Goal: Answer question/provide support: Share knowledge or assist other users

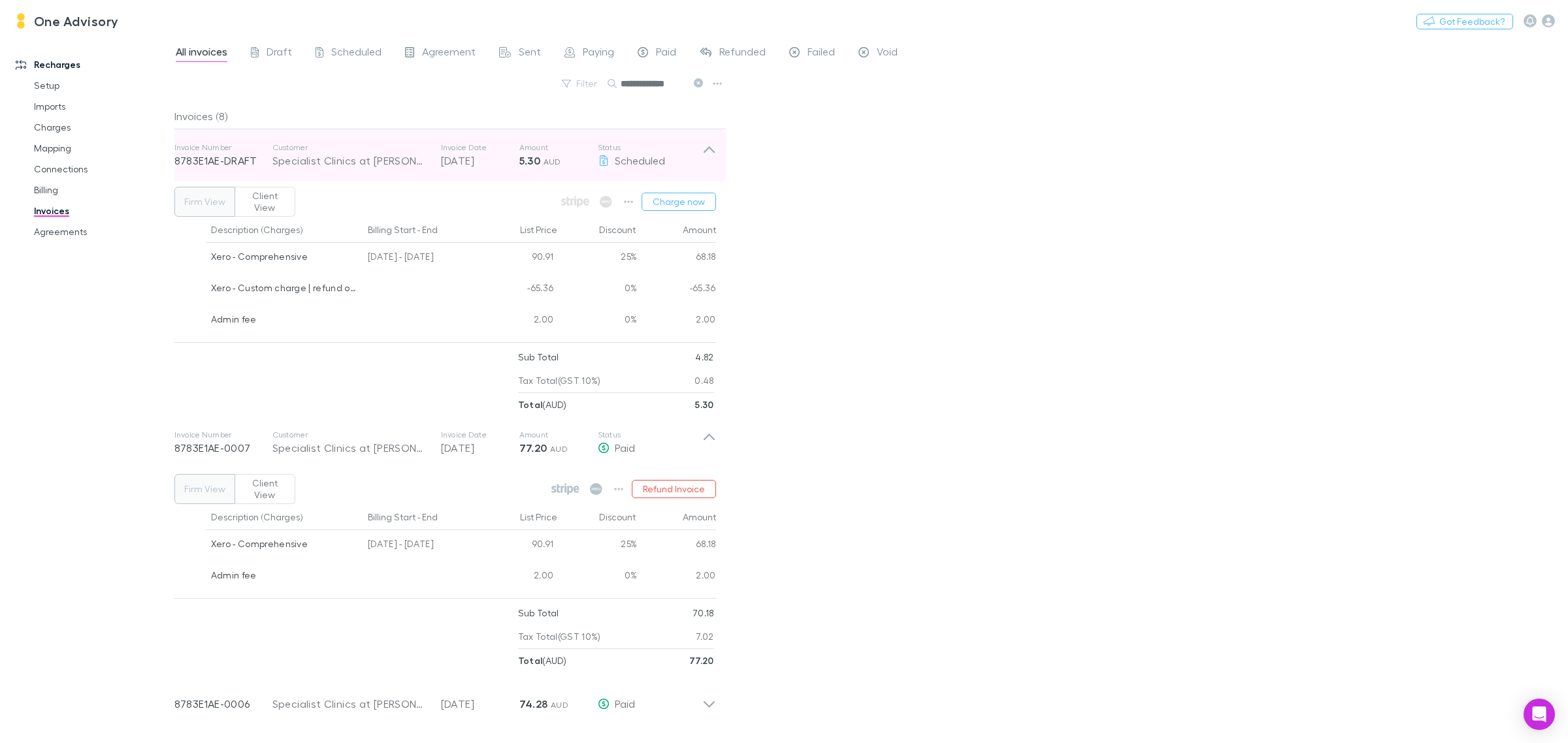
click at [711, 144] on icon at bounding box center [709, 156] width 14 height 27
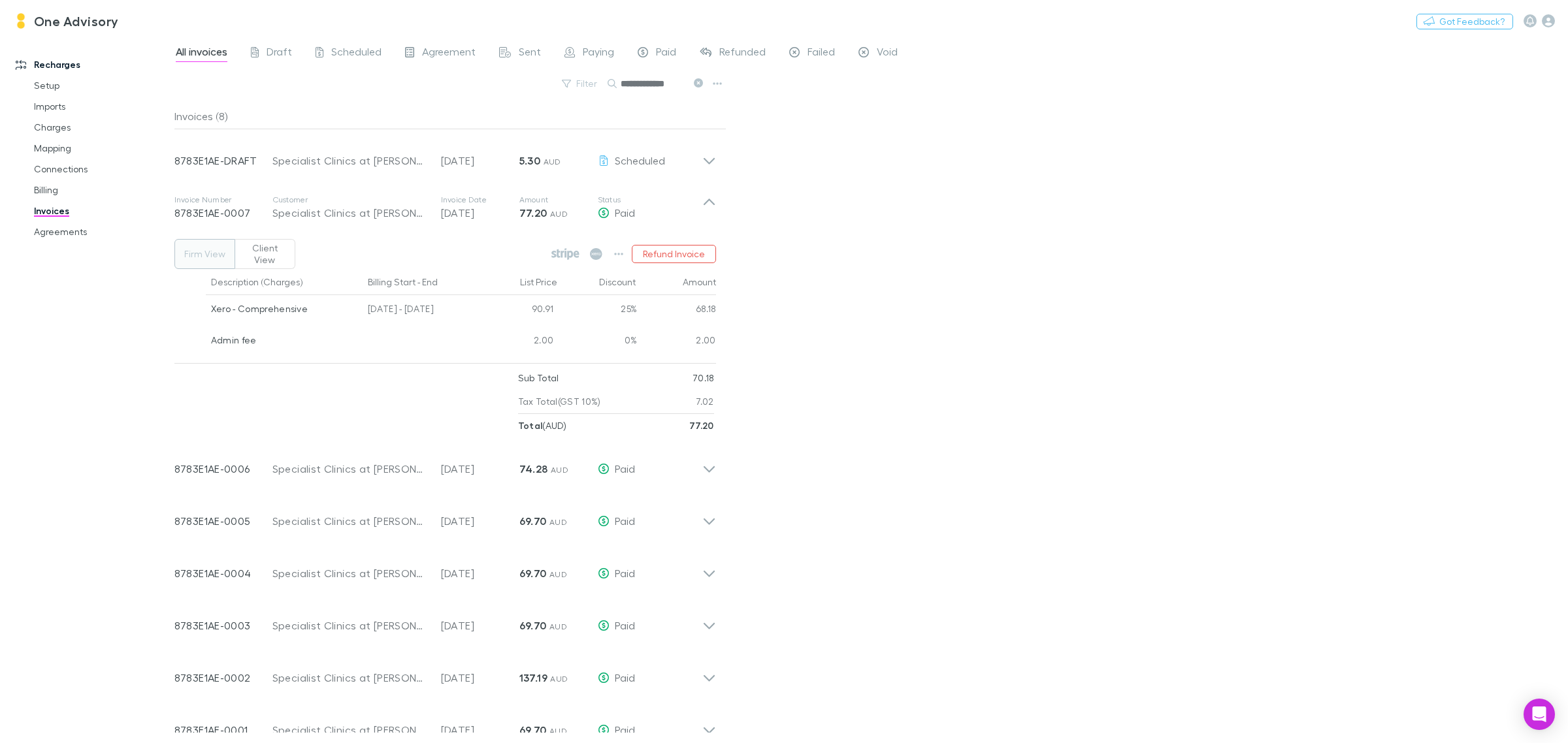
click at [696, 82] on icon at bounding box center [698, 83] width 9 height 9
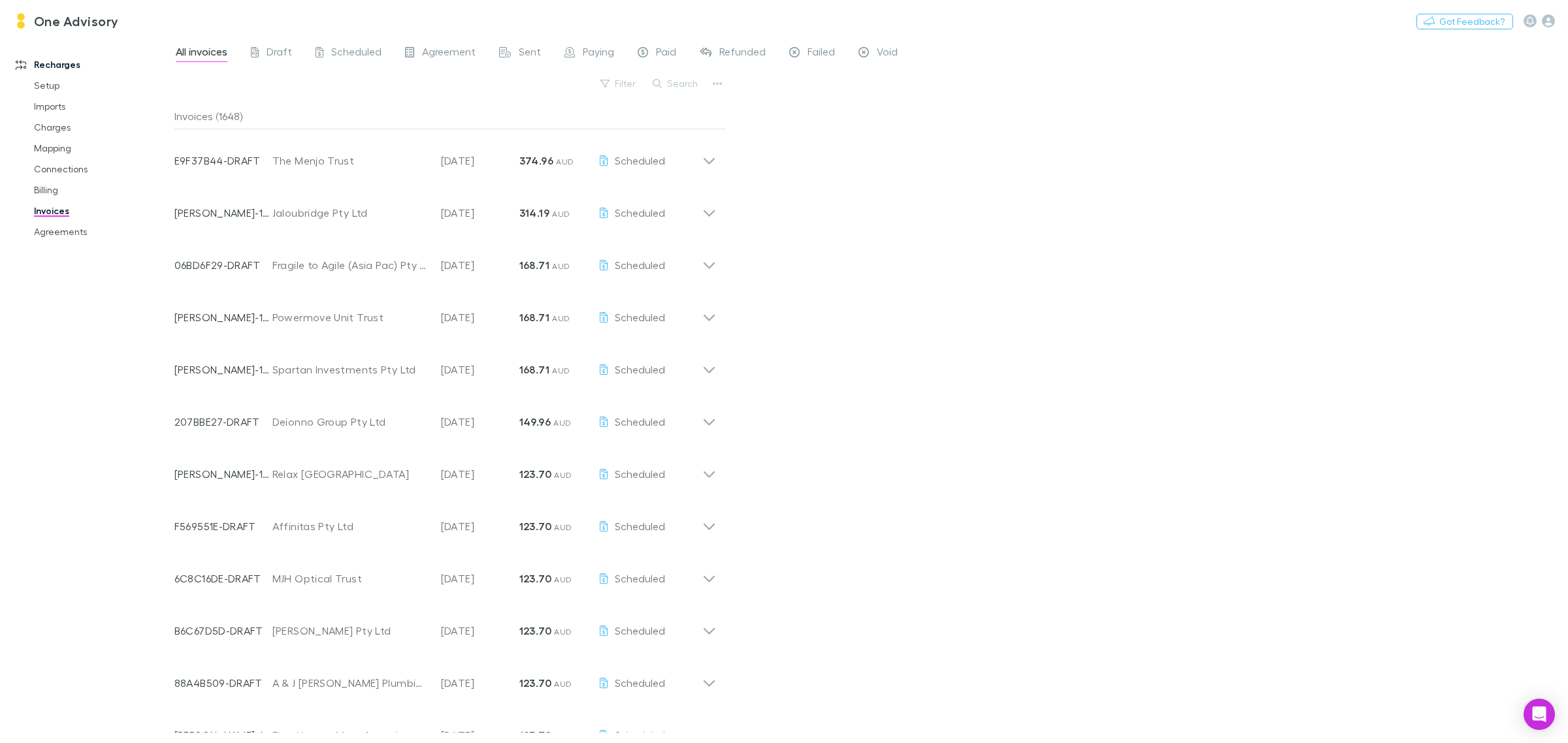
click at [696, 82] on button "Search" at bounding box center [676, 83] width 60 height 16
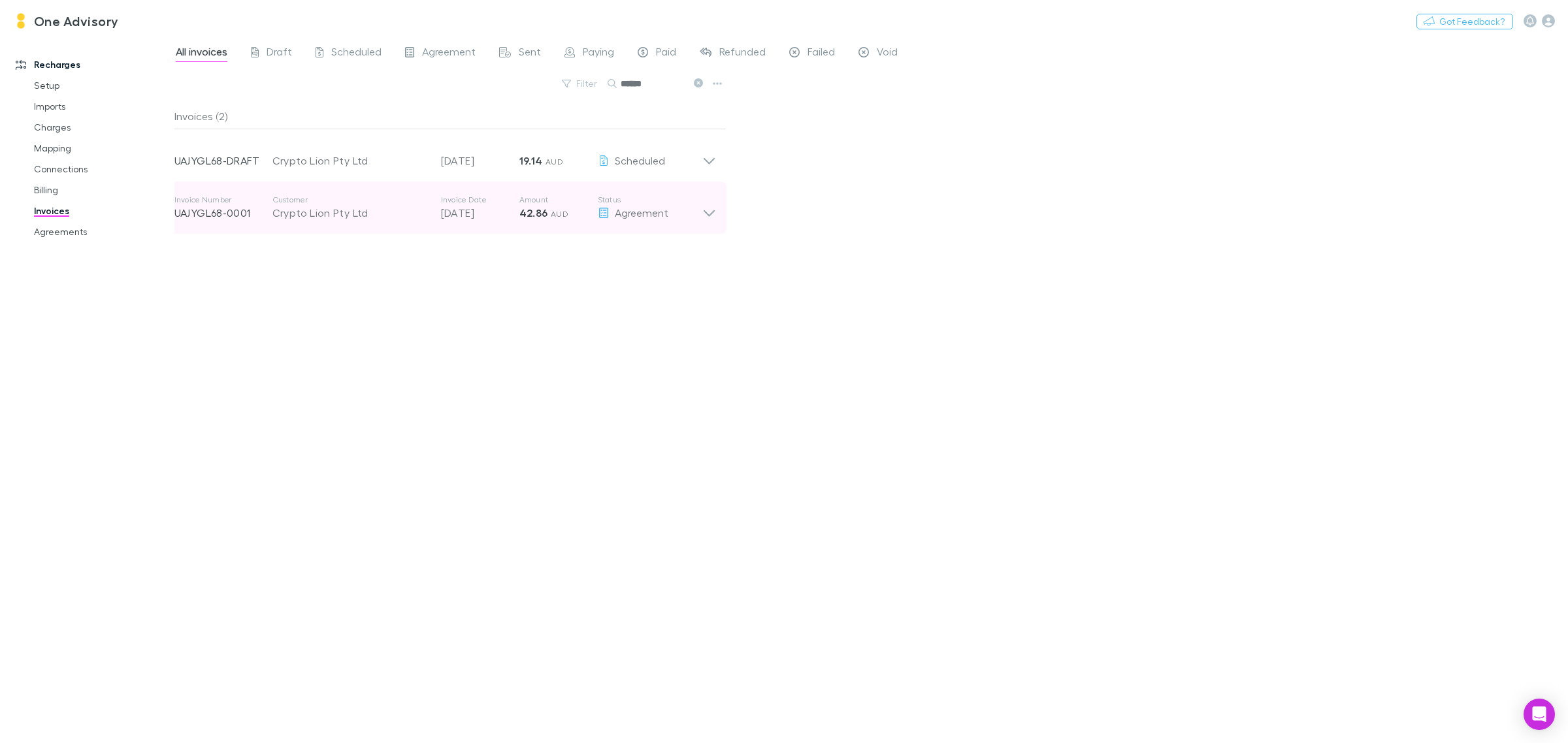
type input "******"
click at [707, 211] on icon at bounding box center [709, 208] width 14 height 27
click at [709, 208] on icon at bounding box center [709, 208] width 14 height 27
click at [707, 208] on icon at bounding box center [709, 208] width 14 height 27
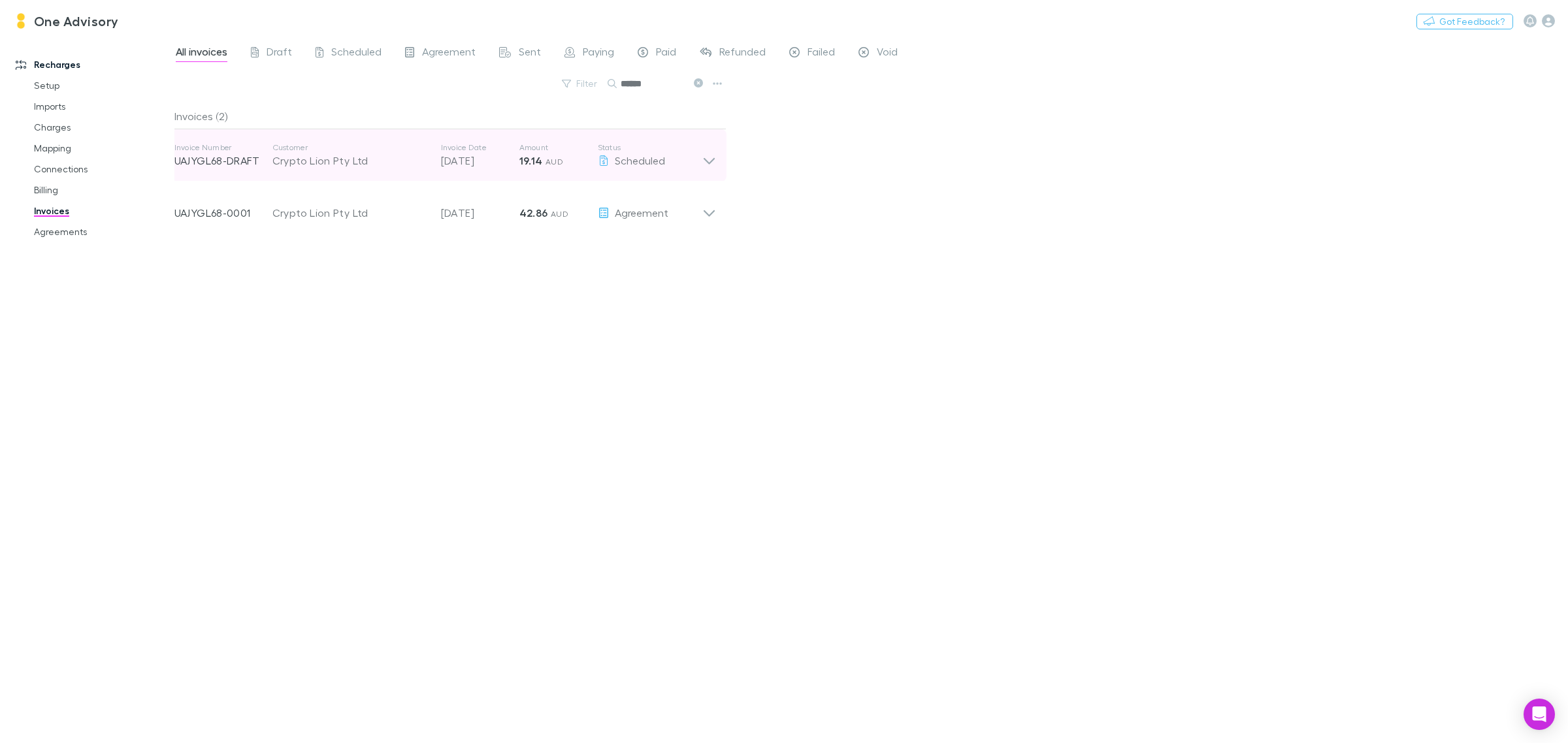
click at [703, 155] on icon at bounding box center [709, 156] width 14 height 27
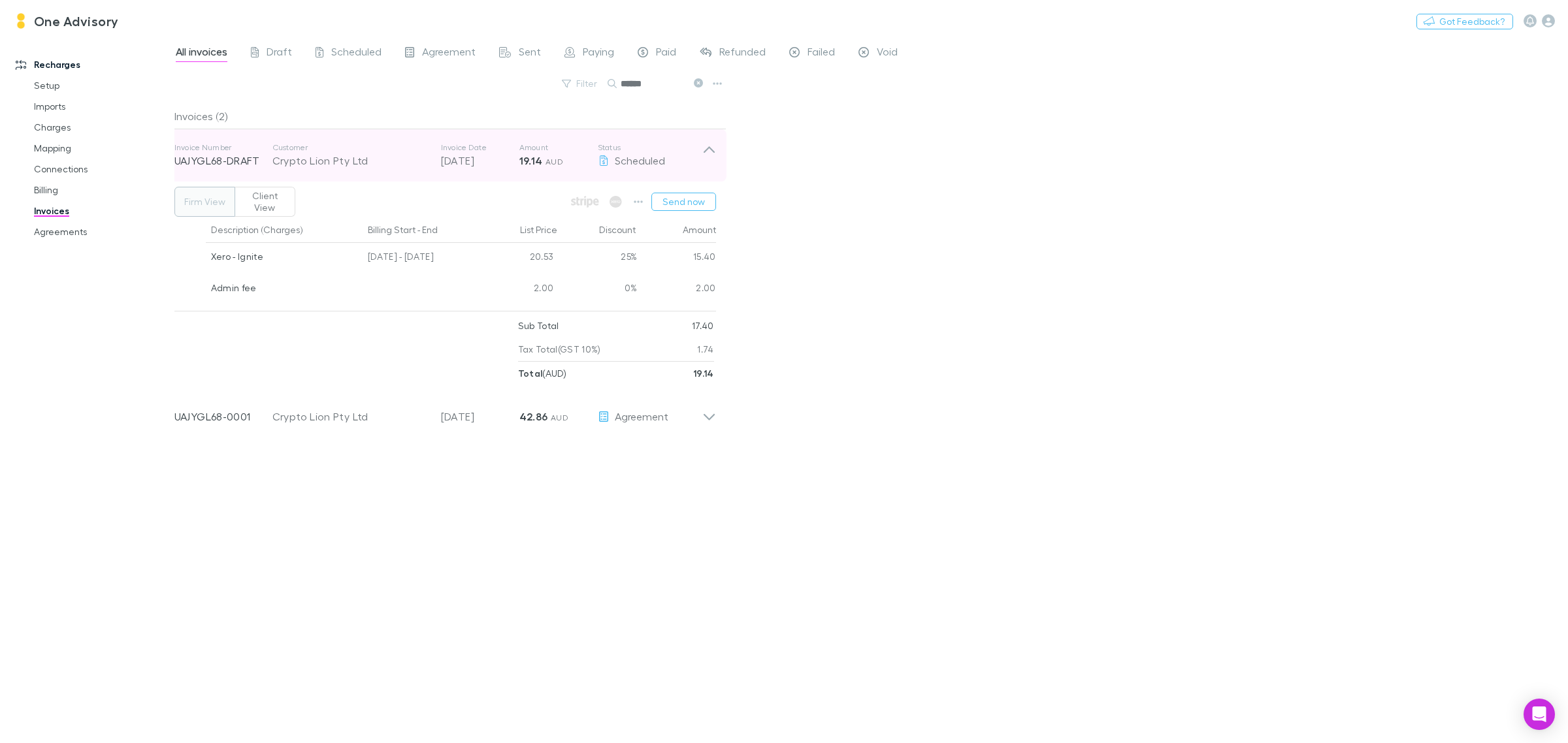
click at [703, 155] on icon at bounding box center [709, 156] width 14 height 27
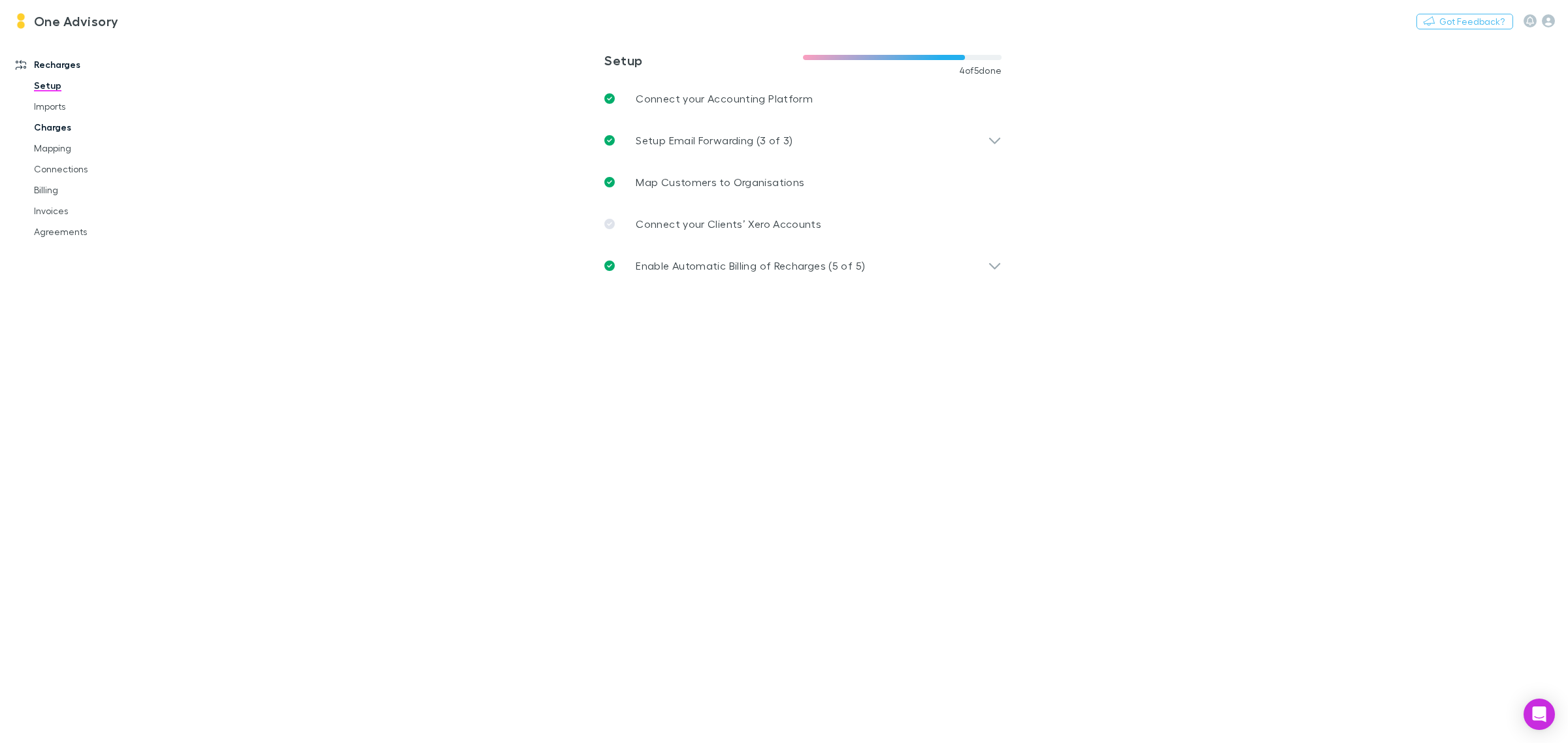
click at [52, 128] on link "Charges" at bounding box center [102, 127] width 163 height 21
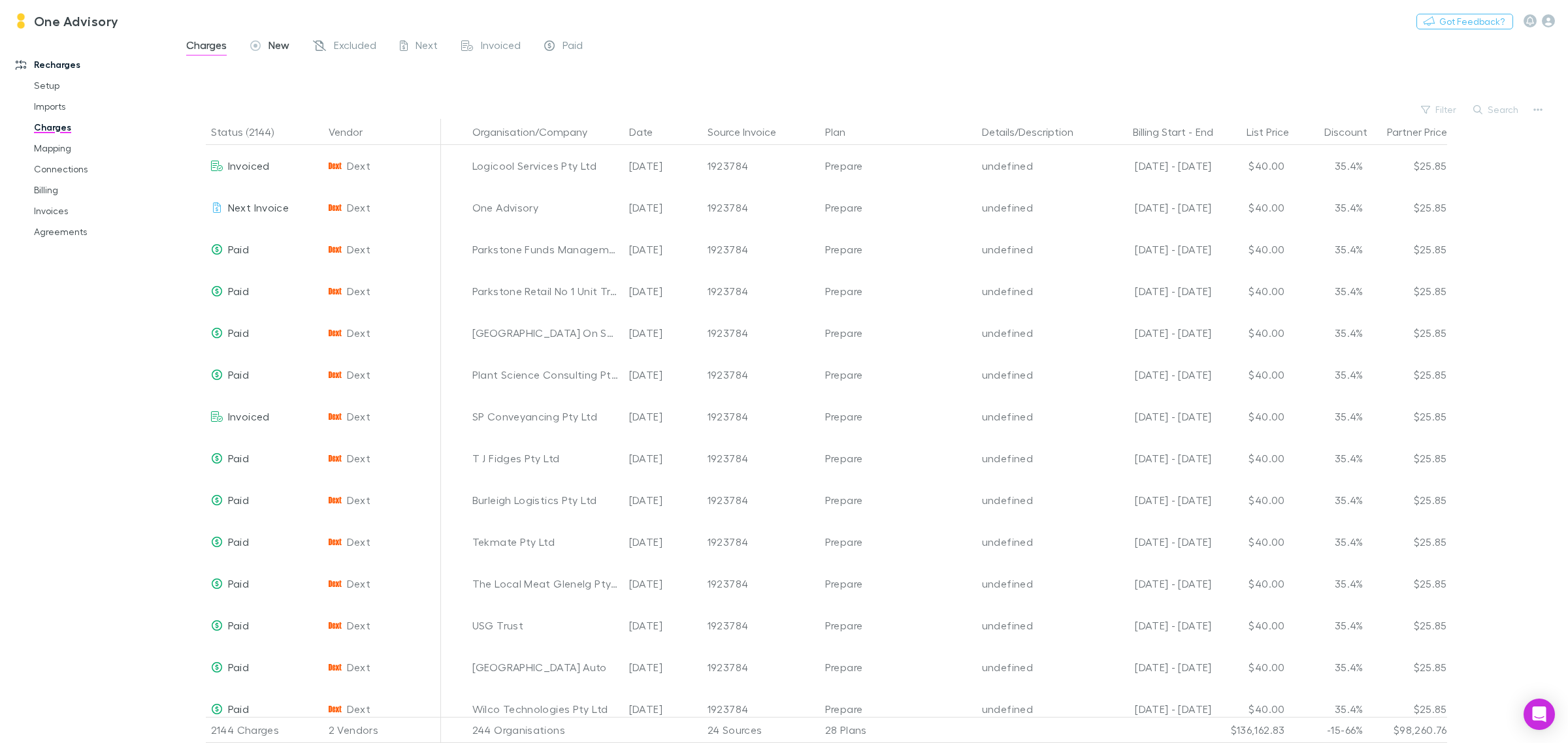
click at [274, 48] on span "New" at bounding box center [278, 47] width 21 height 17
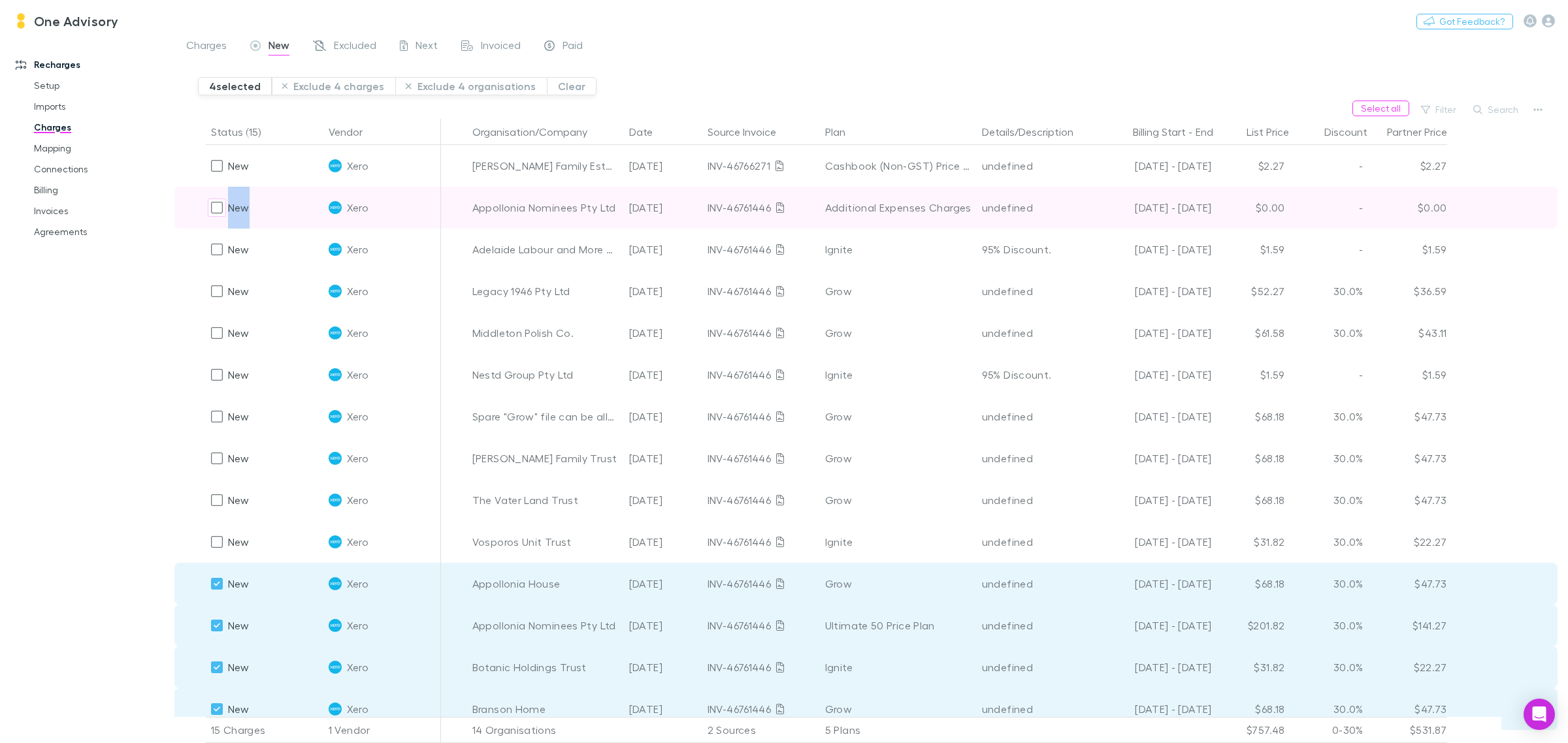
click at [205, 205] on div "New" at bounding box center [264, 208] width 118 height 41
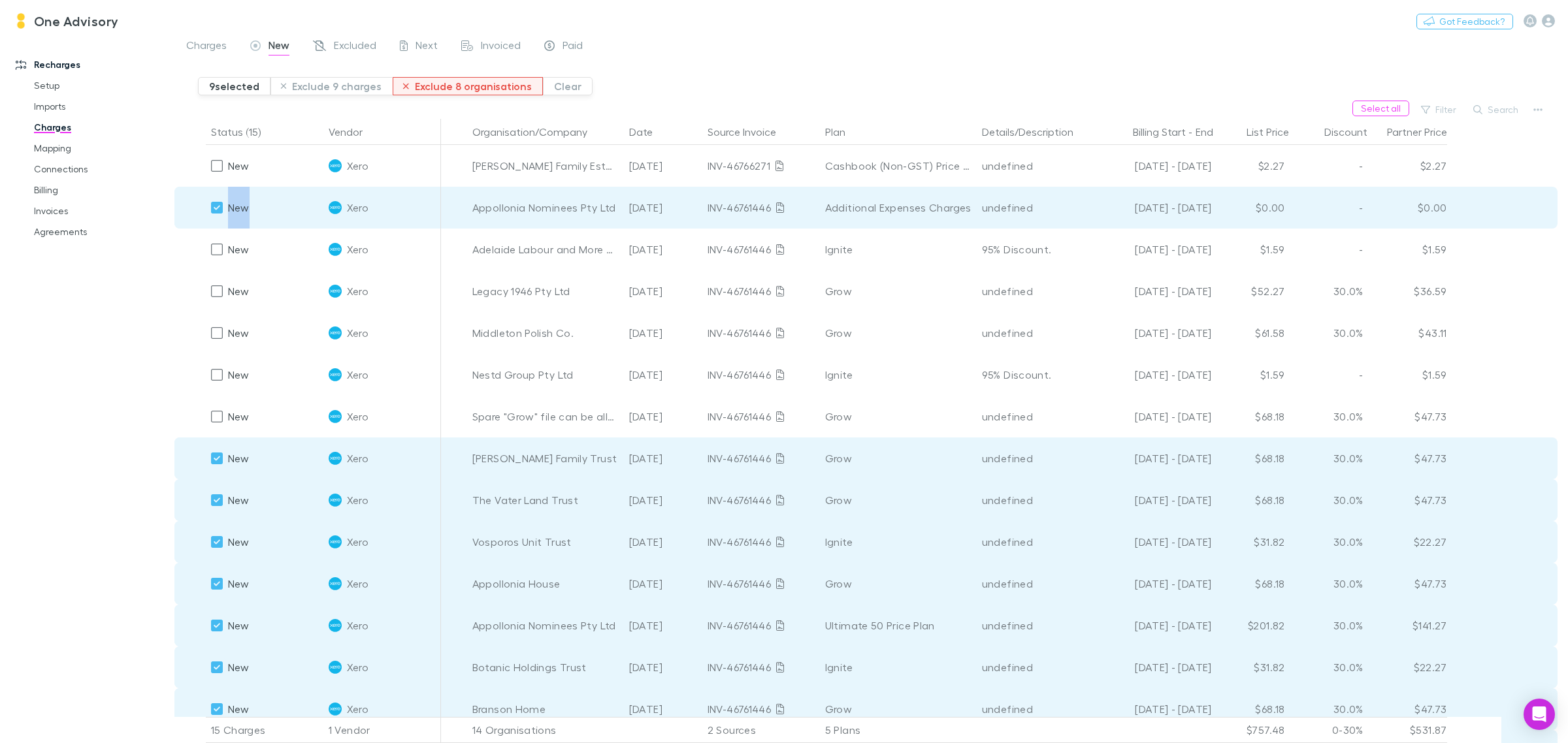
click at [456, 88] on button "Exclude 8 organisations" at bounding box center [467, 86] width 150 height 18
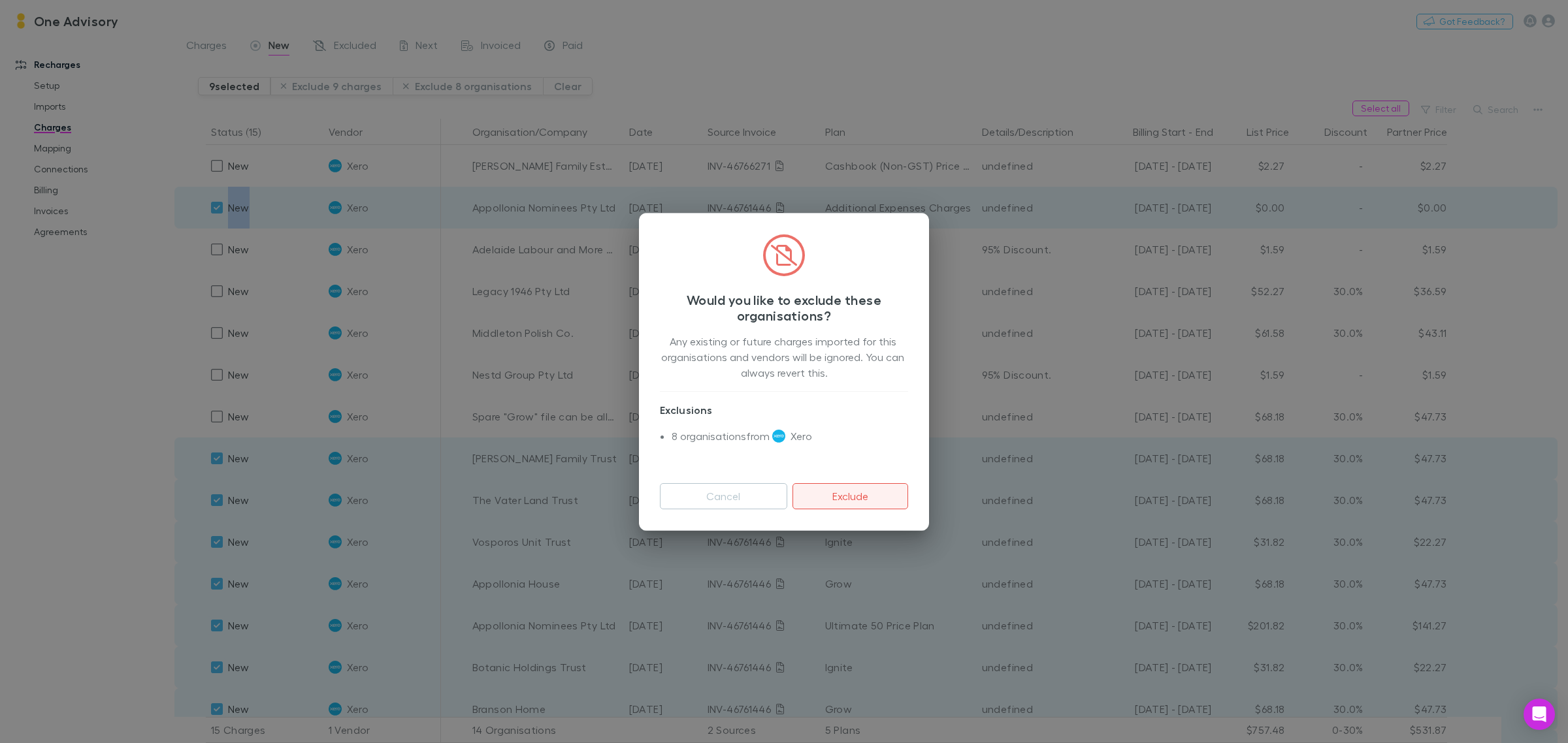
click at [856, 504] on button "Exclude" at bounding box center [851, 497] width 116 height 27
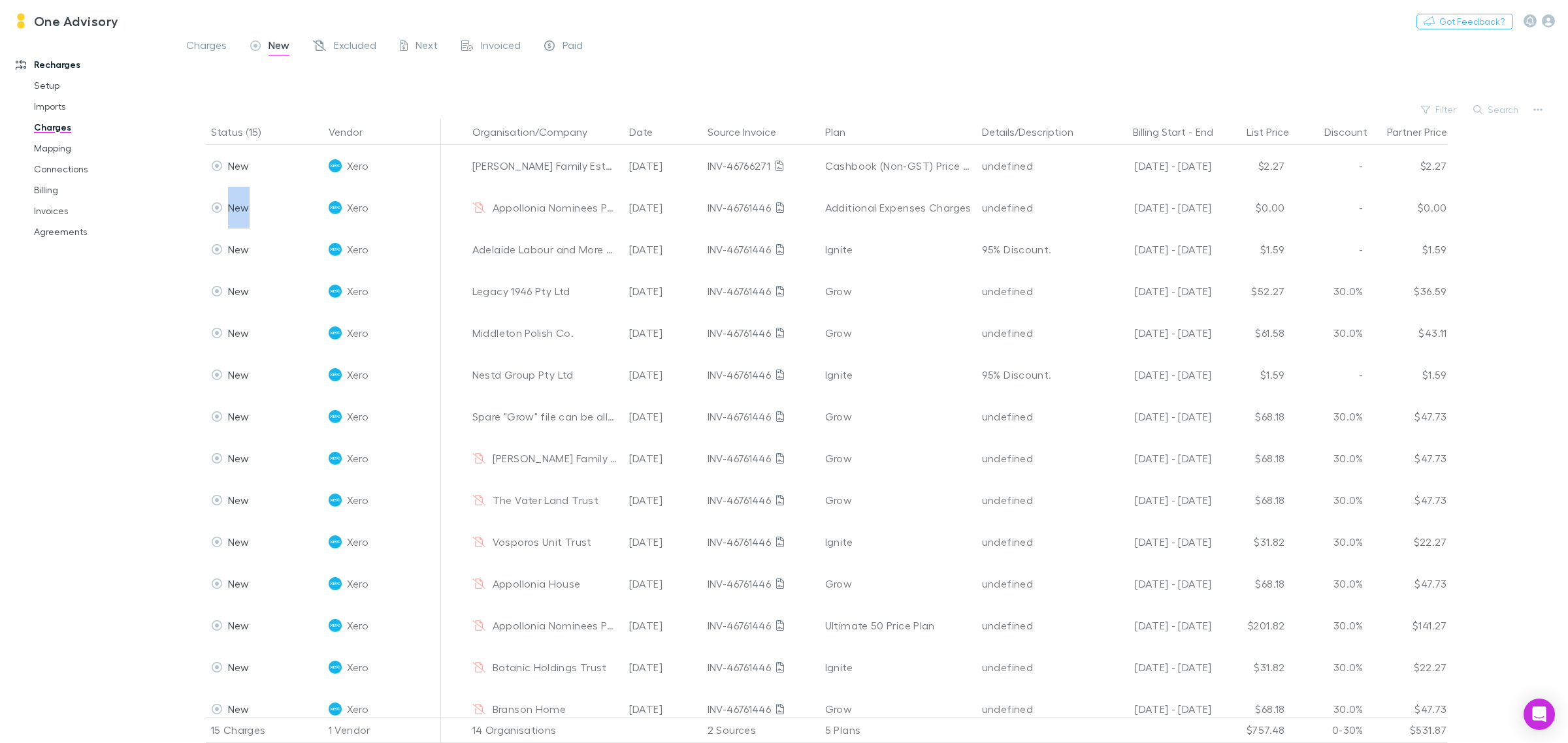
click at [114, 400] on div "Recharges Setup Imports Charges Mapping Connections Billing Invoices Agreements" at bounding box center [94, 388] width 187 height 694
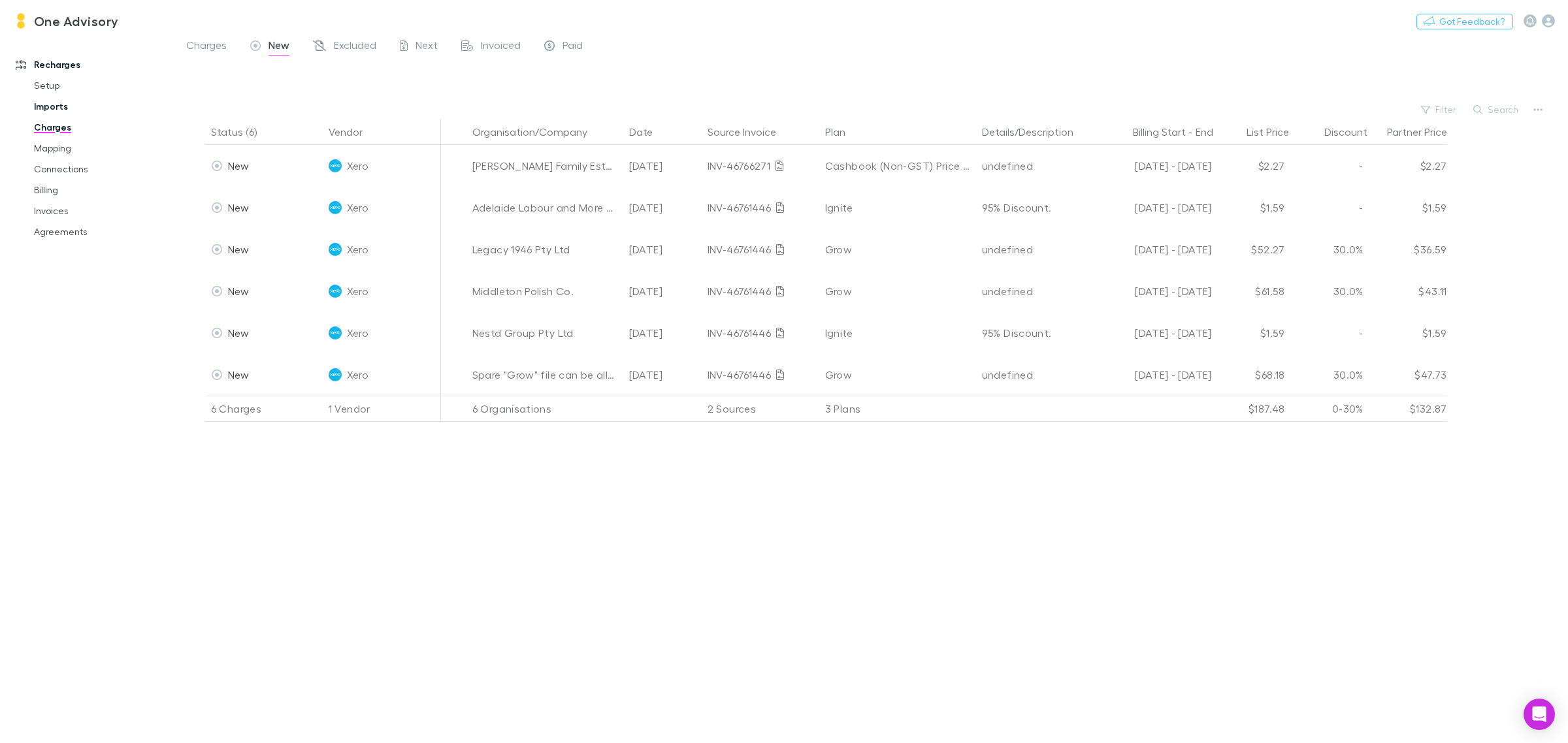
click at [46, 109] on link "Imports" at bounding box center [102, 106] width 163 height 21
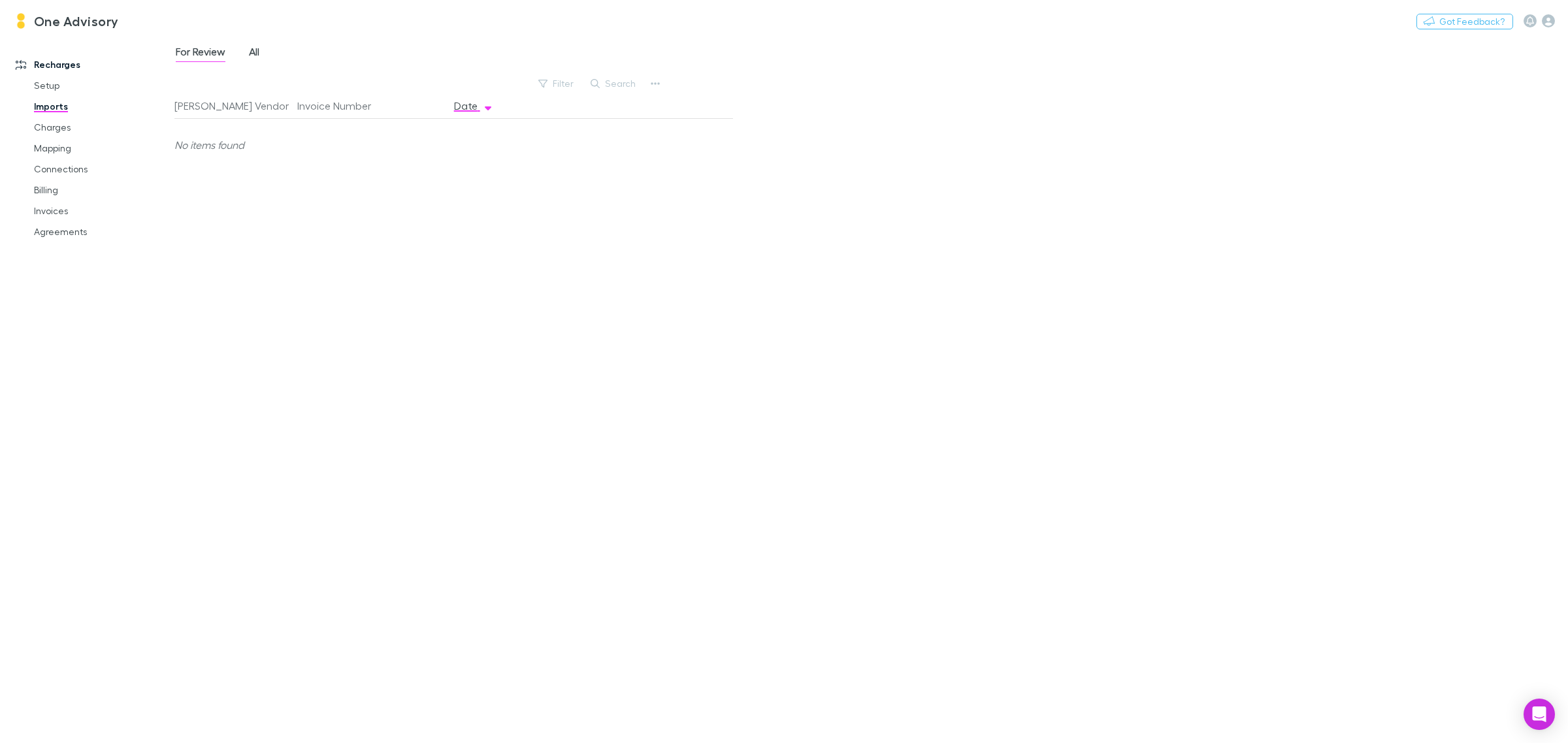
click at [252, 47] on span "All" at bounding box center [253, 53] width 11 height 17
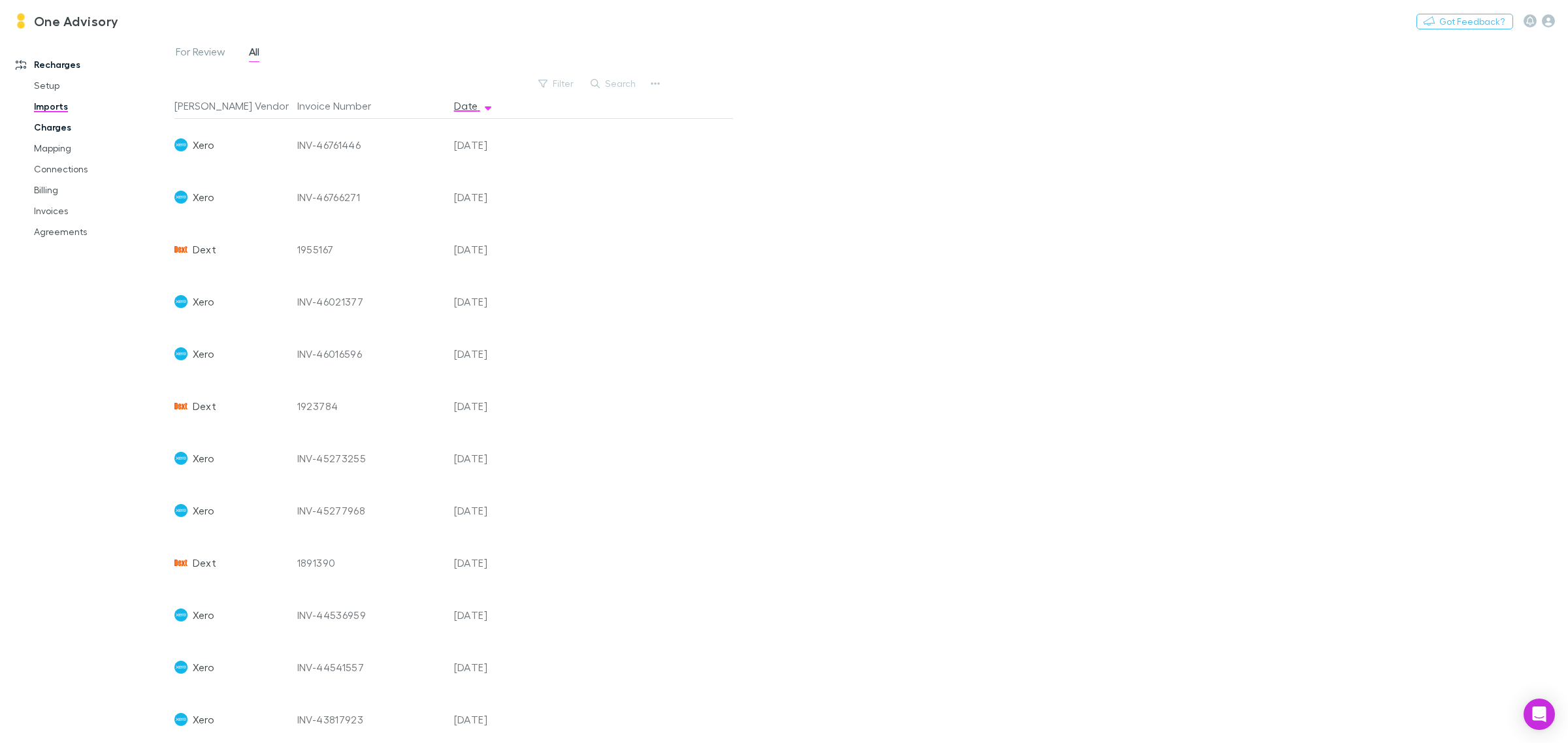
click at [56, 124] on link "Charges" at bounding box center [102, 127] width 163 height 21
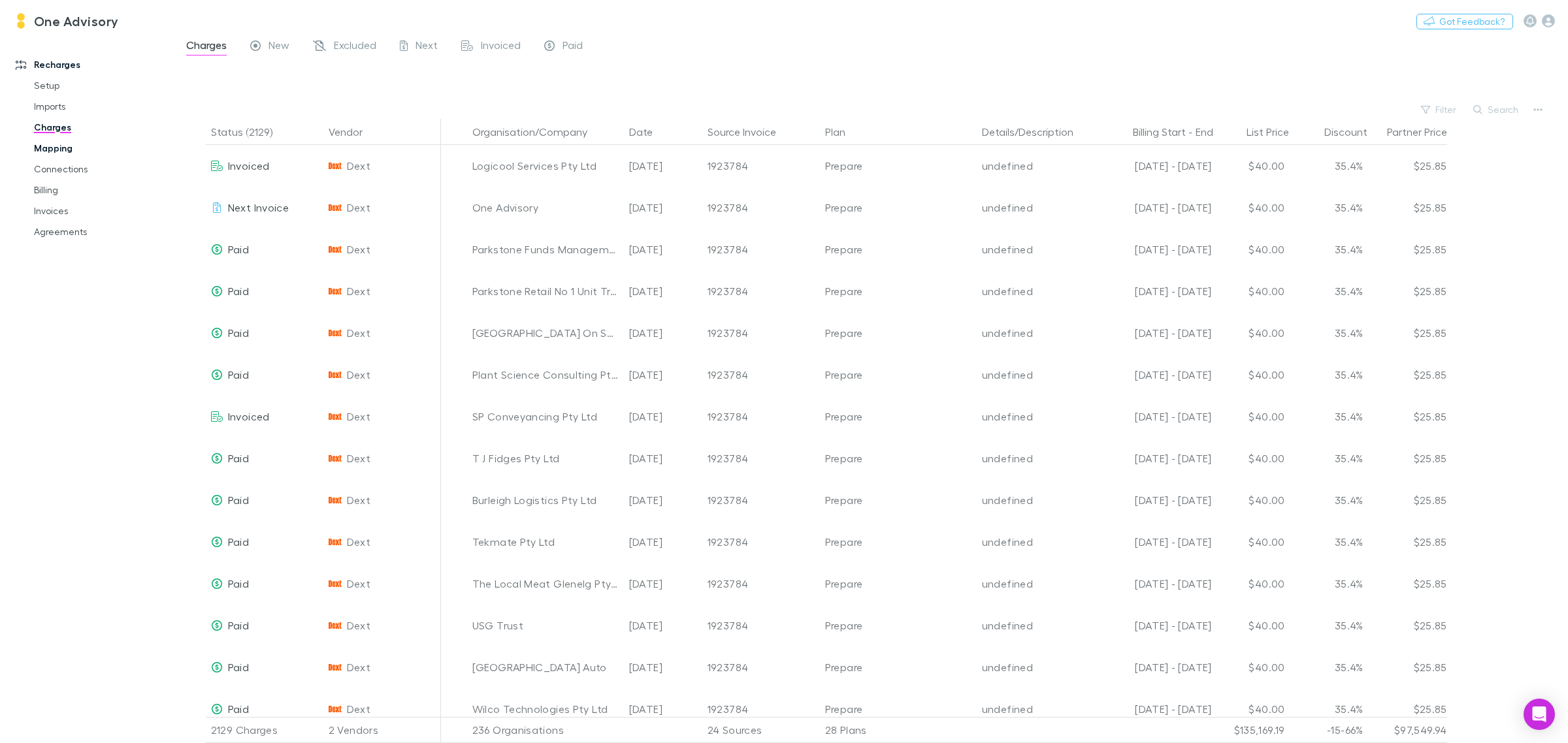
click at [52, 145] on link "Mapping" at bounding box center [102, 147] width 163 height 21
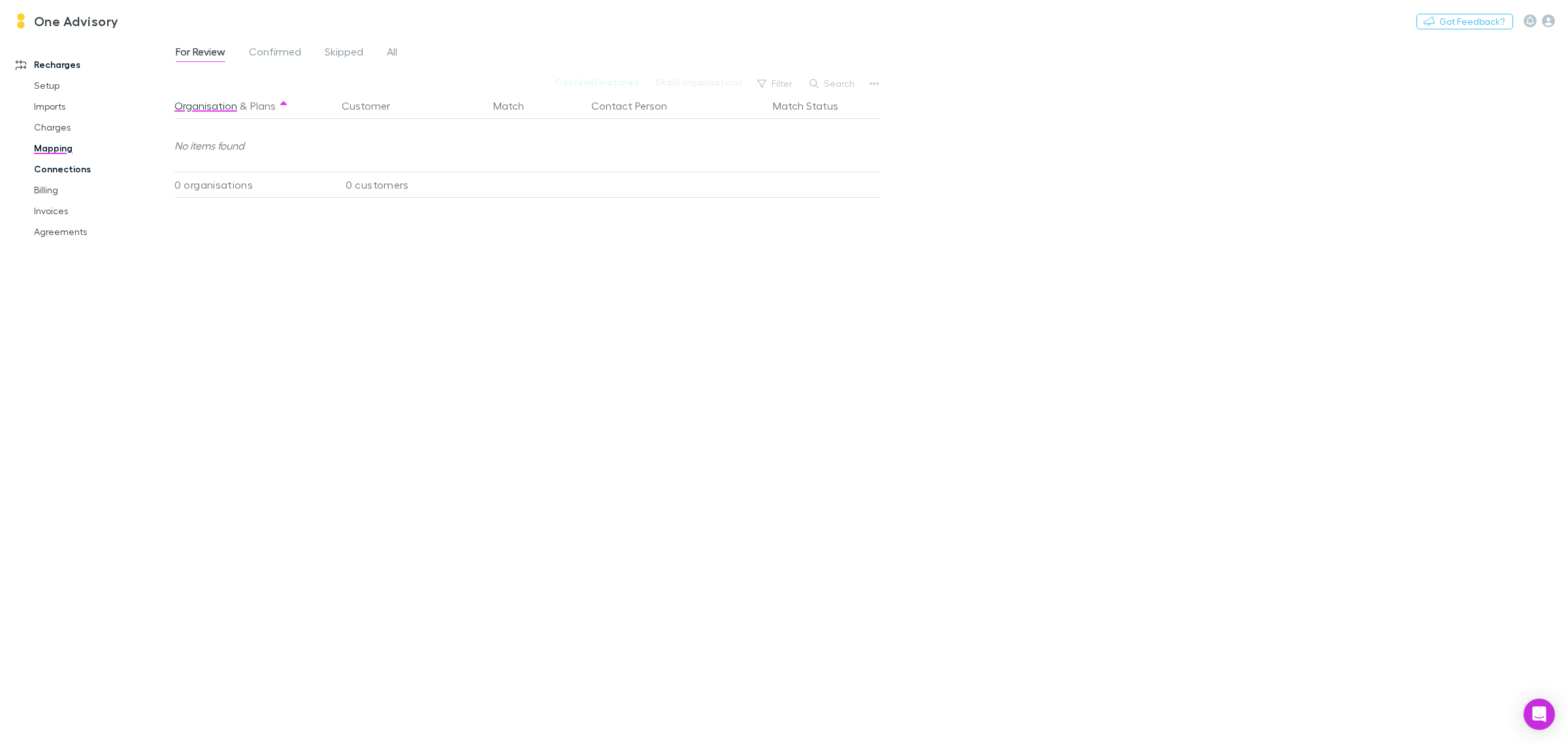
click at [53, 171] on link "Connections" at bounding box center [102, 169] width 163 height 21
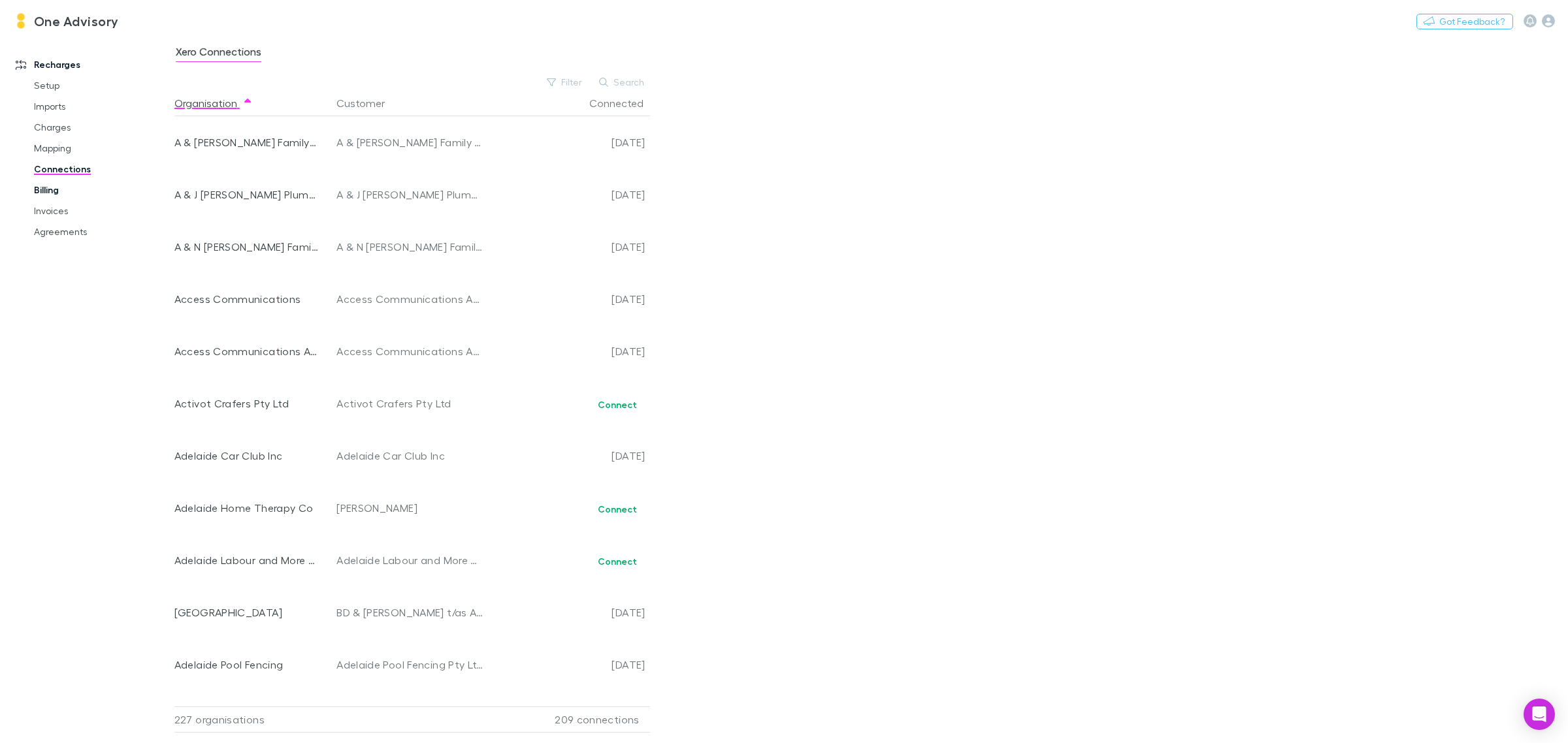
click at [55, 193] on link "Billing" at bounding box center [102, 190] width 163 height 21
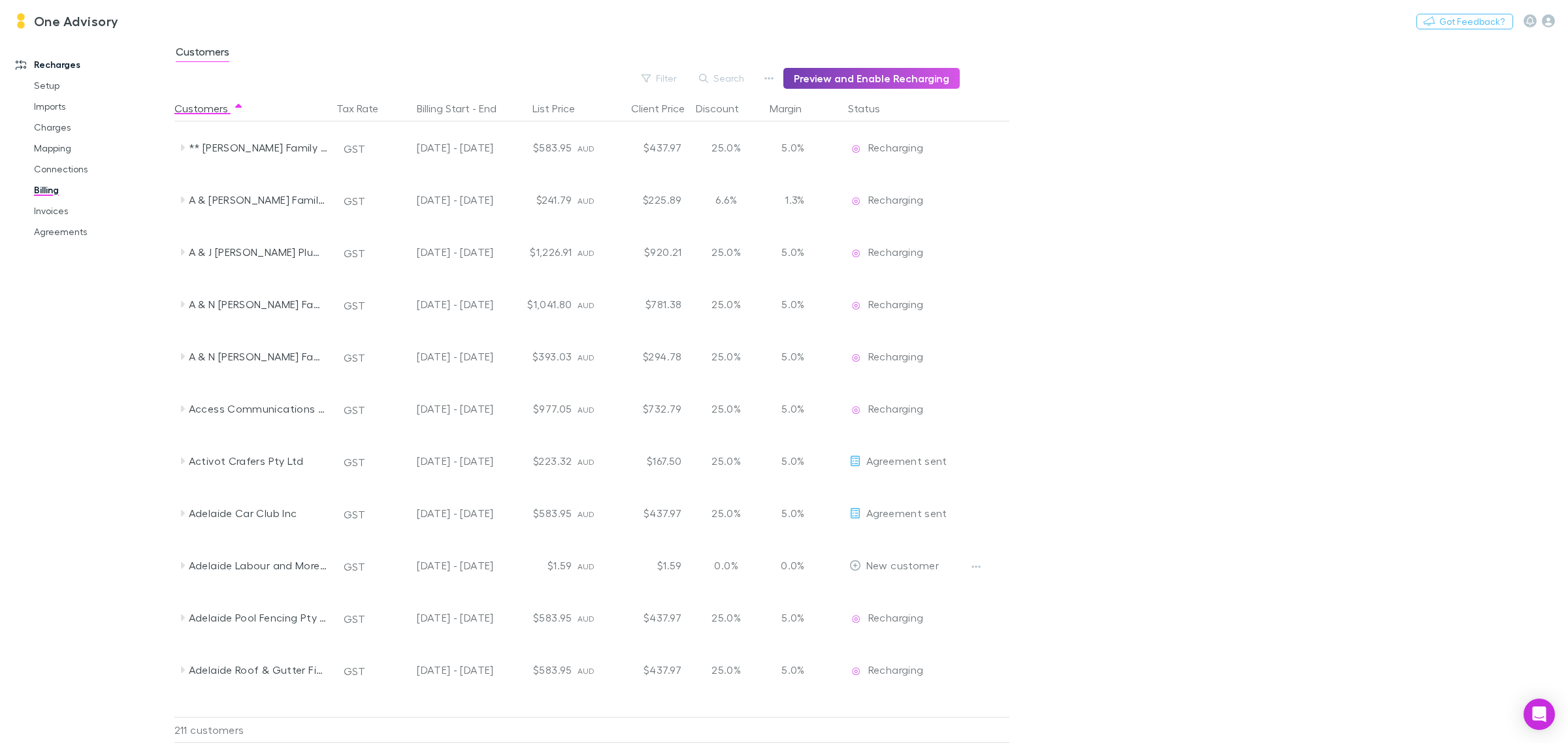
click at [836, 80] on button "Preview and Enable Recharging" at bounding box center [871, 78] width 176 height 21
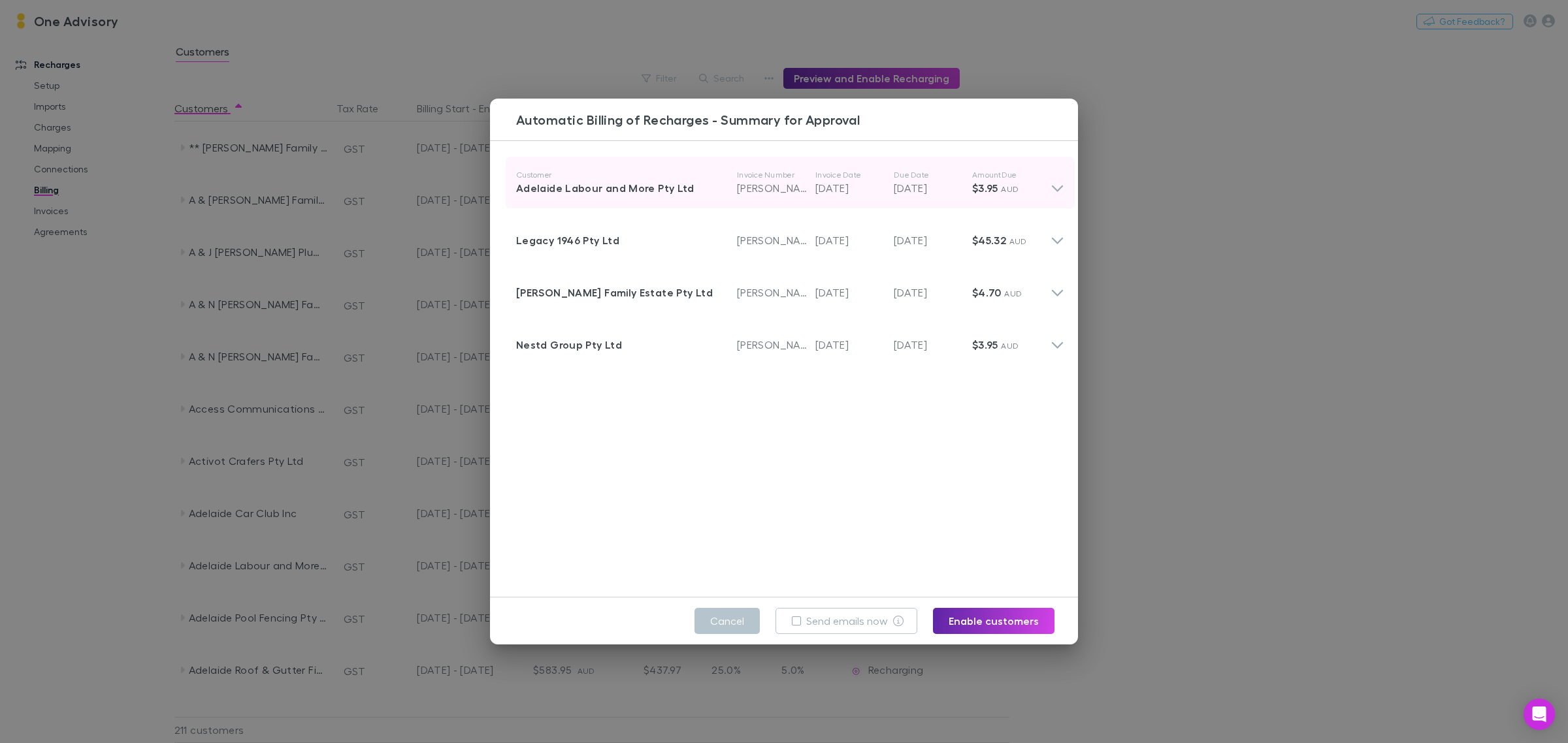
click at [1050, 185] on icon at bounding box center [1057, 183] width 14 height 27
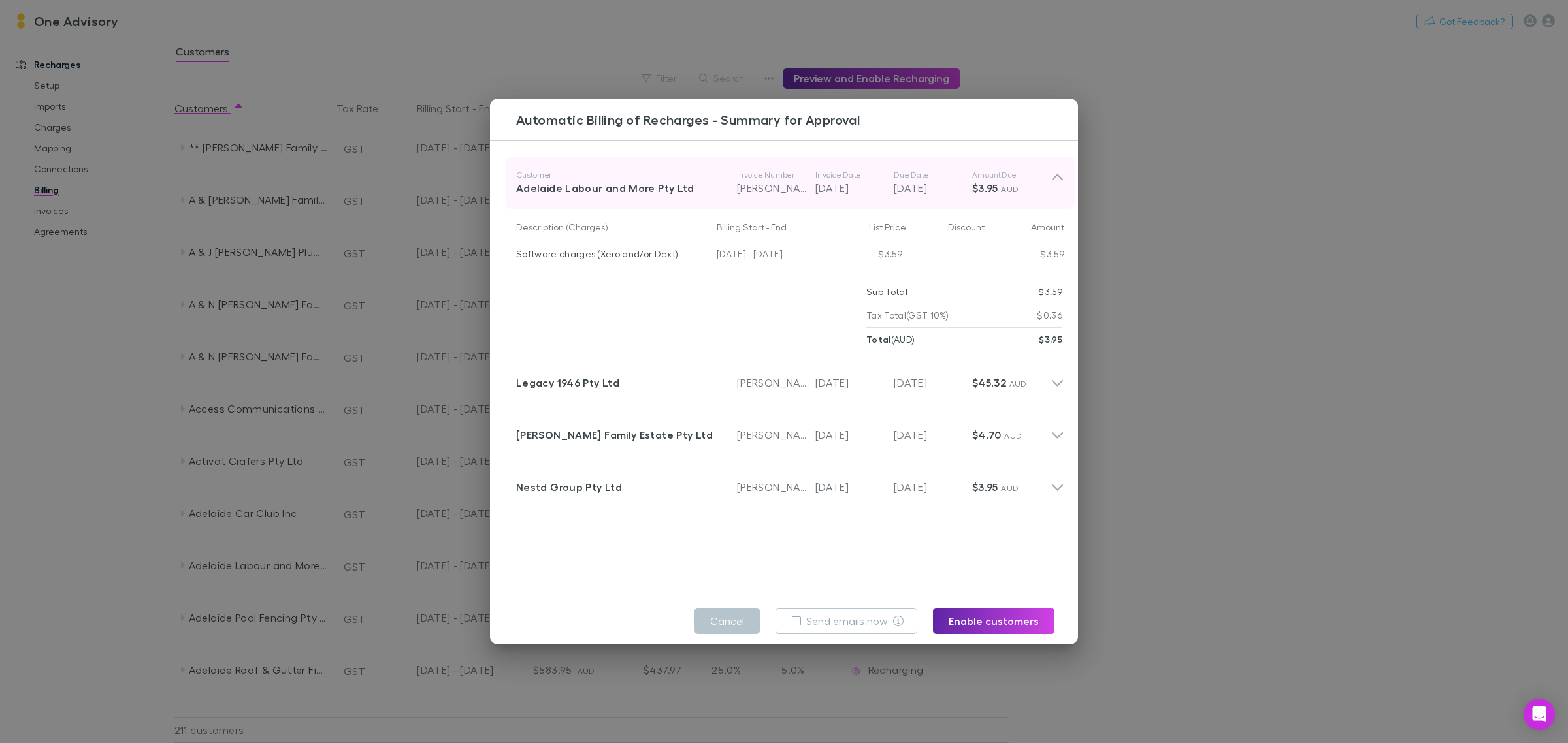
click at [1050, 185] on icon at bounding box center [1057, 183] width 14 height 27
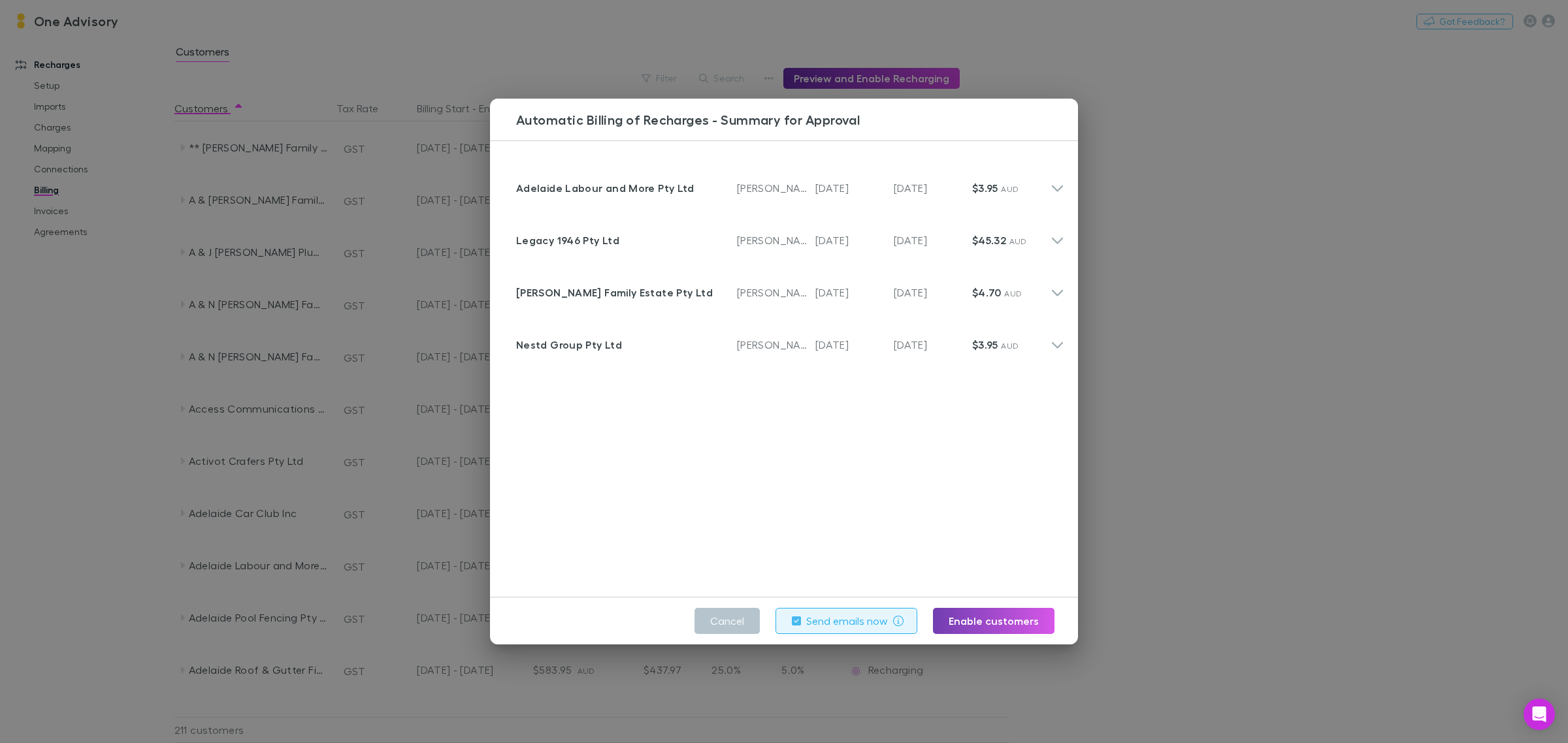
click at [971, 619] on button "Enable customers" at bounding box center [993, 621] width 122 height 27
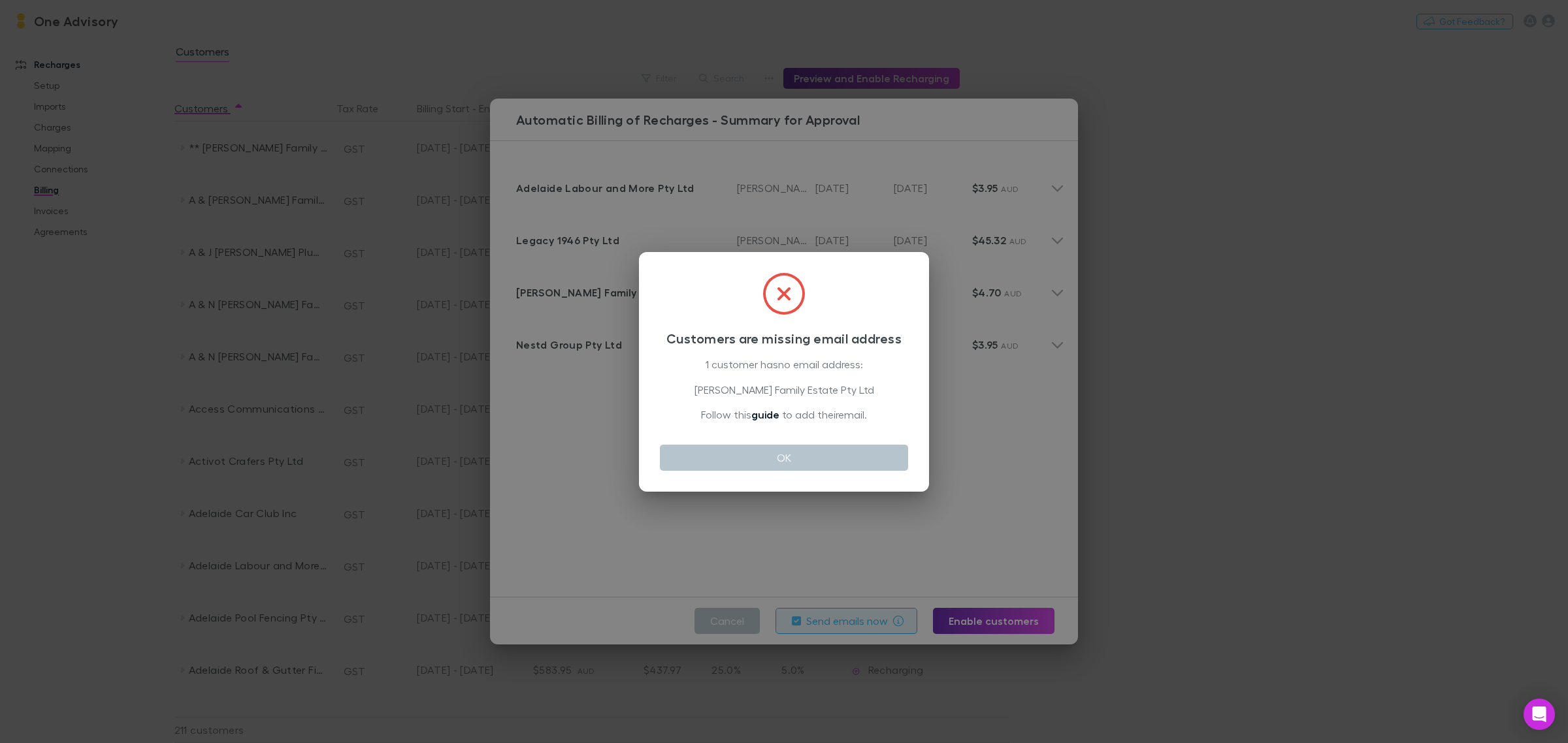
click at [766, 416] on link "guide" at bounding box center [765, 415] width 28 height 13
click at [741, 449] on button "OK" at bounding box center [784, 458] width 248 height 27
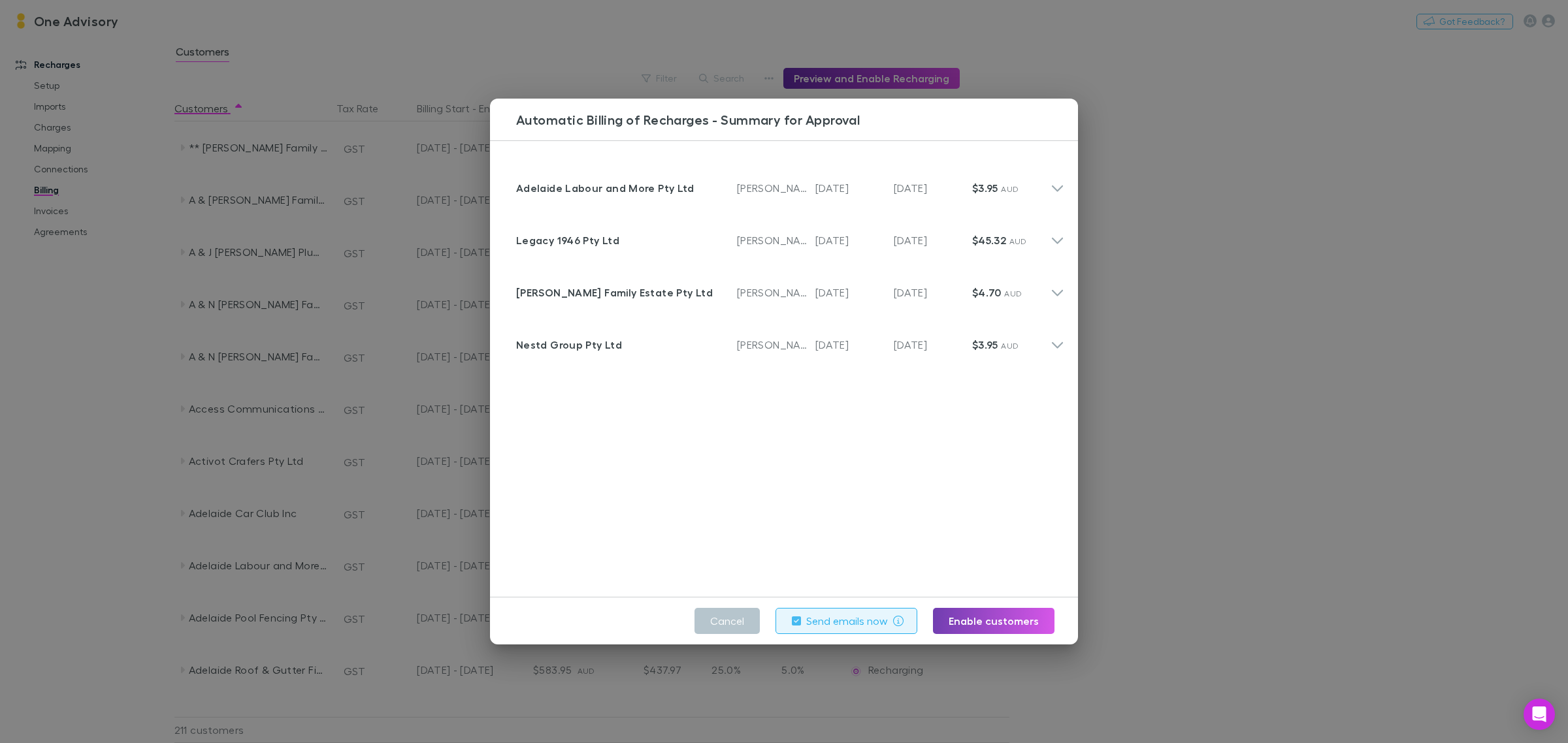
click at [985, 623] on button "Enable customers" at bounding box center [993, 621] width 122 height 27
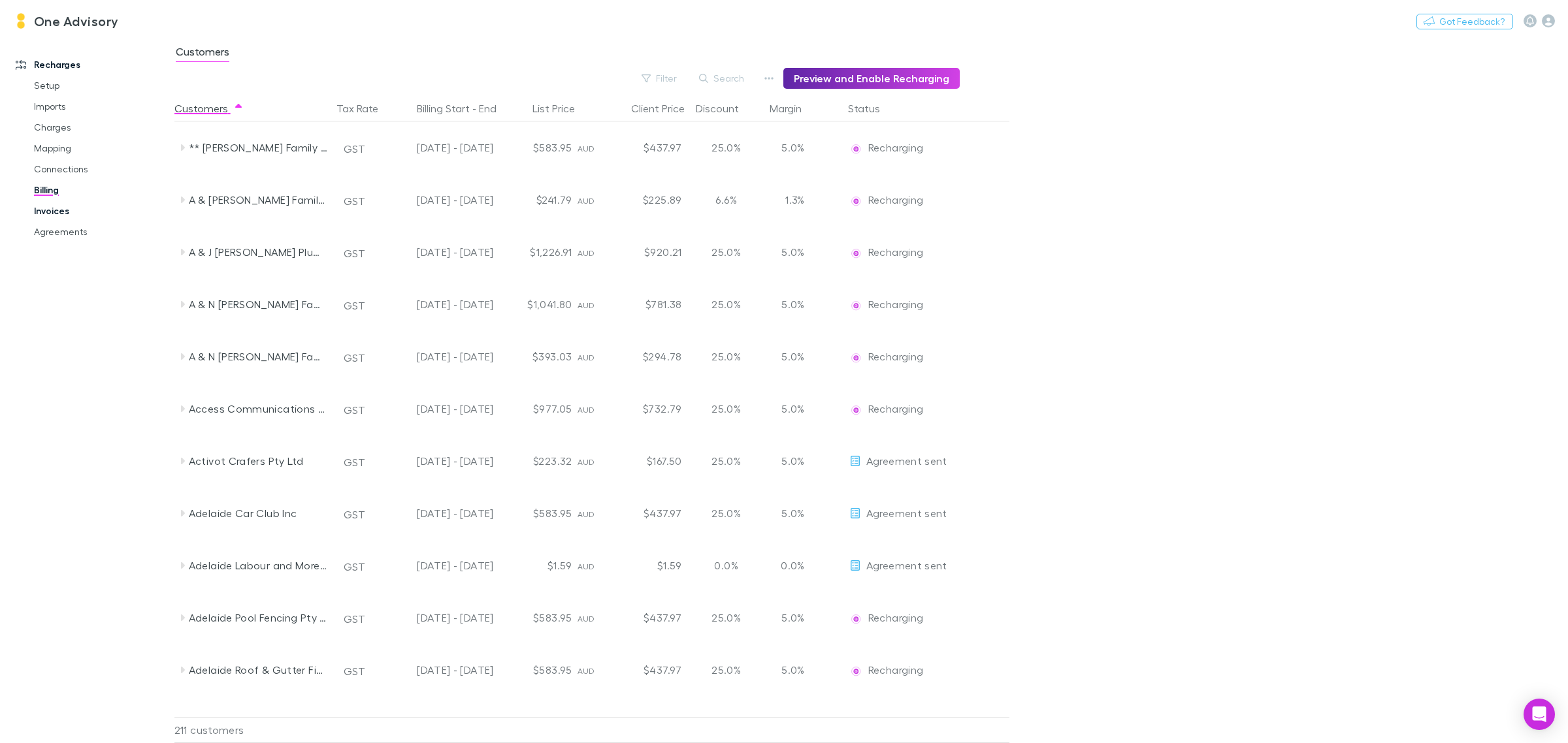
click at [43, 215] on link "Invoices" at bounding box center [102, 210] width 163 height 21
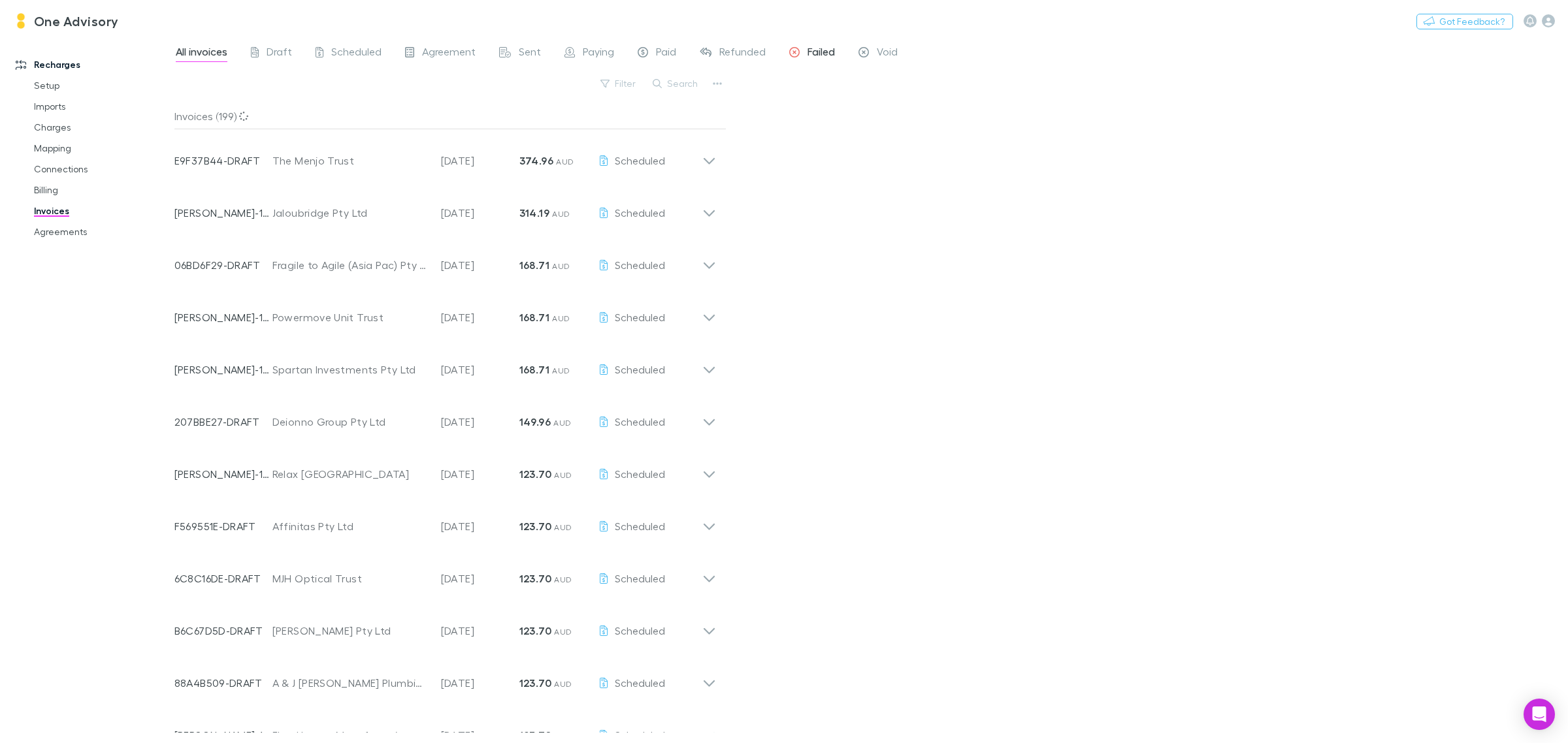
click at [814, 48] on span "Failed" at bounding box center [821, 53] width 27 height 17
click at [60, 229] on link "Agreements" at bounding box center [102, 231] width 163 height 21
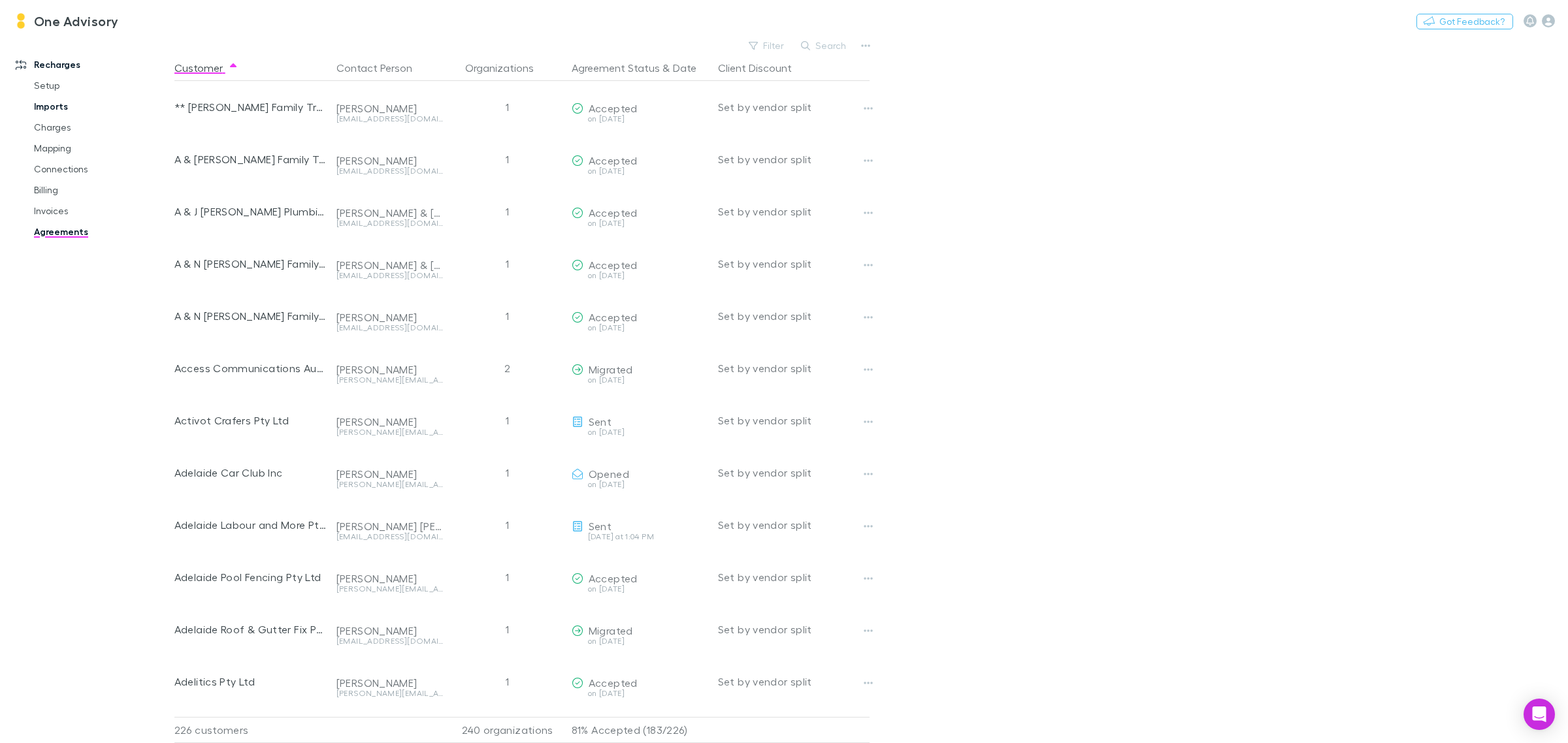
click at [49, 105] on link "Imports" at bounding box center [102, 106] width 163 height 21
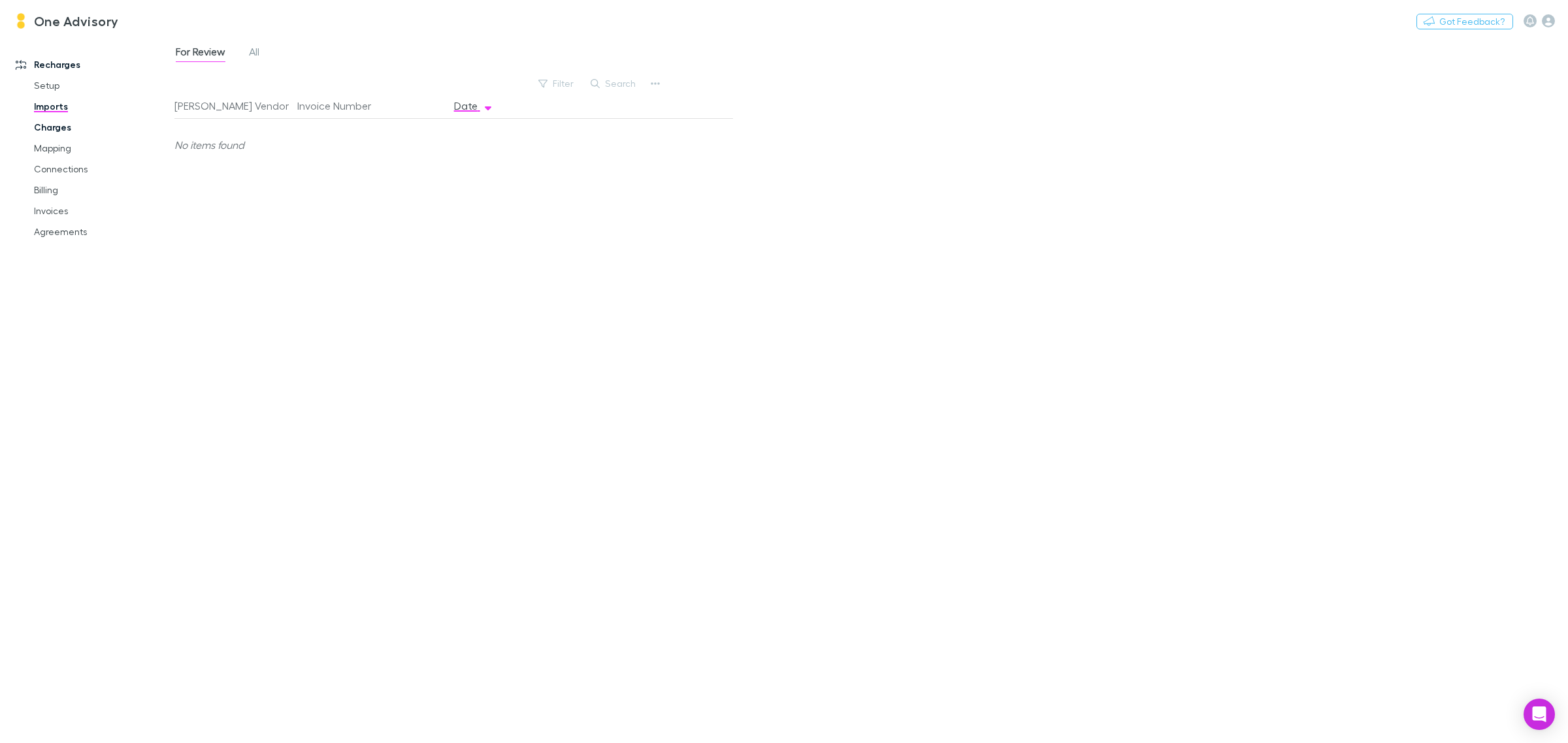
click at [50, 128] on link "Charges" at bounding box center [102, 127] width 163 height 21
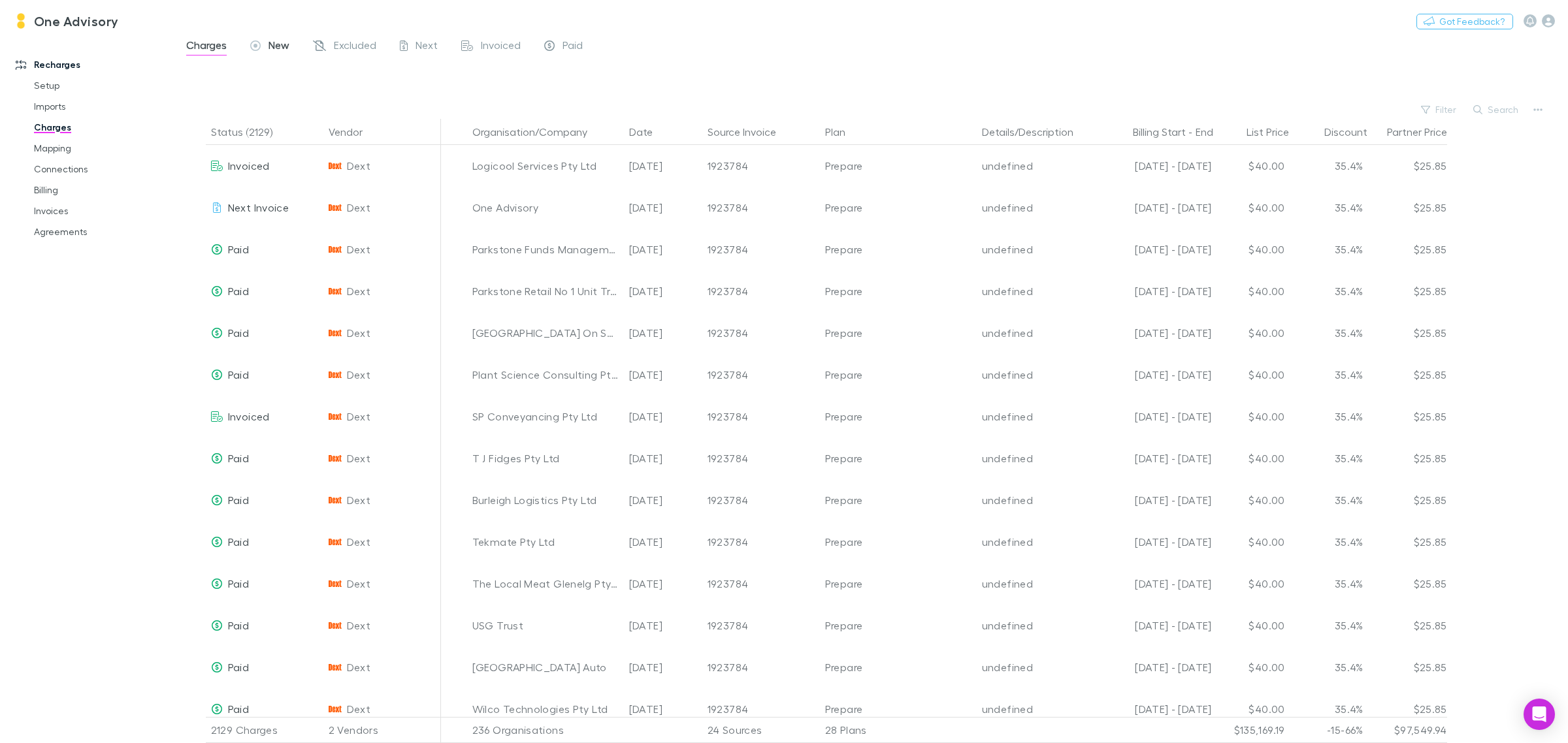
click at [273, 50] on span "New" at bounding box center [278, 47] width 21 height 17
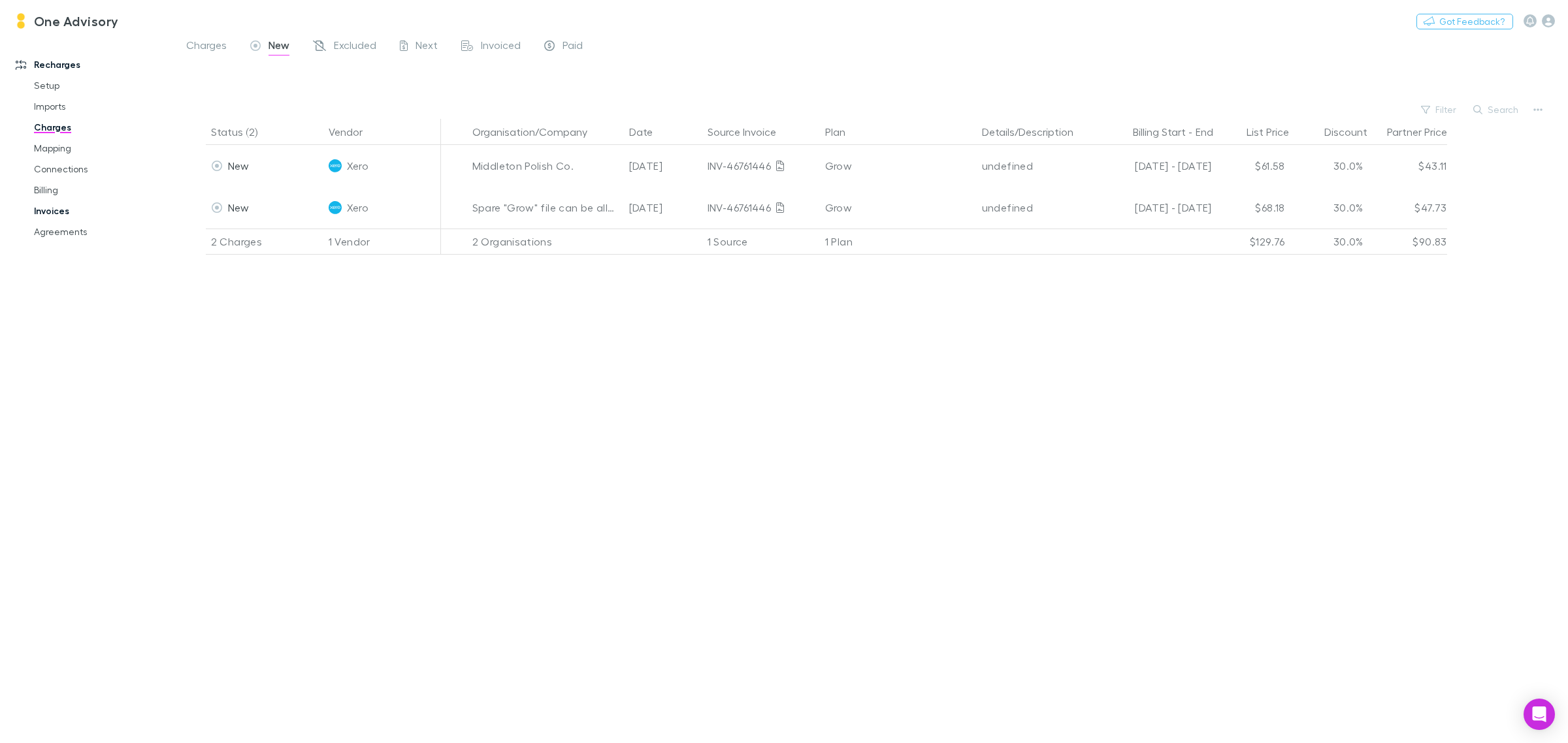
click at [47, 208] on link "Invoices" at bounding box center [102, 210] width 163 height 21
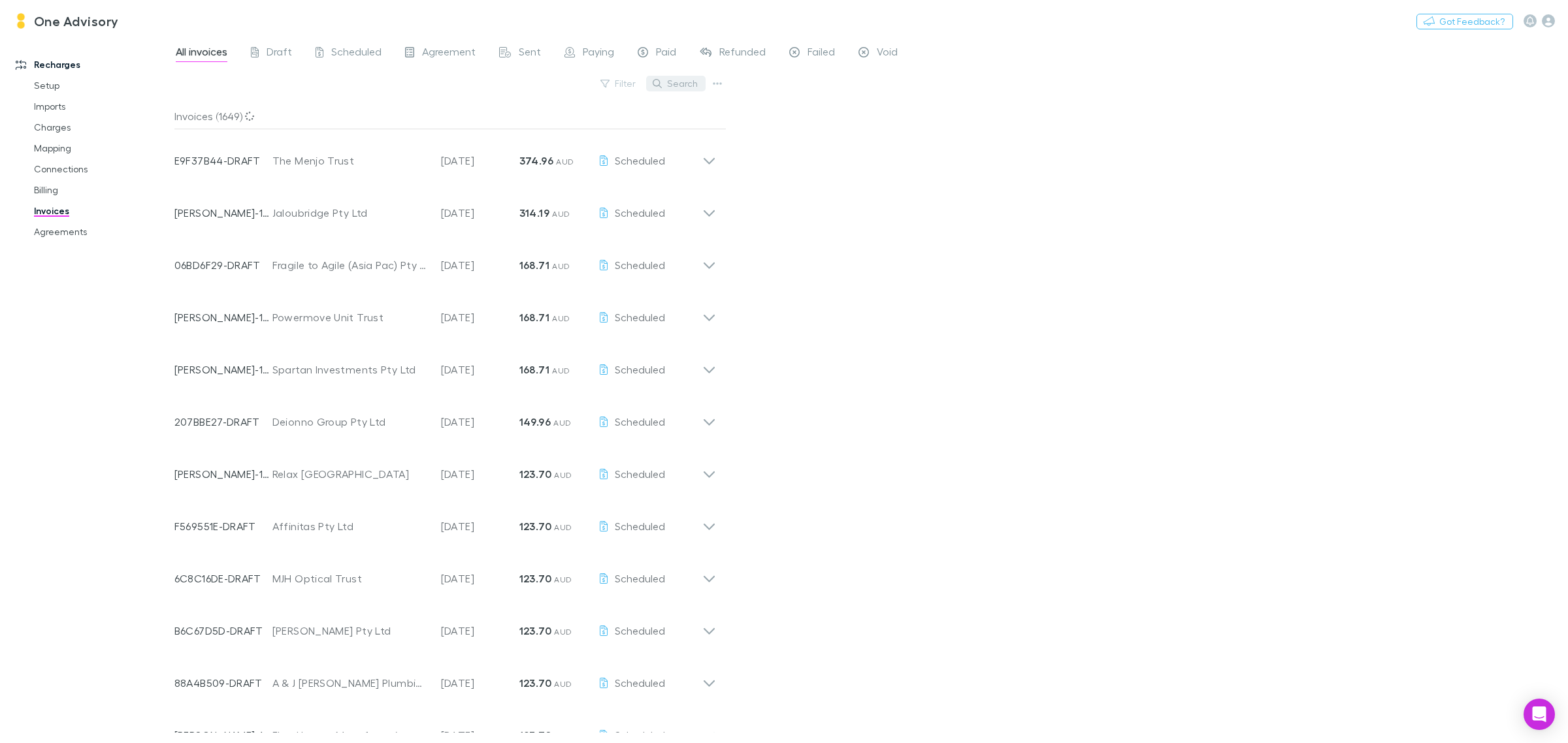
click at [682, 89] on button "Search" at bounding box center [676, 83] width 60 height 16
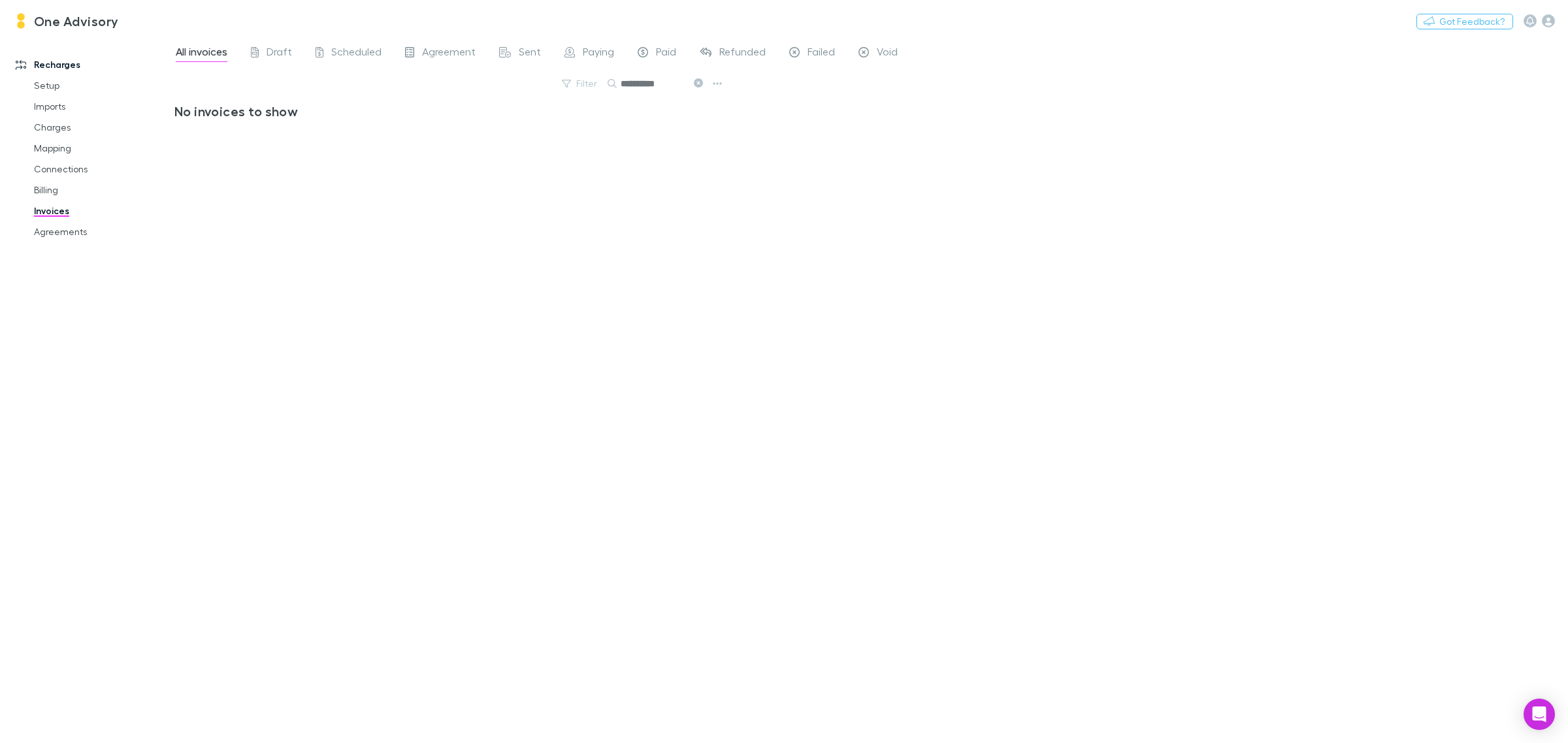
click at [651, 84] on input "**********" at bounding box center [653, 84] width 65 height 18
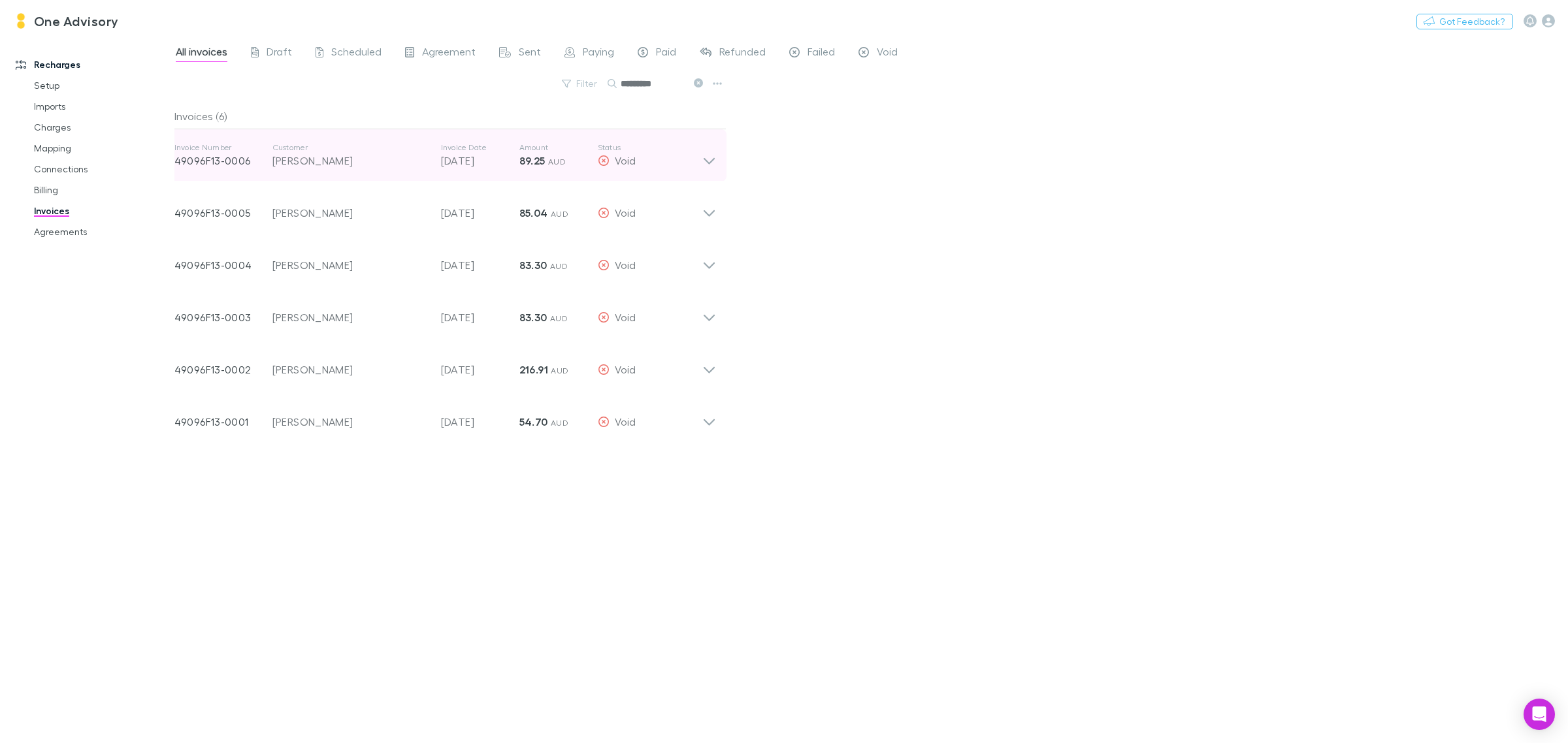
type input "*********"
click at [712, 157] on icon at bounding box center [709, 156] width 14 height 27
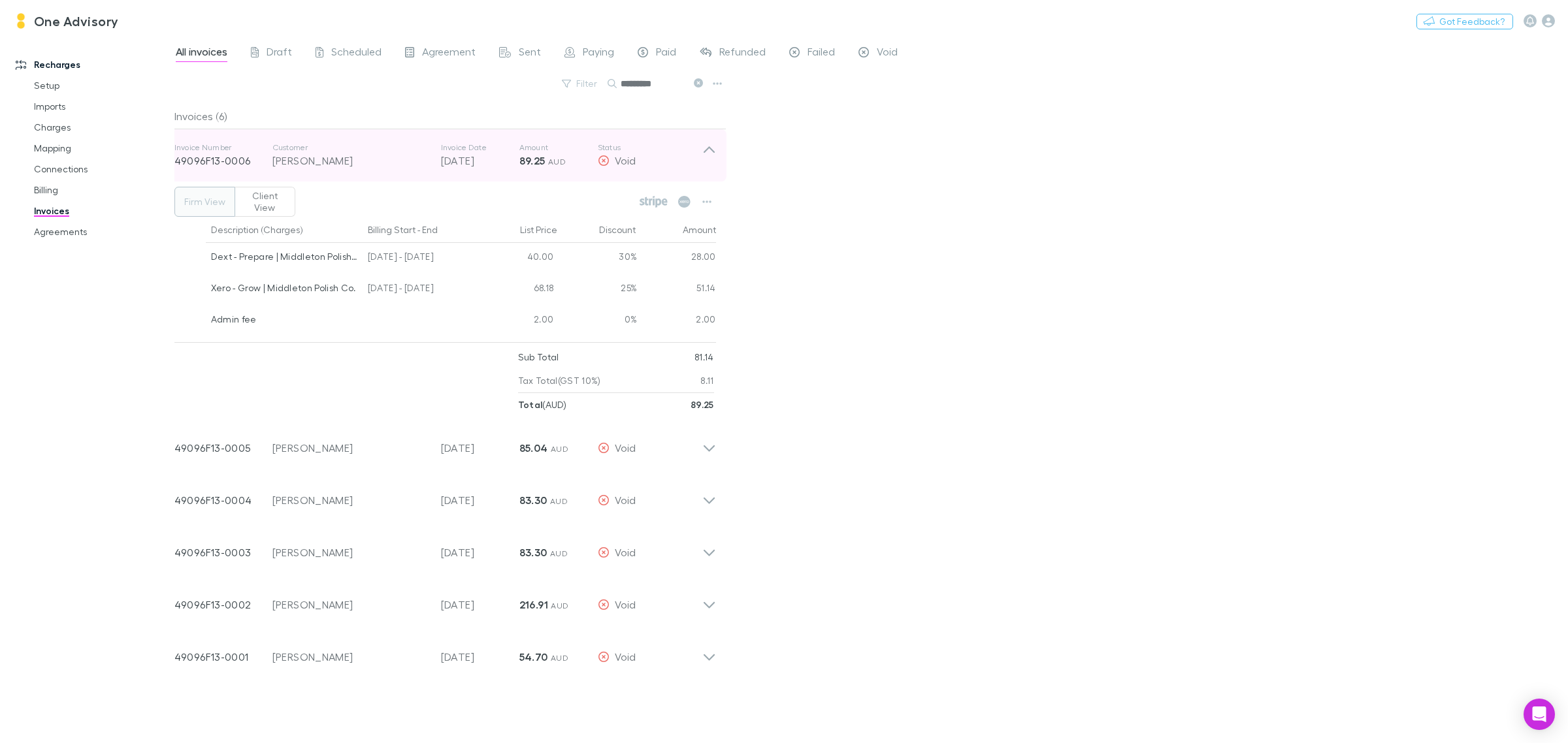
click at [709, 149] on icon at bounding box center [709, 156] width 14 height 27
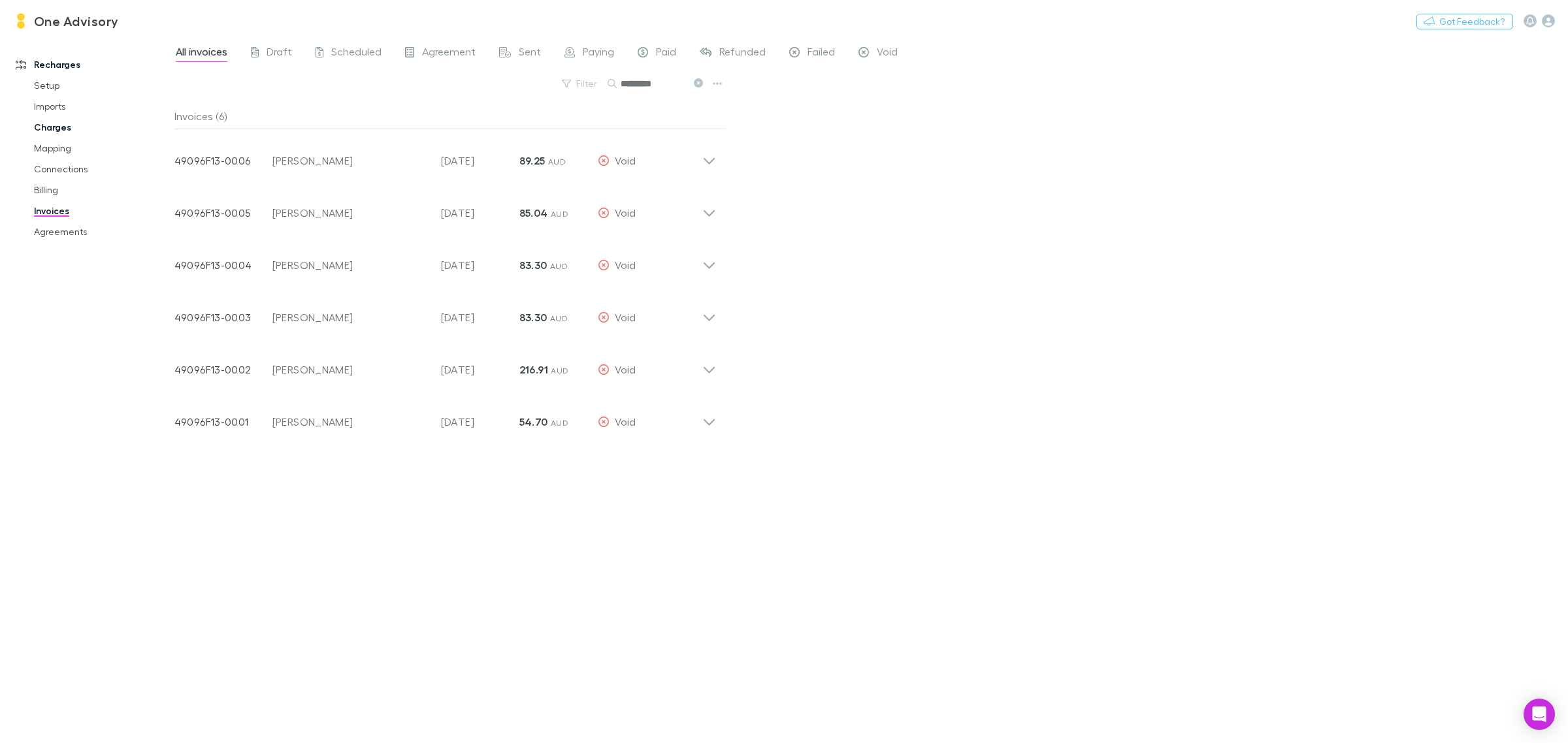
click at [53, 129] on link "Charges" at bounding box center [102, 127] width 163 height 21
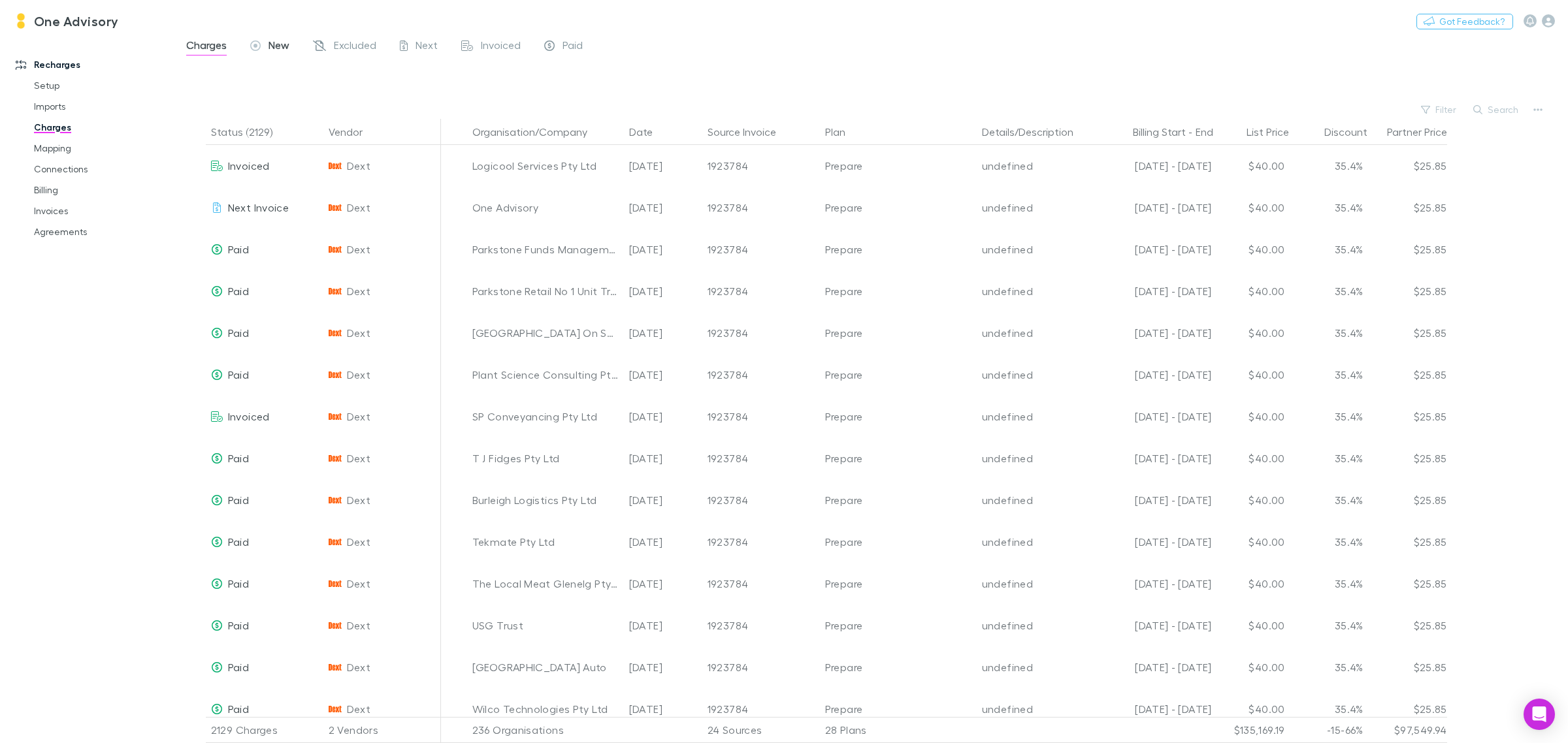
click at [287, 39] on span "New" at bounding box center [278, 47] width 21 height 17
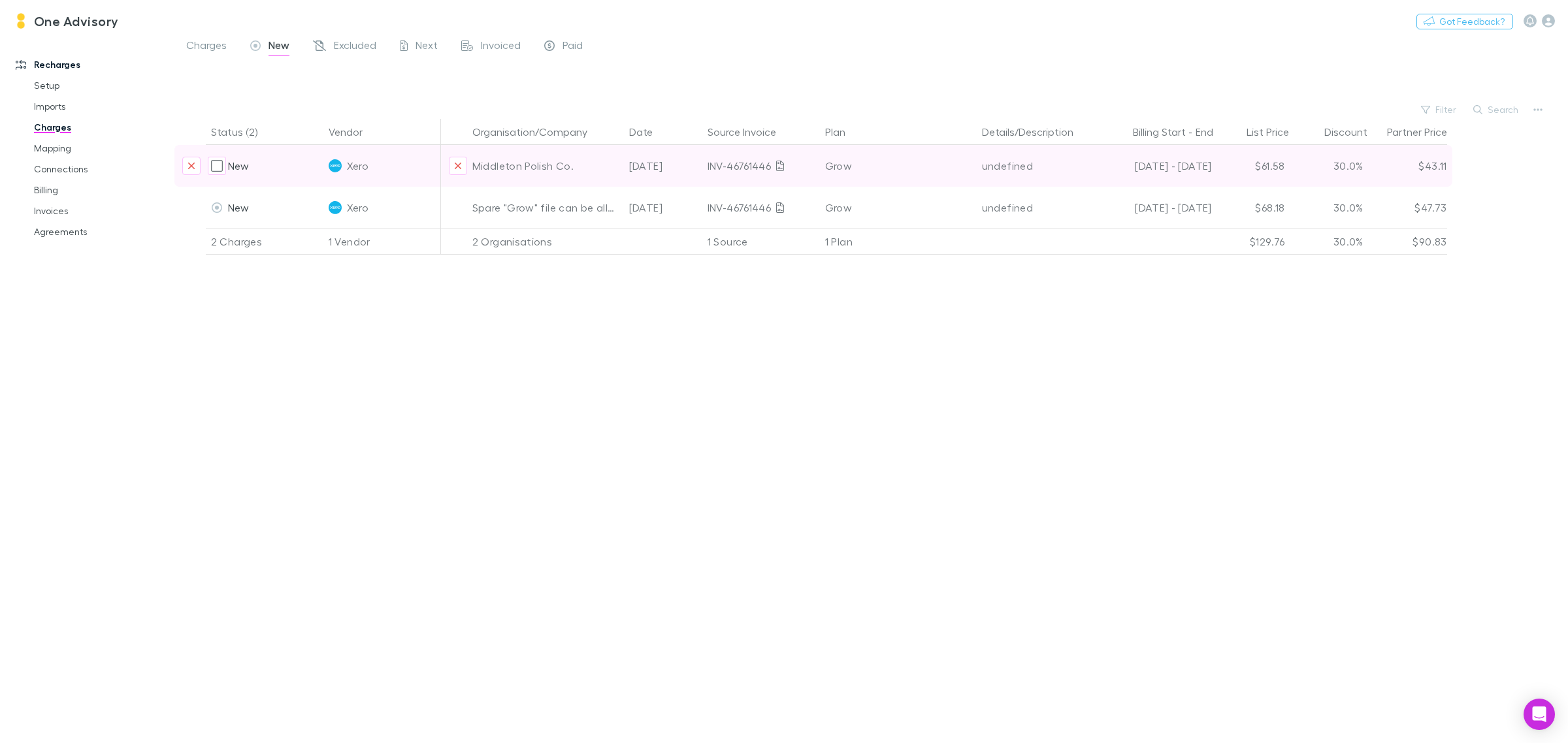
click at [495, 171] on div "Middleton Polish Co." at bounding box center [545, 166] width 147 height 41
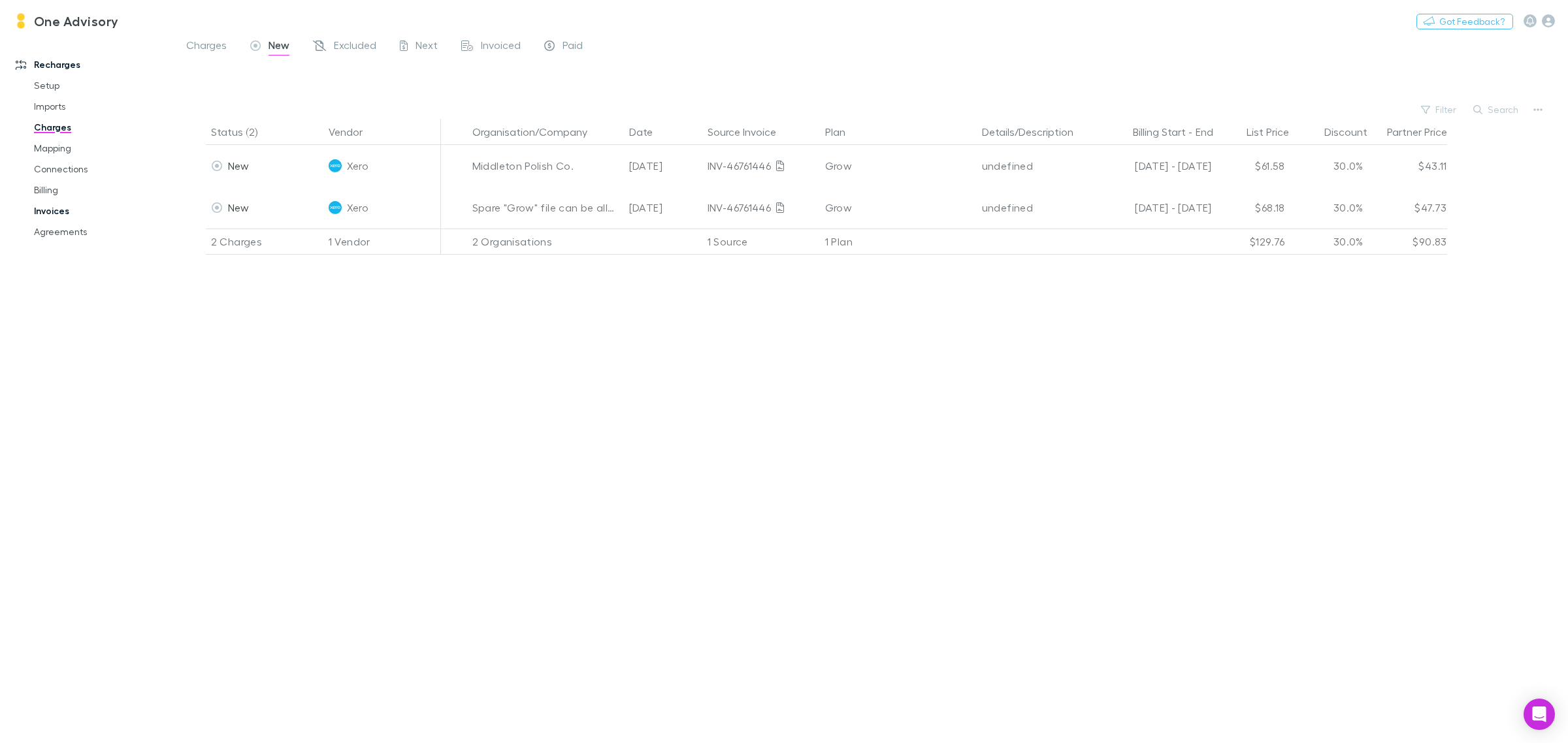
click at [54, 203] on link "Invoices" at bounding box center [102, 210] width 163 height 21
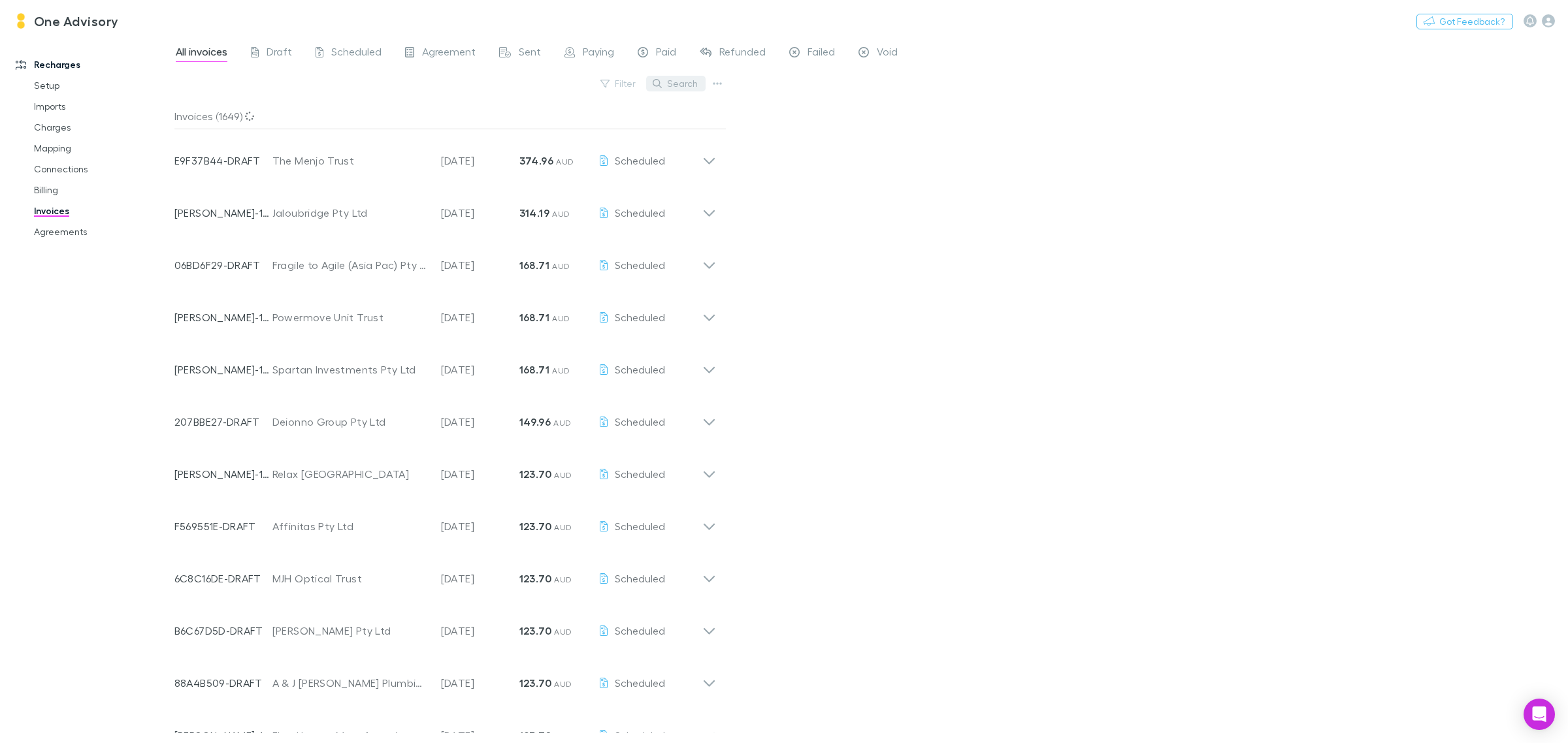
click at [690, 86] on button "Search" at bounding box center [676, 83] width 60 height 16
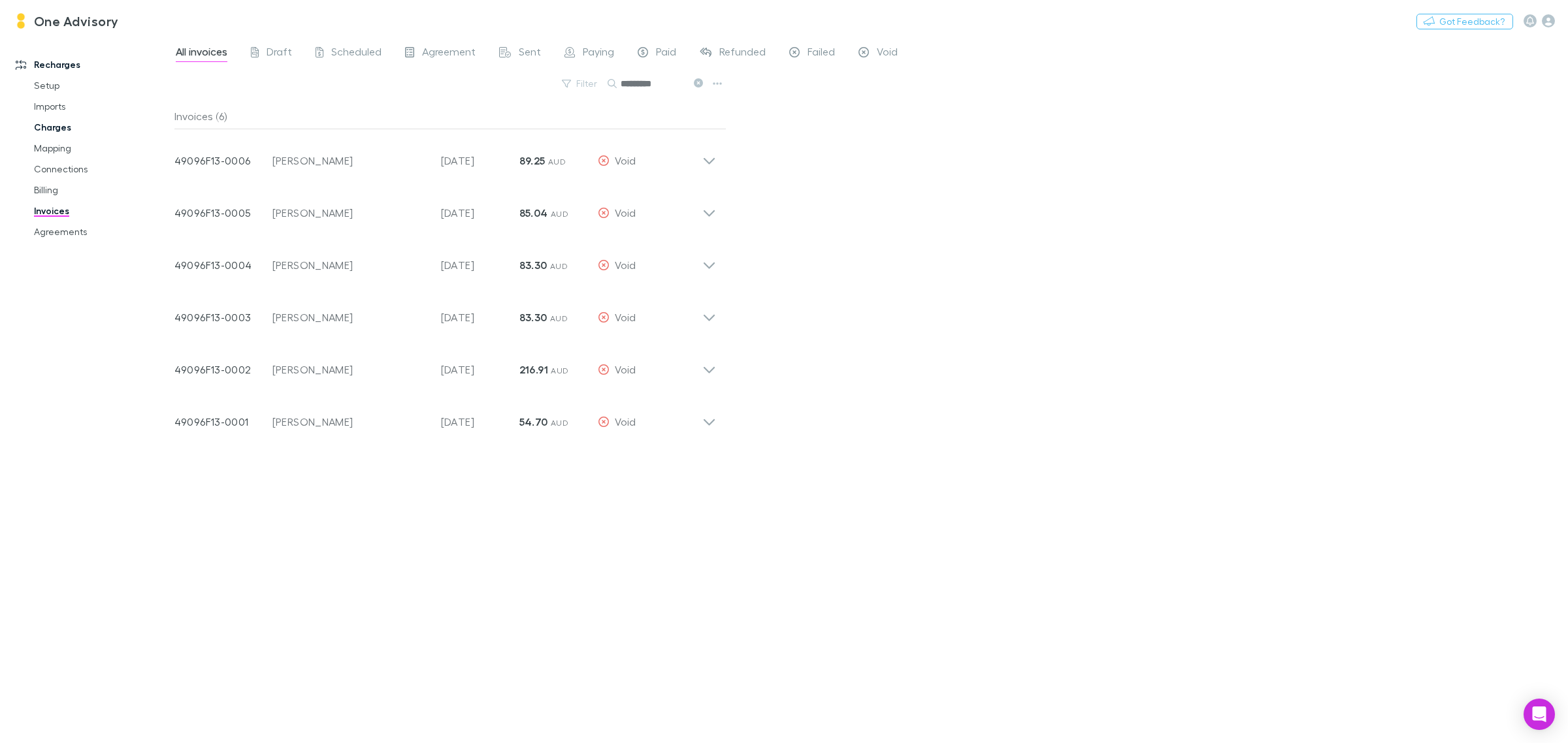
type input "*********"
click at [51, 128] on link "Charges" at bounding box center [102, 127] width 163 height 21
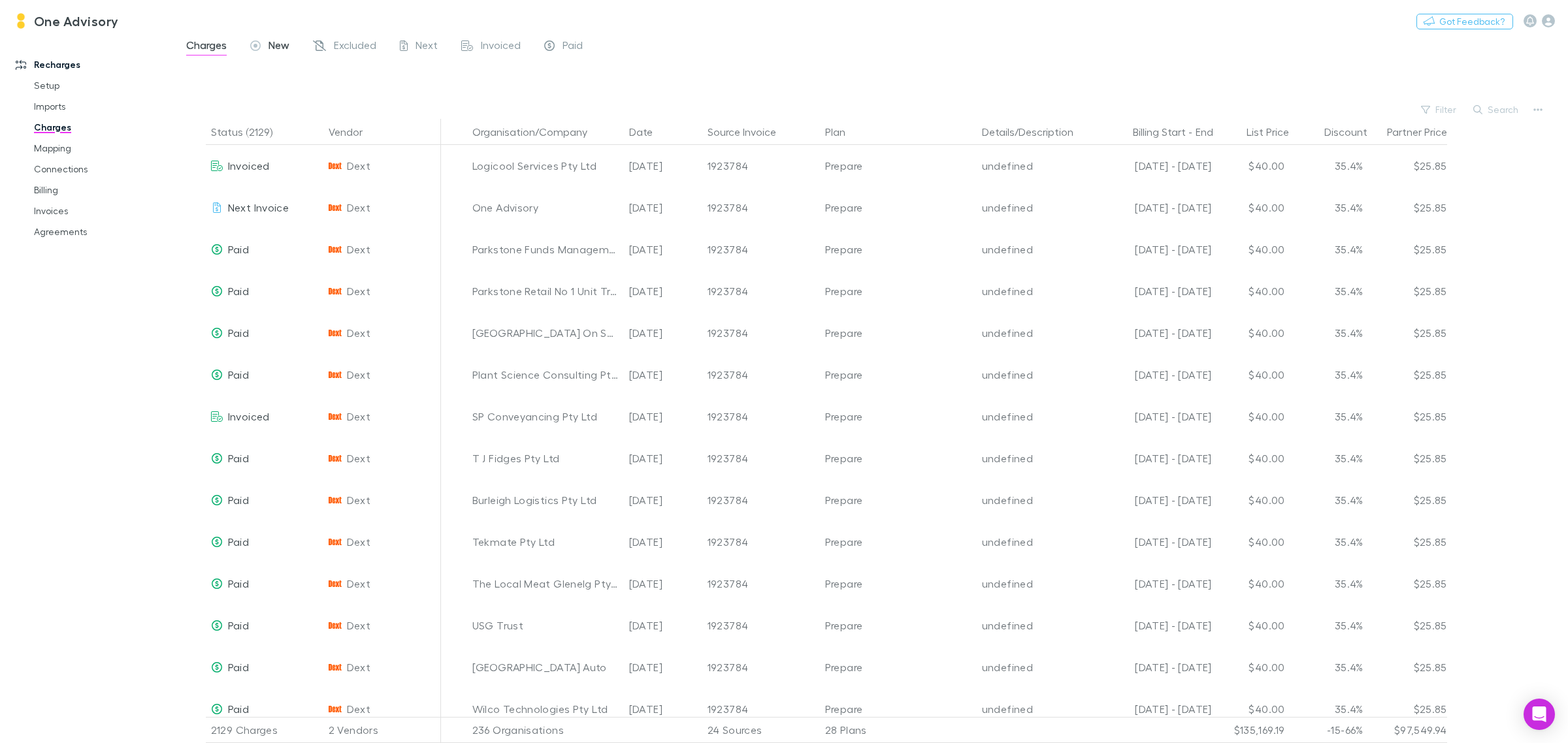
click at [277, 41] on span "New" at bounding box center [278, 47] width 21 height 17
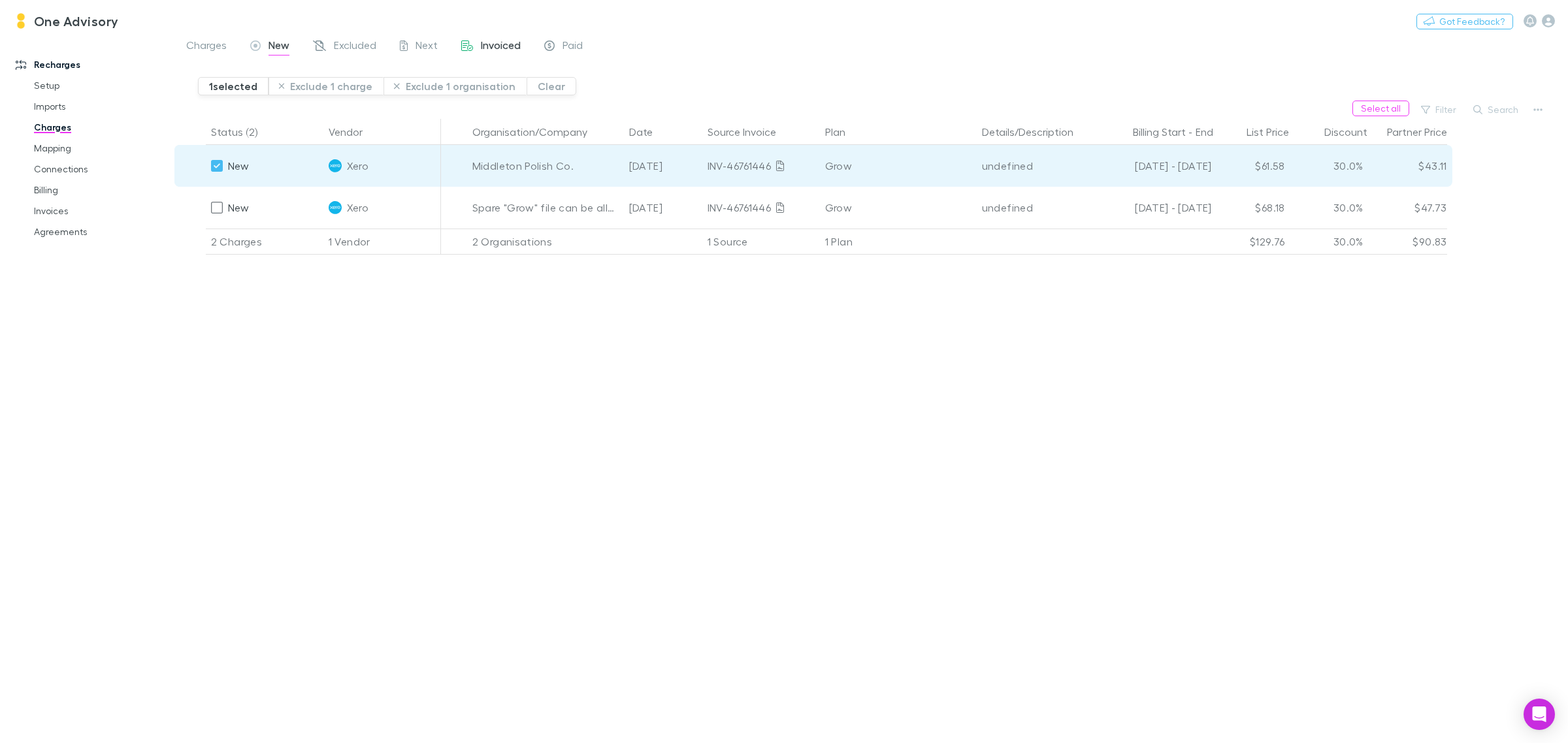
click at [499, 41] on span "Invoiced" at bounding box center [500, 47] width 40 height 17
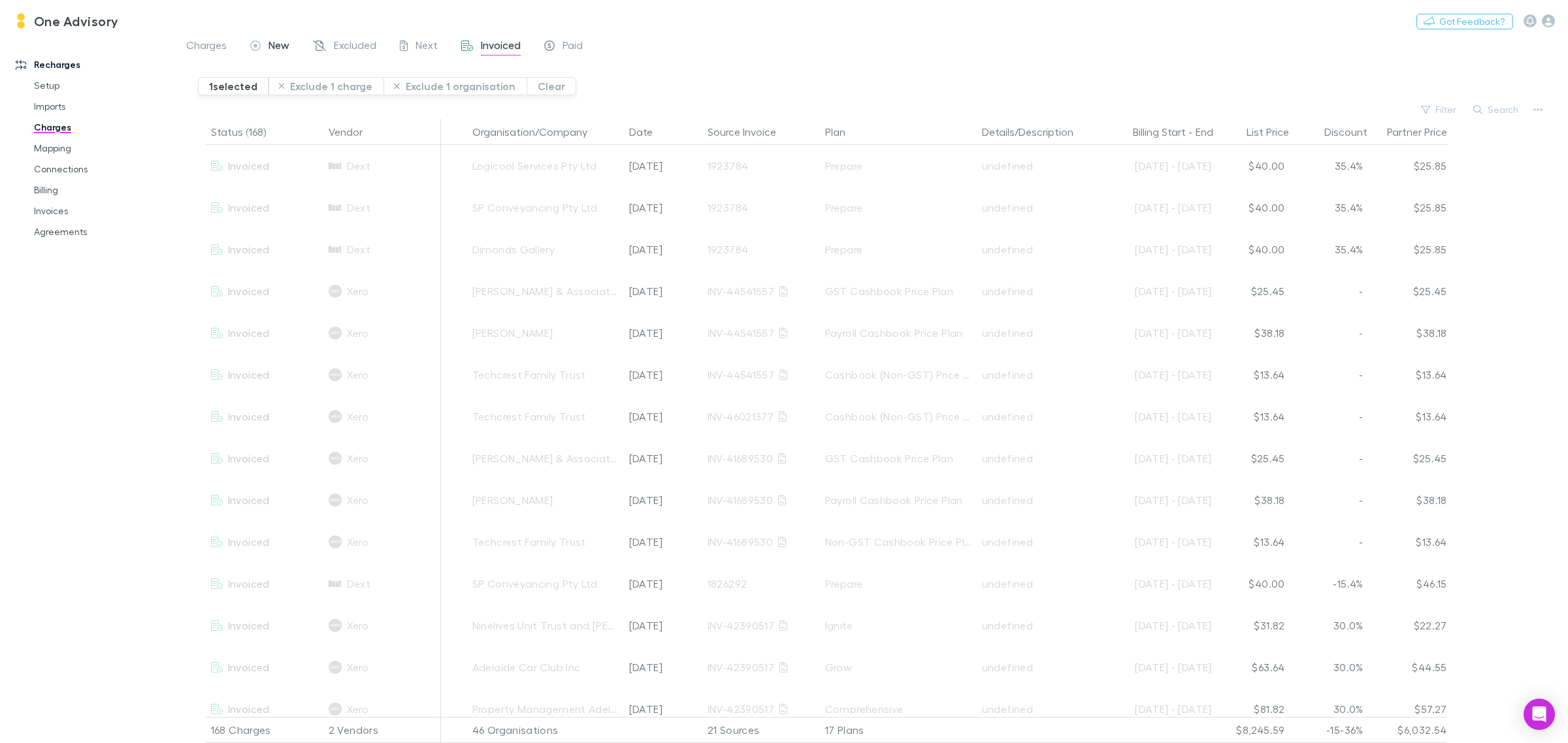
click at [286, 42] on span "New" at bounding box center [278, 47] width 21 height 17
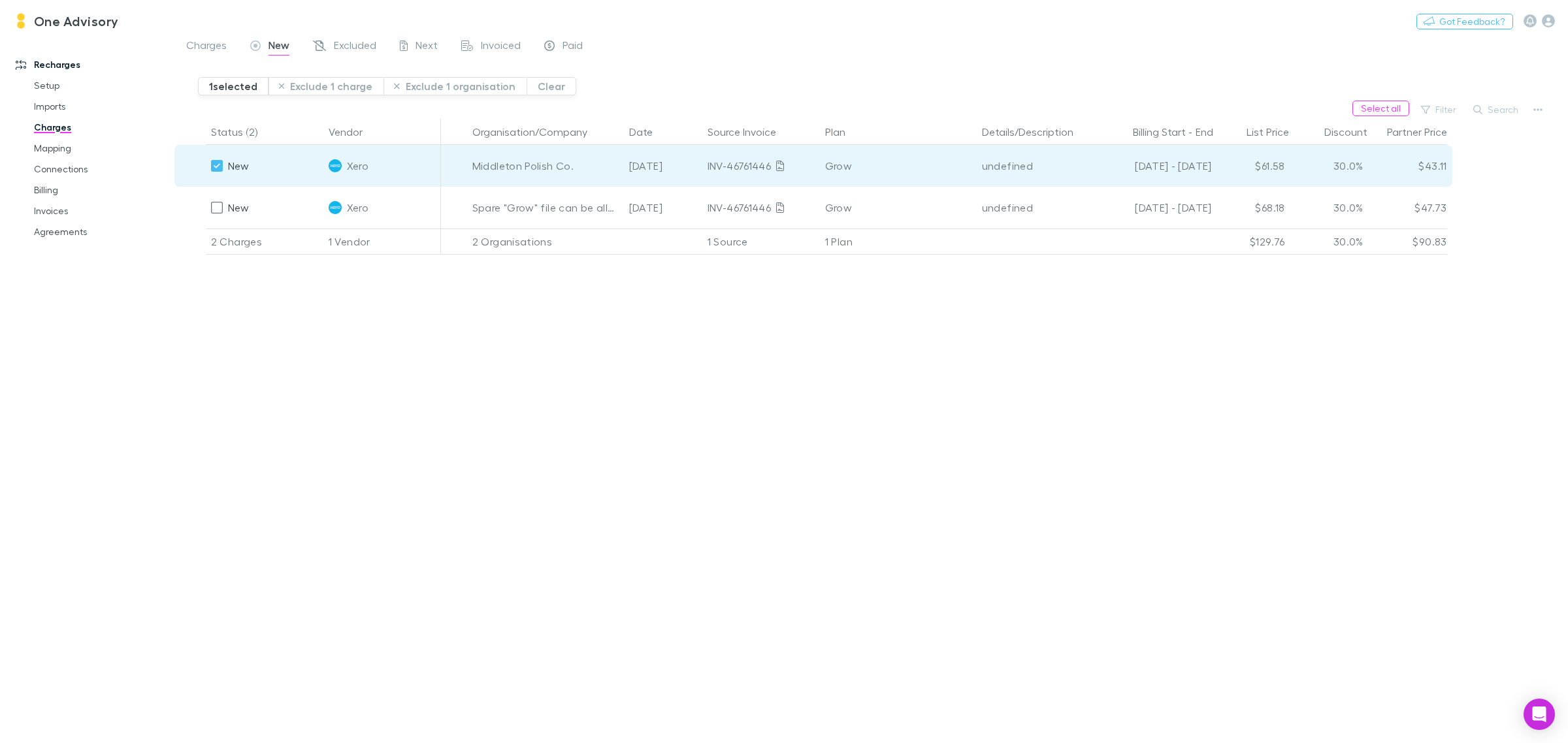
click at [286, 49] on span "New" at bounding box center [278, 47] width 21 height 17
click at [355, 40] on span "Excluded" at bounding box center [355, 47] width 42 height 17
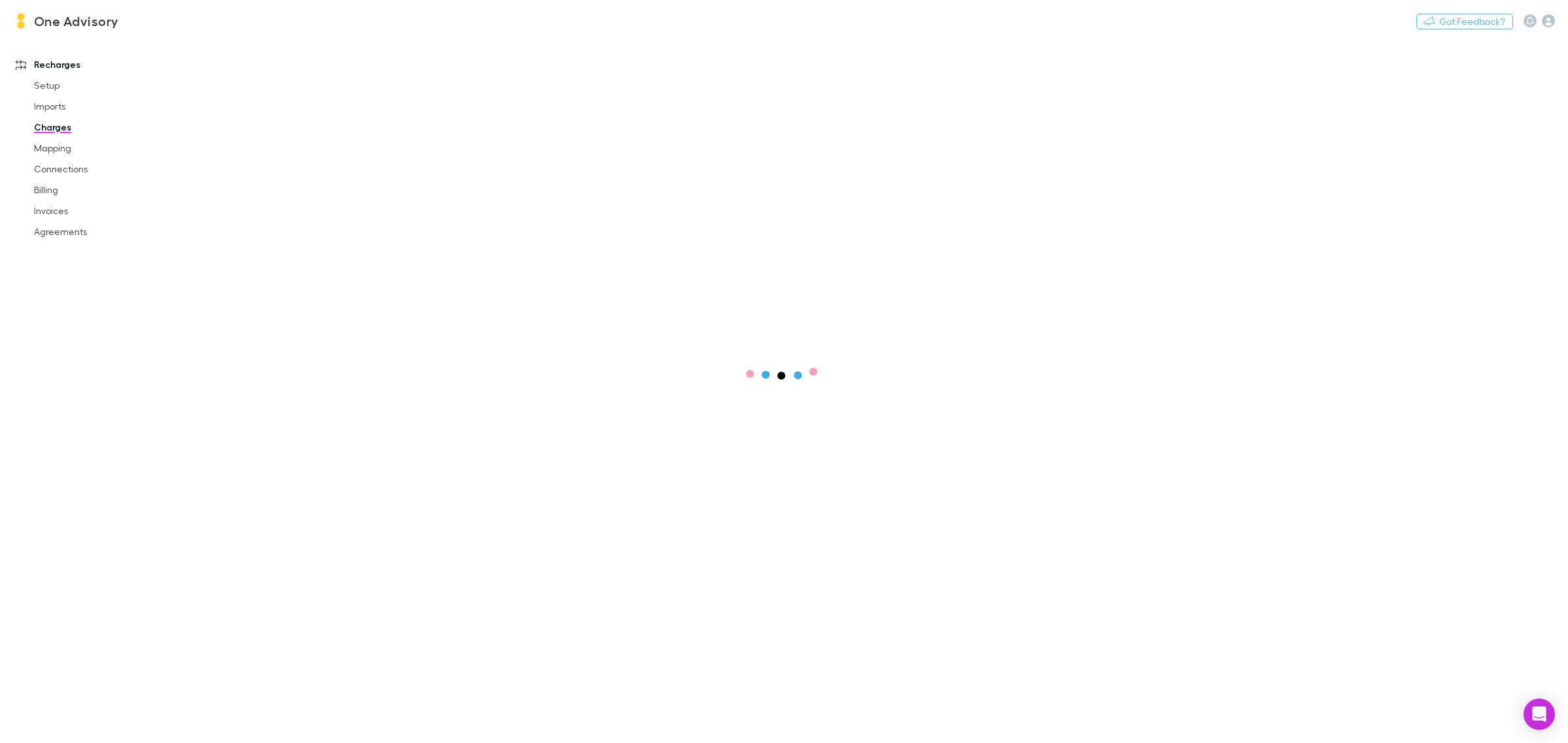
click at [55, 128] on link "Charges" at bounding box center [102, 127] width 163 height 21
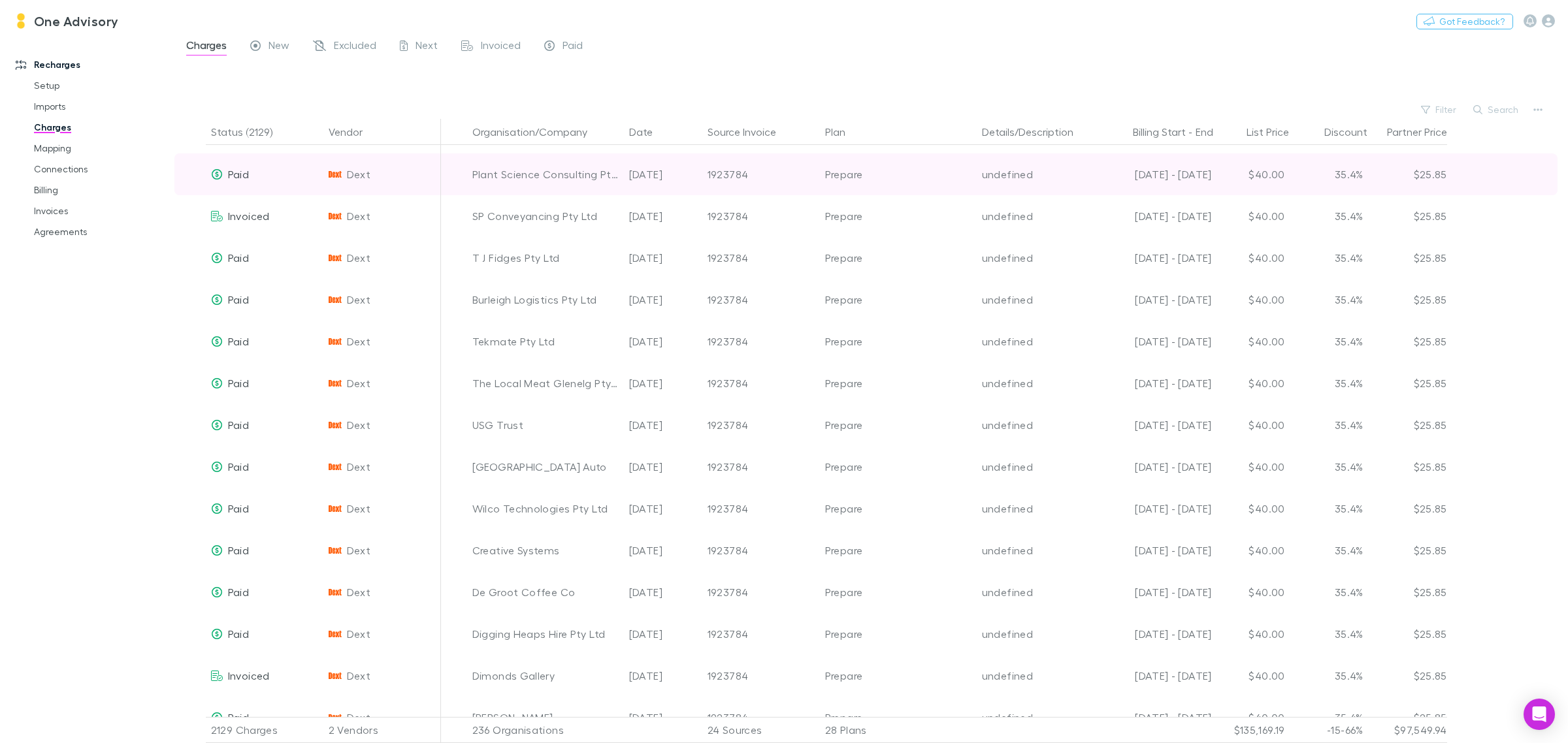
scroll to position [326, 0]
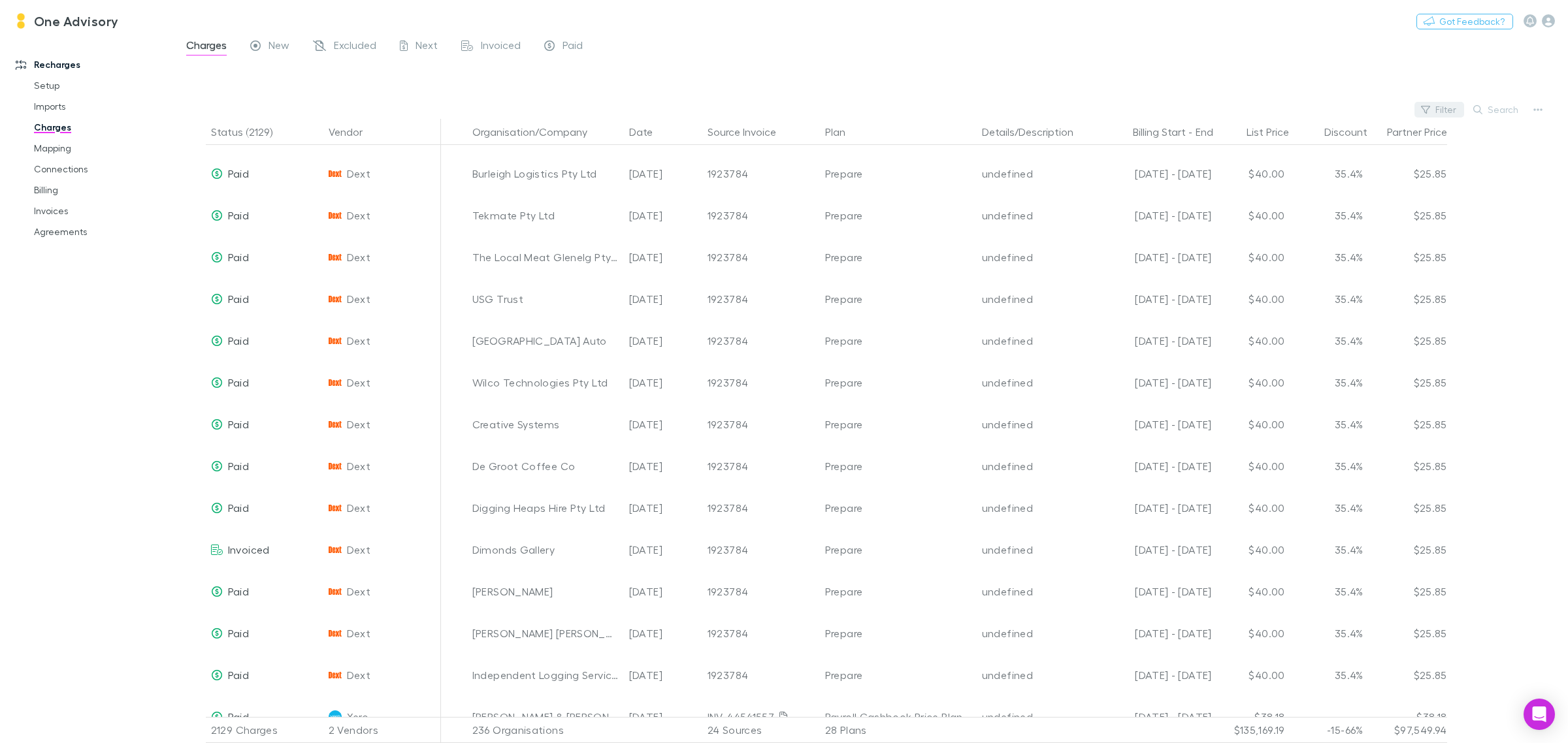
click at [1447, 108] on button "Filter" at bounding box center [1439, 109] width 50 height 16
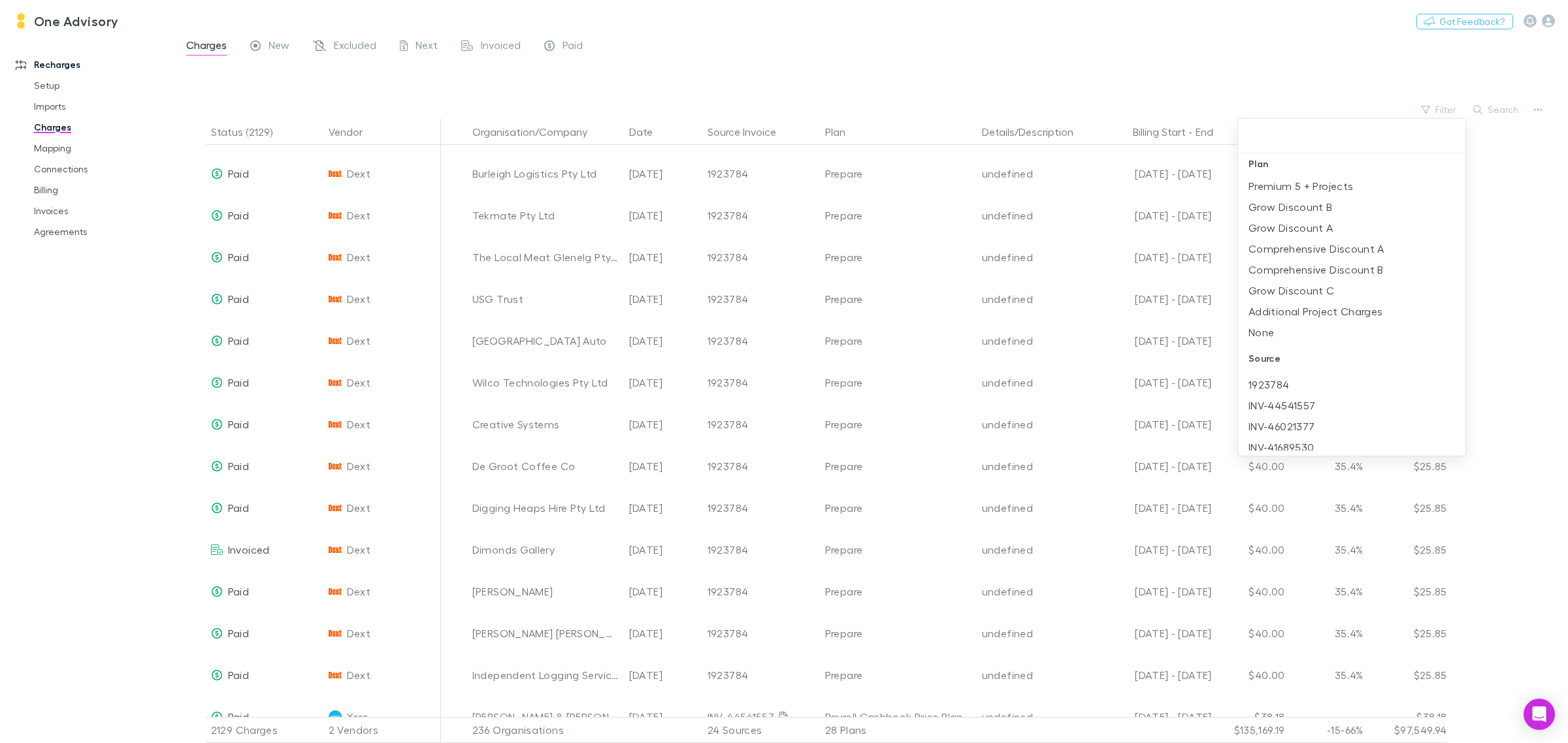
scroll to position [817, 0]
click at [1513, 113] on div at bounding box center [784, 371] width 1568 height 743
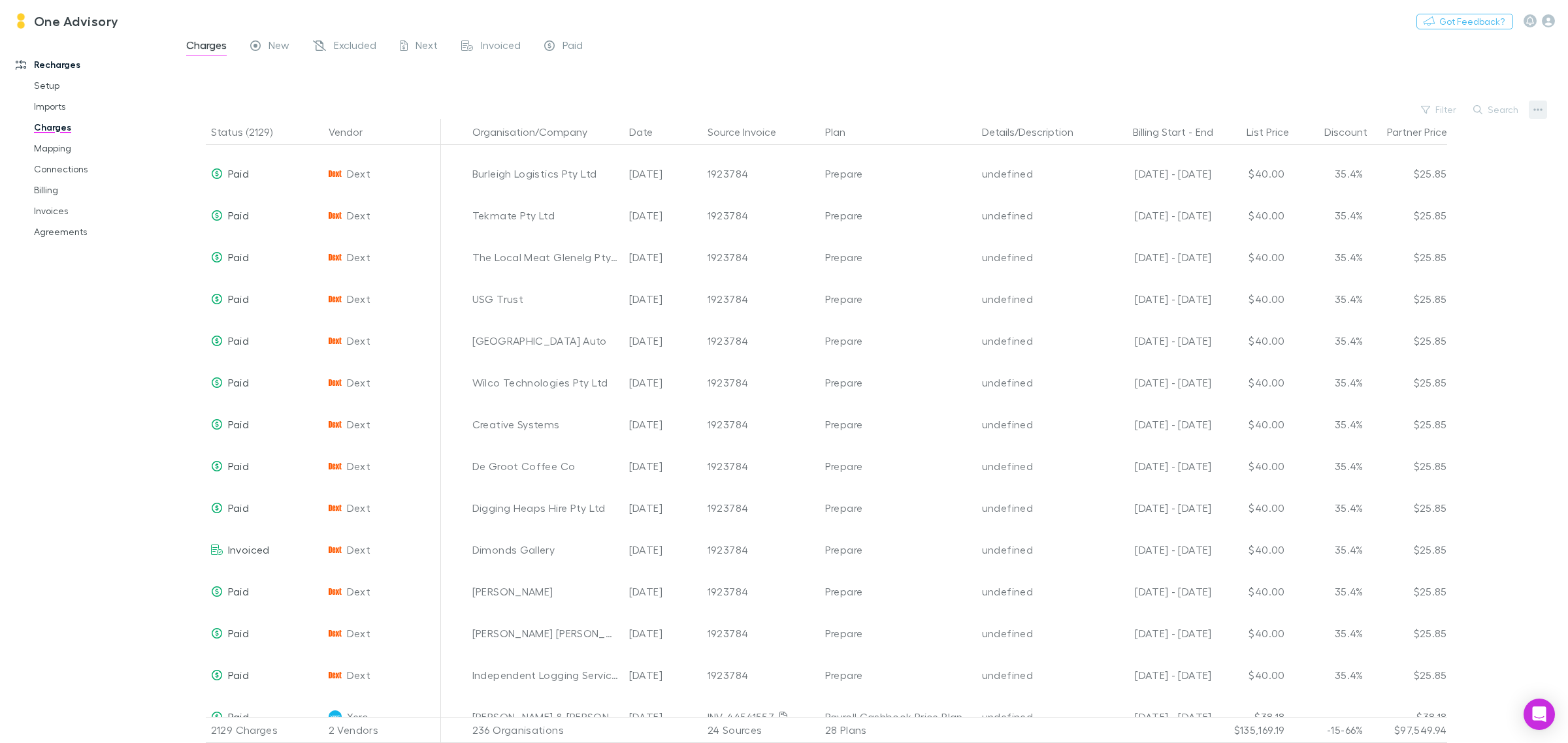
click at [1544, 109] on button "button" at bounding box center [1537, 109] width 18 height 18
click at [275, 50] on div at bounding box center [784, 371] width 1568 height 743
click at [273, 43] on span "New" at bounding box center [278, 47] width 21 height 17
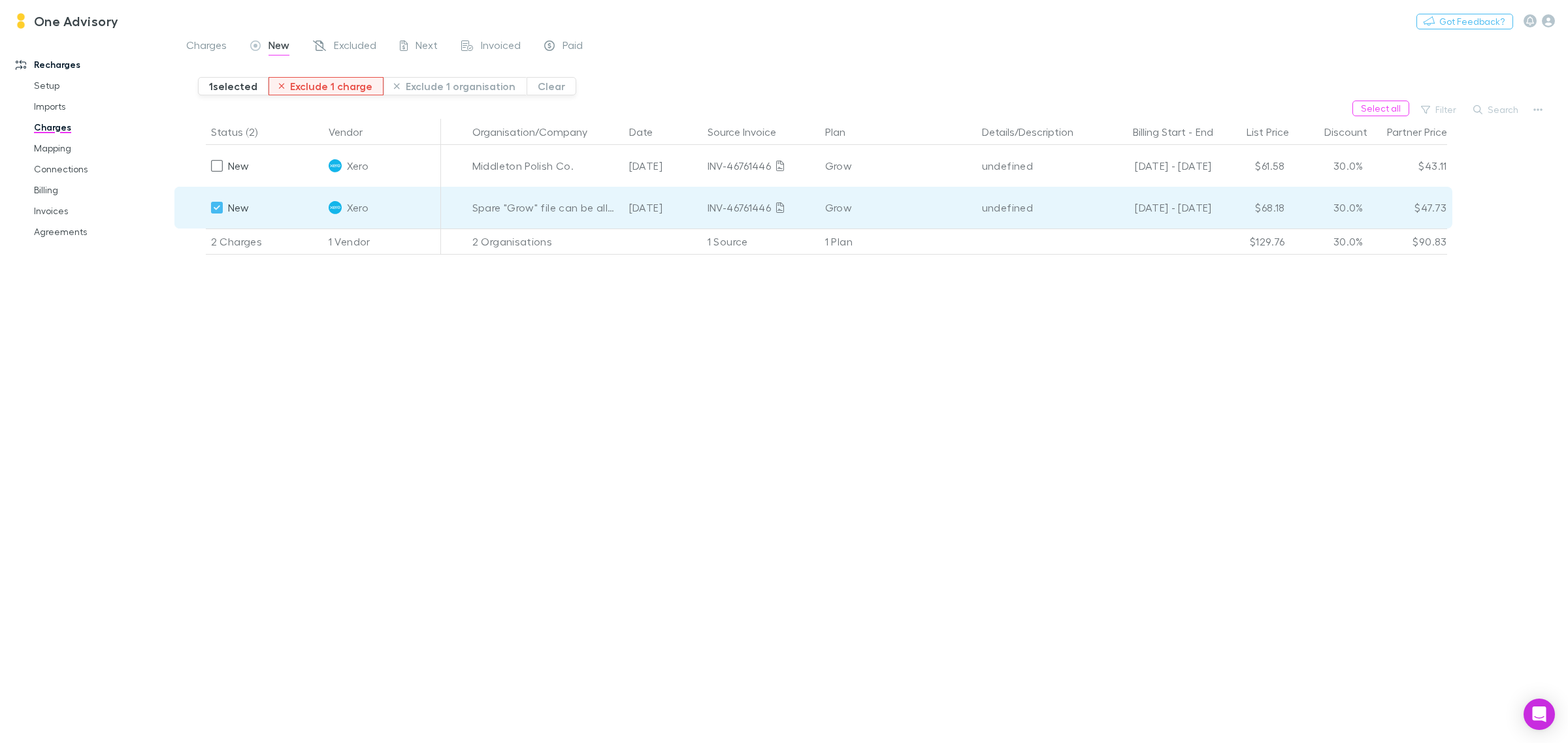
click at [355, 87] on button "Exclude 1 charge" at bounding box center [326, 86] width 116 height 18
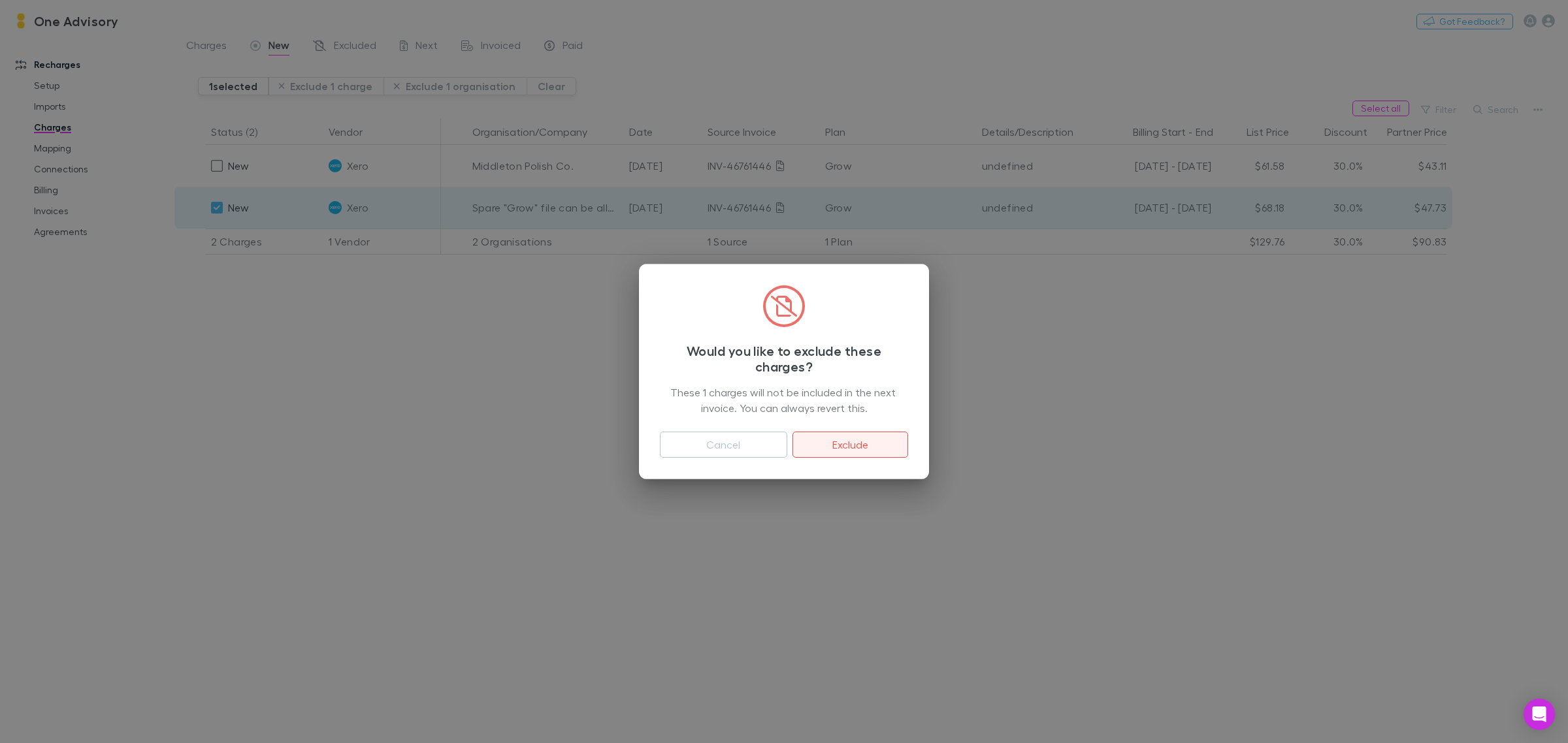
click at [861, 441] on button "Exclude" at bounding box center [851, 445] width 116 height 27
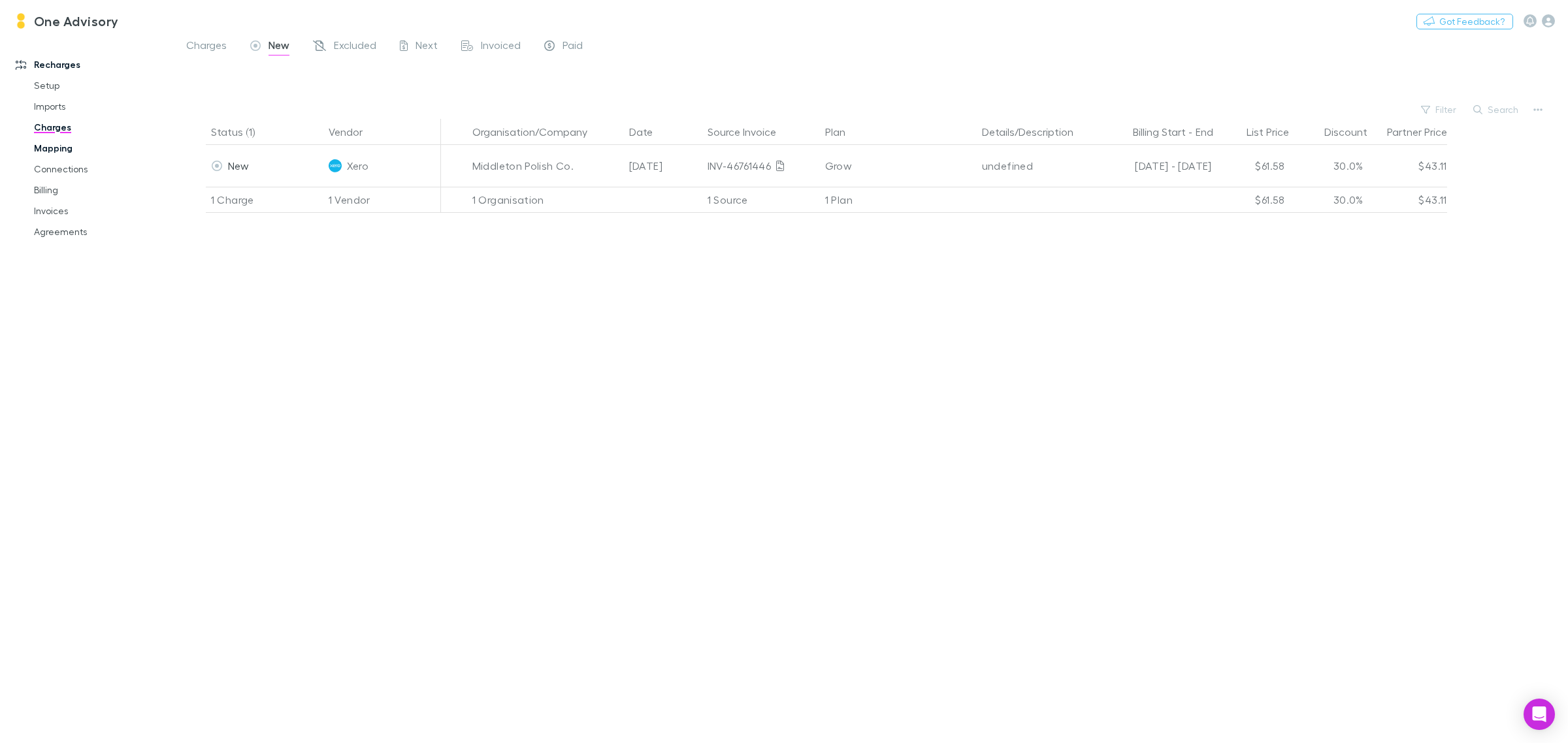
click at [66, 145] on link "Mapping" at bounding box center [102, 147] width 163 height 21
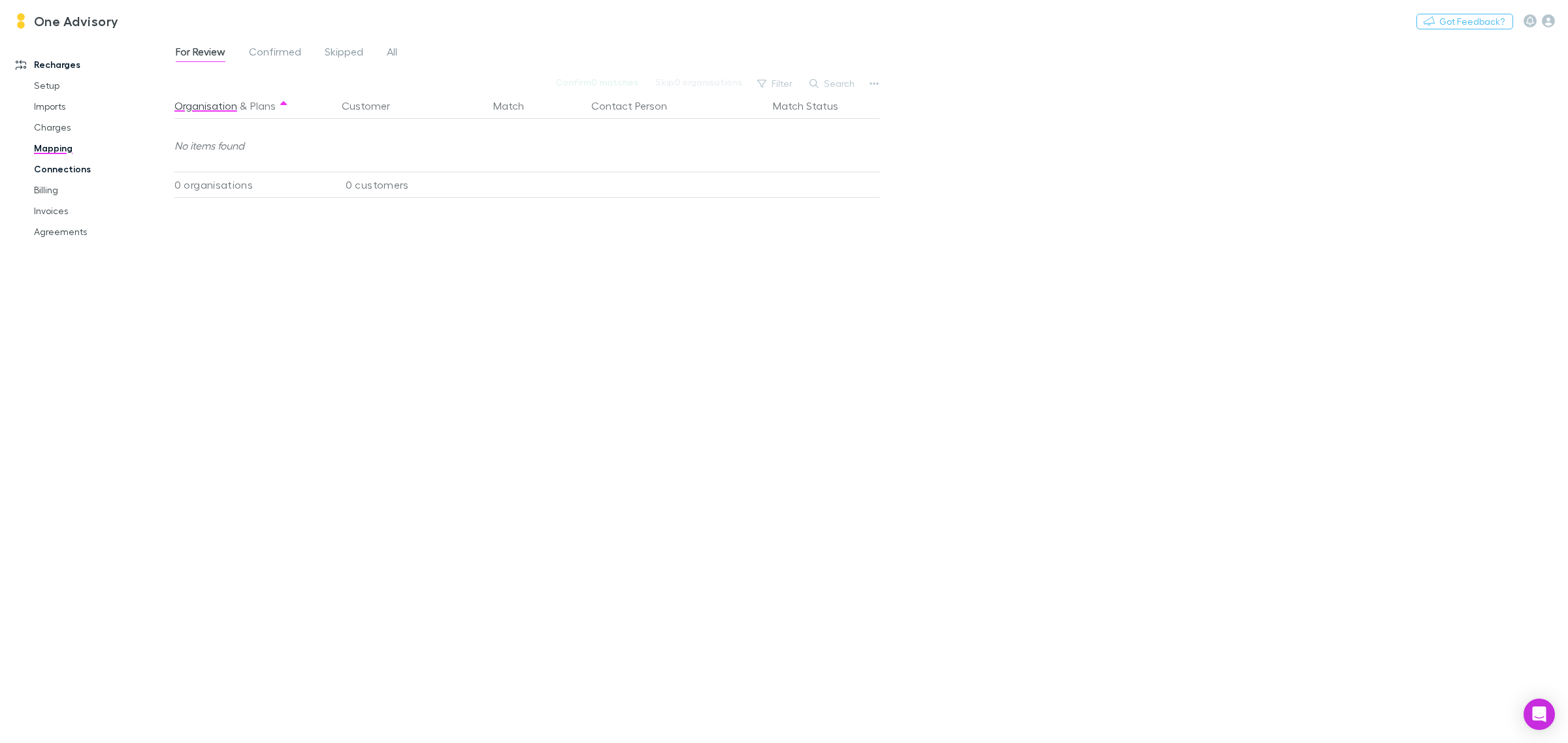
click at [49, 173] on link "Connections" at bounding box center [102, 169] width 163 height 21
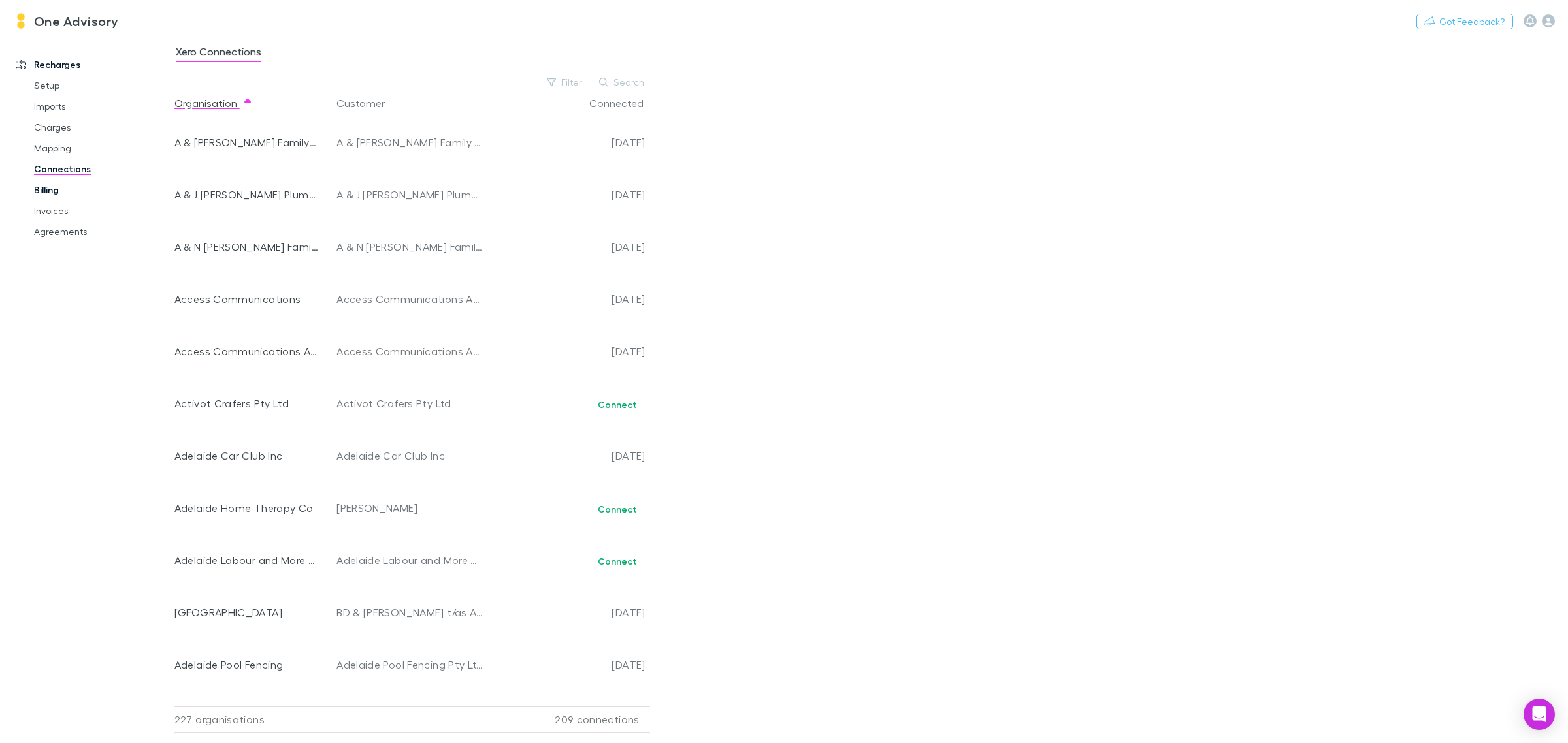
click at [54, 191] on link "Billing" at bounding box center [102, 190] width 163 height 21
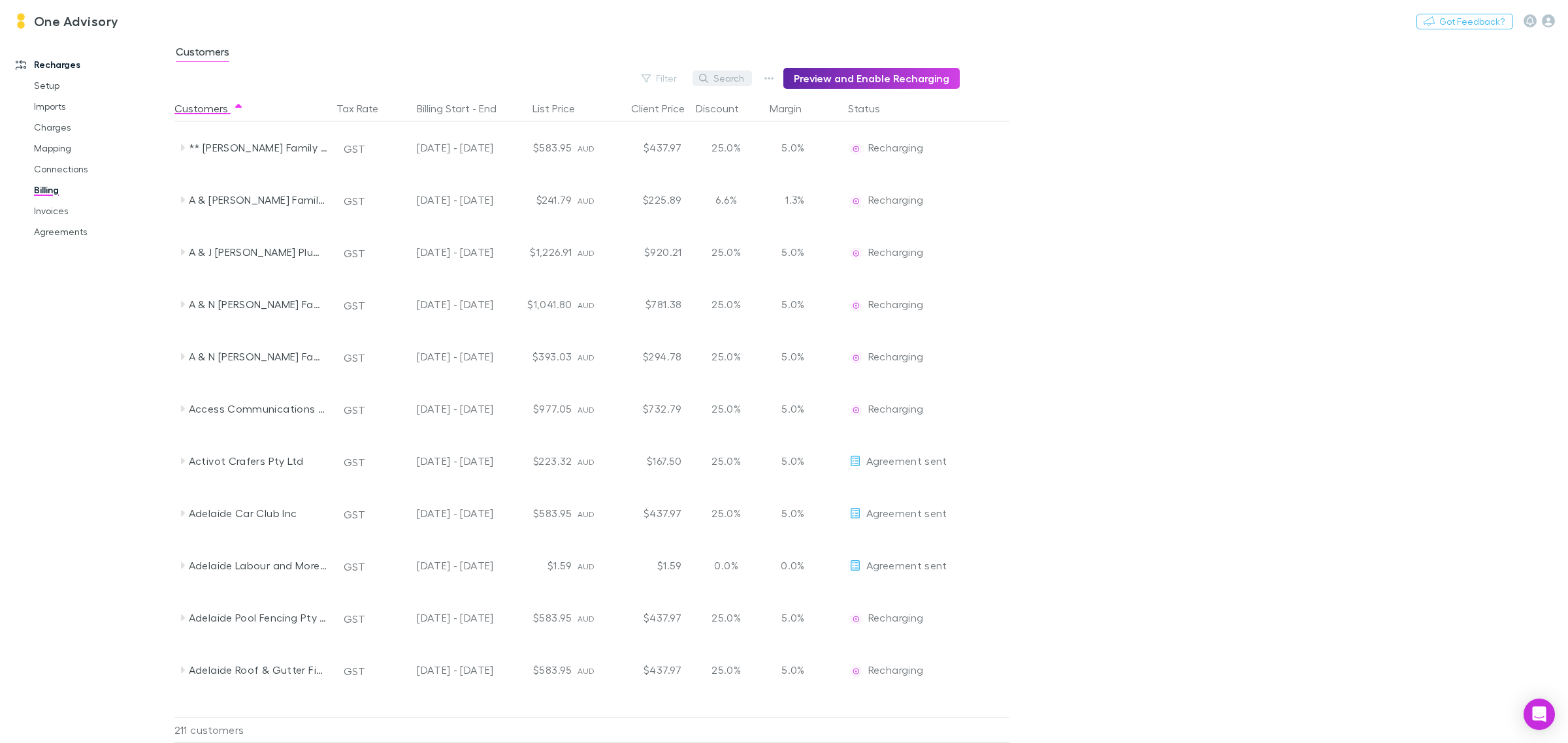
click at [726, 75] on button "Search" at bounding box center [722, 78] width 60 height 16
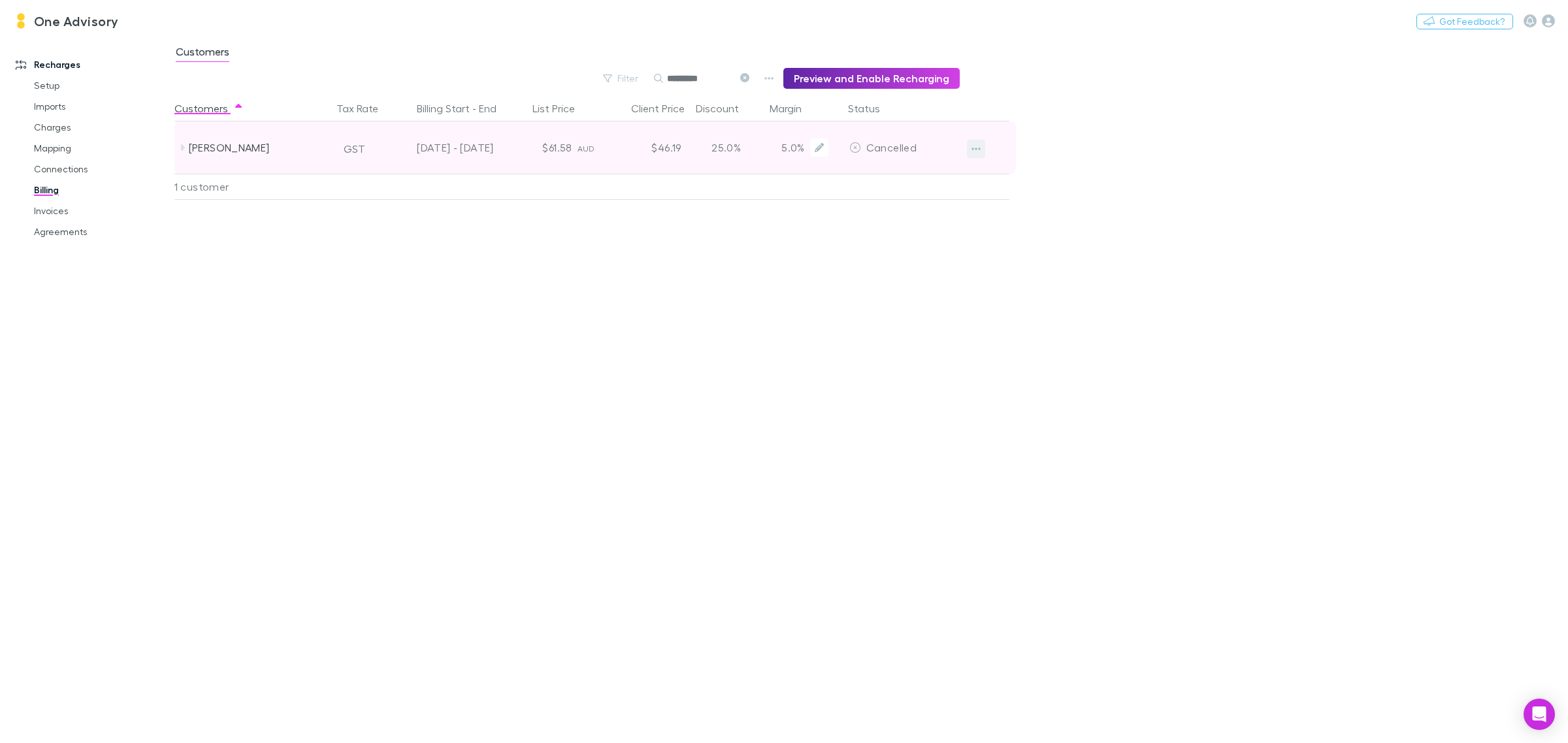
type input "*********"
click at [980, 144] on button "button" at bounding box center [976, 149] width 18 height 18
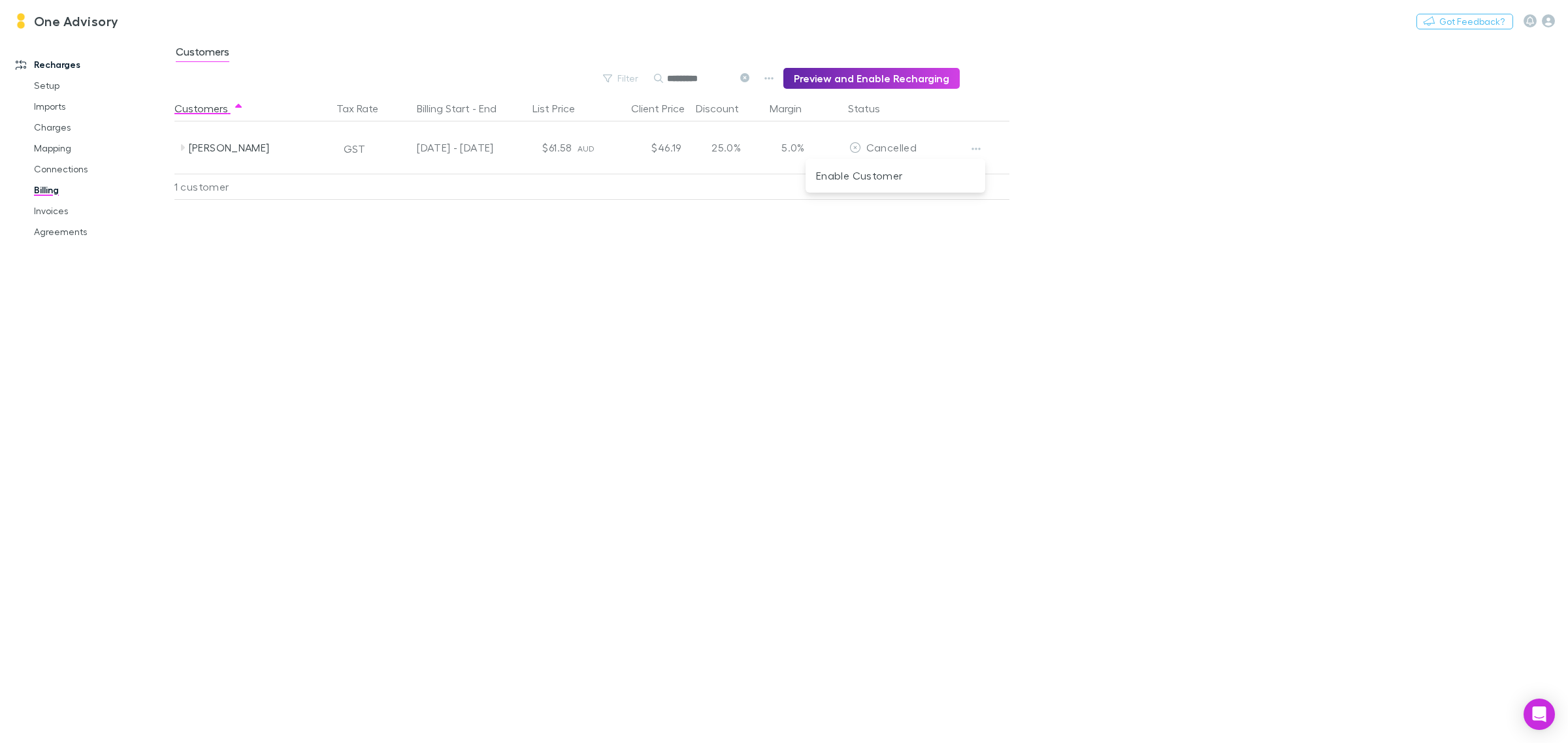
click at [720, 382] on div at bounding box center [784, 371] width 1568 height 743
click at [36, 212] on link "Invoices" at bounding box center [102, 210] width 163 height 21
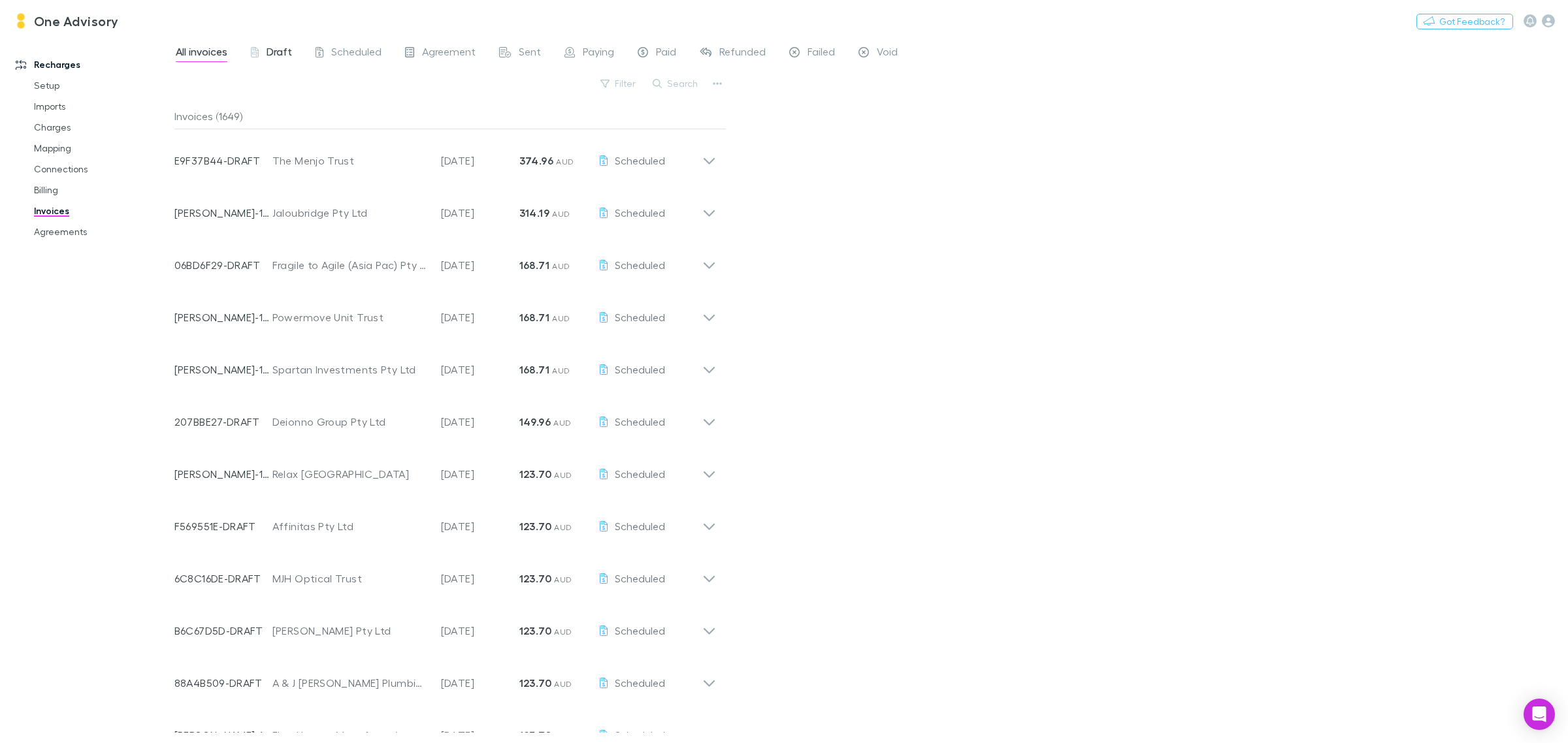
click at [271, 46] on span "Draft" at bounding box center [279, 53] width 26 height 17
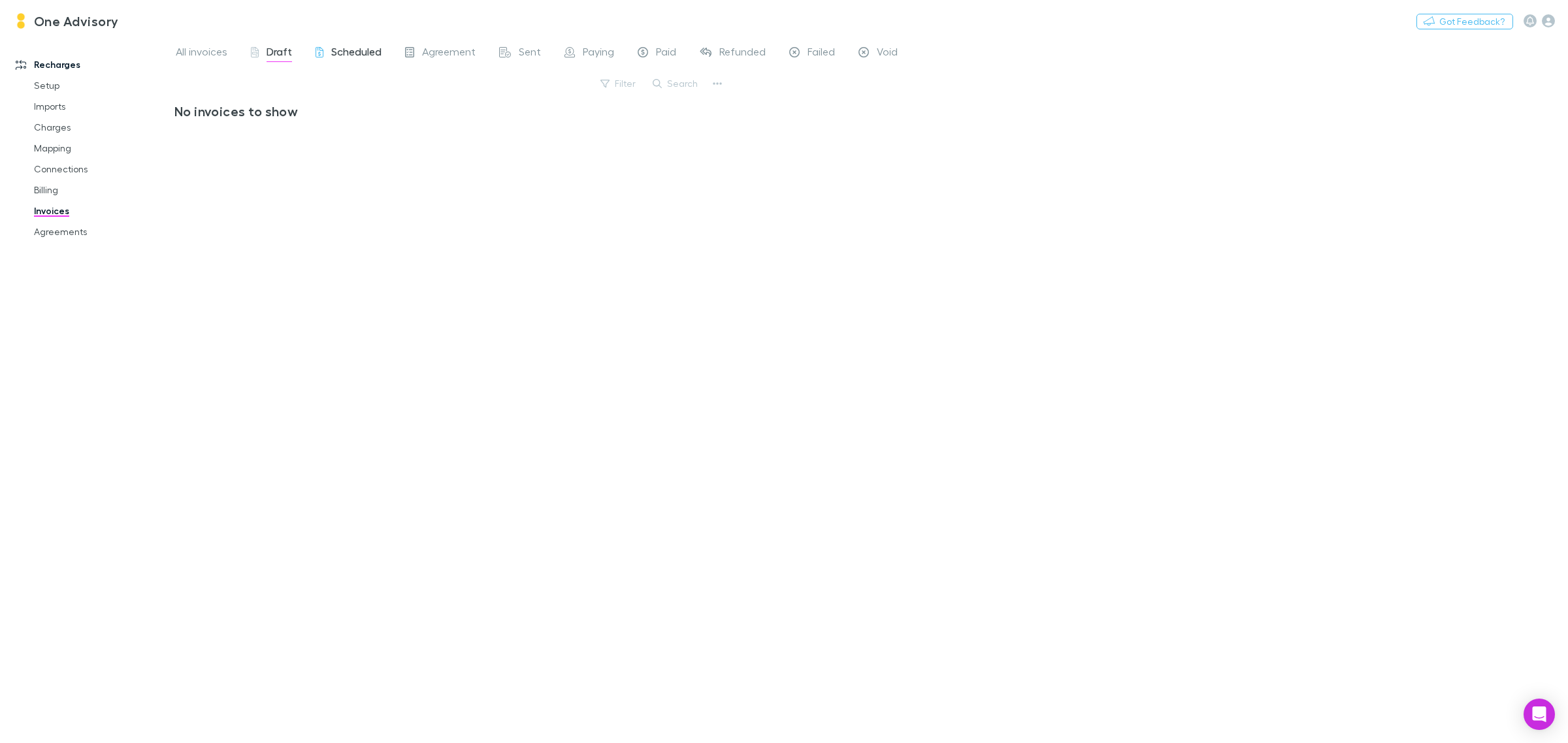
click at [357, 47] on span "Scheduled" at bounding box center [356, 53] width 51 height 17
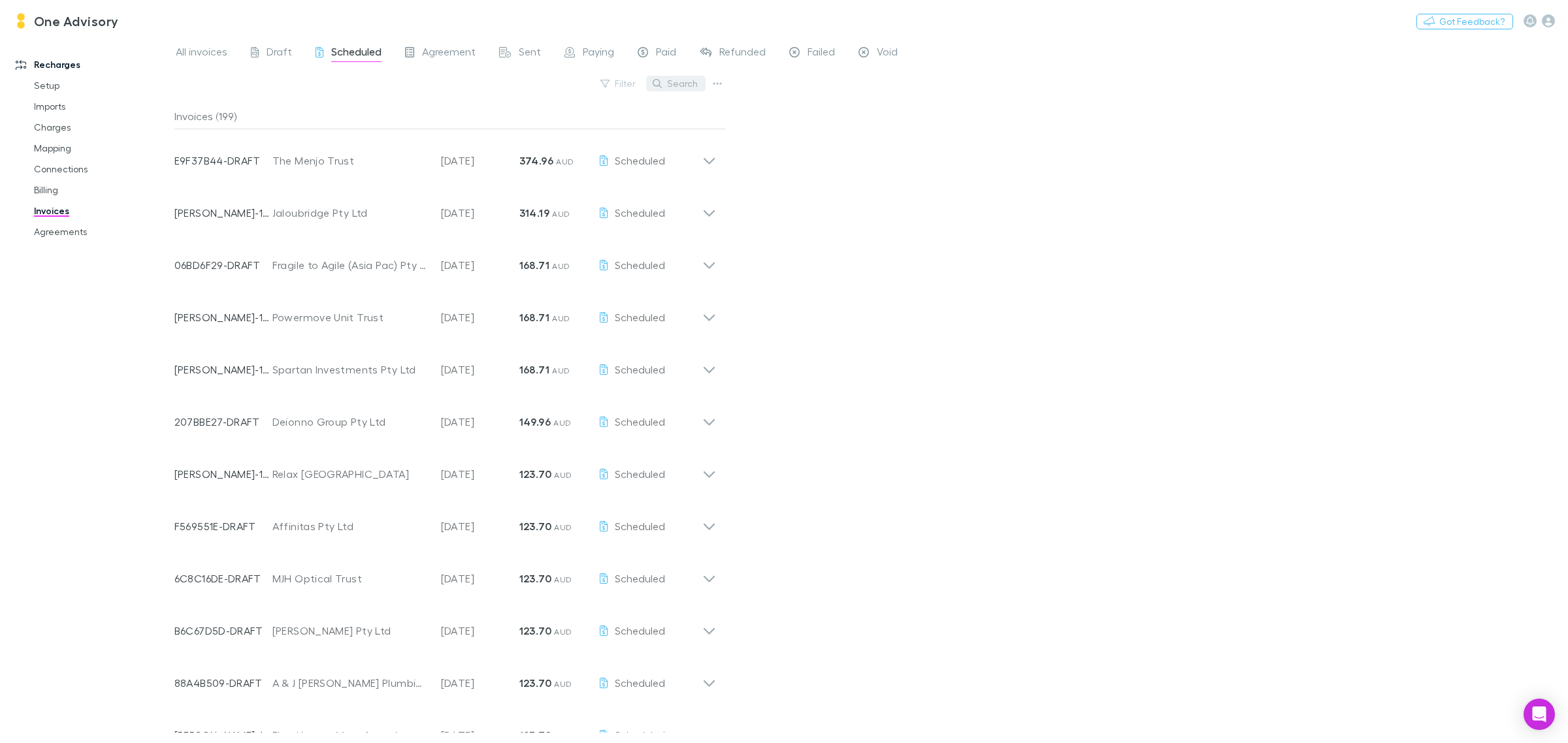
click at [691, 88] on button "Search" at bounding box center [676, 83] width 60 height 16
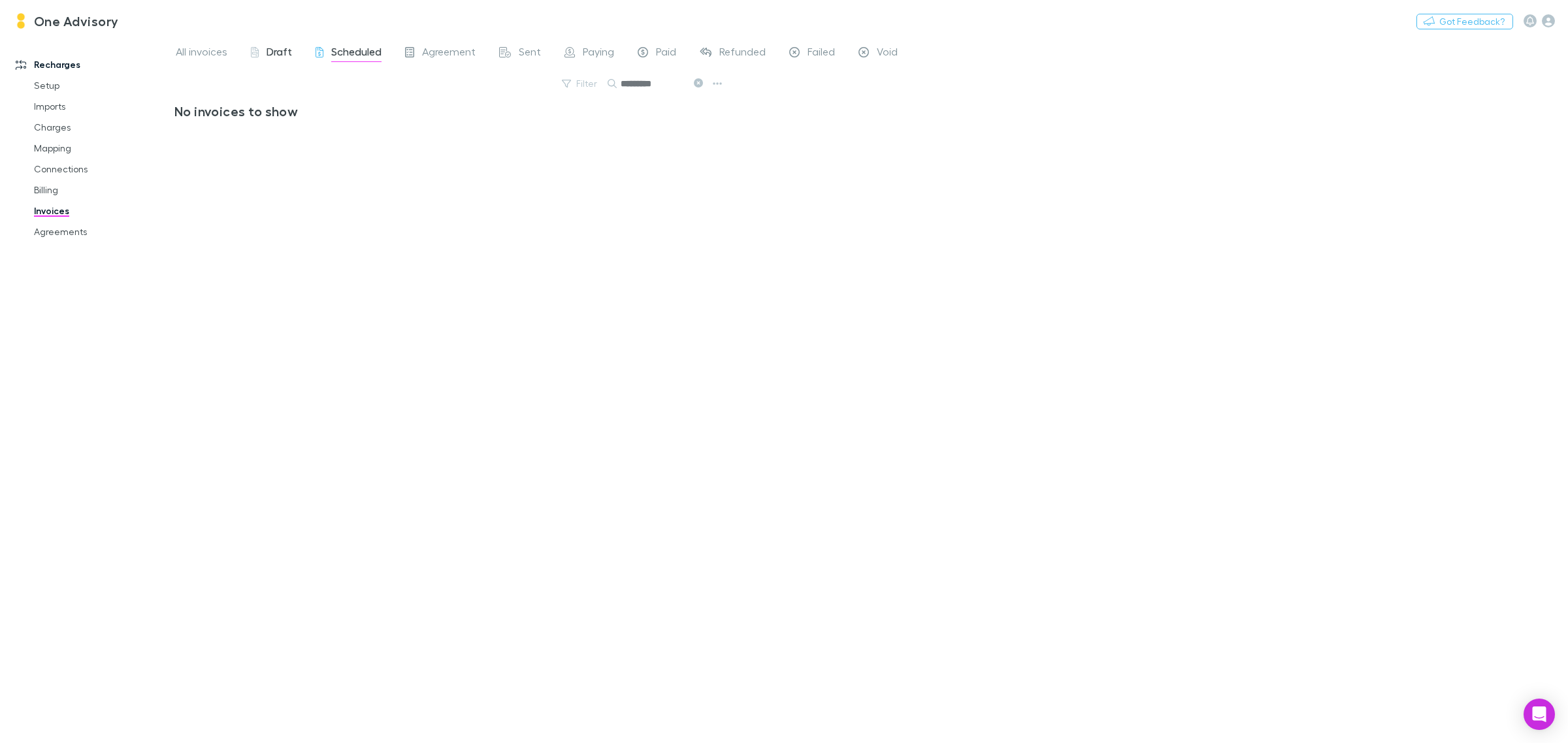
type input "*********"
click at [286, 56] on span "Draft" at bounding box center [279, 53] width 26 height 17
click at [200, 49] on span "All invoices" at bounding box center [201, 53] width 51 height 17
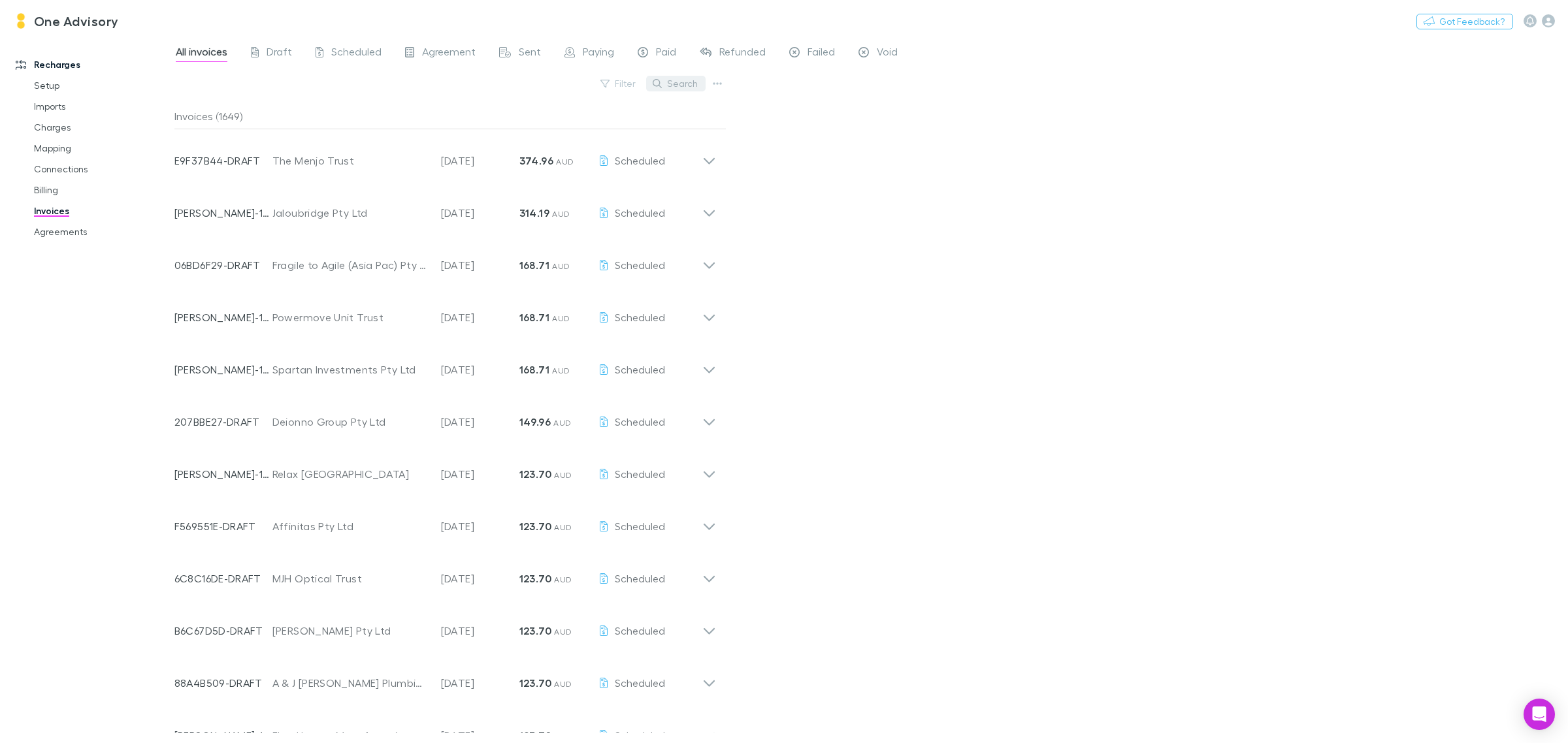
click at [684, 82] on button "Search" at bounding box center [676, 83] width 60 height 16
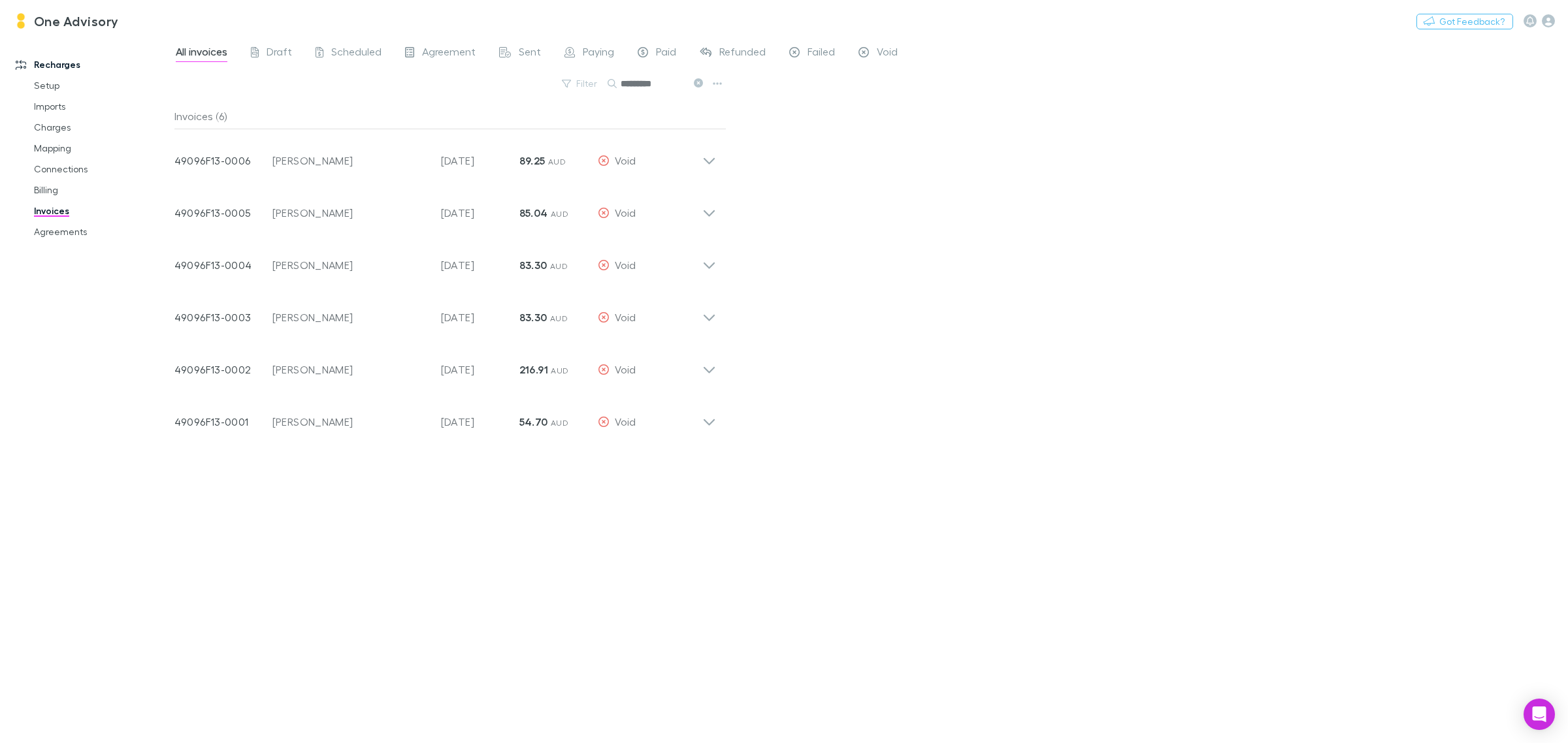
type input "*********"
click at [697, 79] on icon at bounding box center [698, 83] width 9 height 9
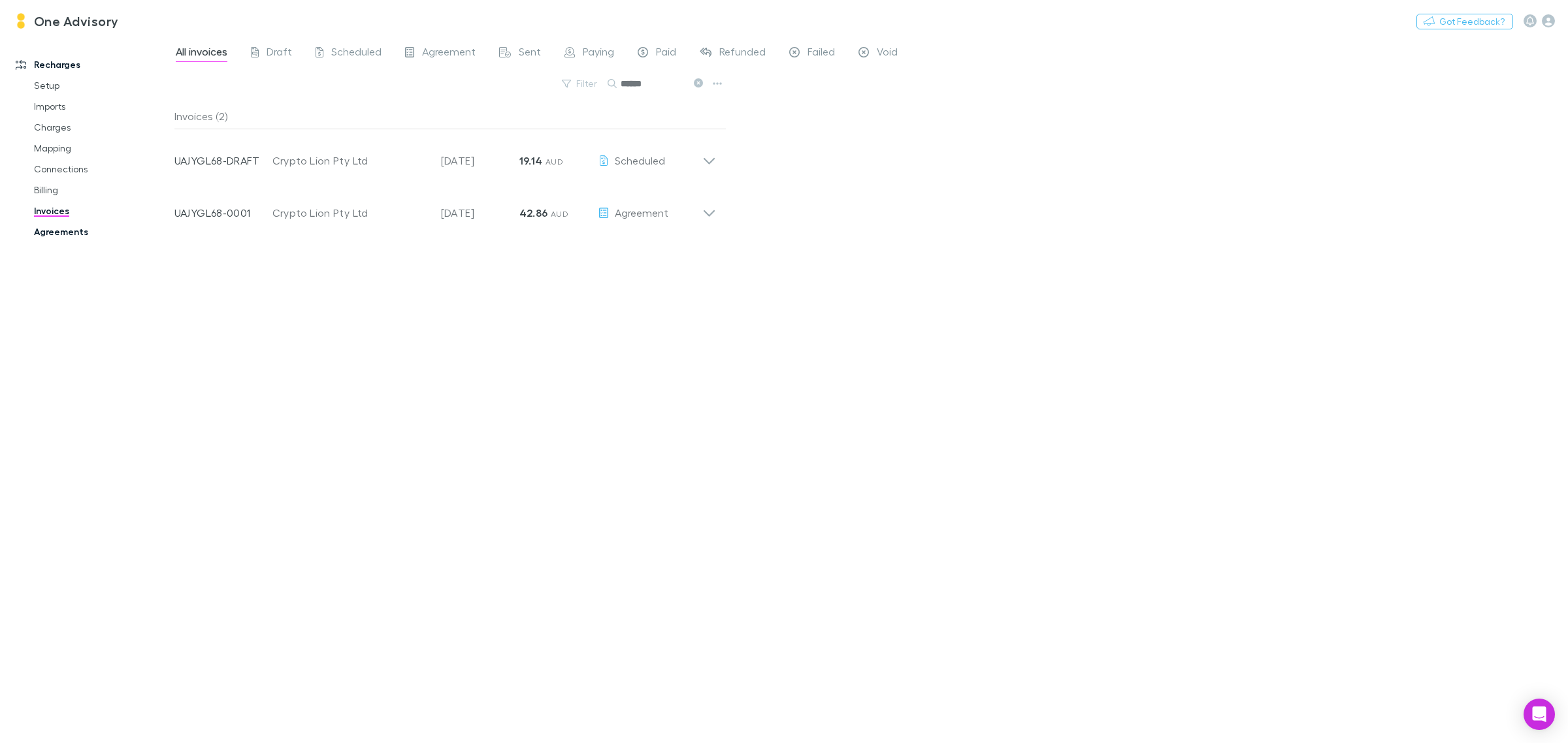
click at [56, 232] on link "Agreements" at bounding box center [102, 231] width 163 height 21
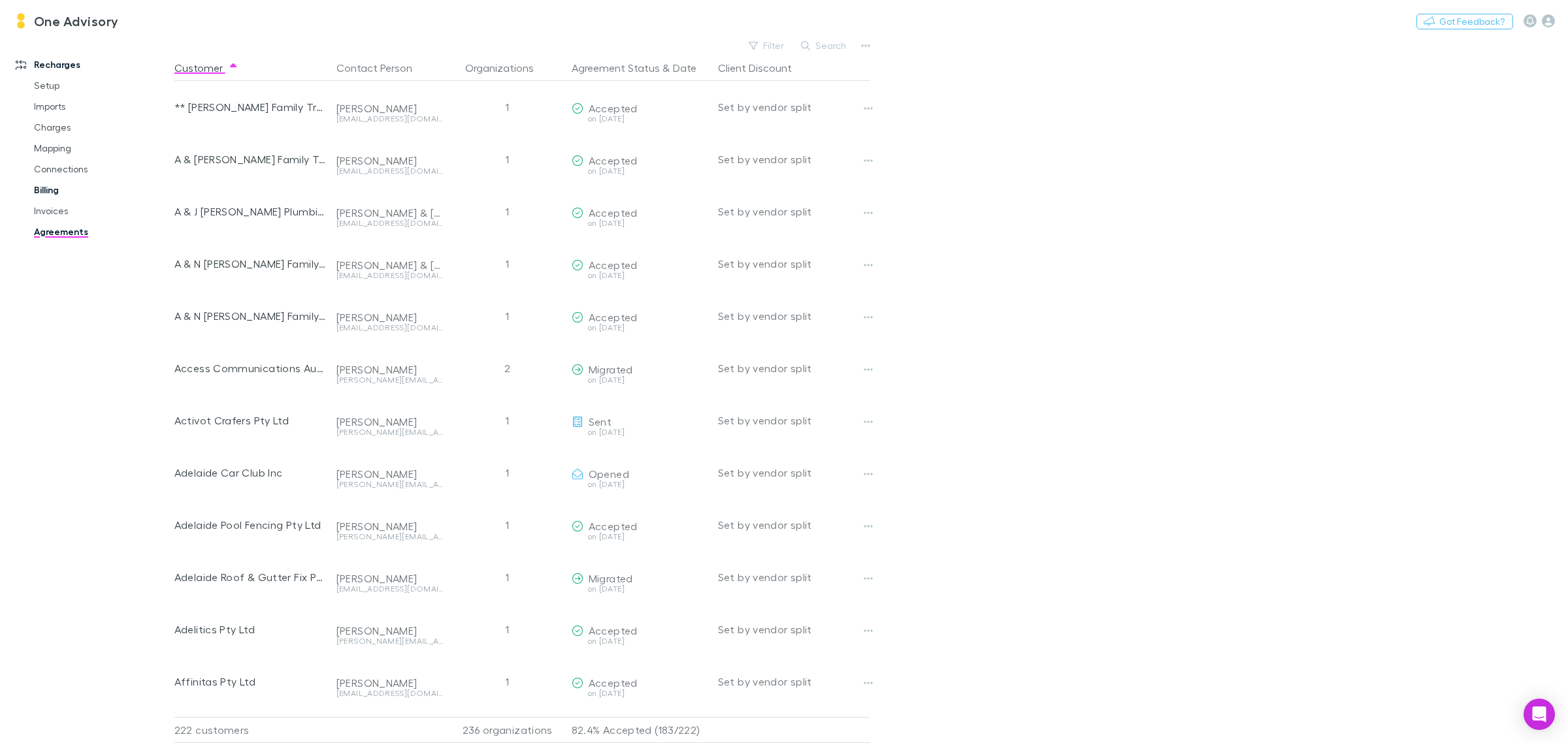
click at [51, 186] on link "Billing" at bounding box center [102, 190] width 163 height 21
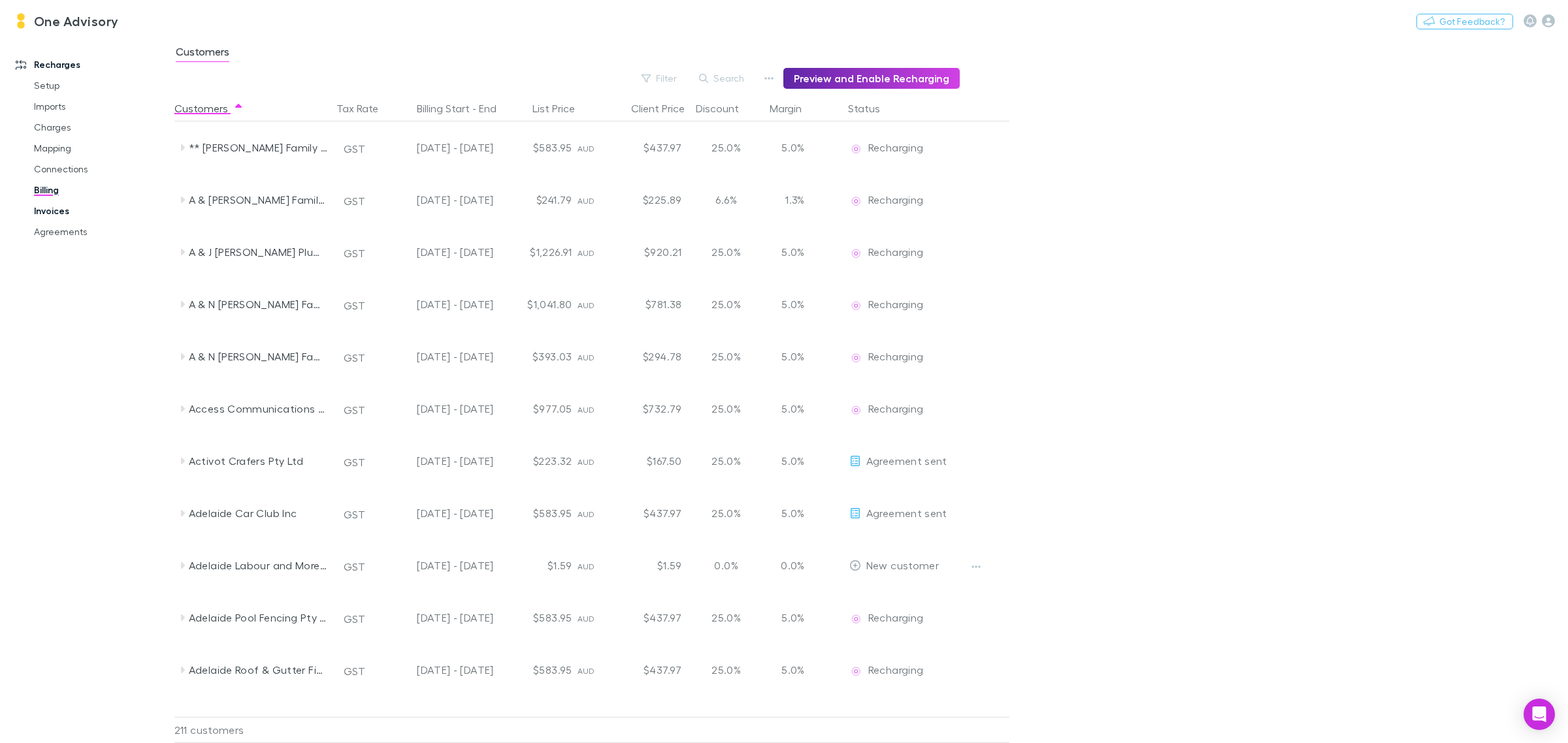
click at [41, 205] on link "Invoices" at bounding box center [102, 210] width 163 height 21
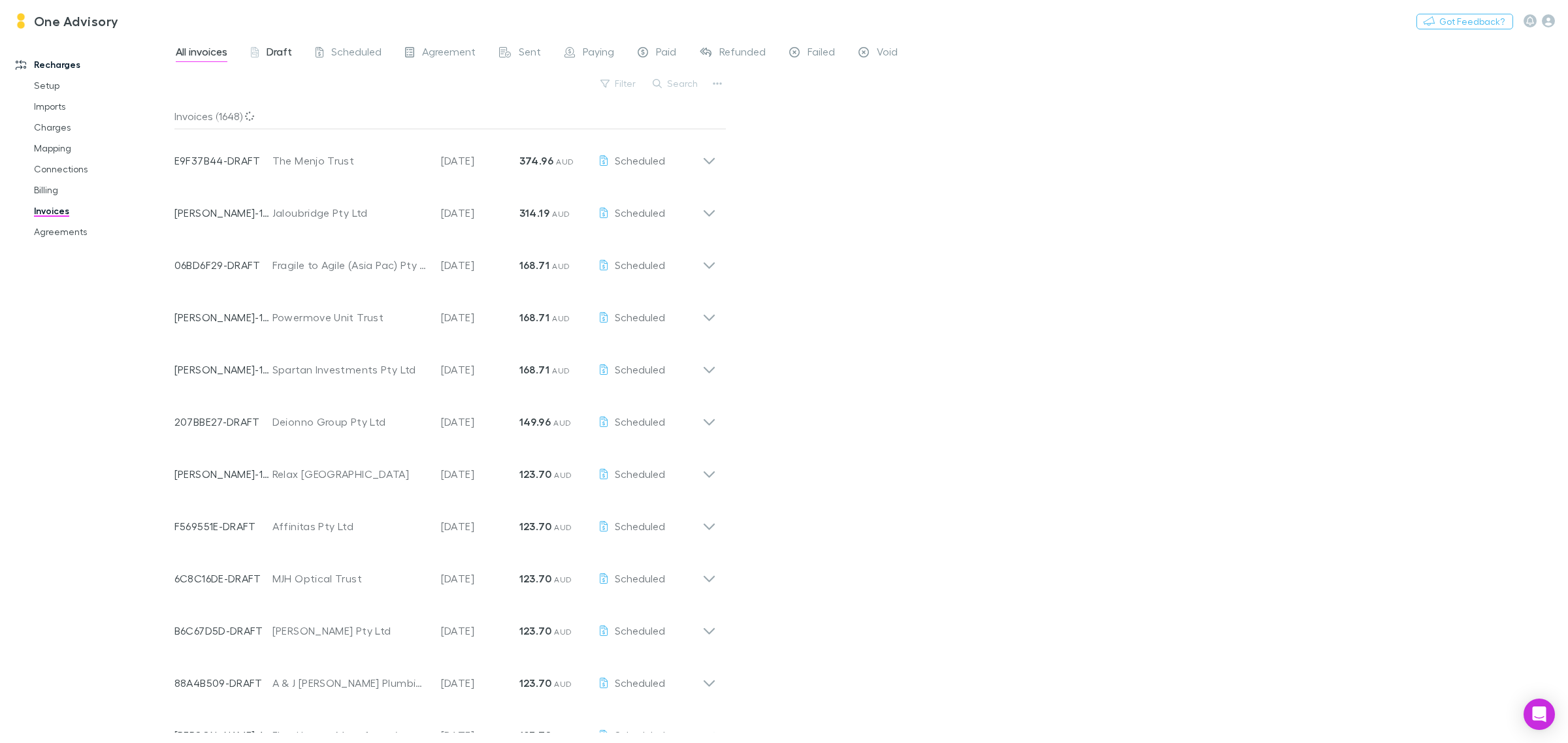
click at [282, 47] on span "Draft" at bounding box center [279, 53] width 26 height 17
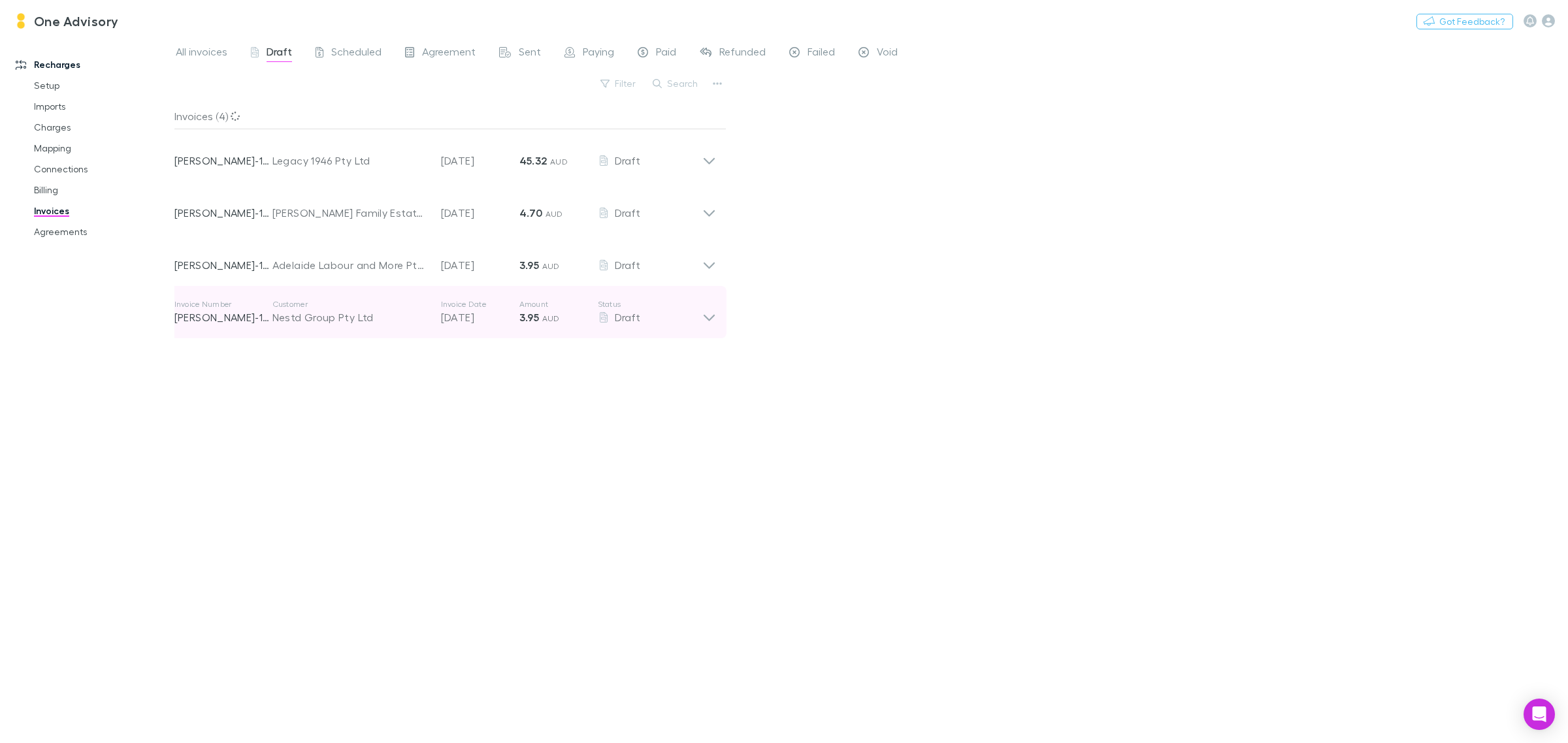
click at [709, 314] on icon at bounding box center [709, 312] width 14 height 27
click at [706, 314] on icon at bounding box center [709, 312] width 14 height 27
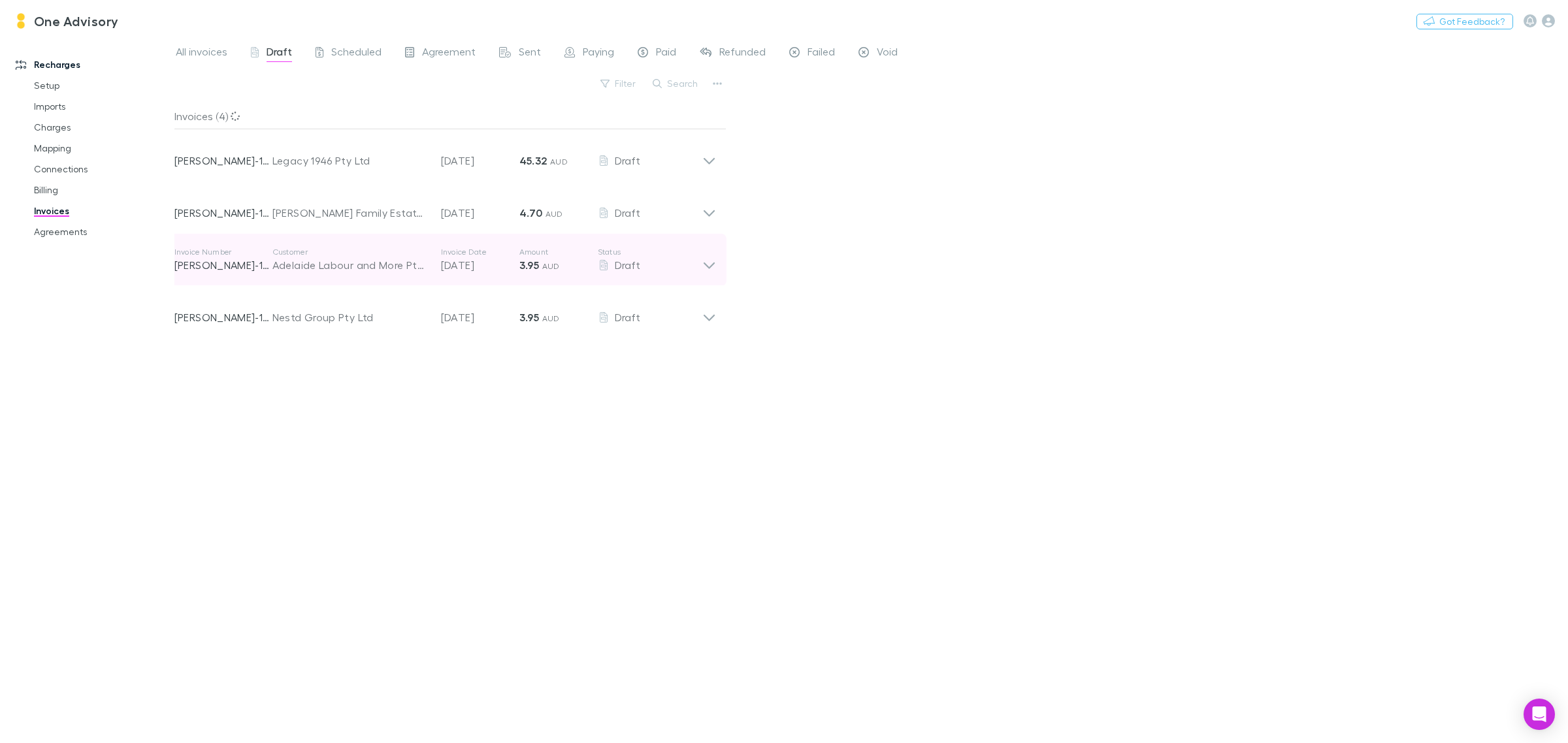
click at [706, 270] on icon at bounding box center [709, 260] width 14 height 27
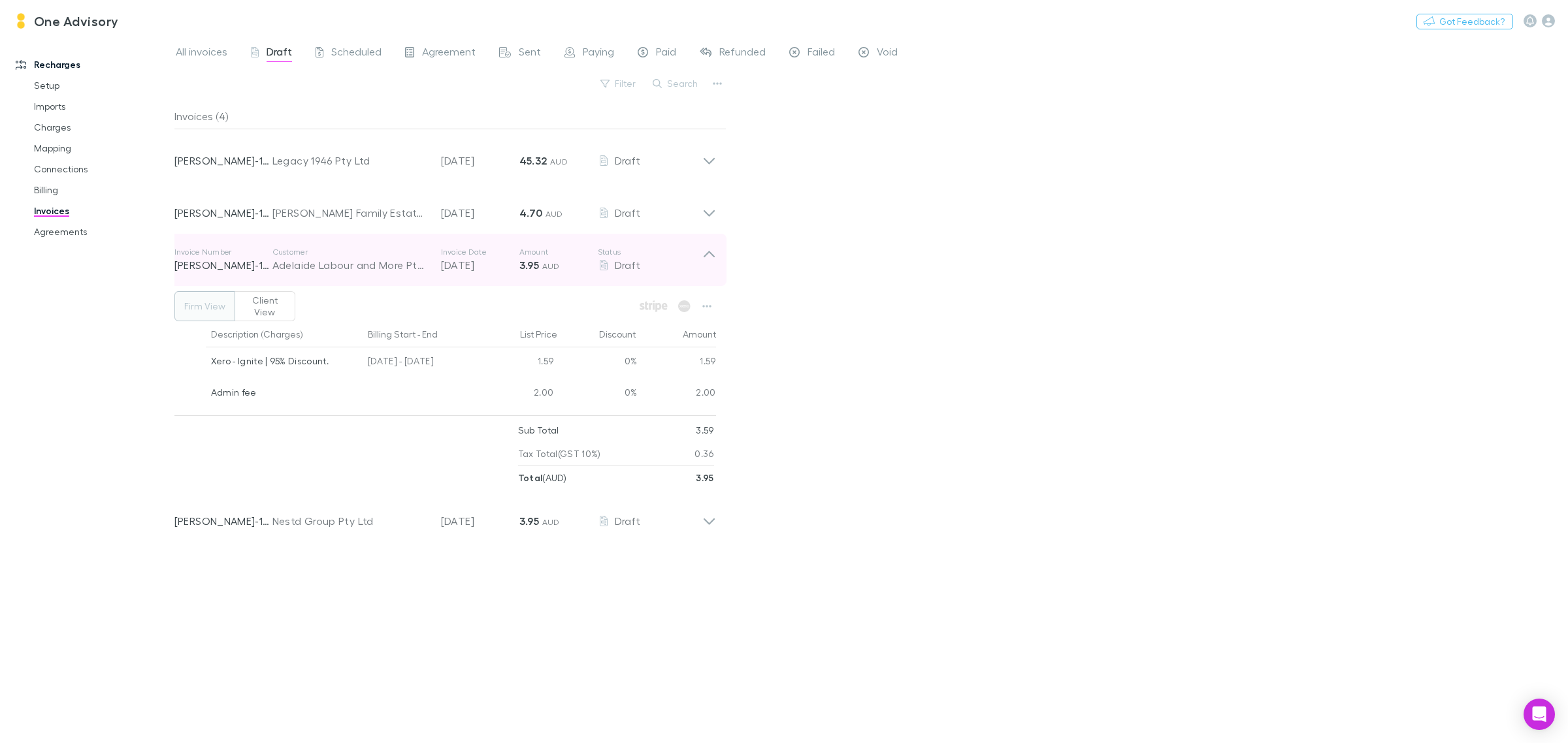
click at [704, 257] on icon at bounding box center [708, 254] width 11 height 7
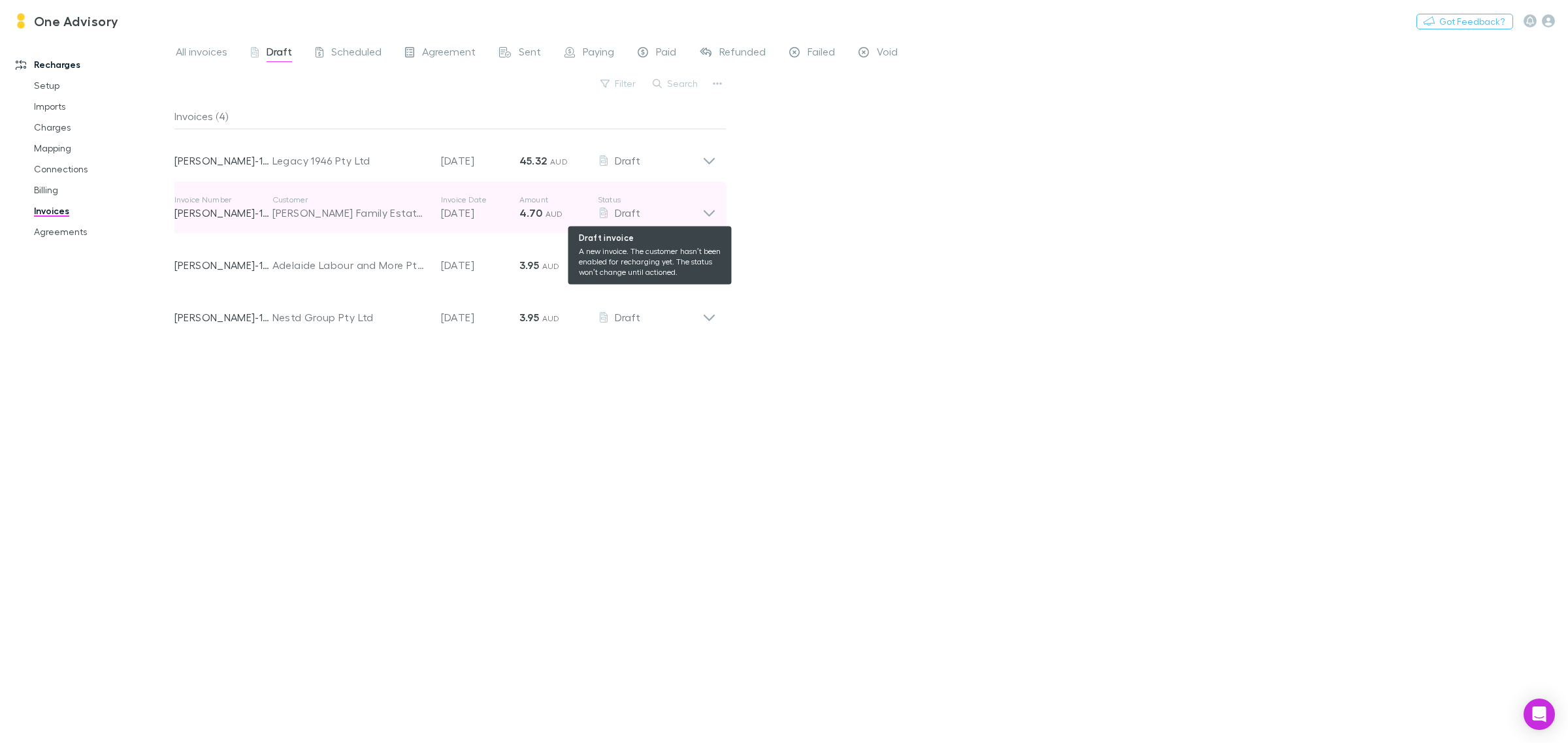
click at [700, 206] on div "Draft" at bounding box center [650, 213] width 104 height 16
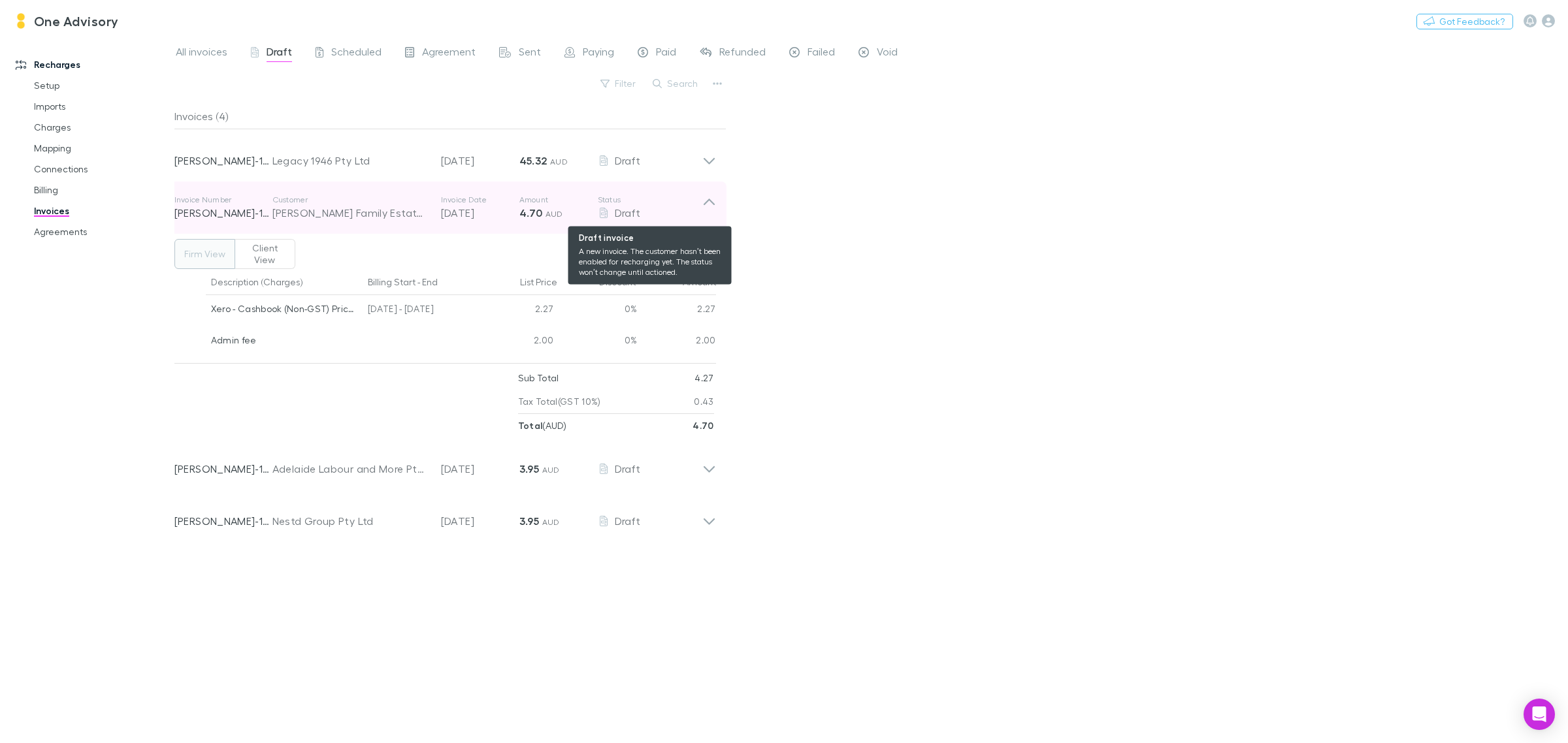
click at [700, 206] on div "Draft" at bounding box center [650, 213] width 104 height 16
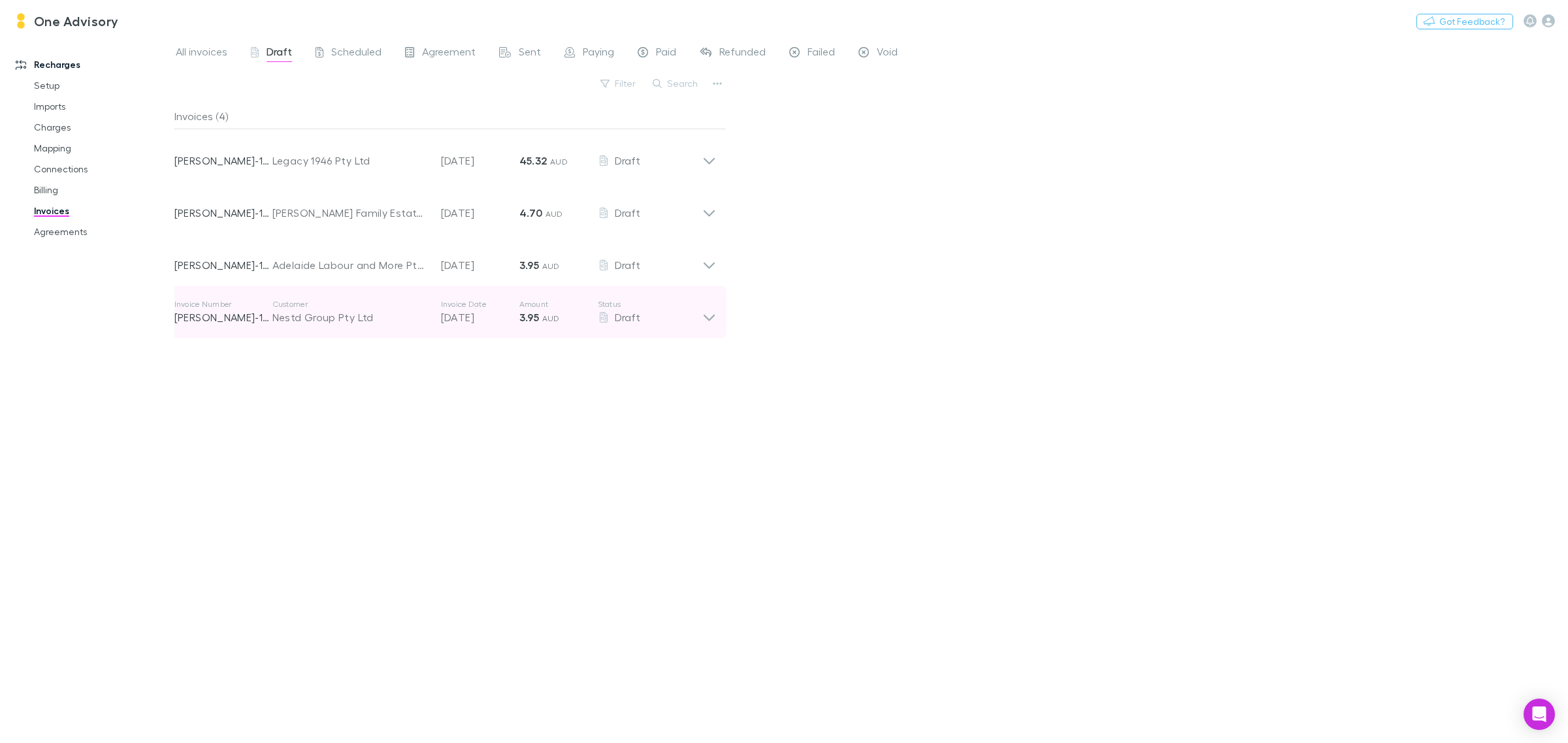
click at [703, 316] on icon at bounding box center [709, 312] width 14 height 27
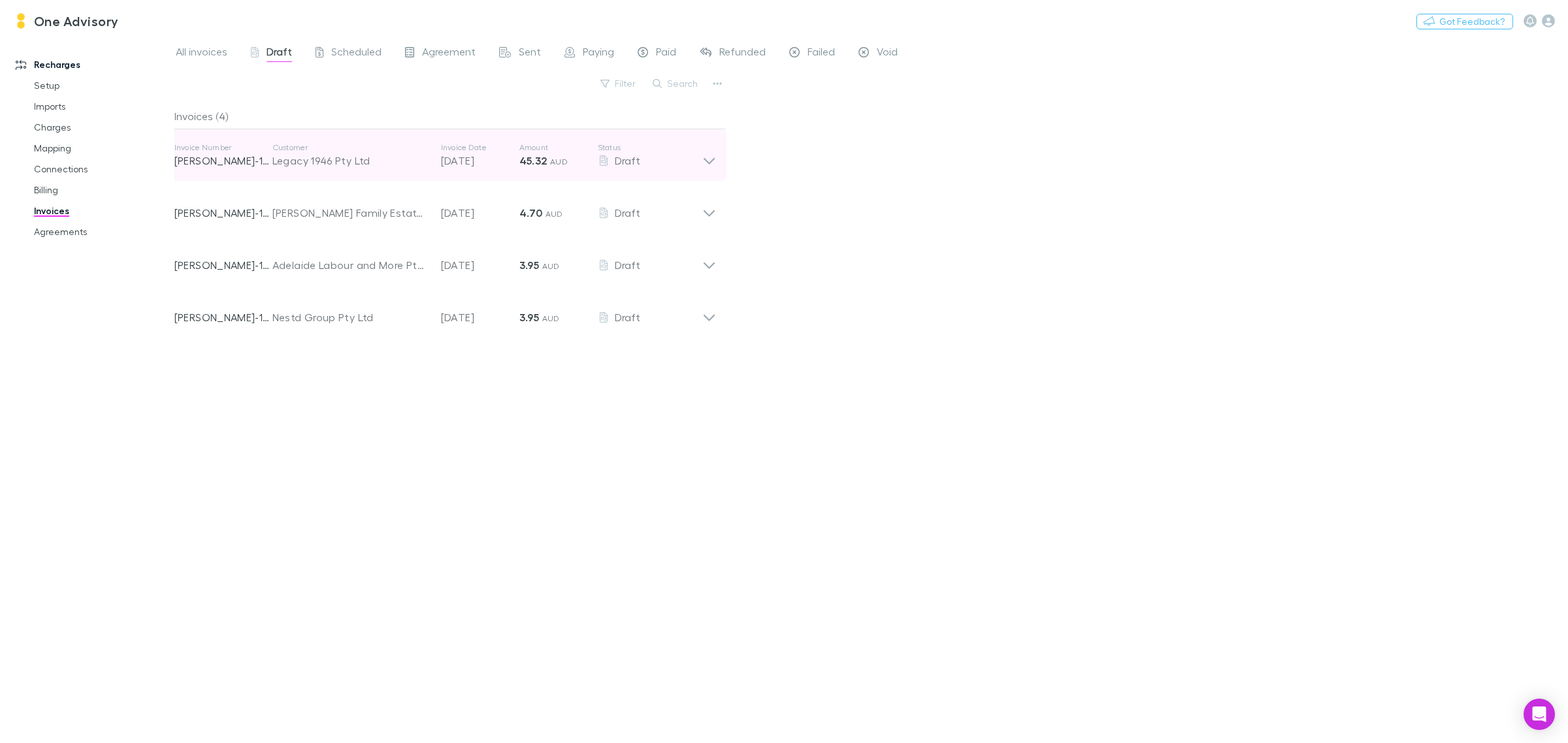
click at [707, 162] on icon at bounding box center [708, 162] width 11 height 7
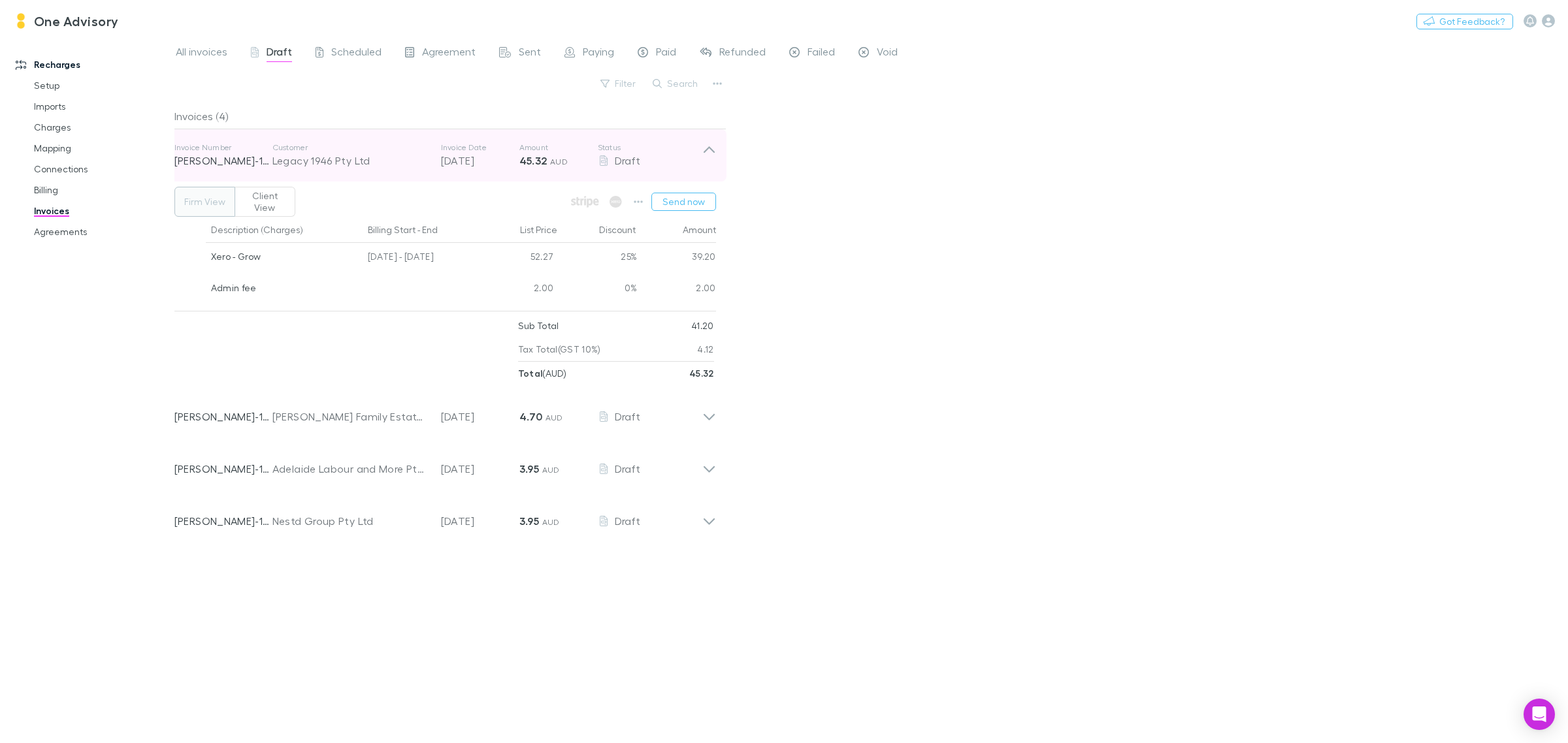
click at [707, 148] on icon at bounding box center [708, 150] width 11 height 7
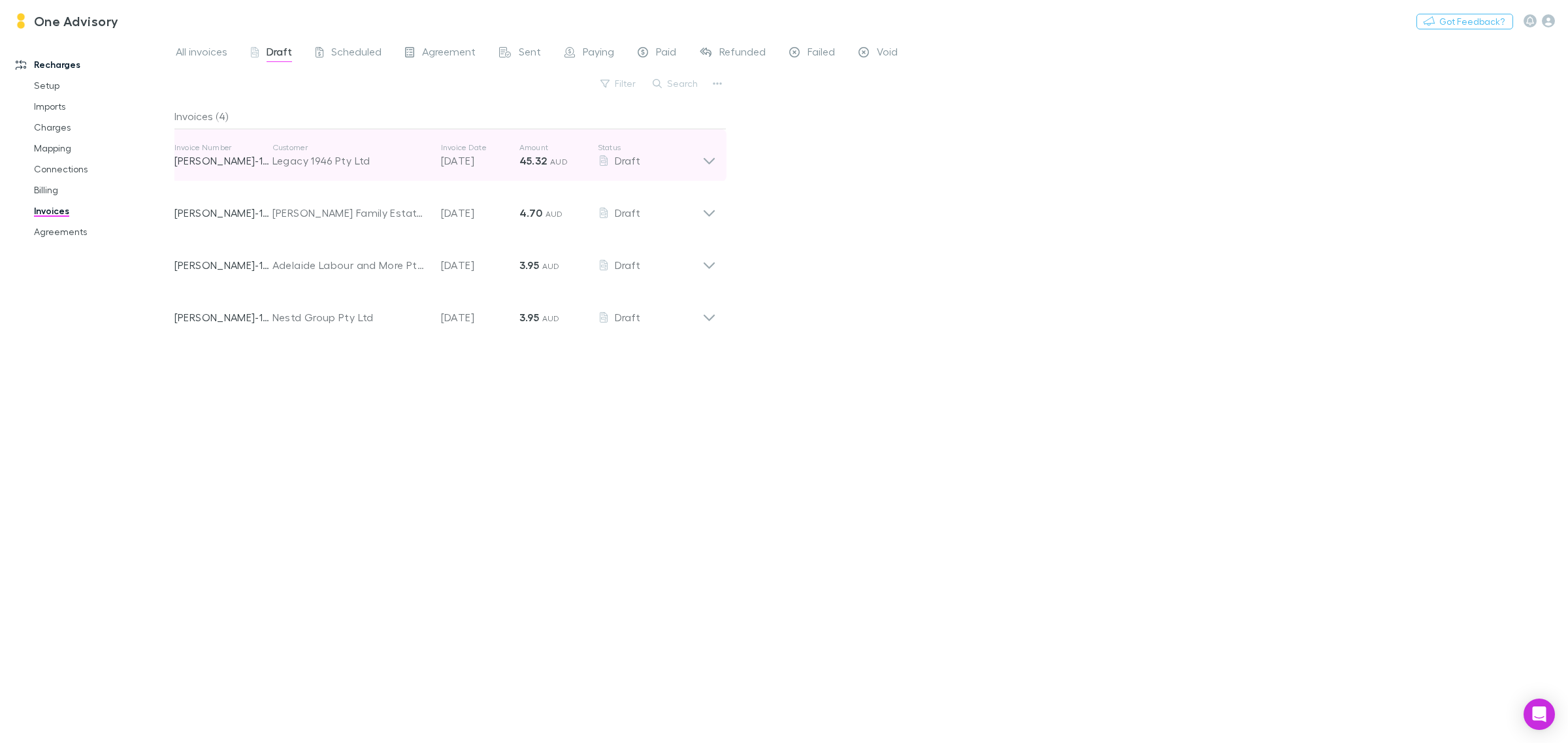
click at [707, 155] on icon at bounding box center [709, 156] width 14 height 27
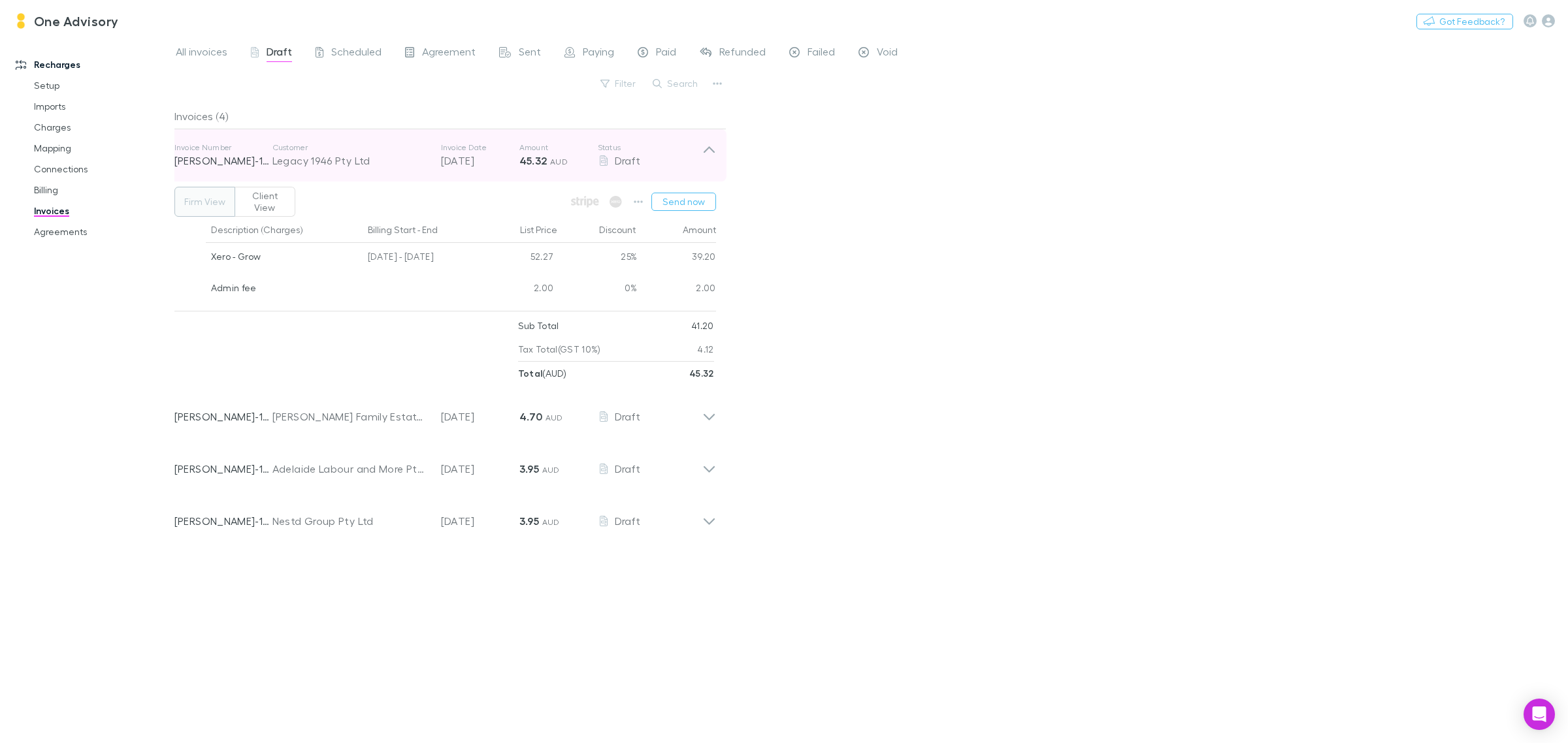
click at [707, 155] on icon at bounding box center [709, 156] width 14 height 27
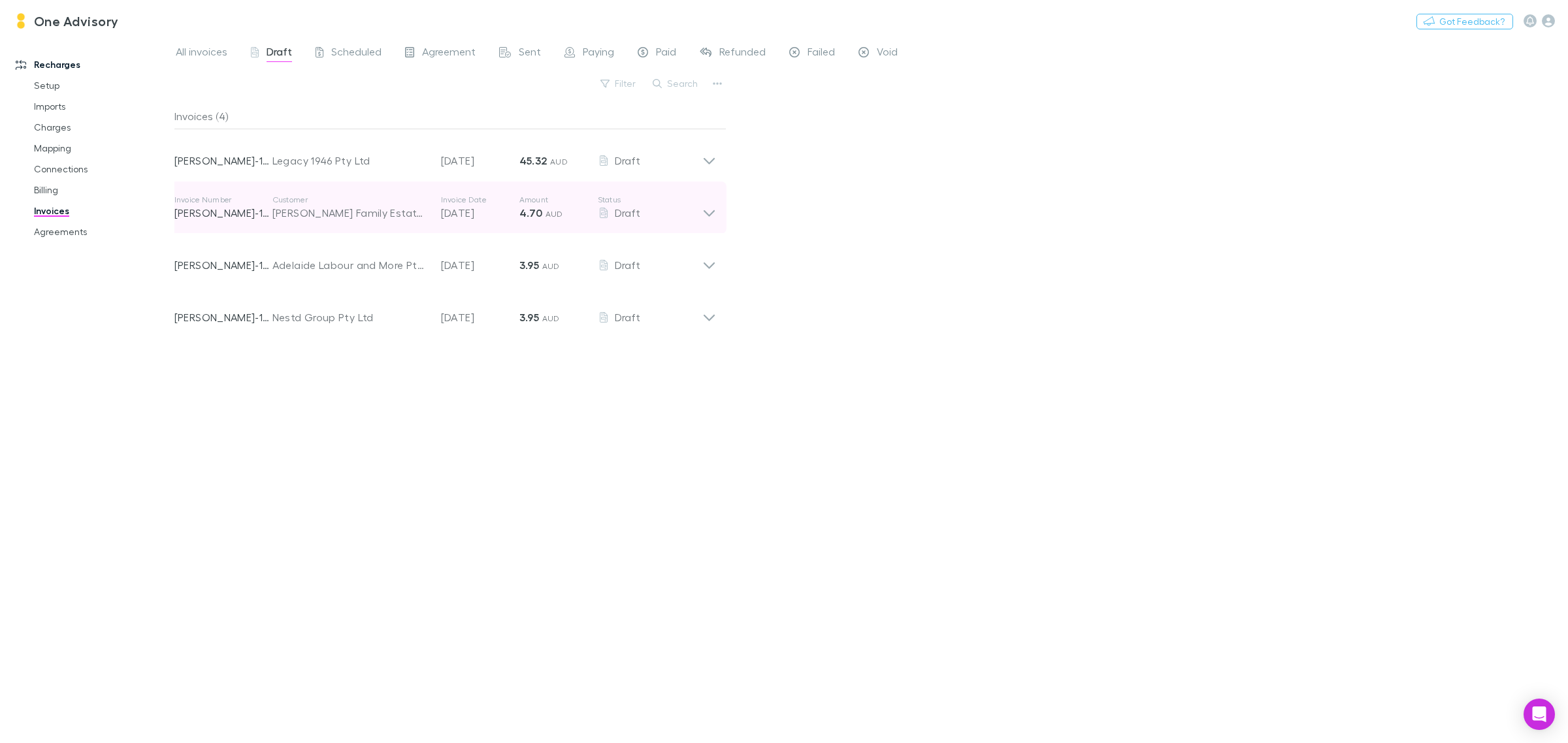
click at [704, 214] on icon at bounding box center [709, 208] width 14 height 27
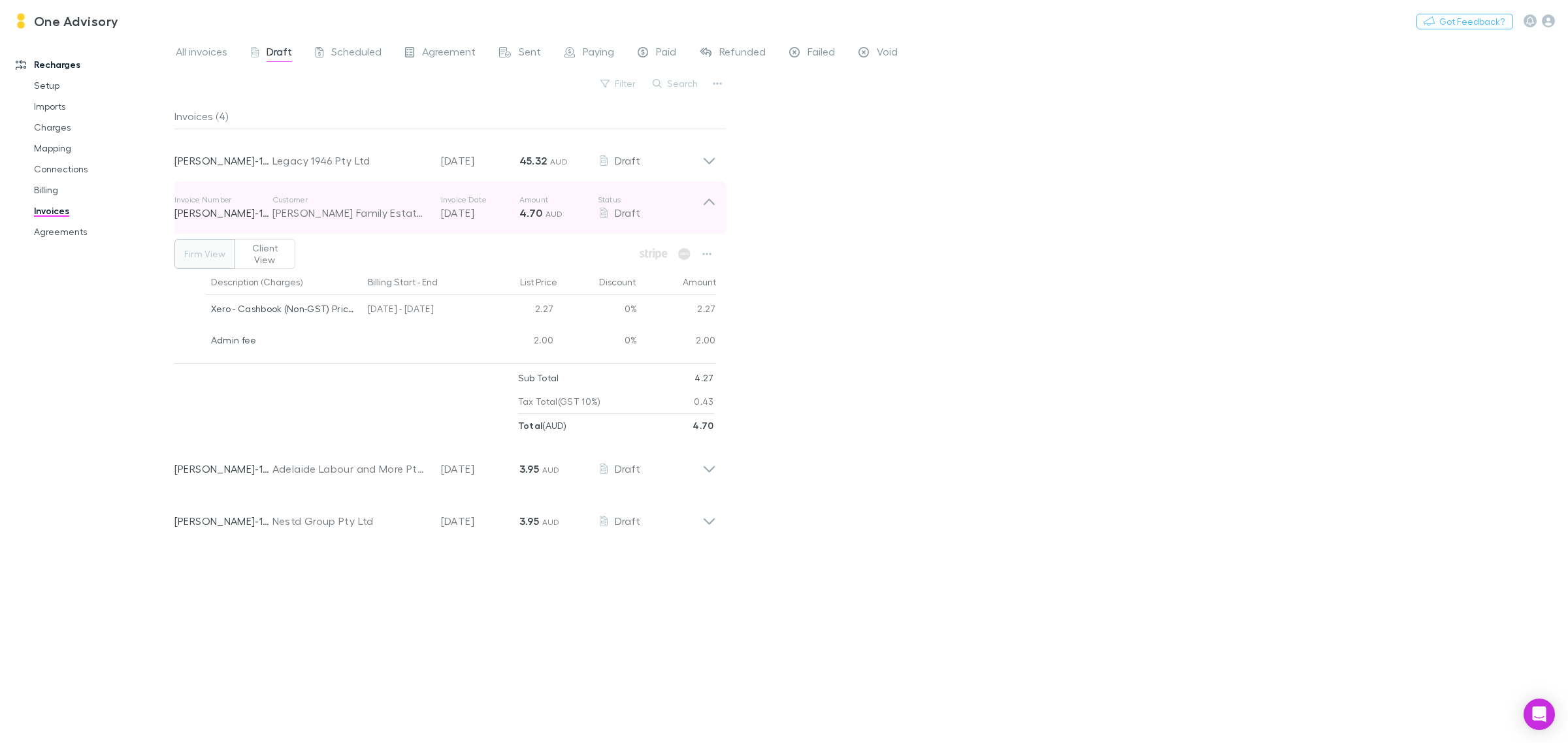
click at [704, 203] on icon at bounding box center [709, 208] width 14 height 27
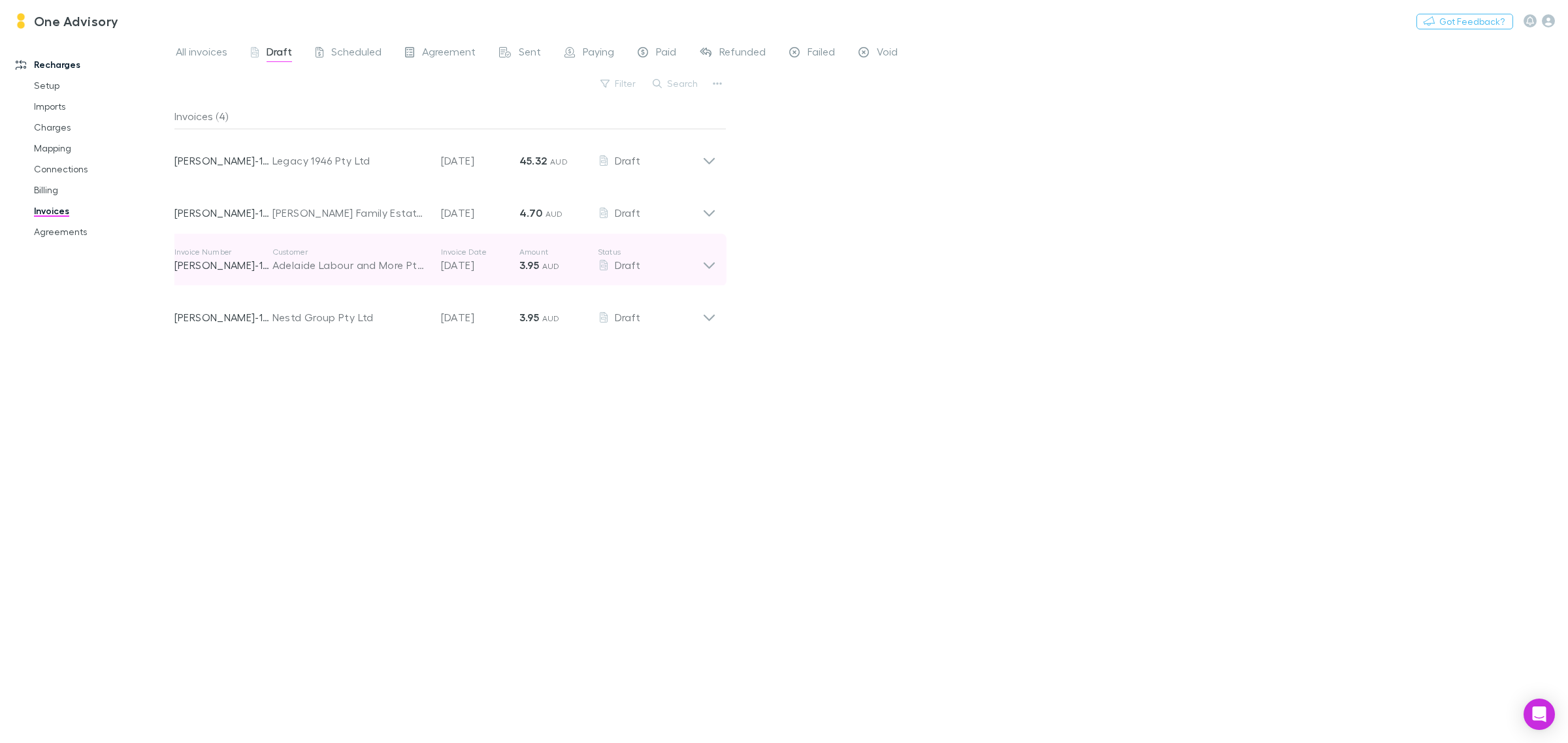
click at [706, 266] on icon at bounding box center [709, 260] width 14 height 27
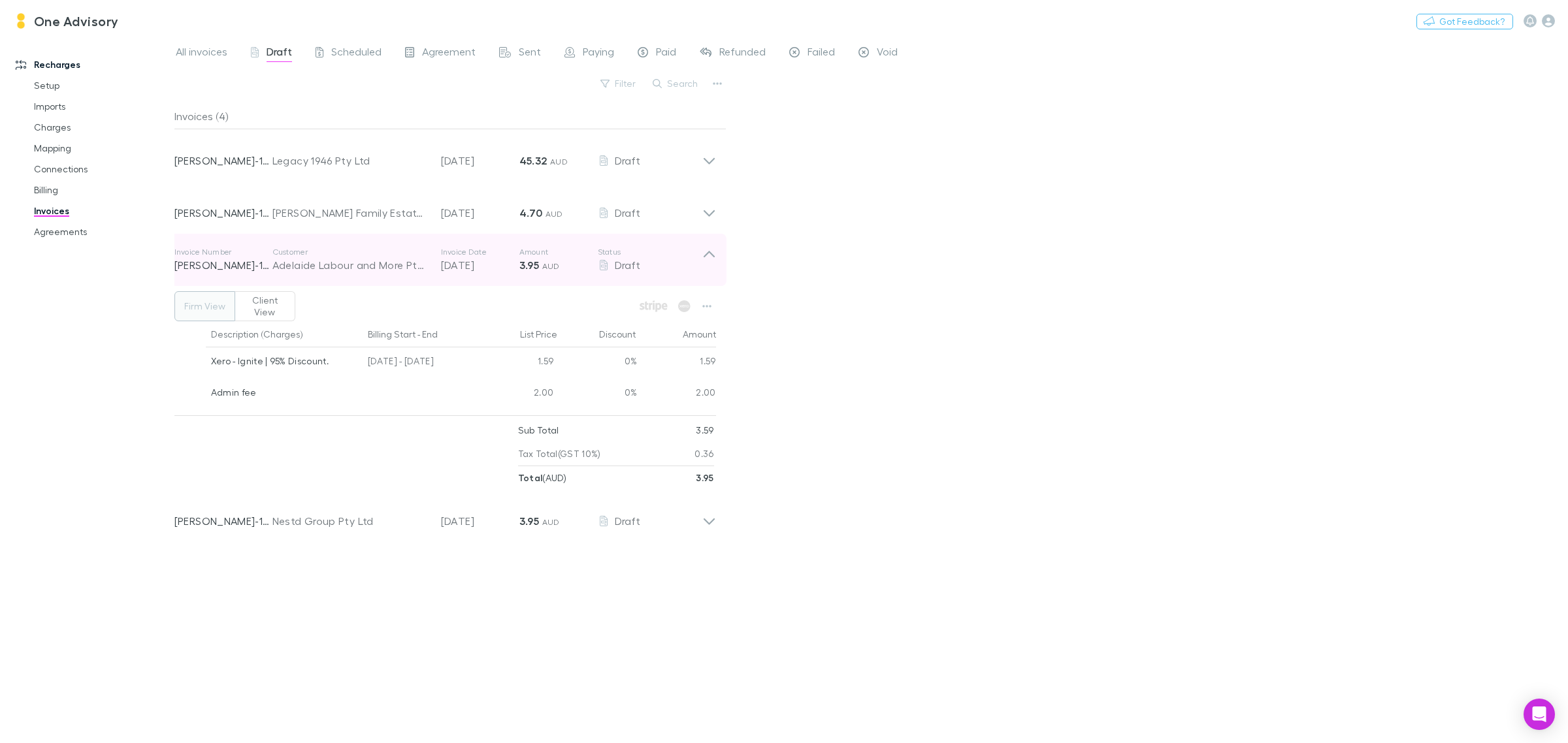
click at [706, 266] on icon at bounding box center [709, 260] width 14 height 27
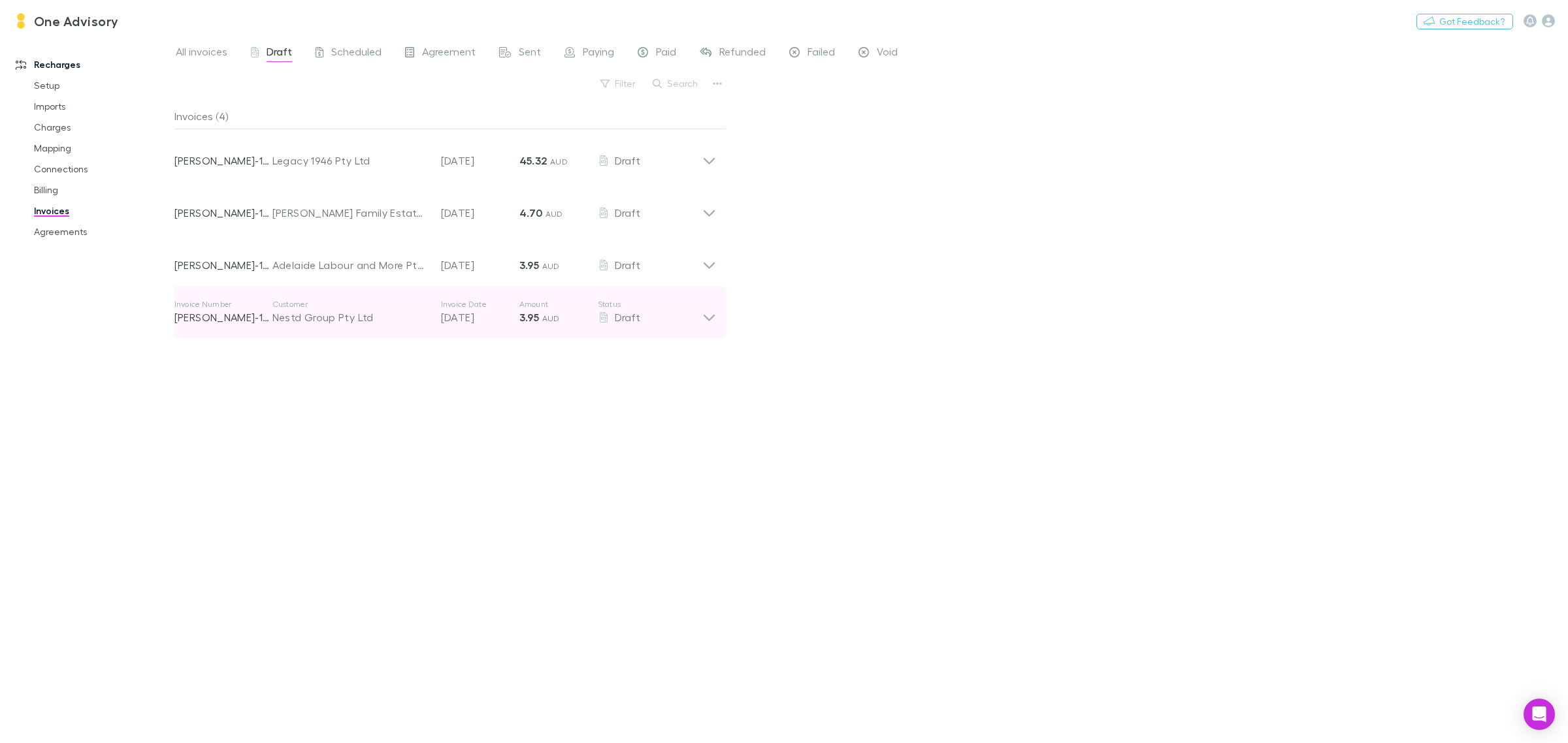
click at [712, 314] on icon at bounding box center [709, 312] width 14 height 27
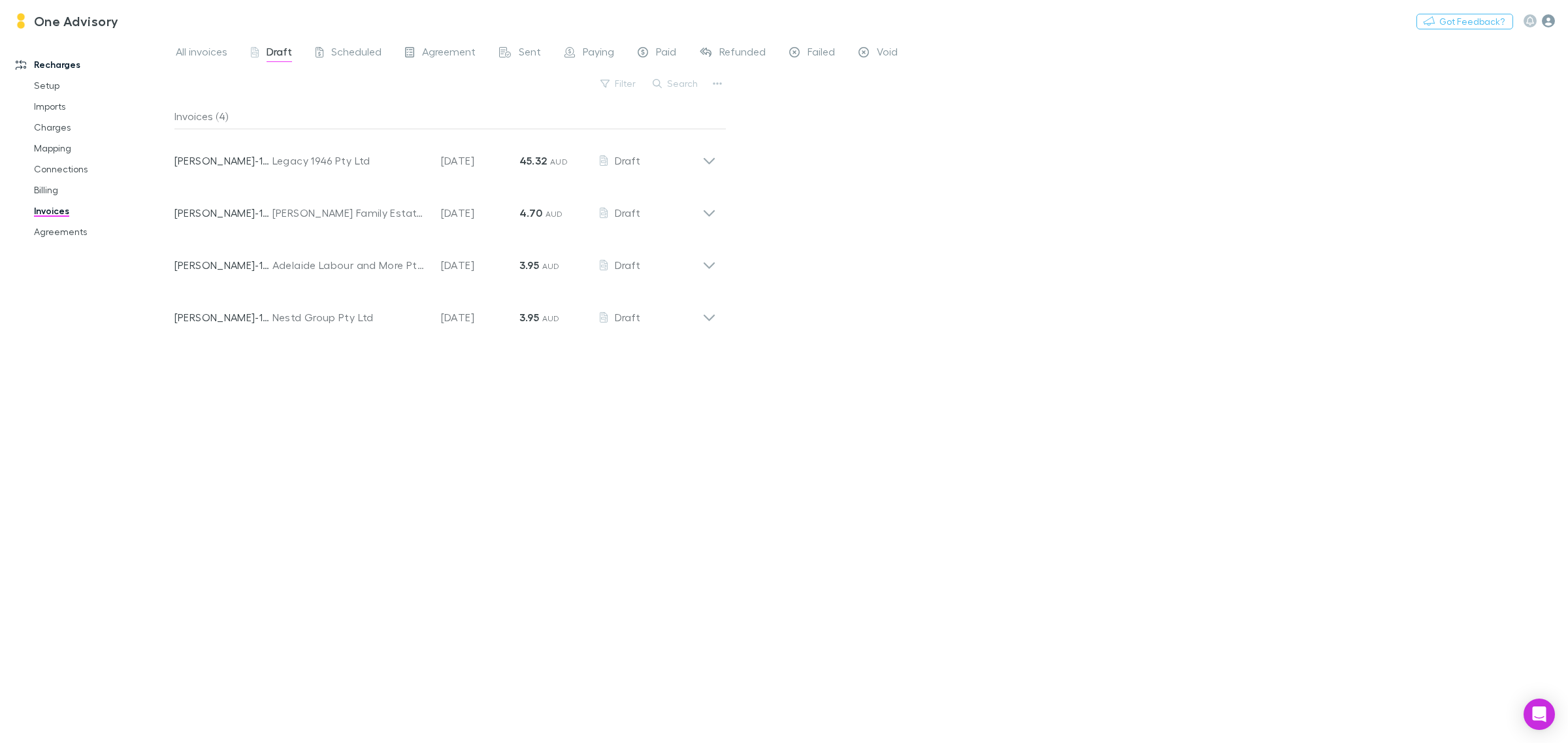
click at [1550, 21] on icon "button" at bounding box center [1548, 21] width 13 height 13
click at [1429, 282] on span "Integrations" at bounding box center [1465, 284] width 159 height 16
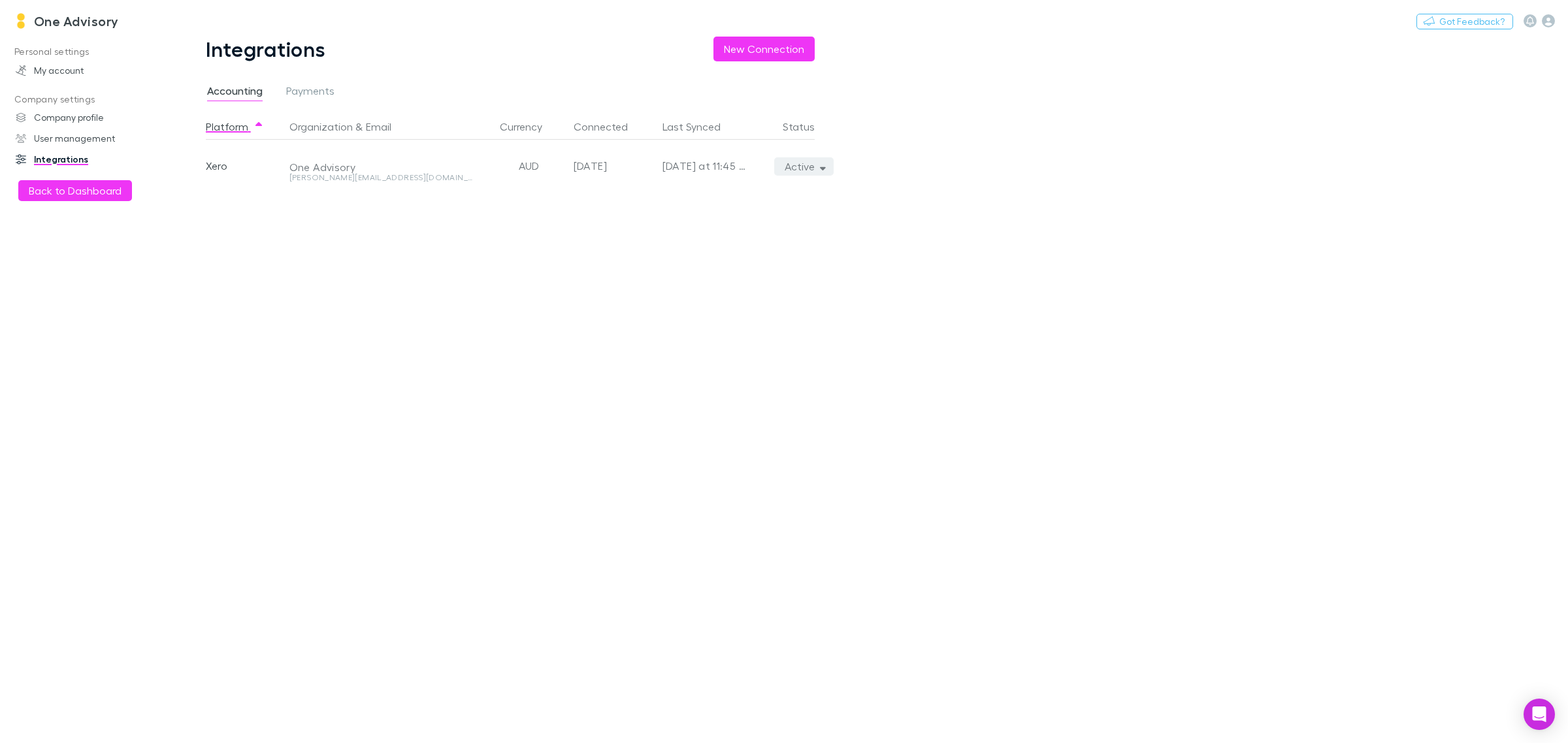
click at [797, 164] on button "Active" at bounding box center [804, 166] width 60 height 18
click at [694, 187] on p "Re-sync now" at bounding box center [744, 192] width 159 height 16
click at [814, 165] on div at bounding box center [784, 371] width 1568 height 743
click at [1535, 711] on icon "Open Intercom Messenger" at bounding box center [1539, 715] width 15 height 17
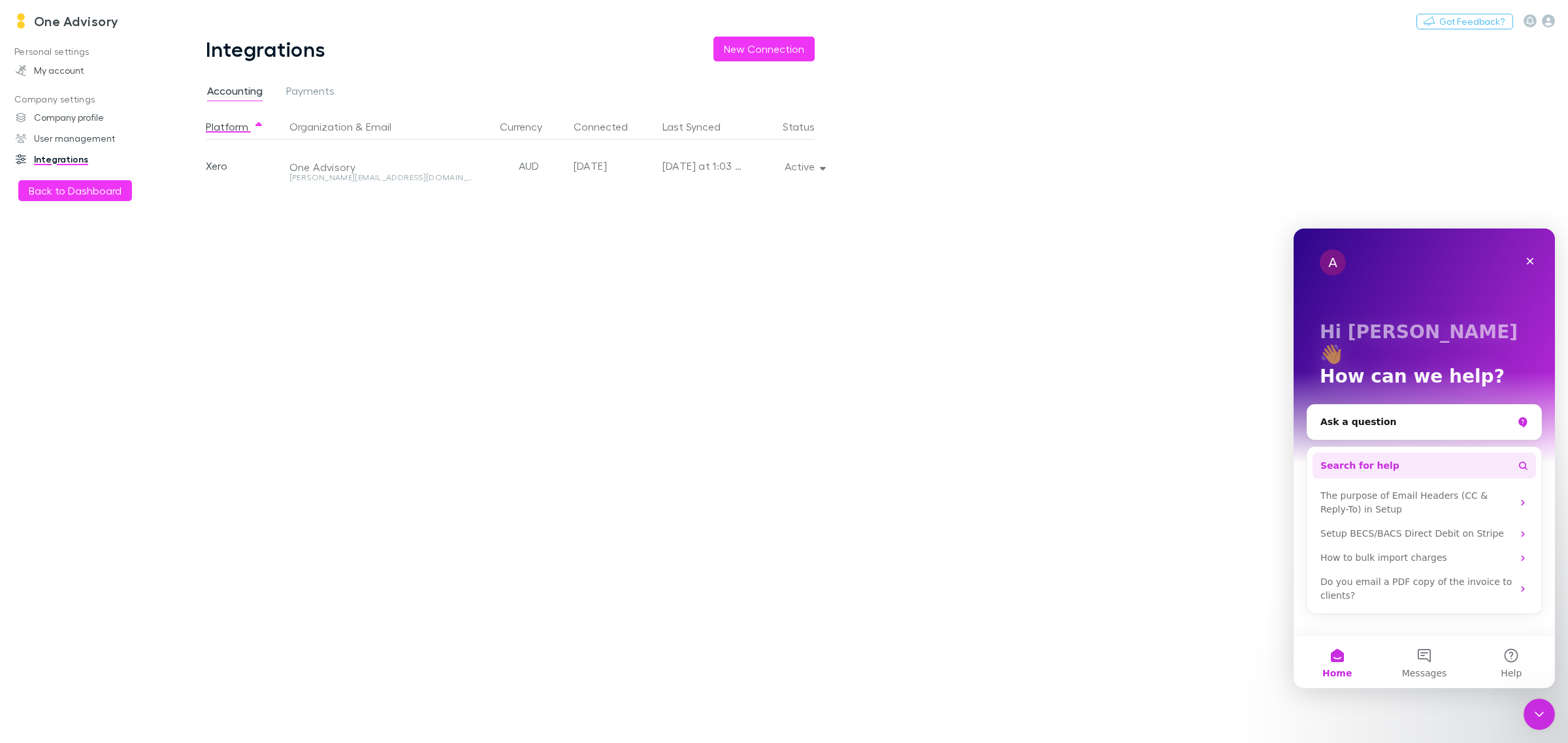
click at [1347, 459] on span "Search for help" at bounding box center [1359, 466] width 79 height 14
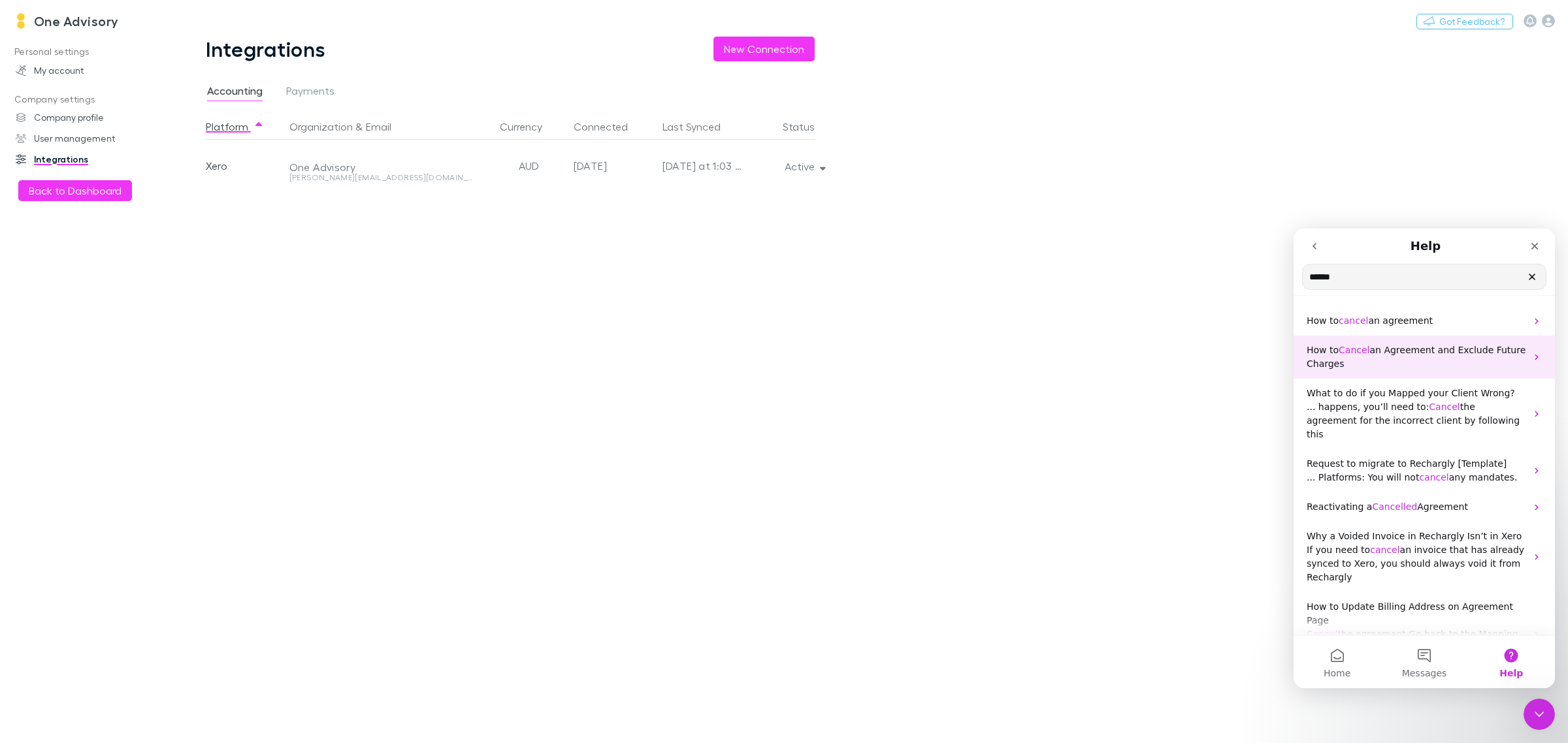
type input "******"
click at [1415, 346] on span "an Agreement and Exclude Future Charges" at bounding box center [1416, 356] width 219 height 24
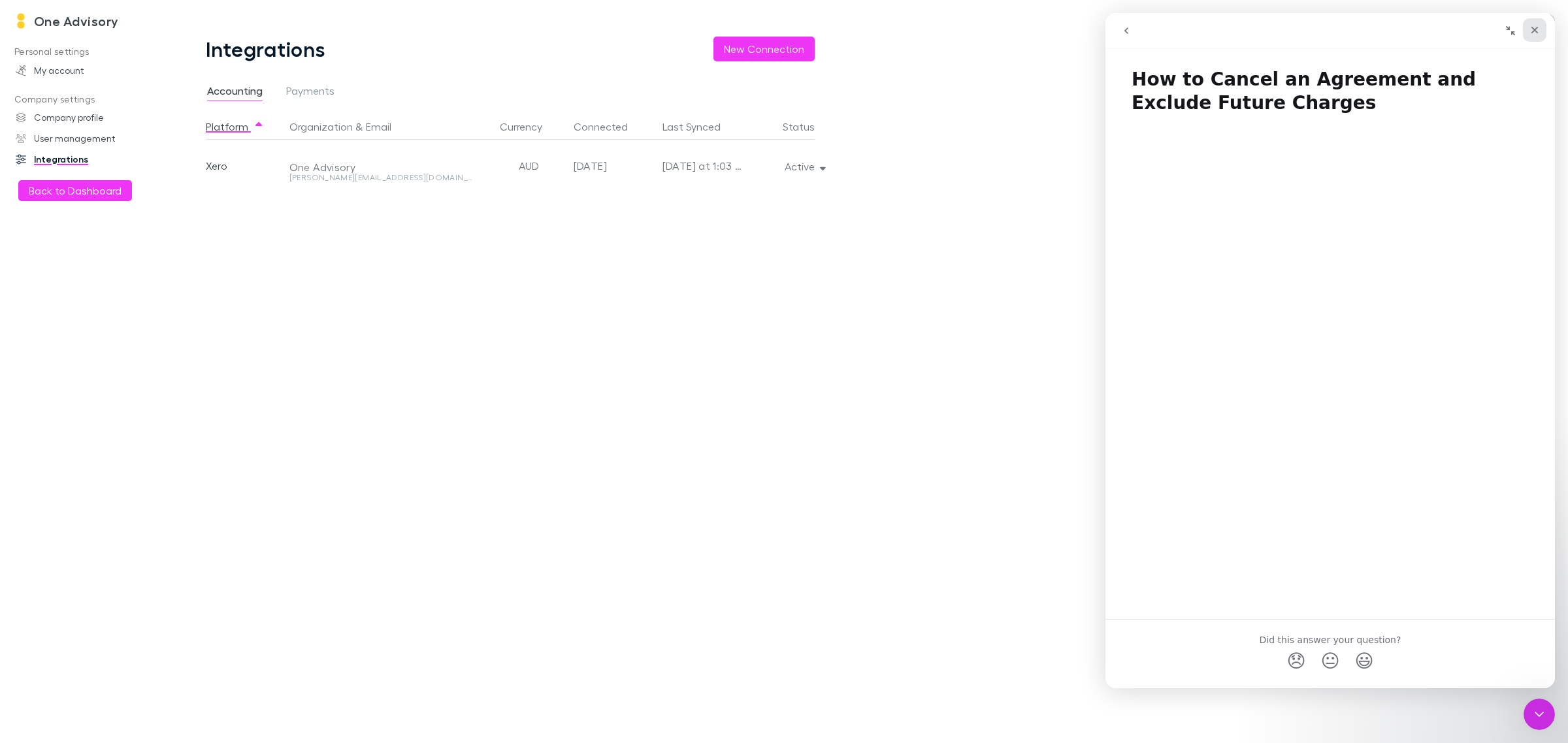
click at [1532, 27] on icon "Close" at bounding box center [1534, 30] width 11 height 11
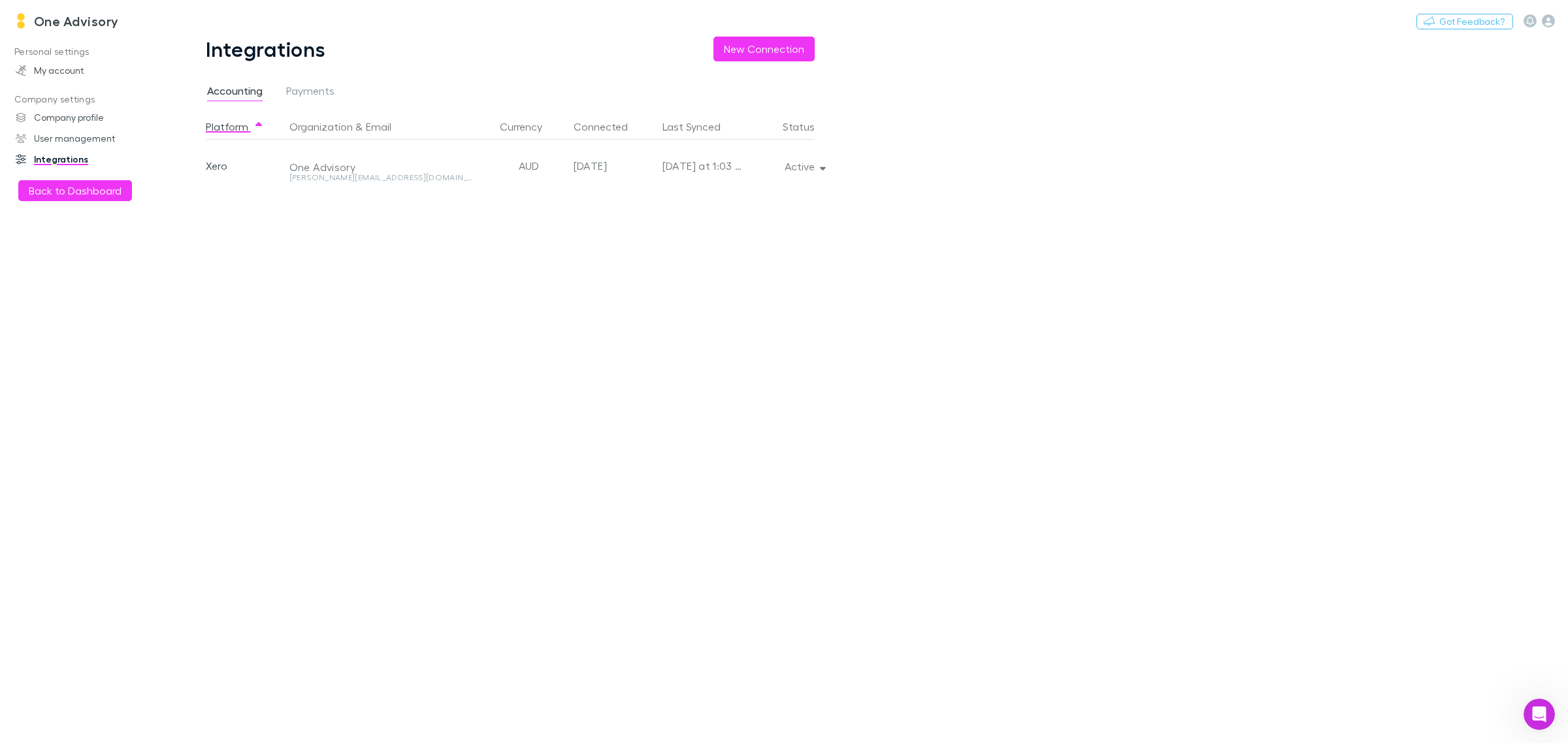
click at [76, 14] on h3 "One Advisory" at bounding box center [76, 21] width 85 height 16
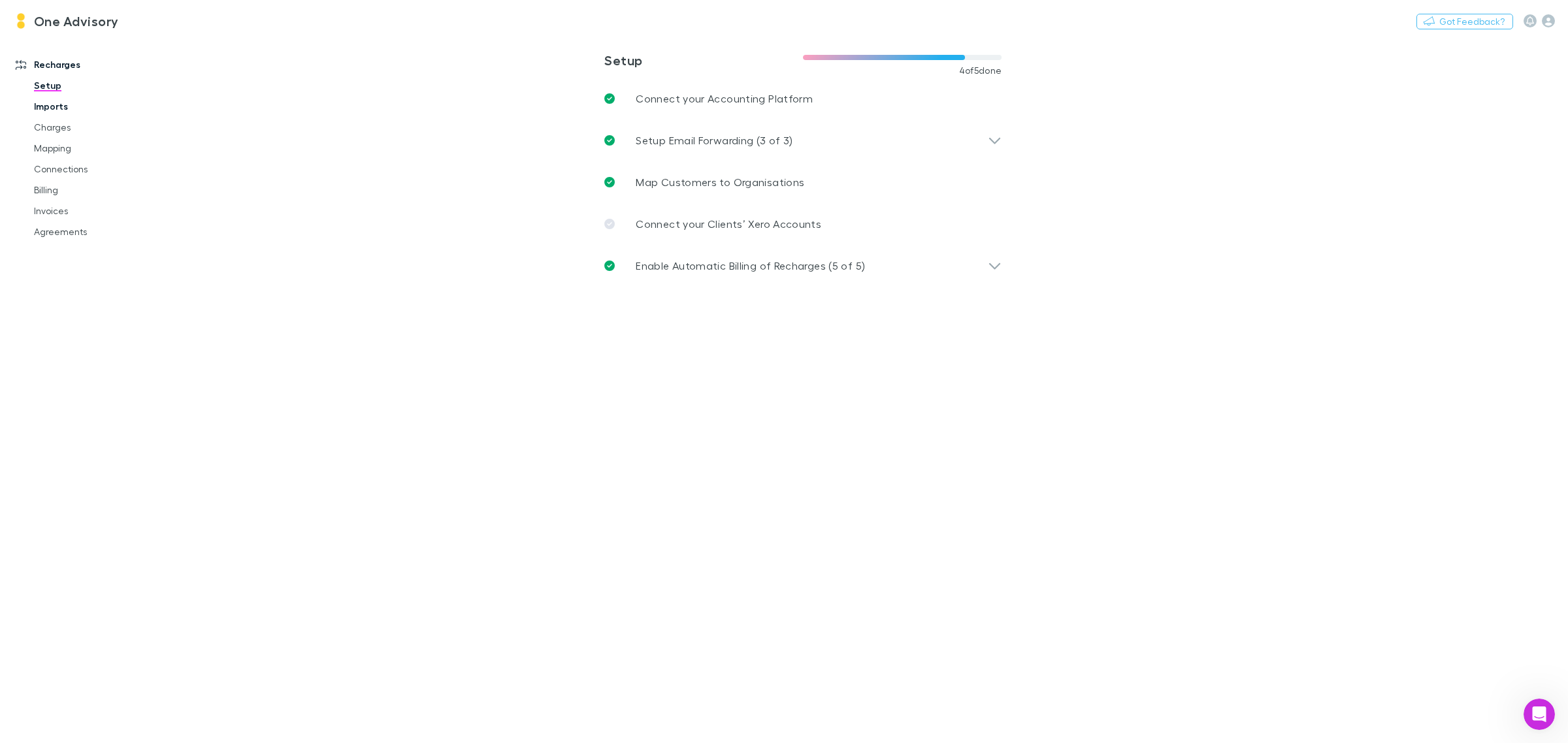
click at [63, 106] on link "Imports" at bounding box center [102, 106] width 163 height 21
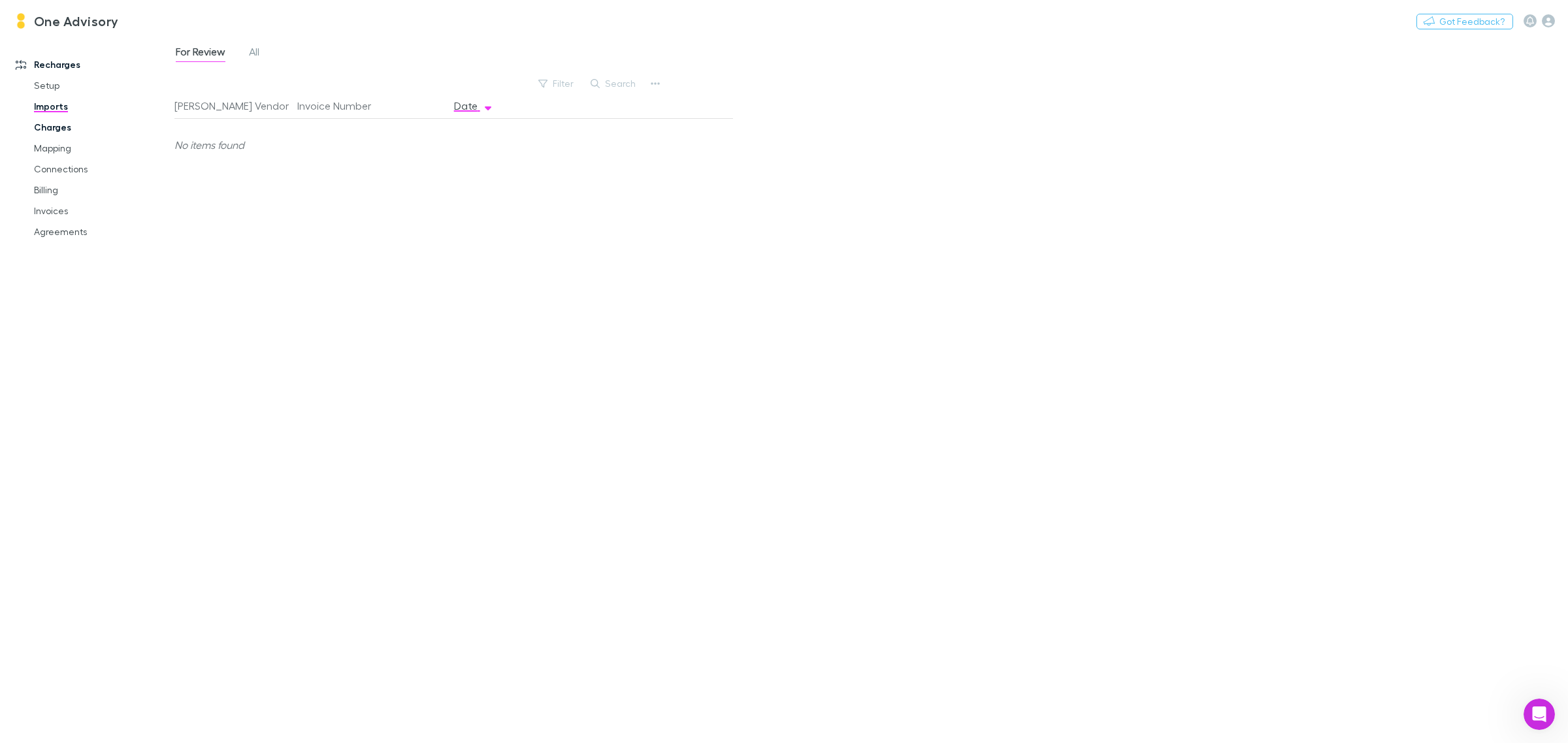
click at [46, 128] on link "Charges" at bounding box center [102, 127] width 163 height 21
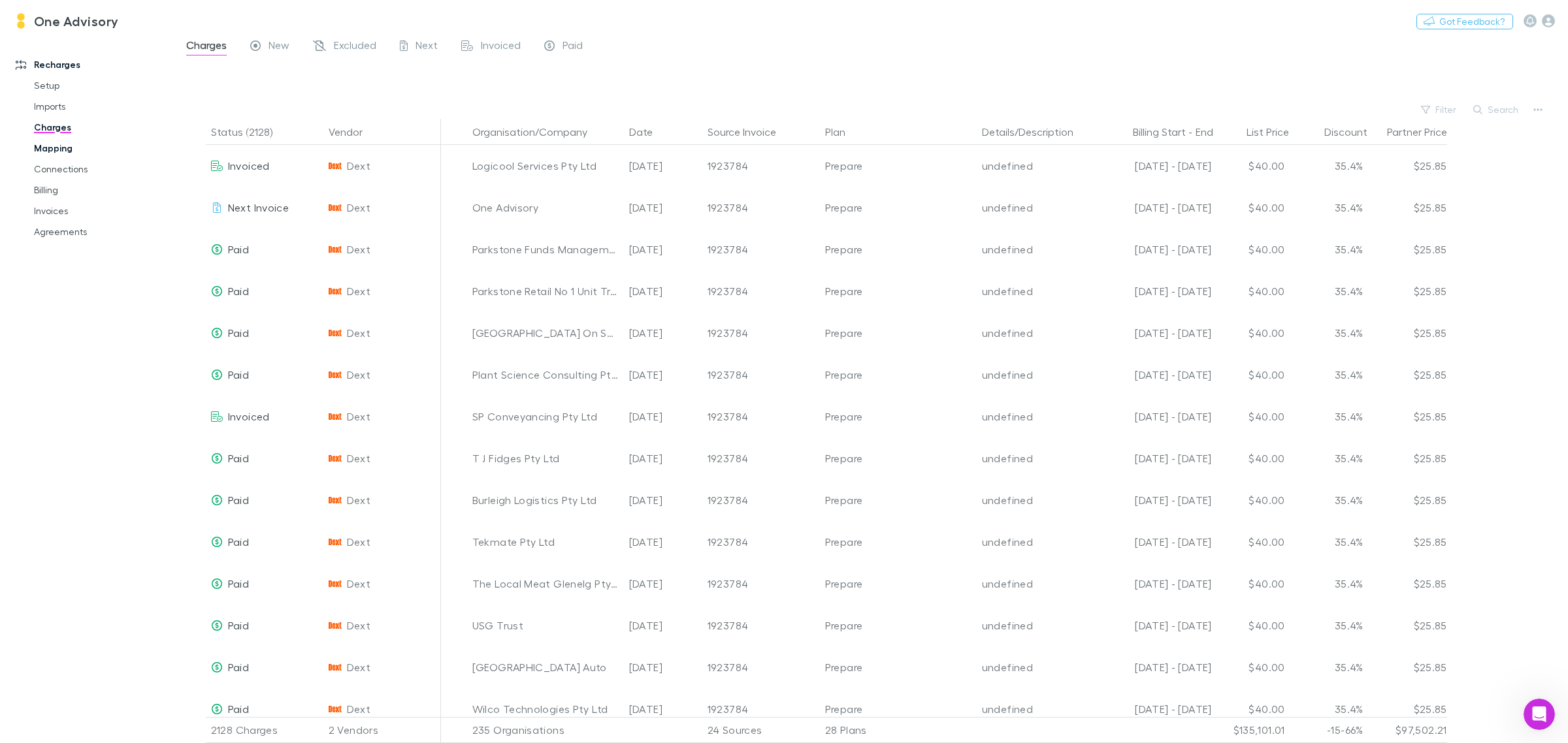
click at [47, 153] on link "Mapping" at bounding box center [102, 147] width 163 height 21
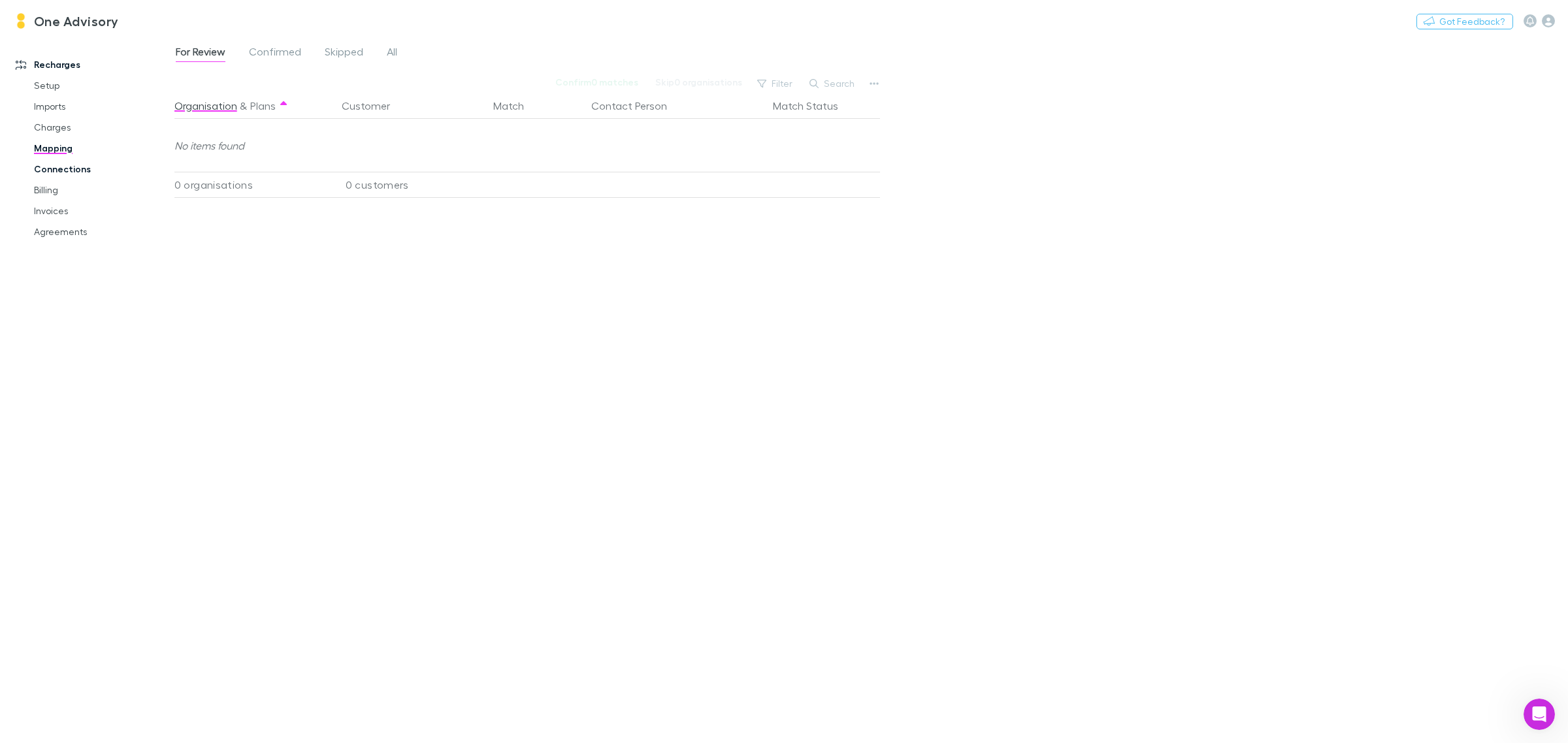
click at [46, 166] on link "Connections" at bounding box center [102, 169] width 163 height 21
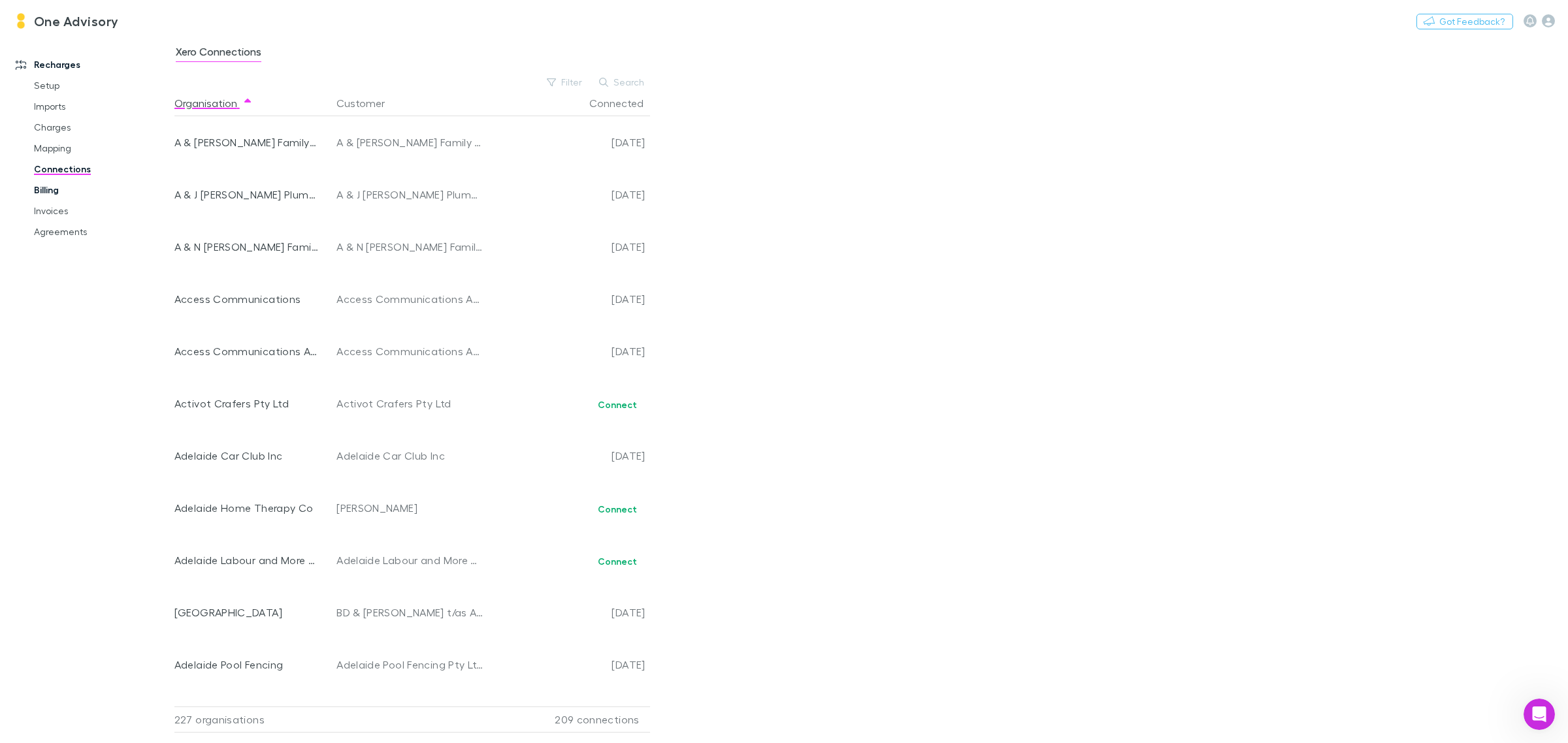
click at [51, 188] on link "Billing" at bounding box center [102, 190] width 163 height 21
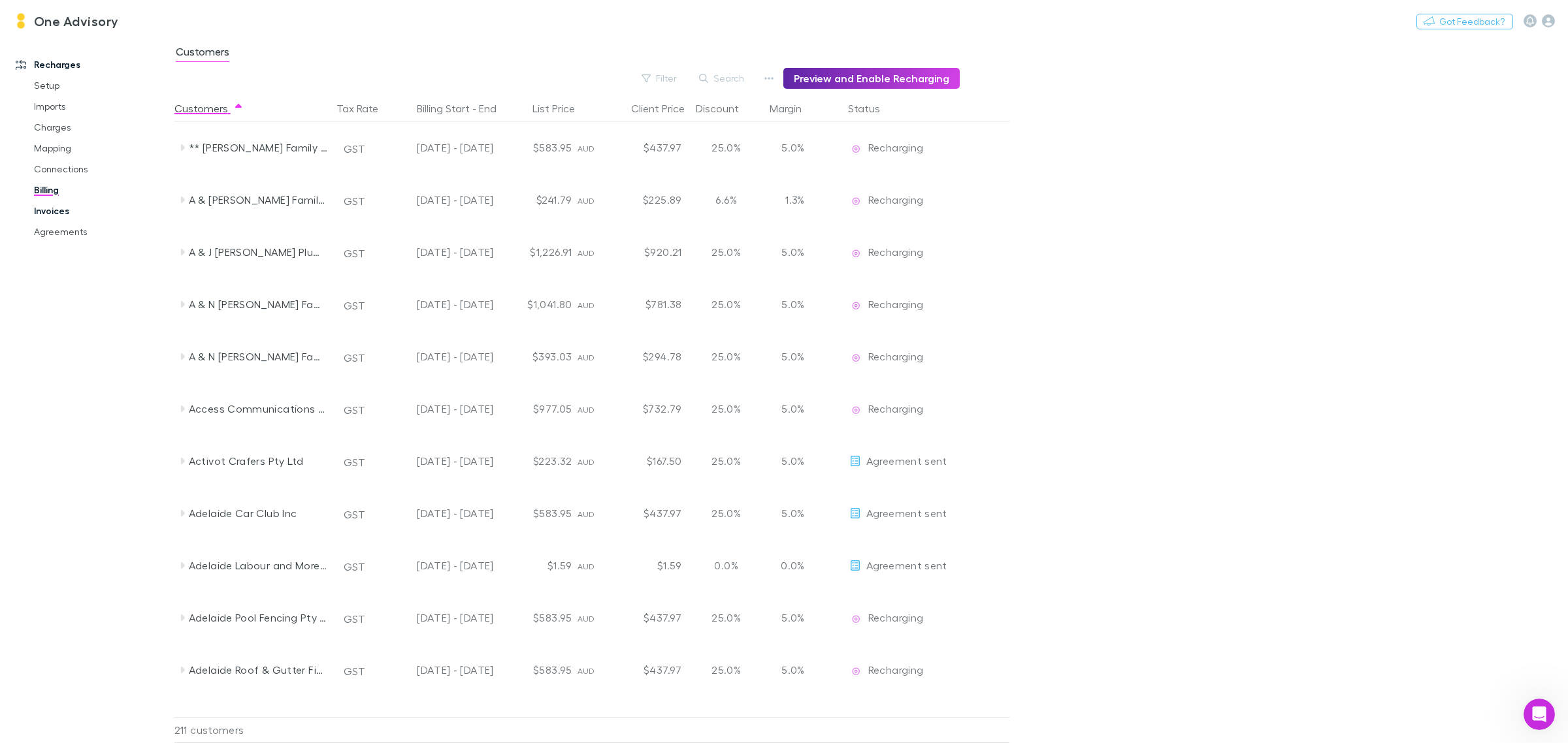
click at [51, 206] on link "Invoices" at bounding box center [102, 210] width 163 height 21
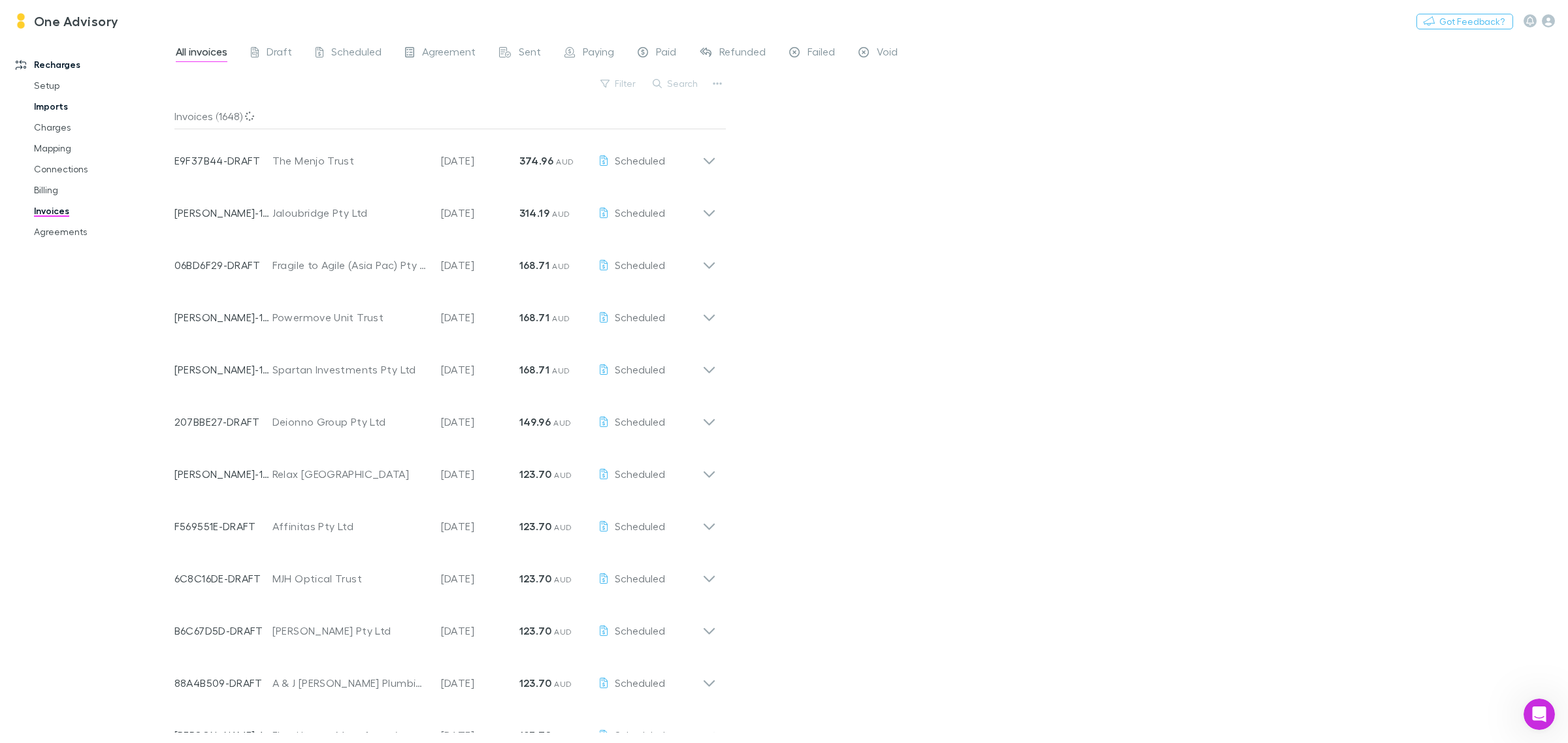
click at [48, 106] on link "Imports" at bounding box center [102, 106] width 163 height 21
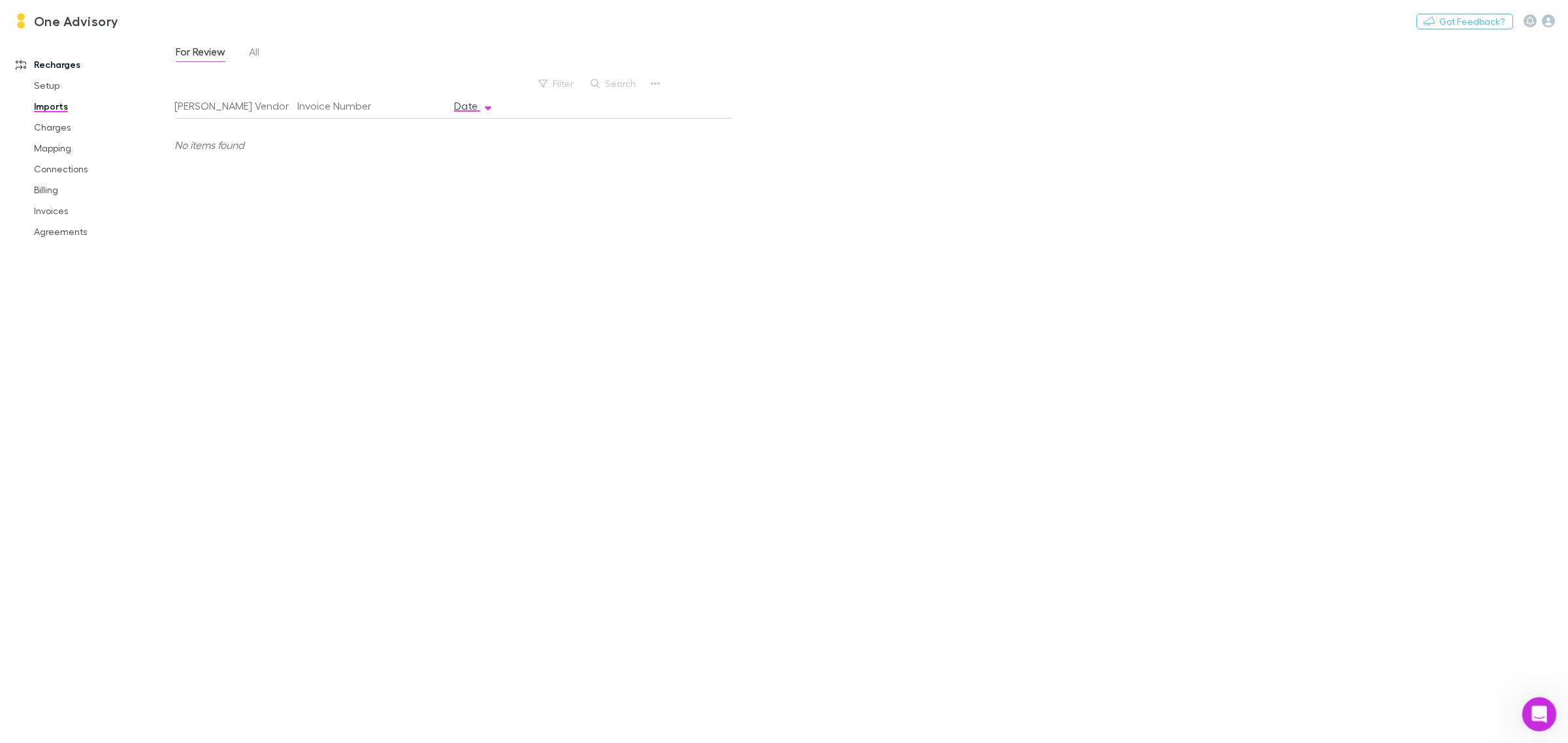
click at [1538, 712] on icon "Open Intercom Messenger" at bounding box center [1537, 713] width 22 height 22
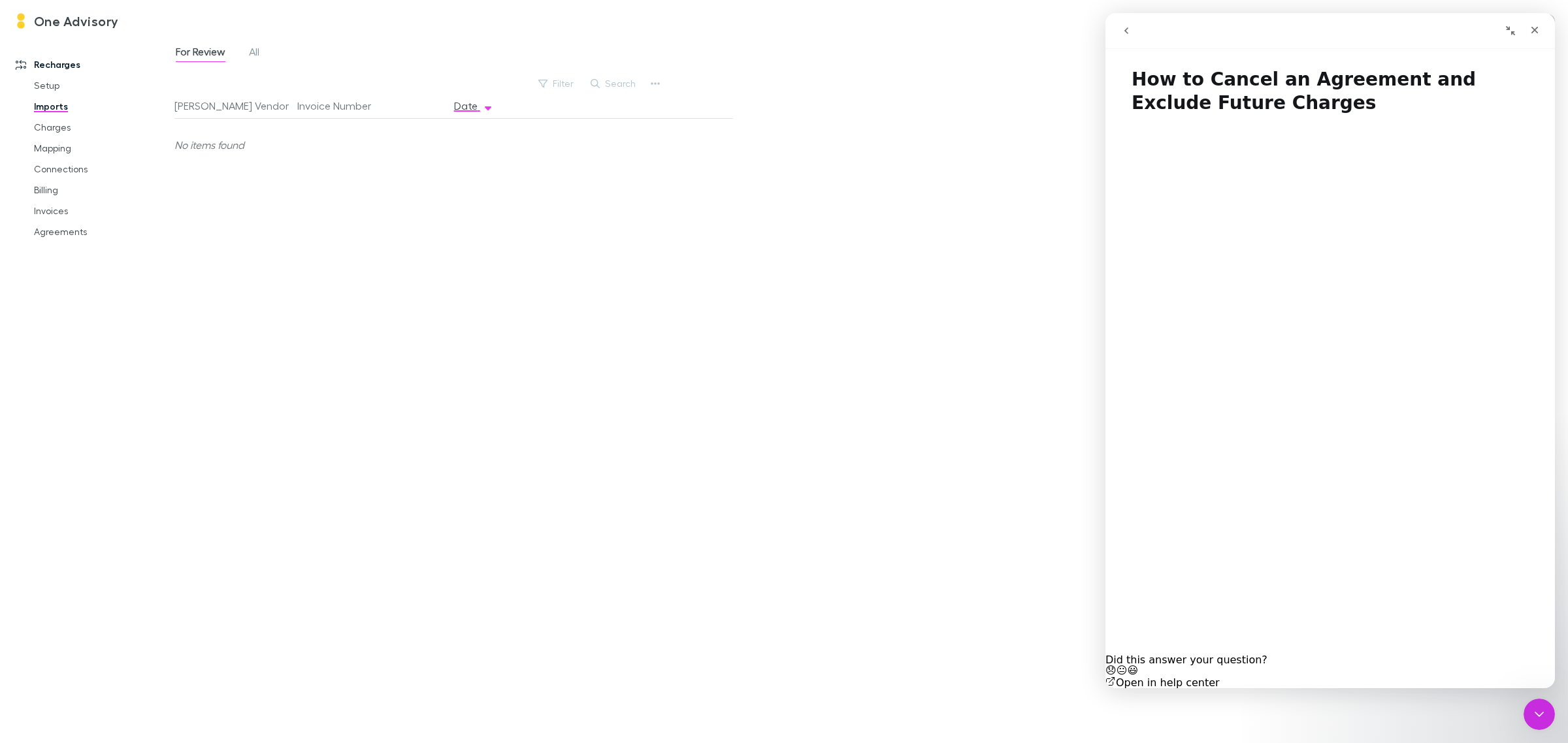
click at [1127, 27] on icon "go back" at bounding box center [1126, 31] width 4 height 7
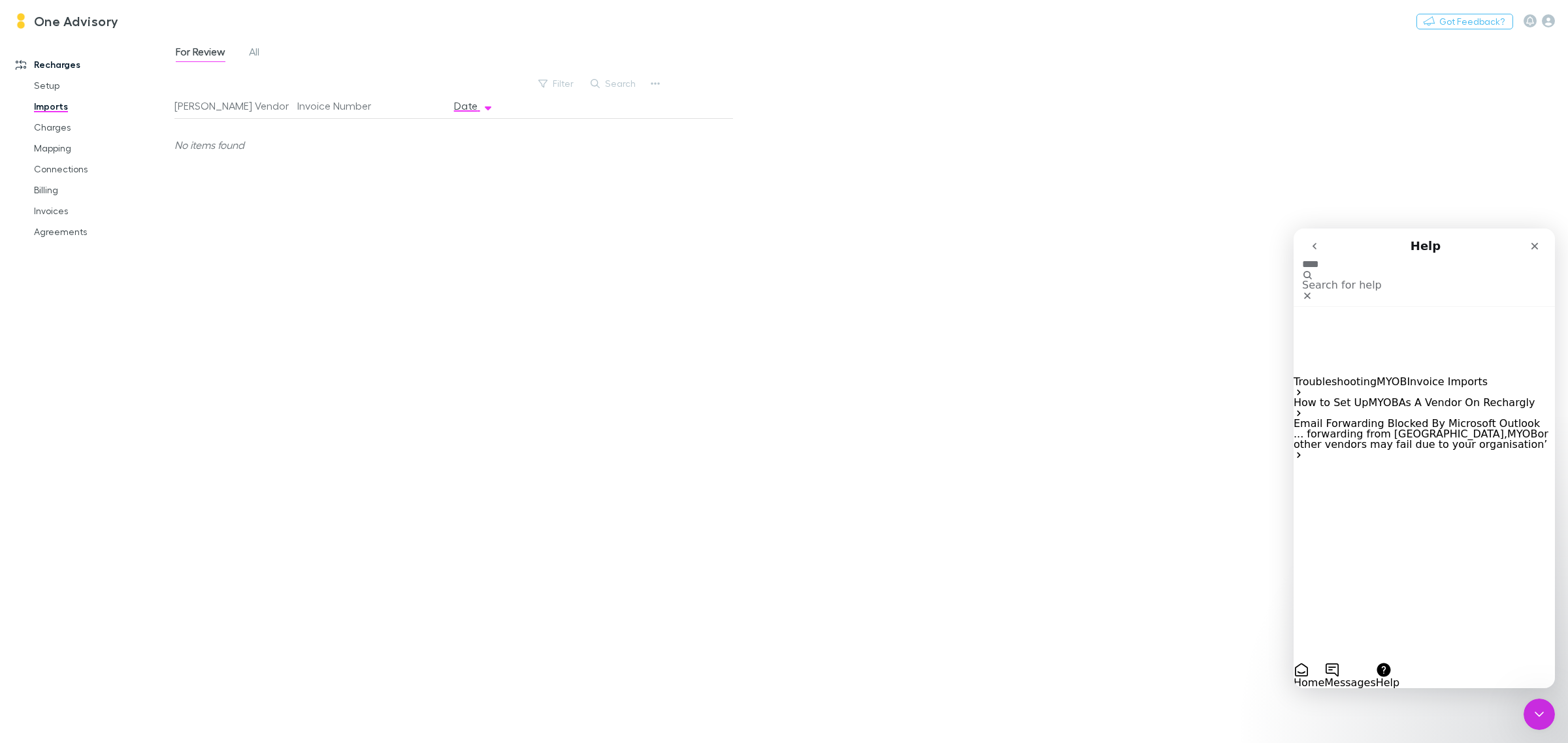
type input "****"
click at [1455, 397] on span "As A Vendor On Rechargly" at bounding box center [1467, 403] width 137 height 12
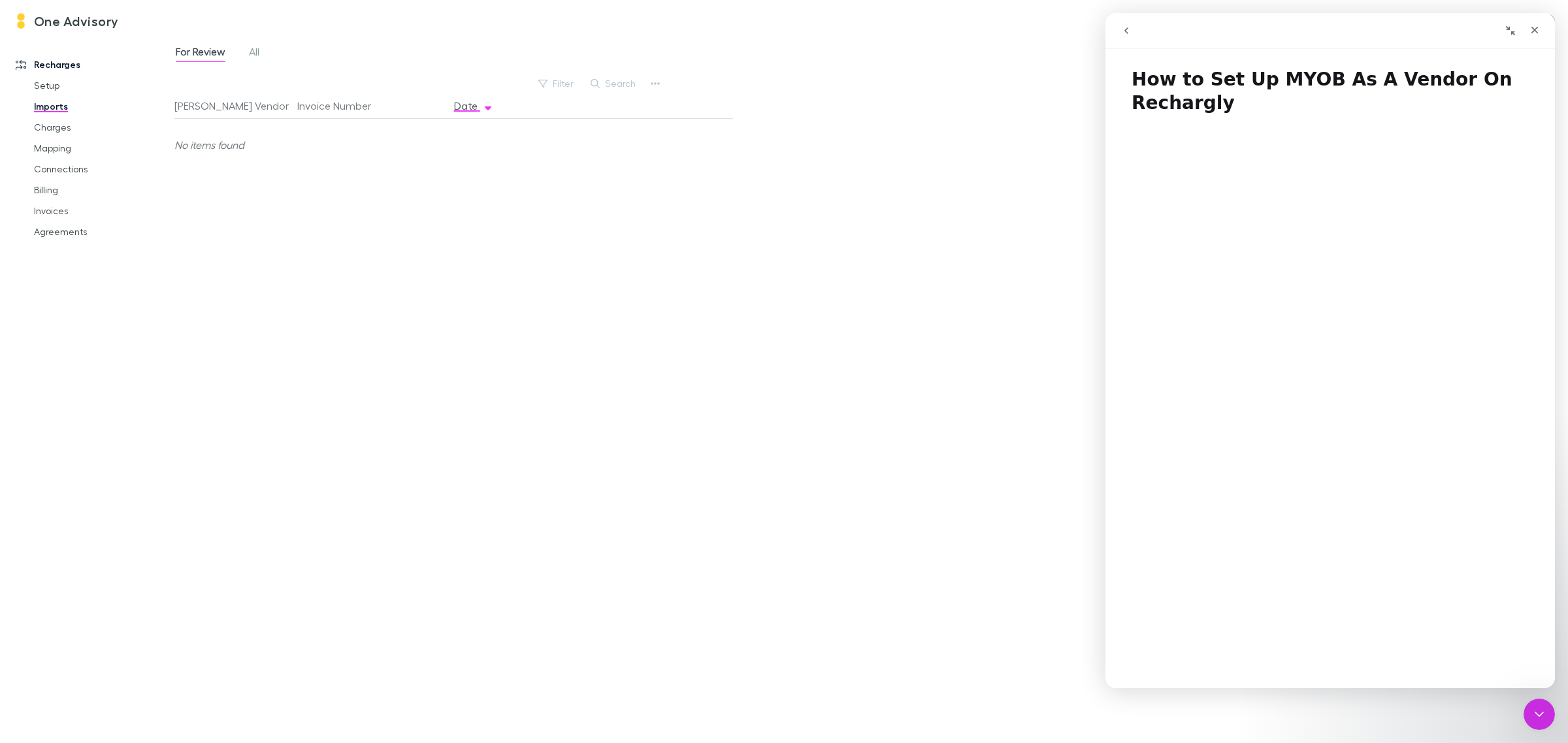
click at [1125, 35] on icon "go back" at bounding box center [1126, 31] width 11 height 11
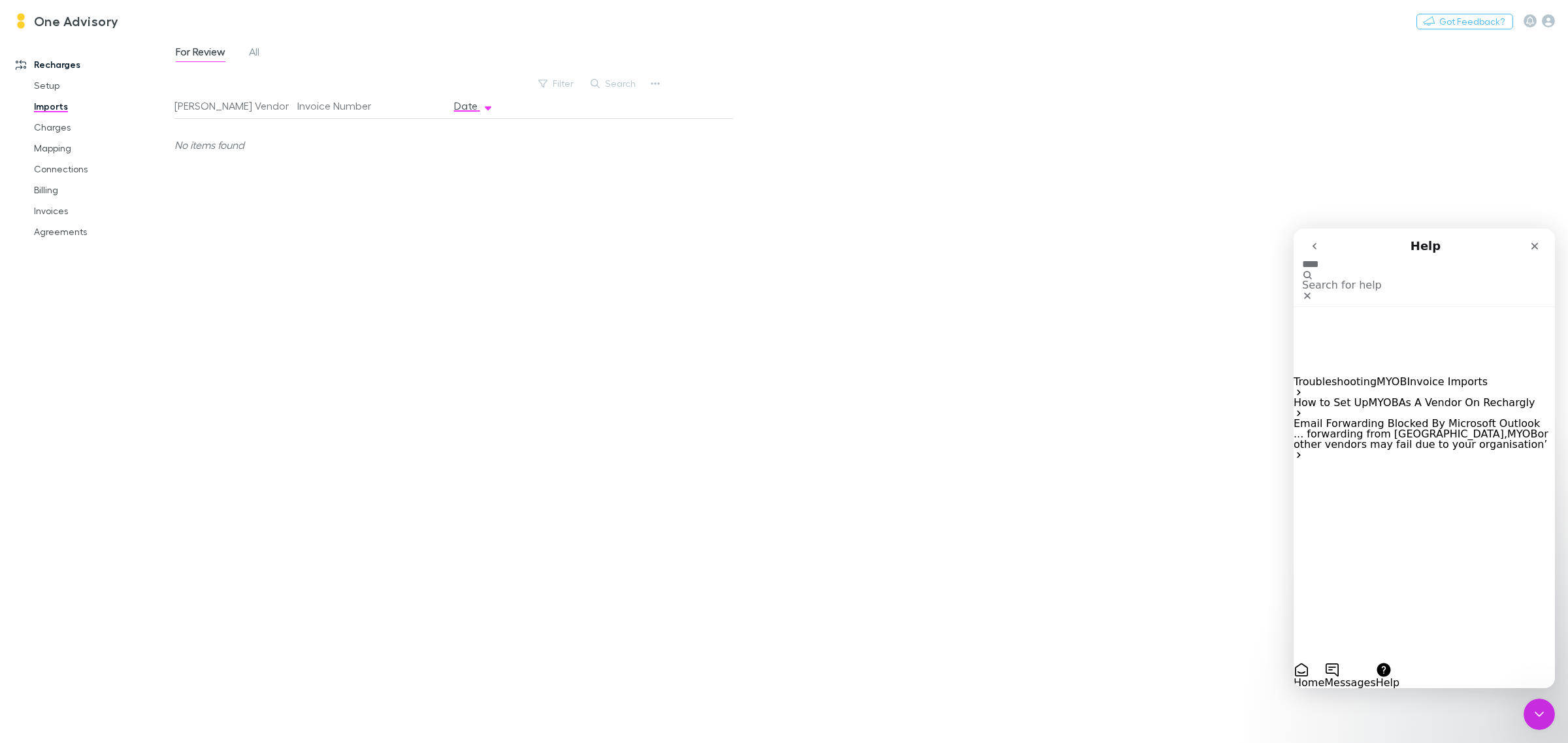
drag, startPoint x: 1346, startPoint y: 279, endPoint x: 1229, endPoint y: 271, distance: 117.3
click at [1294, 271] on html "Help **** Search for help Troubleshooting MYOB Invoice Imports How to Set Up MY…" at bounding box center [1424, 458] width 261 height 460
type input "****"
click at [1389, 428] on span "How to setup what your charge your clients for" at bounding box center [1408, 440] width 229 height 23
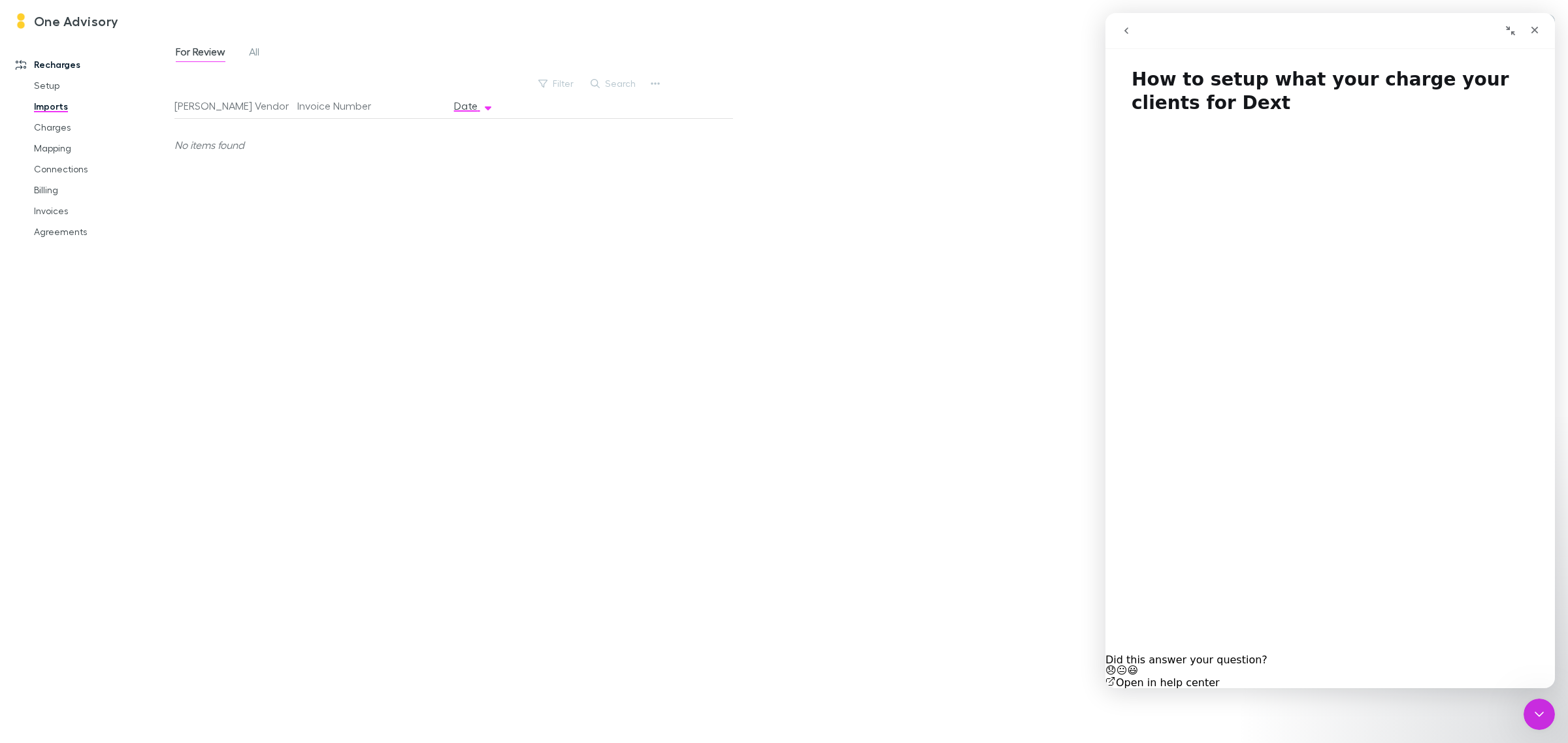
click at [1128, 32] on icon "go back" at bounding box center [1126, 31] width 11 height 11
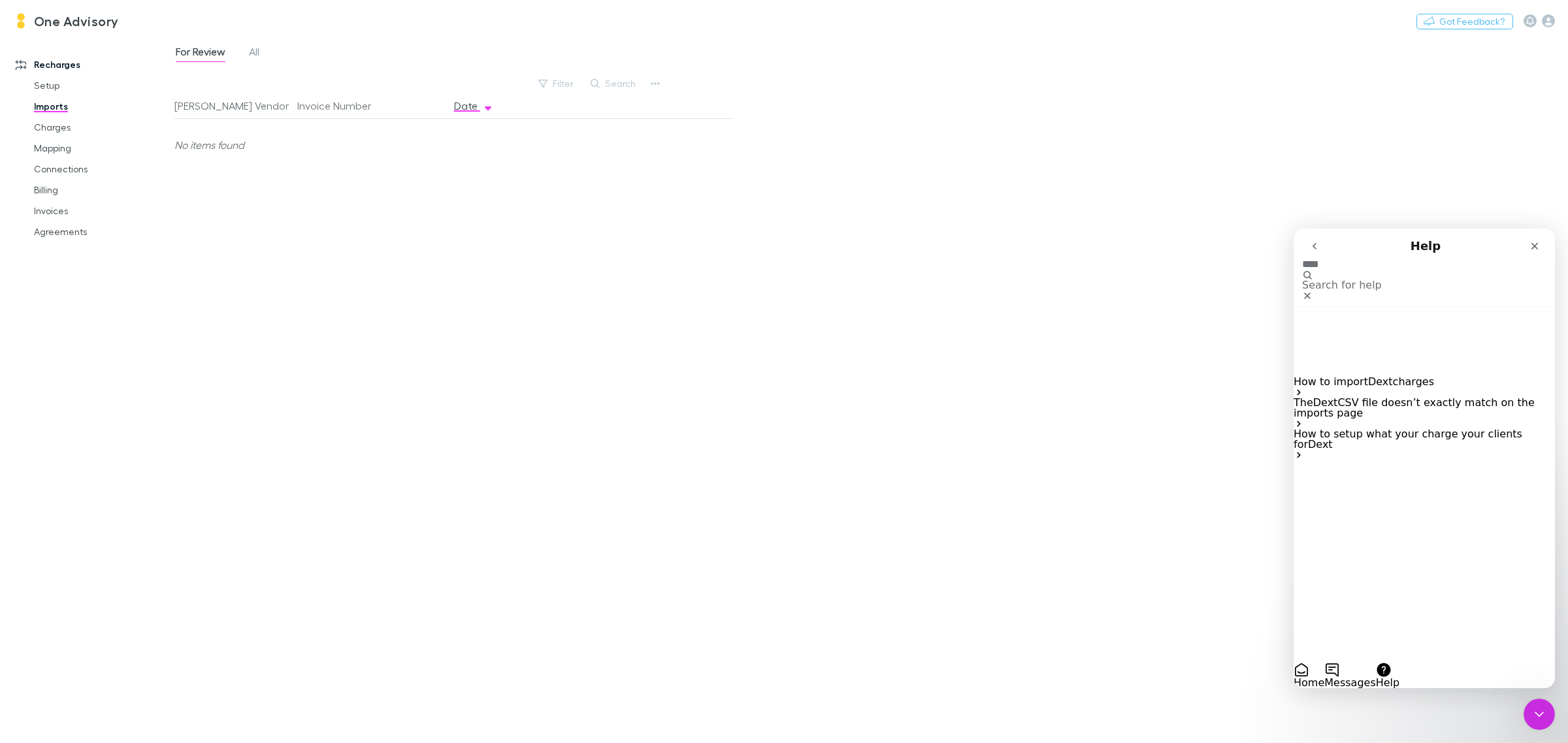
click at [1343, 375] on span "How to import" at bounding box center [1331, 381] width 75 height 12
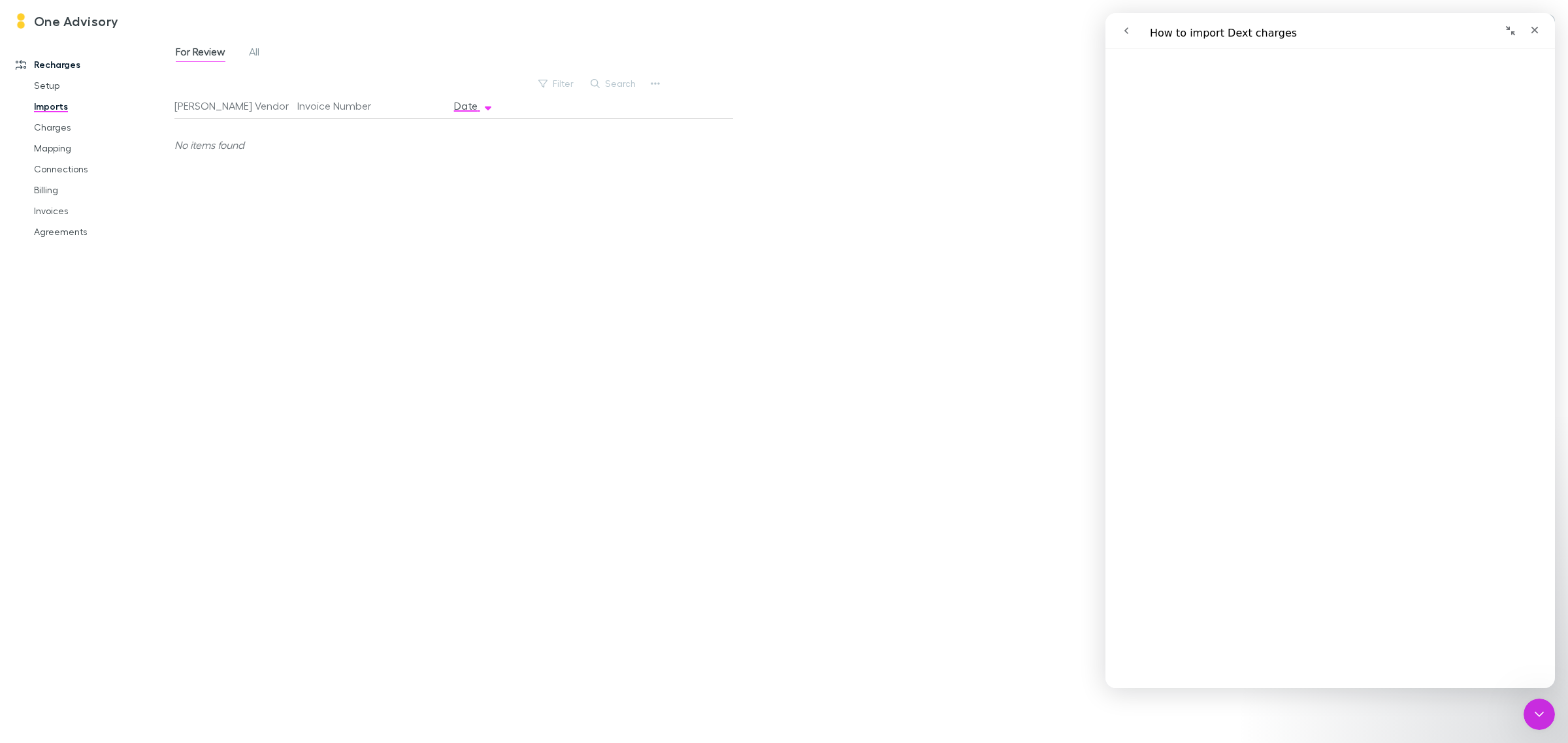
scroll to position [450, 0]
click at [1119, 29] on button "go back" at bounding box center [1127, 31] width 25 height 25
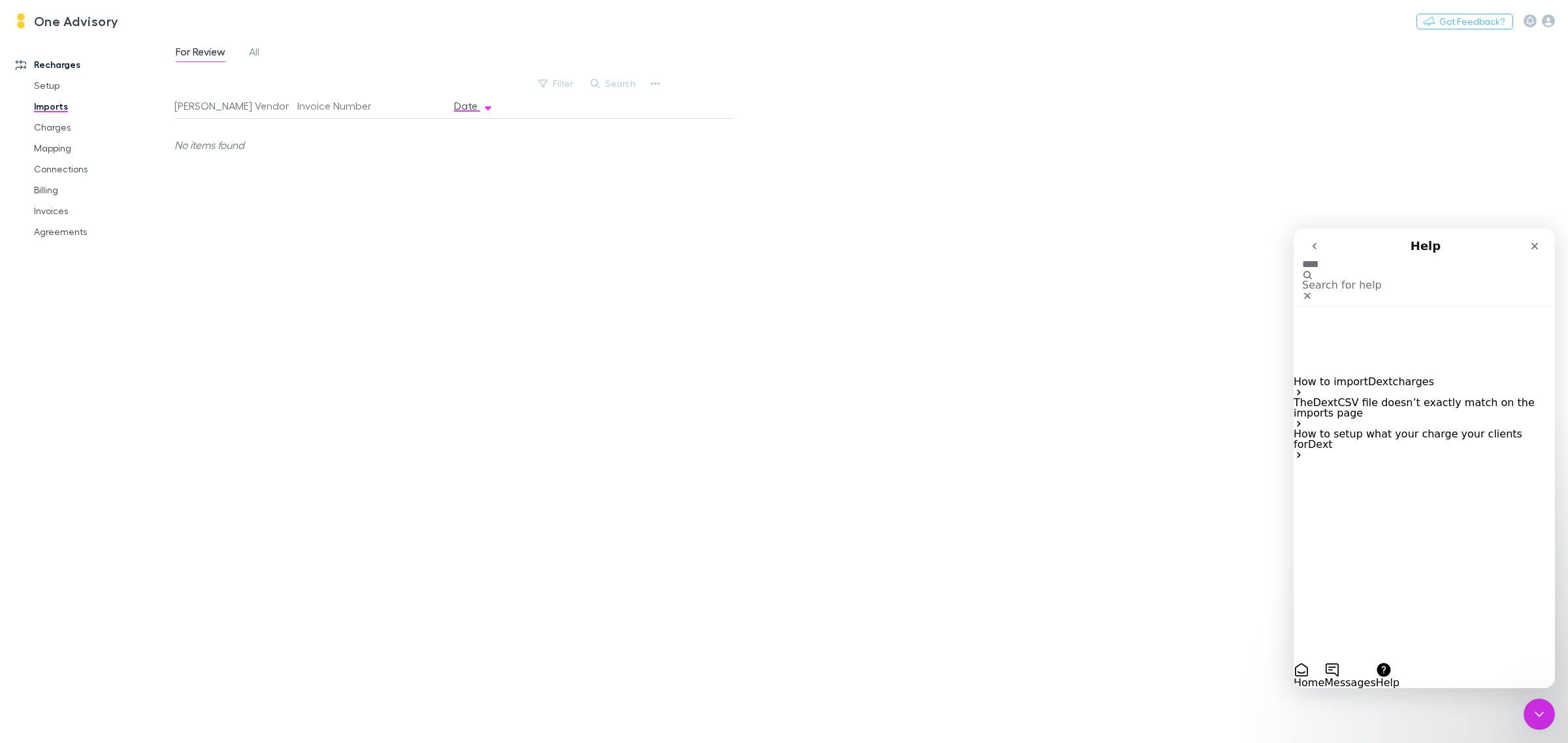
click at [1310, 293] on icon "Clear" at bounding box center [1307, 296] width 5 height 5
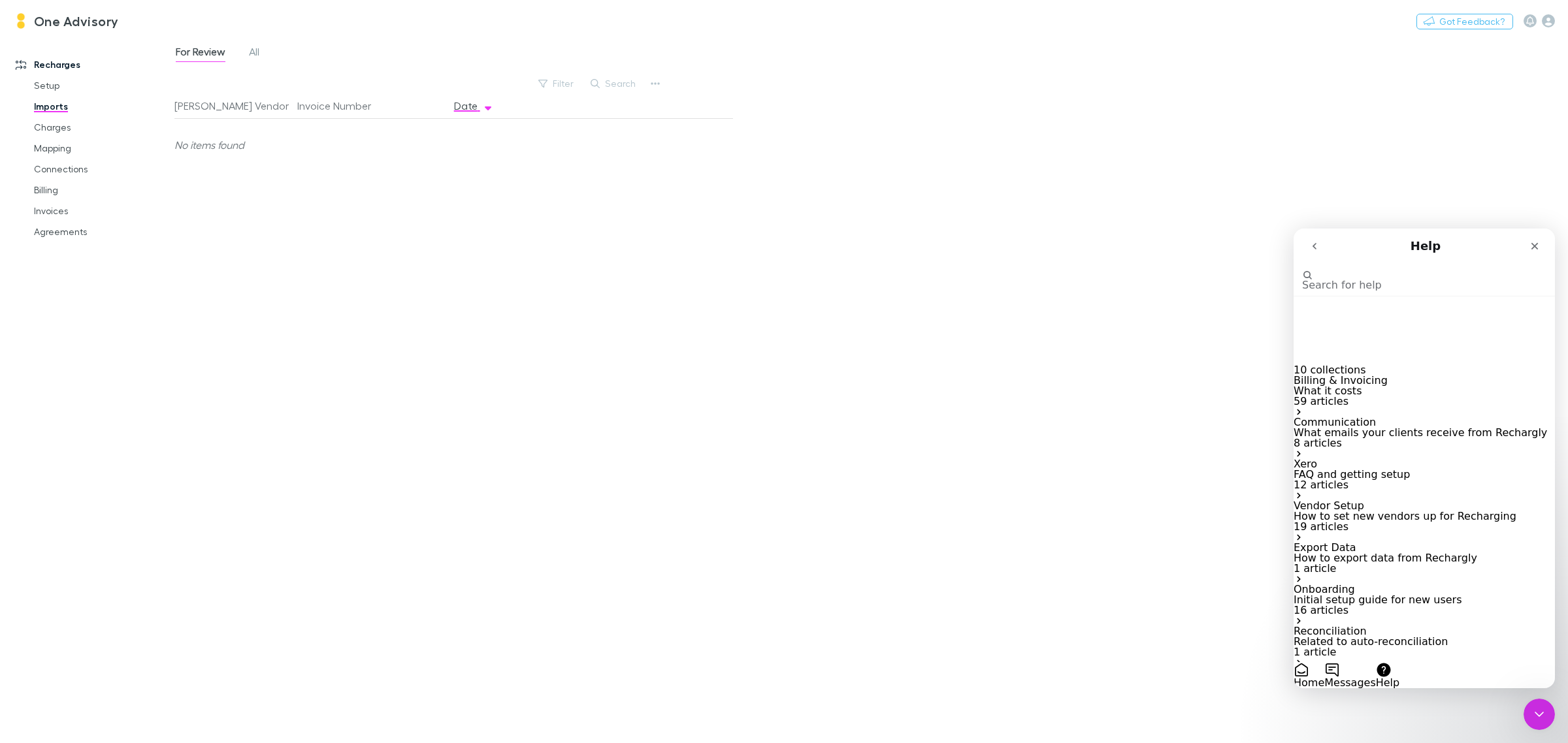
click at [1375, 663] on button "Messages" at bounding box center [1350, 676] width 51 height 27
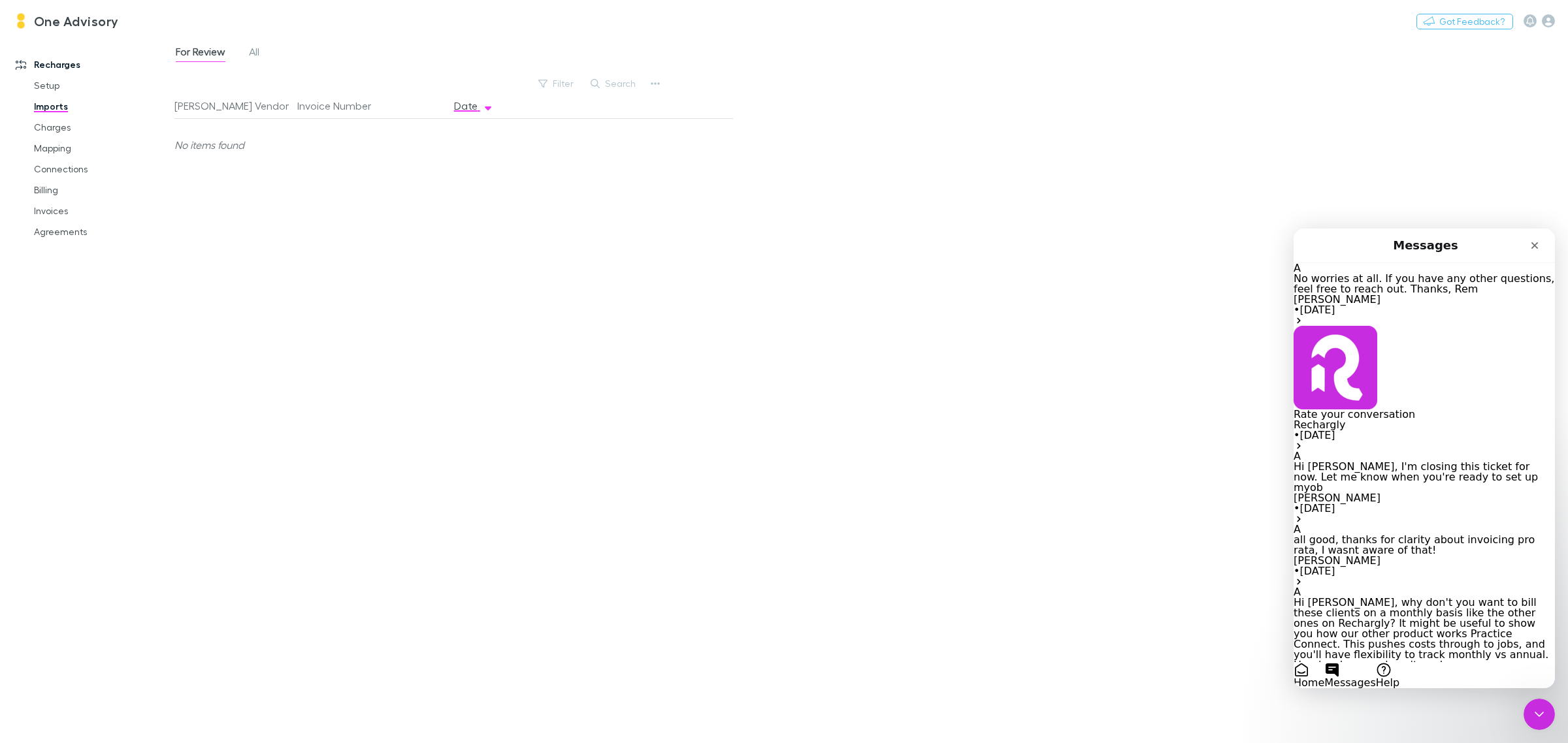
click at [1371, 688] on button "Ask a question" at bounding box center [1332, 698] width 77 height 21
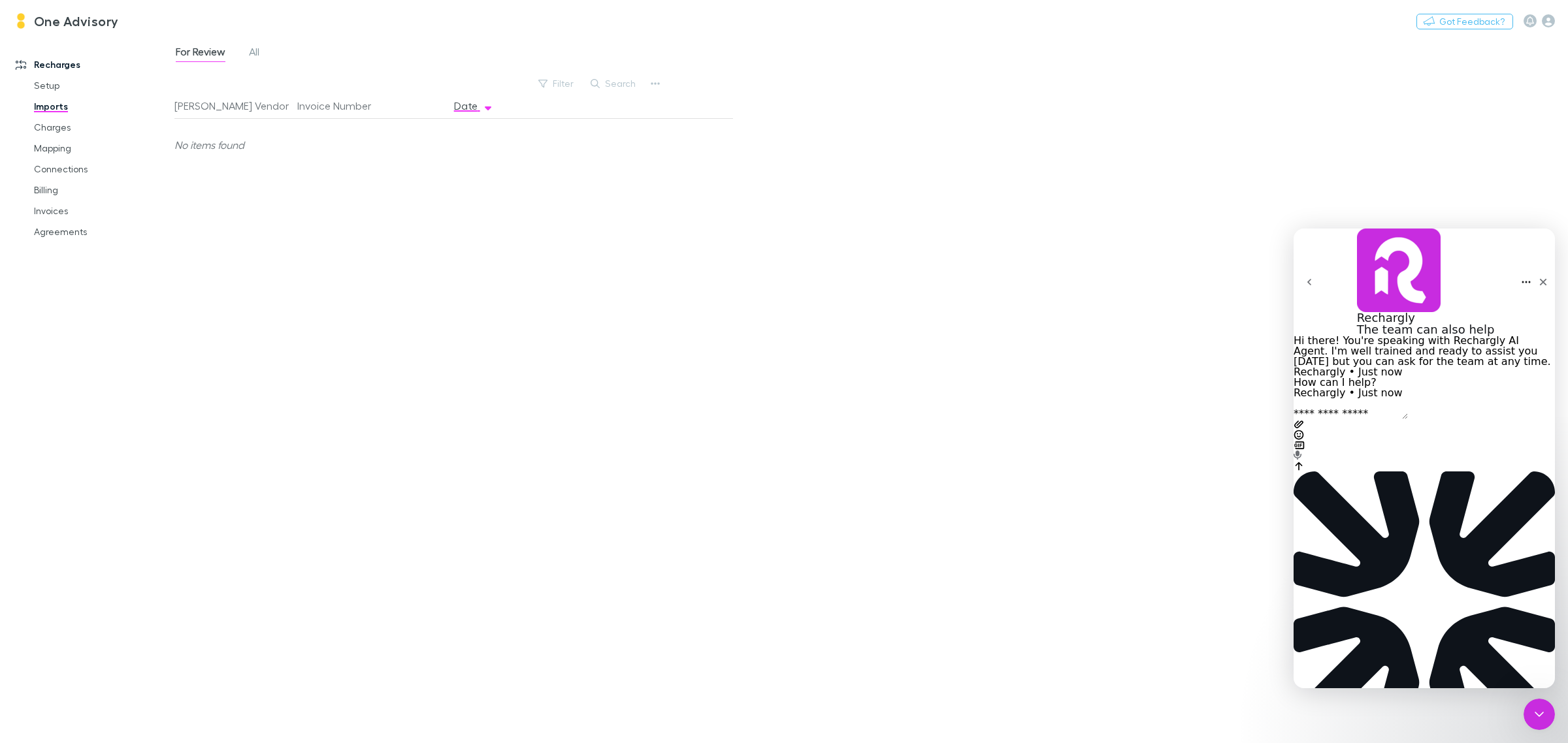
click at [1344, 419] on textarea "Ask a question…" at bounding box center [1351, 414] width 114 height 11
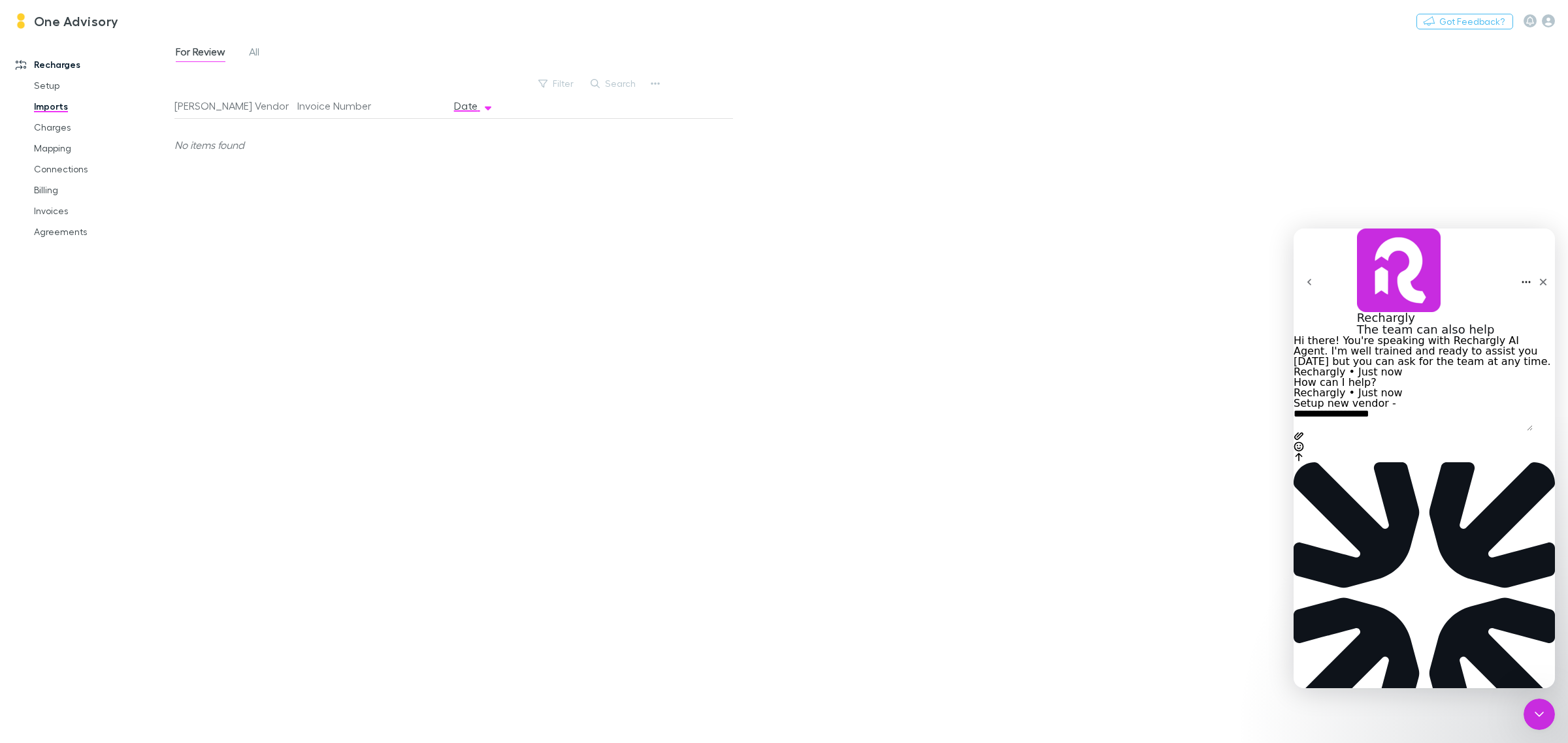
type textarea "**********"
click at [1400, 432] on textarea "**********" at bounding box center [1413, 420] width 239 height 22
type textarea "**********"
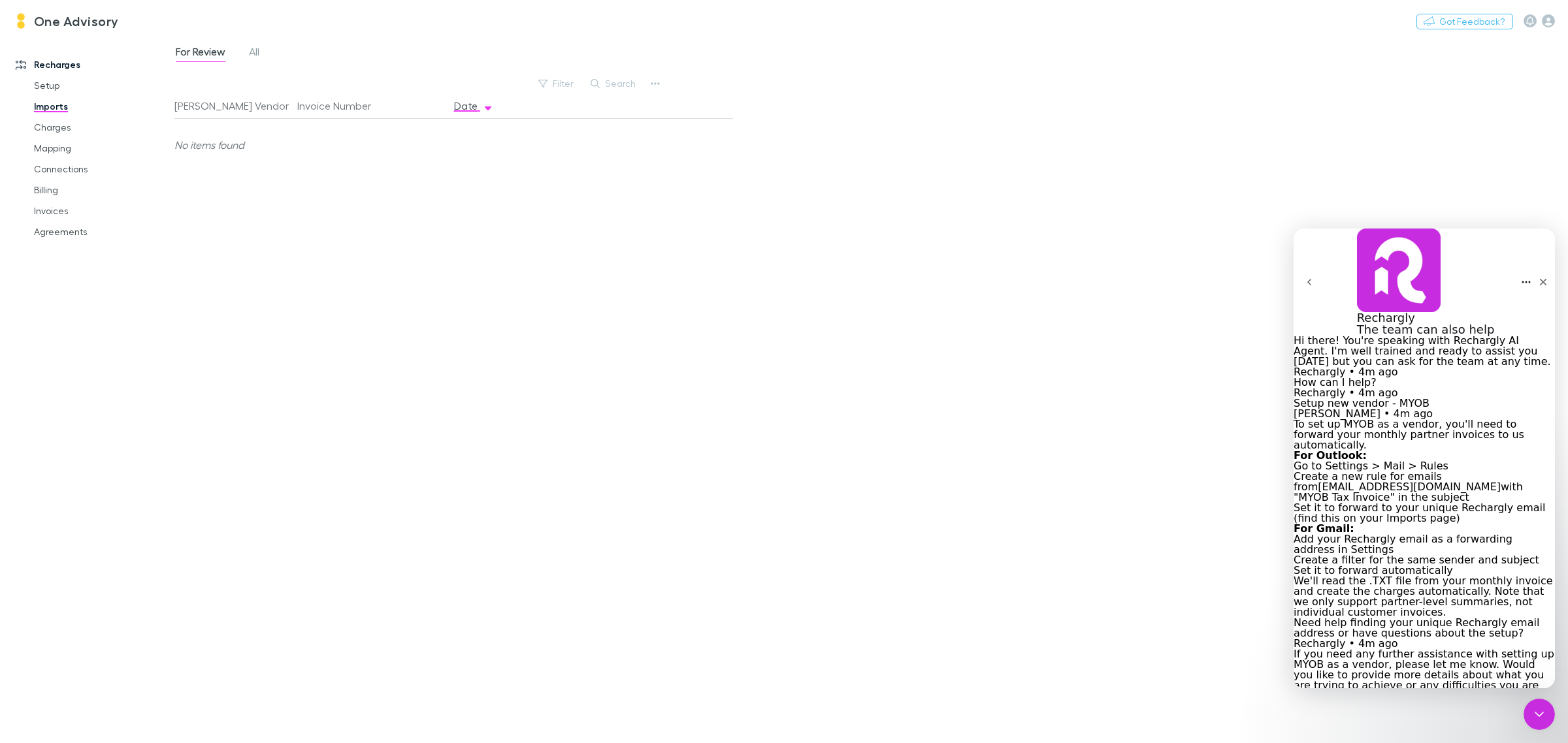
scroll to position [240, 0]
type textarea "**********"
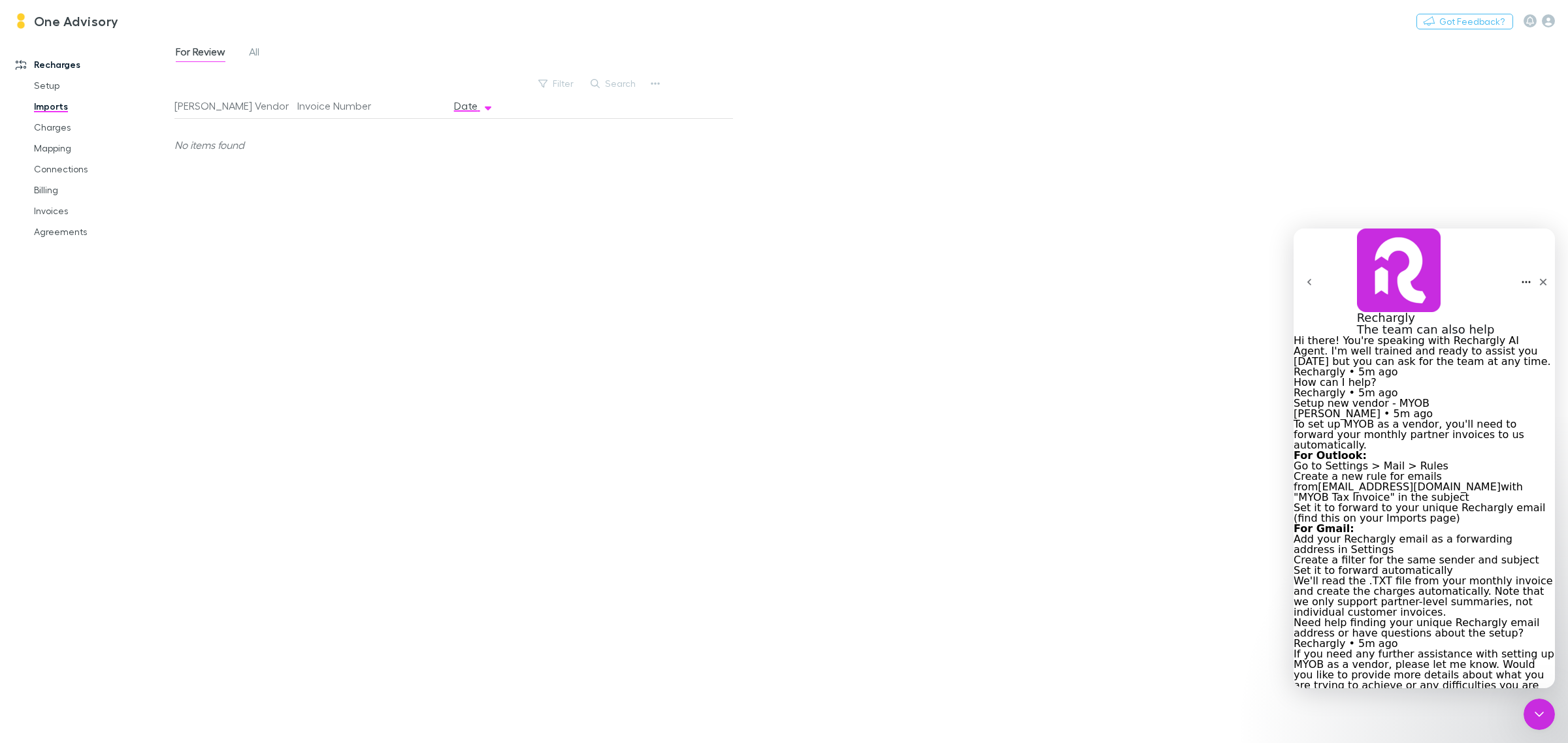
scroll to position [663, 0]
type textarea "**********"
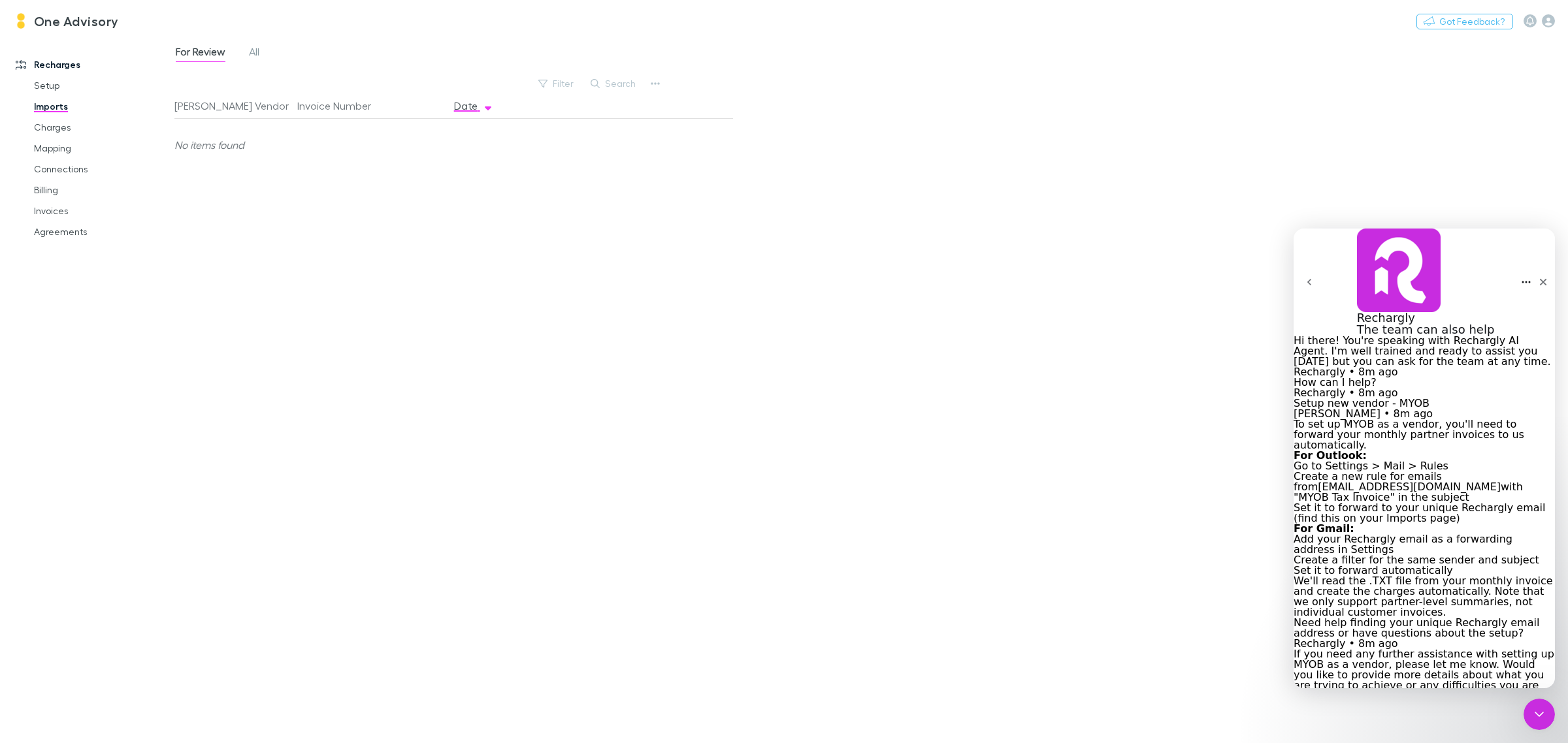
type textarea "**********"
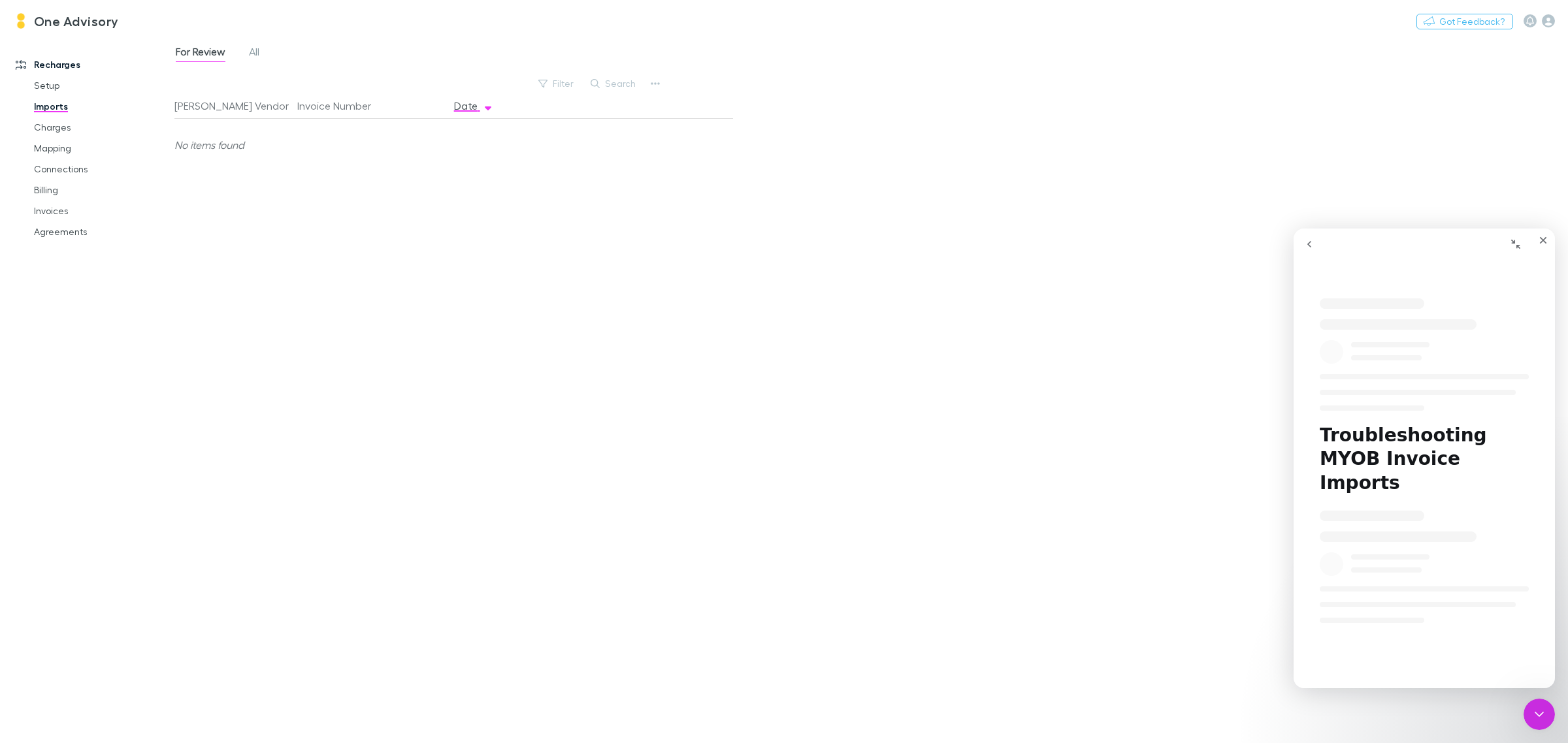
scroll to position [0, 0]
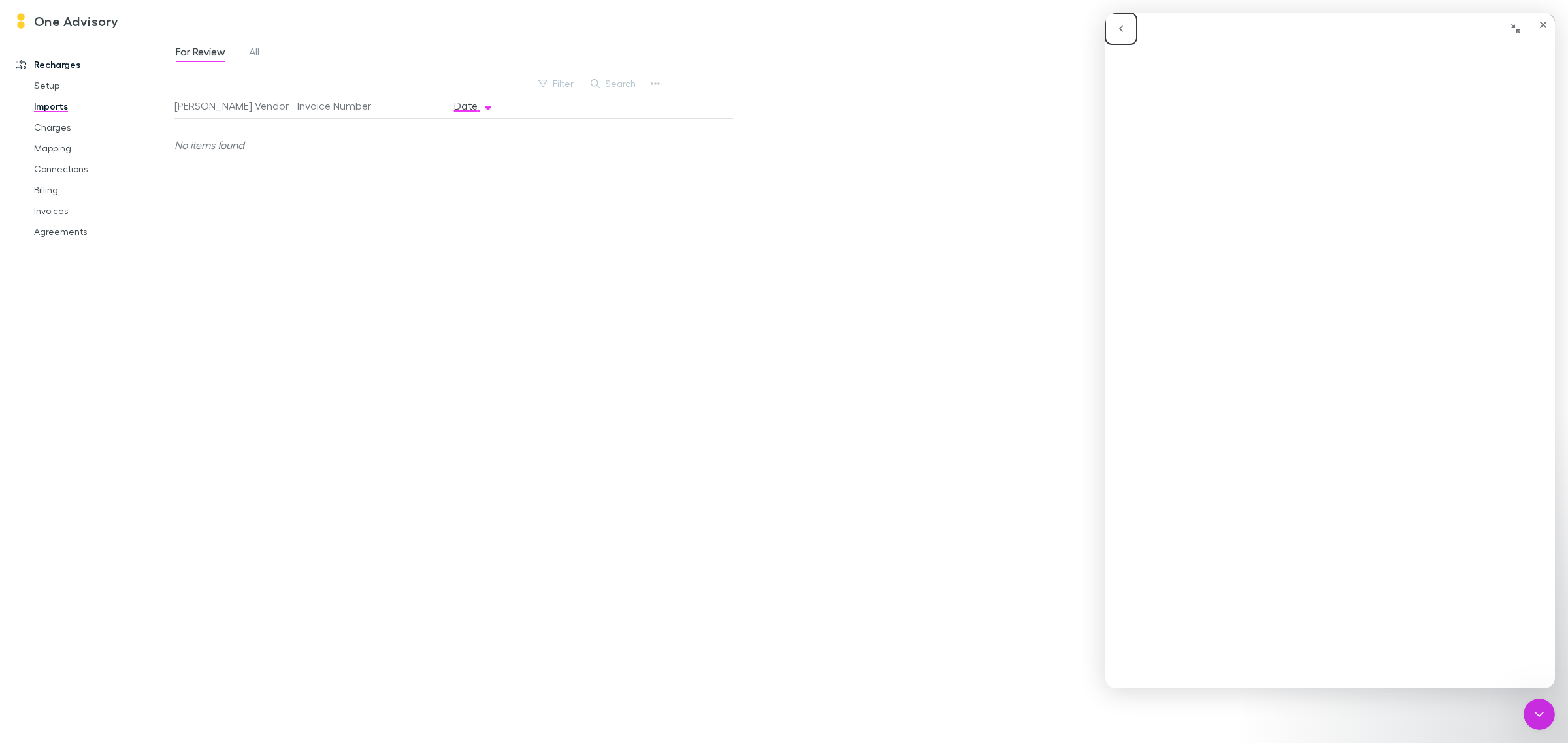
click at [1123, 36] on button "go back" at bounding box center [1121, 29] width 31 height 31
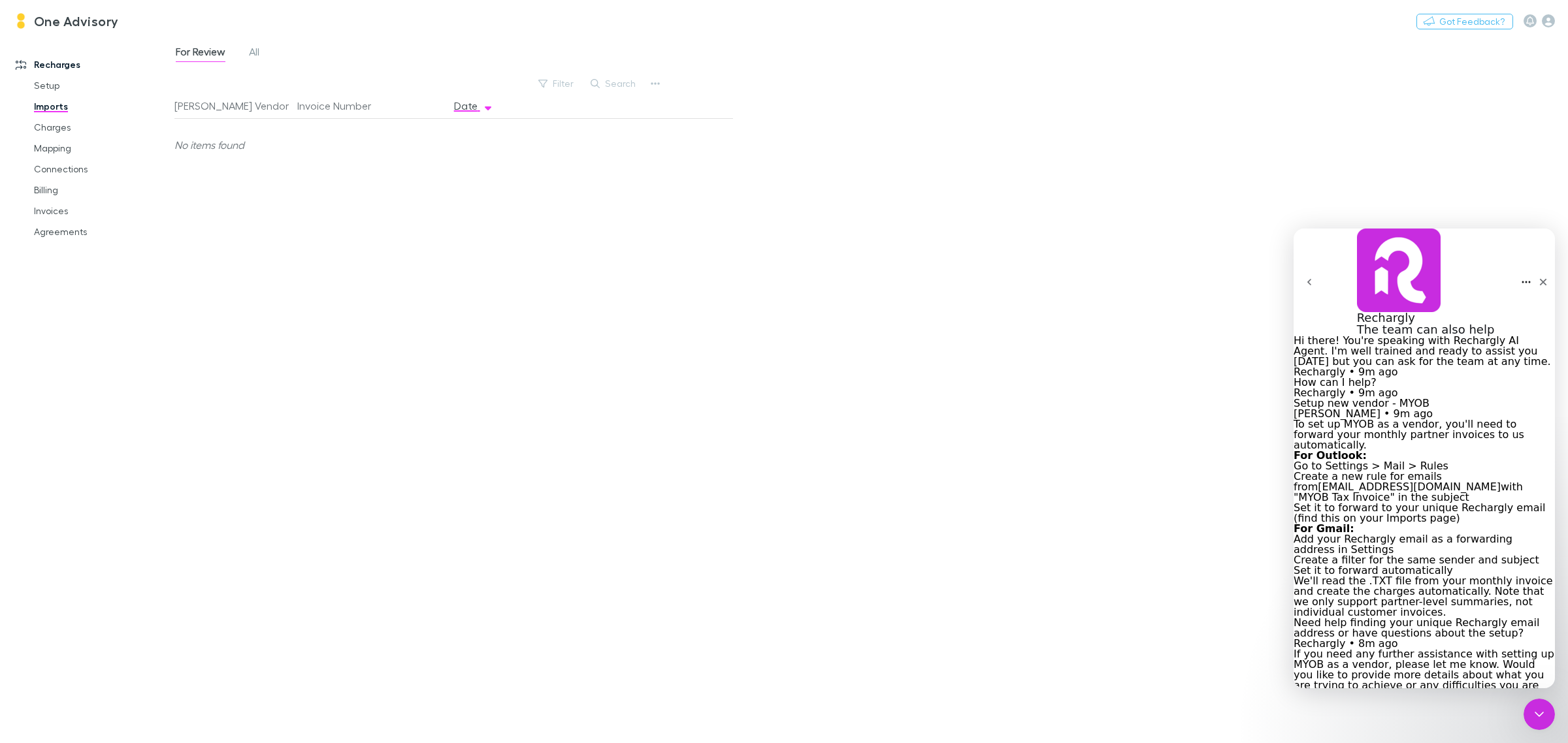
scroll to position [1124, 0]
click at [1521, 271] on button "Home" at bounding box center [1526, 282] width 11 height 23
click at [1471, 307] on div "Download transcript" at bounding box center [1463, 304] width 119 height 12
type textarea "*"
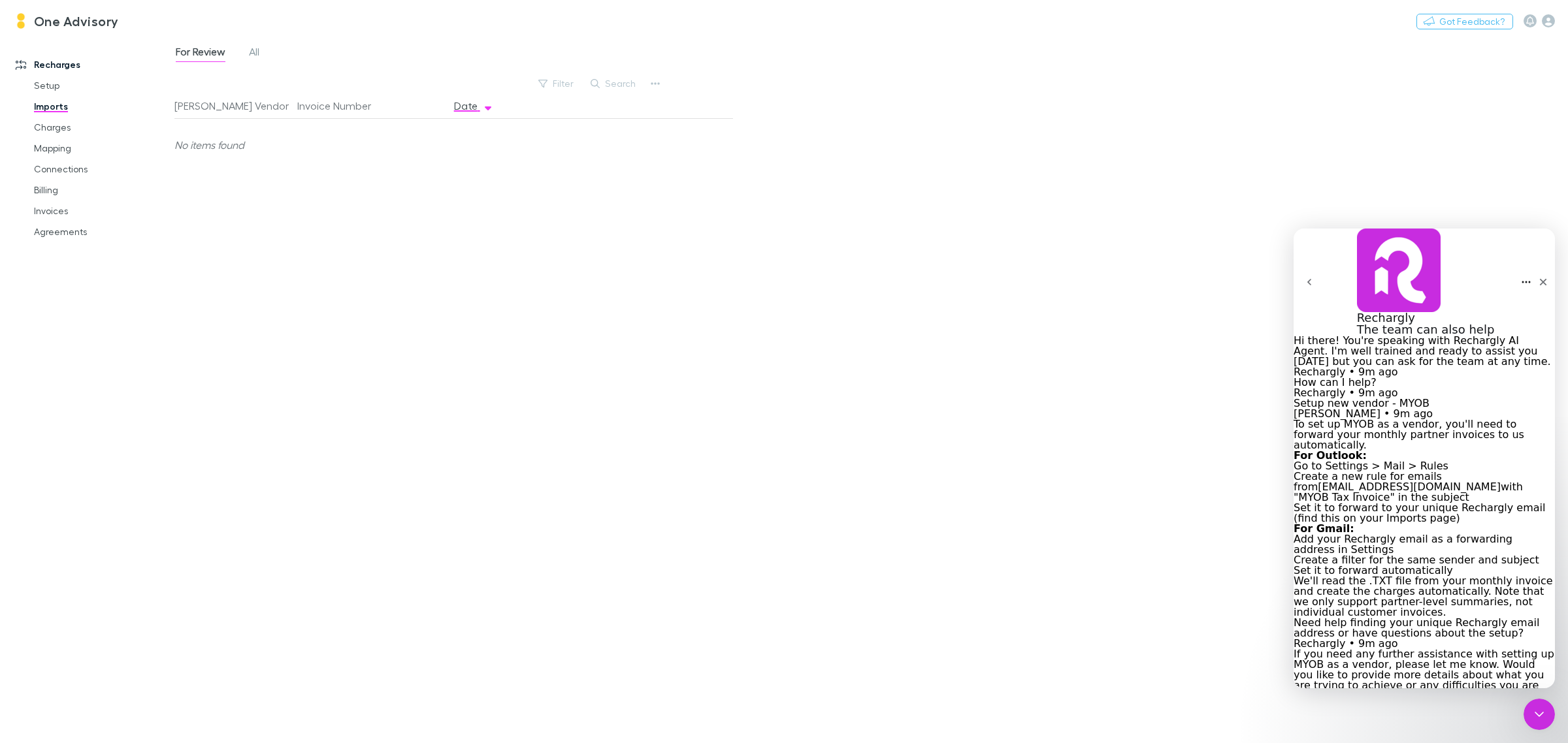
scroll to position [1137, 0]
type textarea "**********"
type textarea "*"
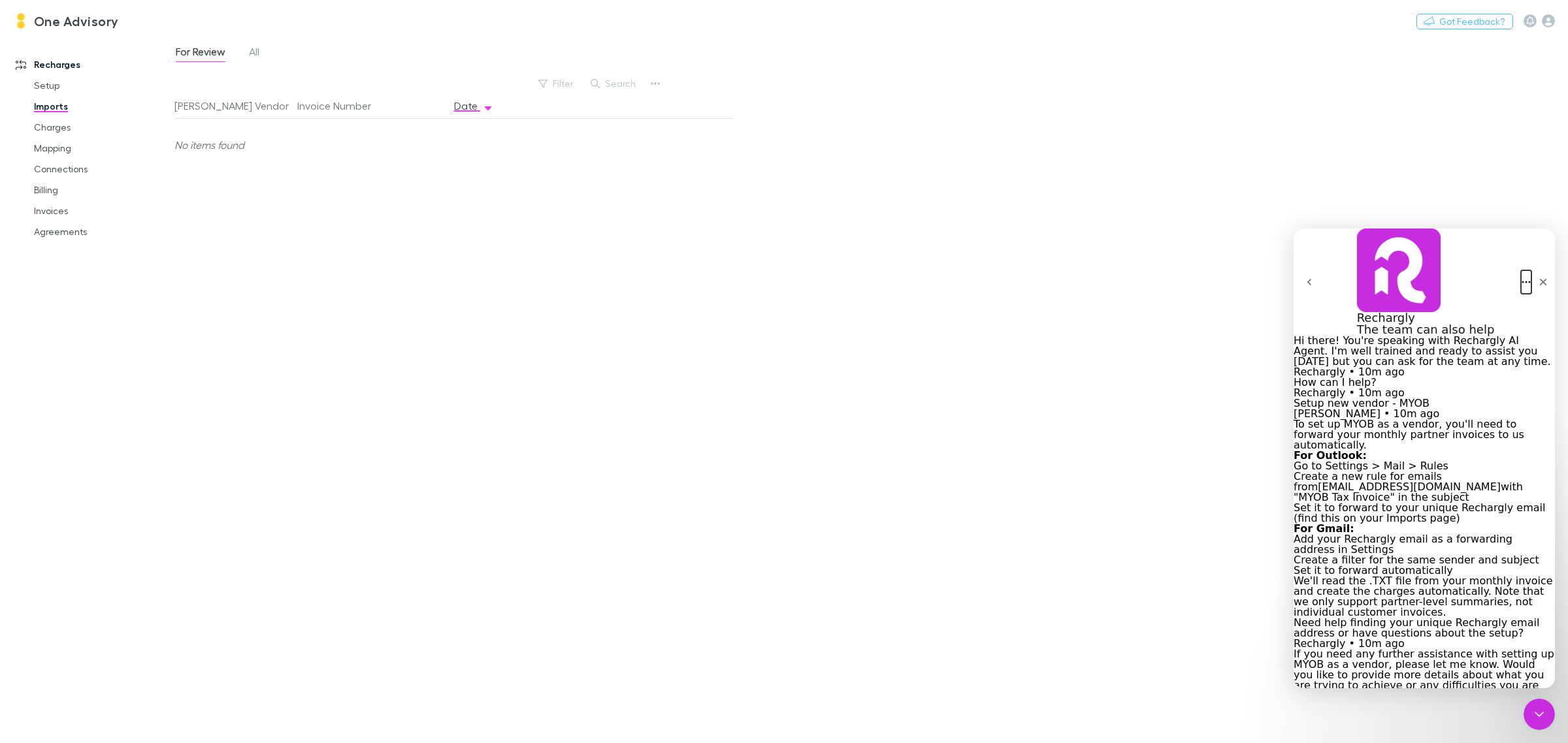
click at [1521, 277] on icon "Home" at bounding box center [1526, 282] width 11 height 11
click at [1459, 301] on div "Download transcript" at bounding box center [1463, 304] width 119 height 12
type textarea "**********"
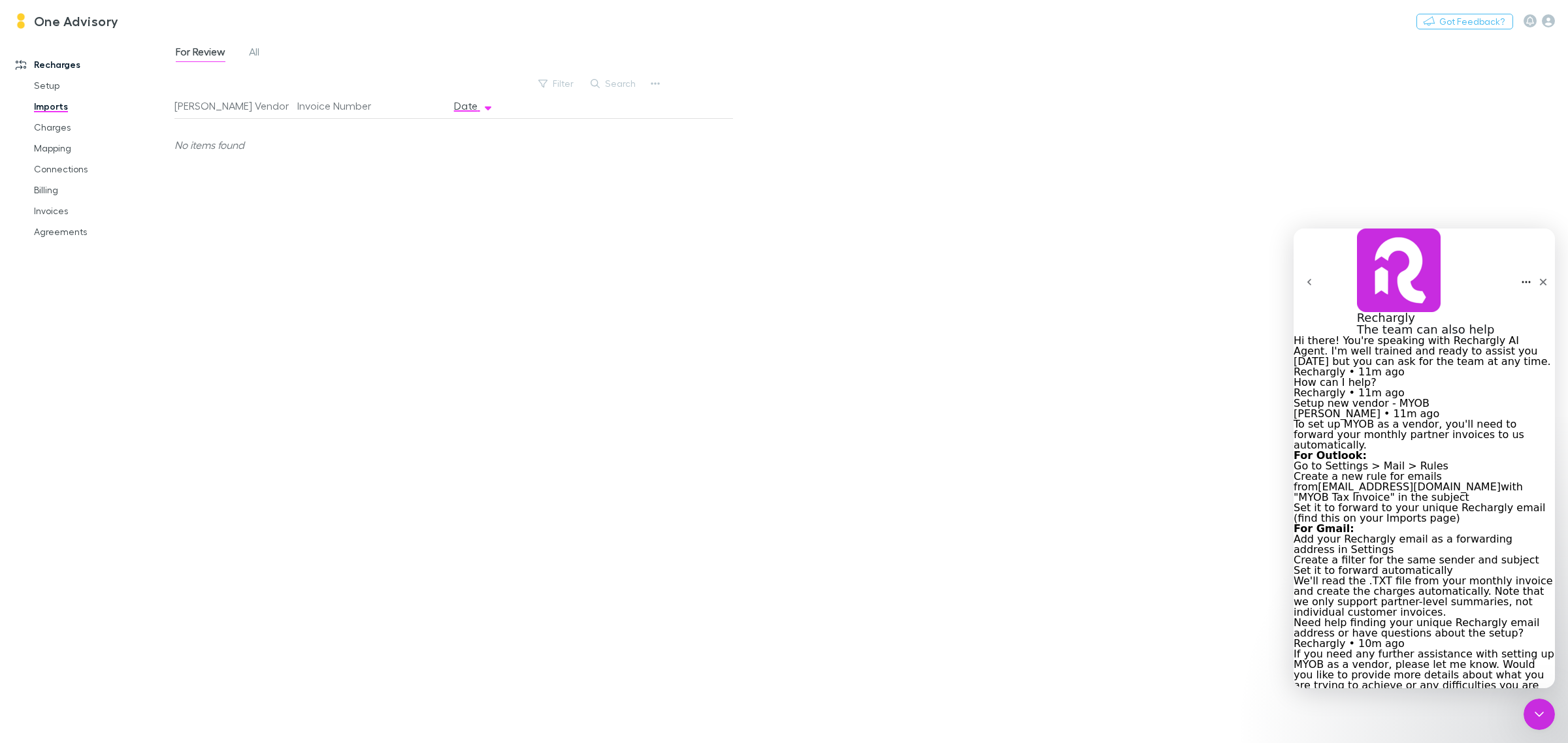
type textarea "**********"
click at [1538, 277] on icon "Close" at bounding box center [1543, 282] width 11 height 11
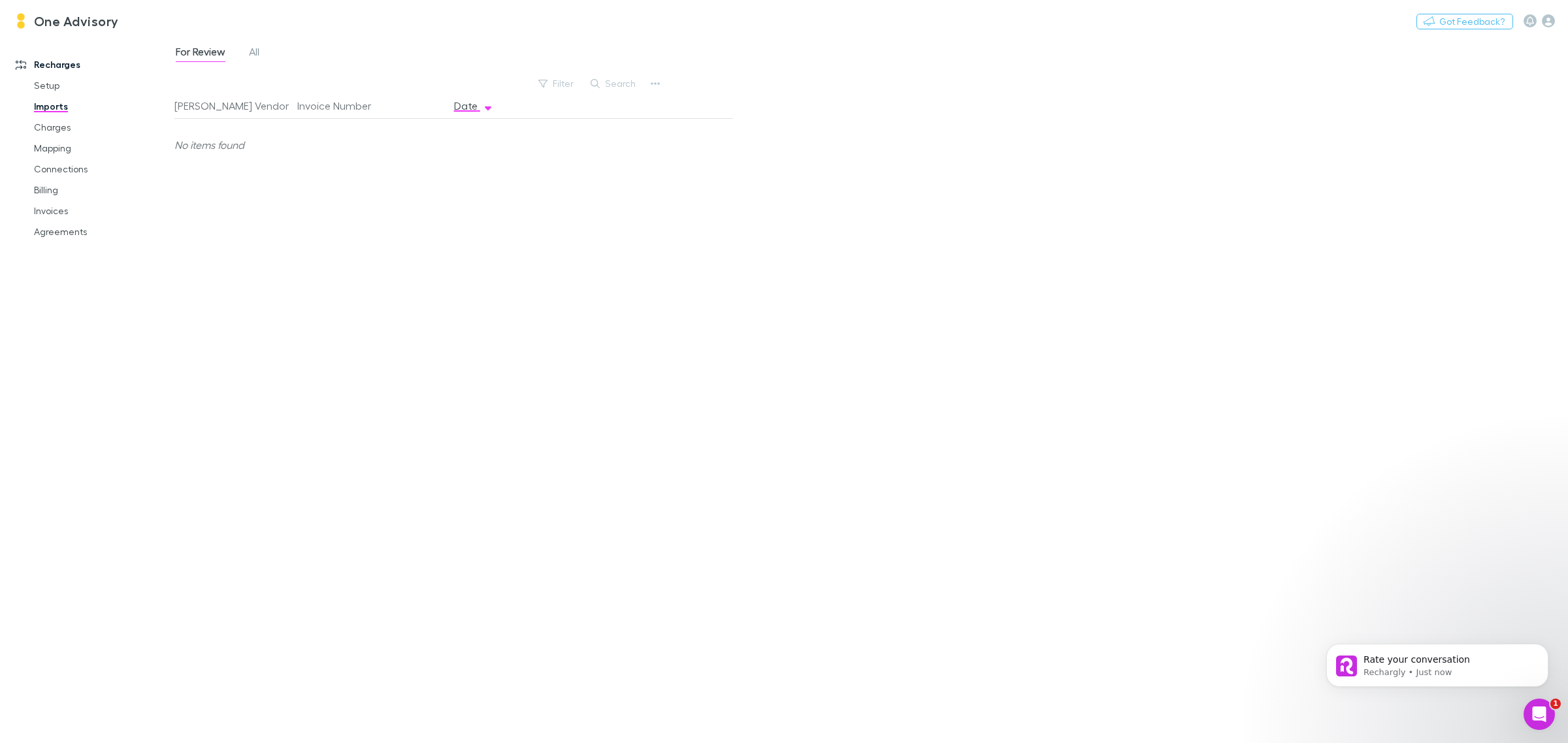
scroll to position [1966, 0]
click at [46, 210] on link "Invoices" at bounding box center [102, 210] width 163 height 21
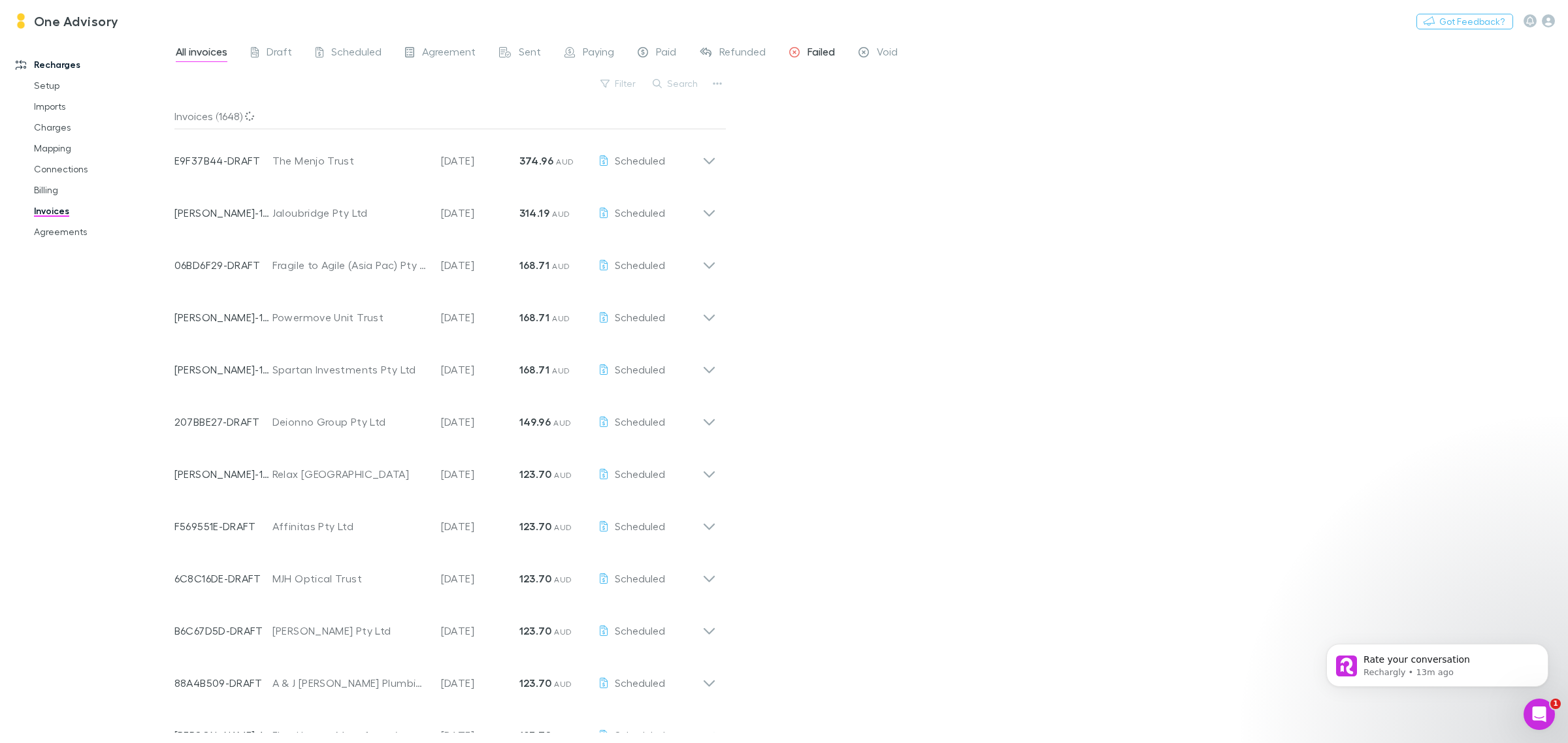
click at [808, 52] on span "Failed" at bounding box center [821, 53] width 27 height 17
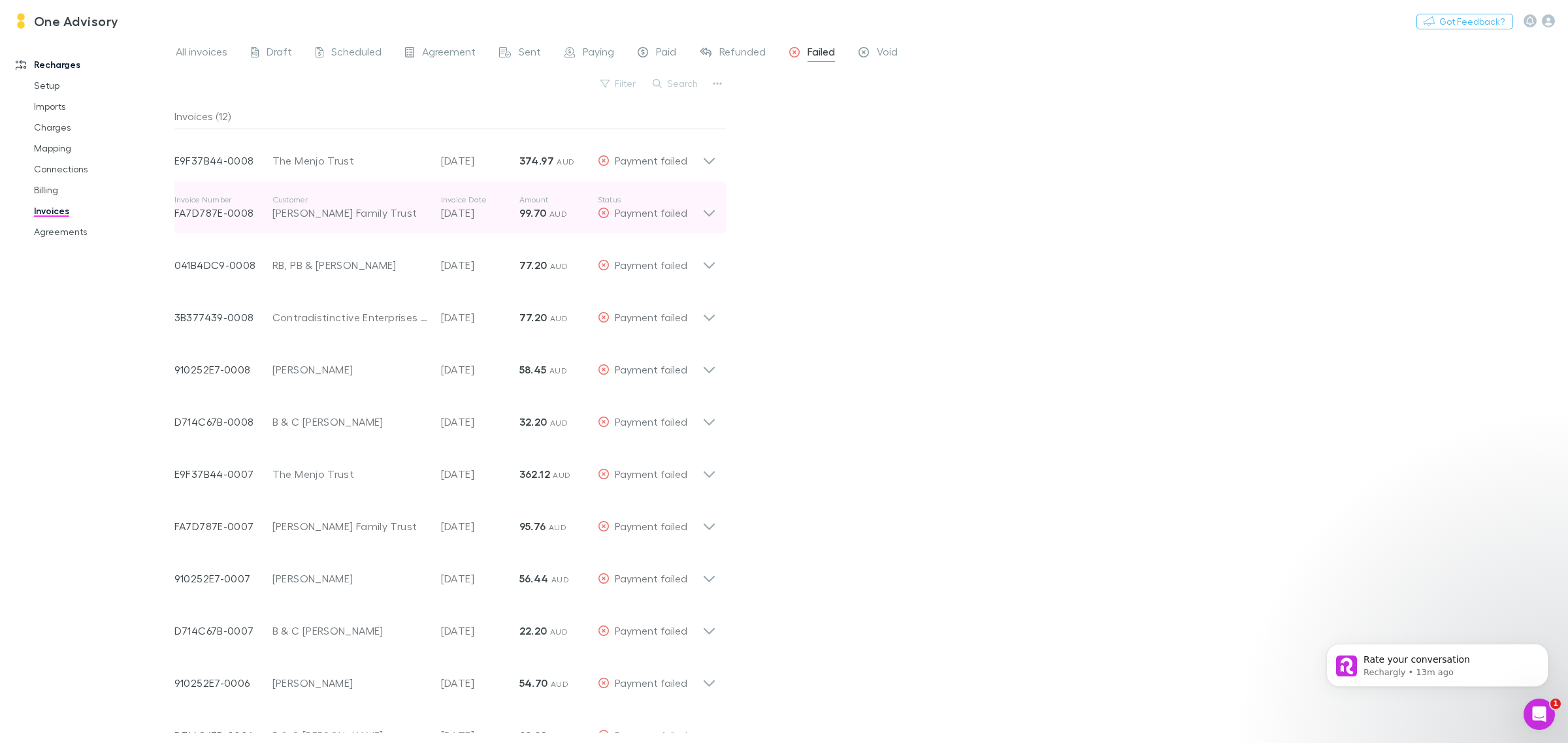
click at [714, 206] on icon at bounding box center [709, 208] width 14 height 27
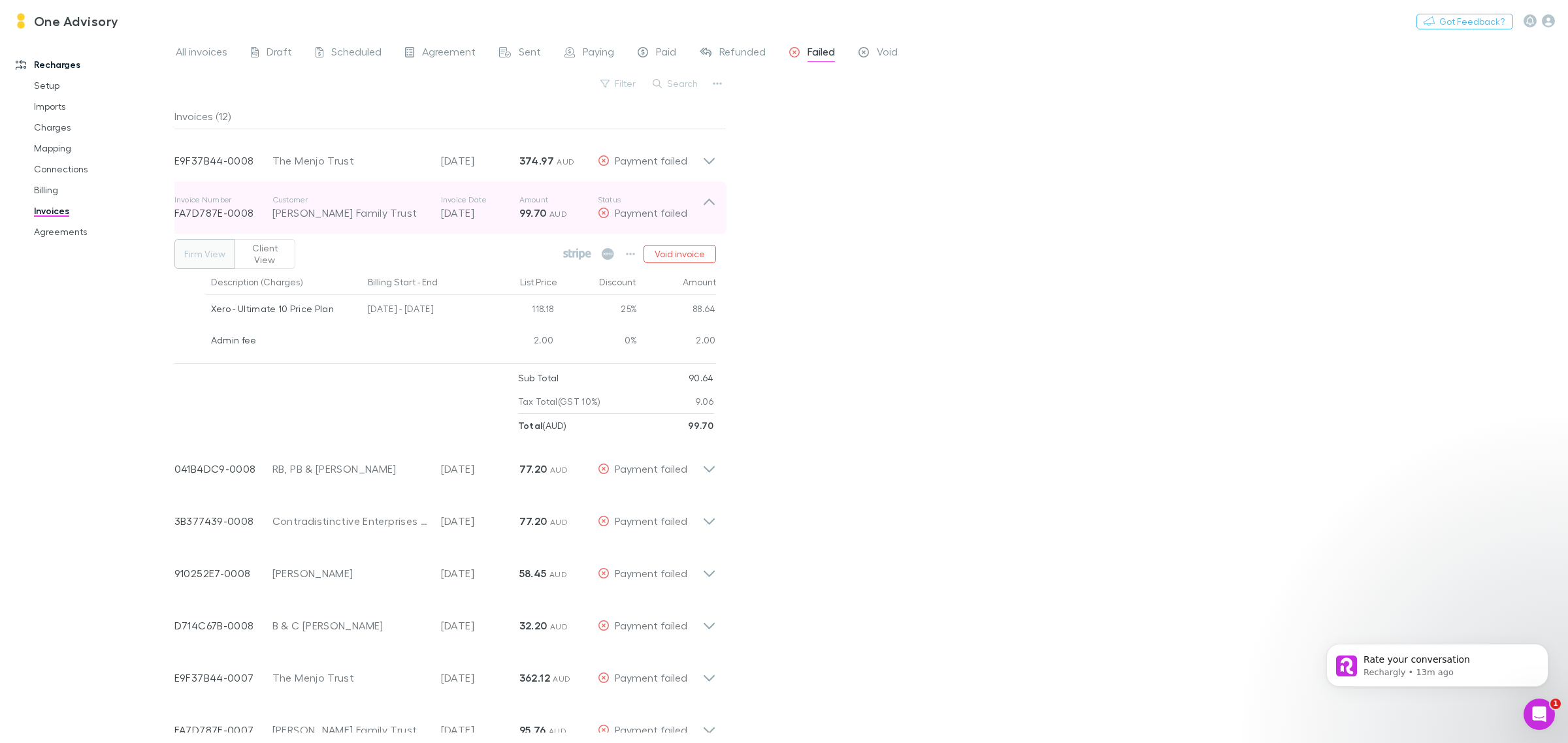
click at [703, 200] on icon at bounding box center [709, 208] width 14 height 27
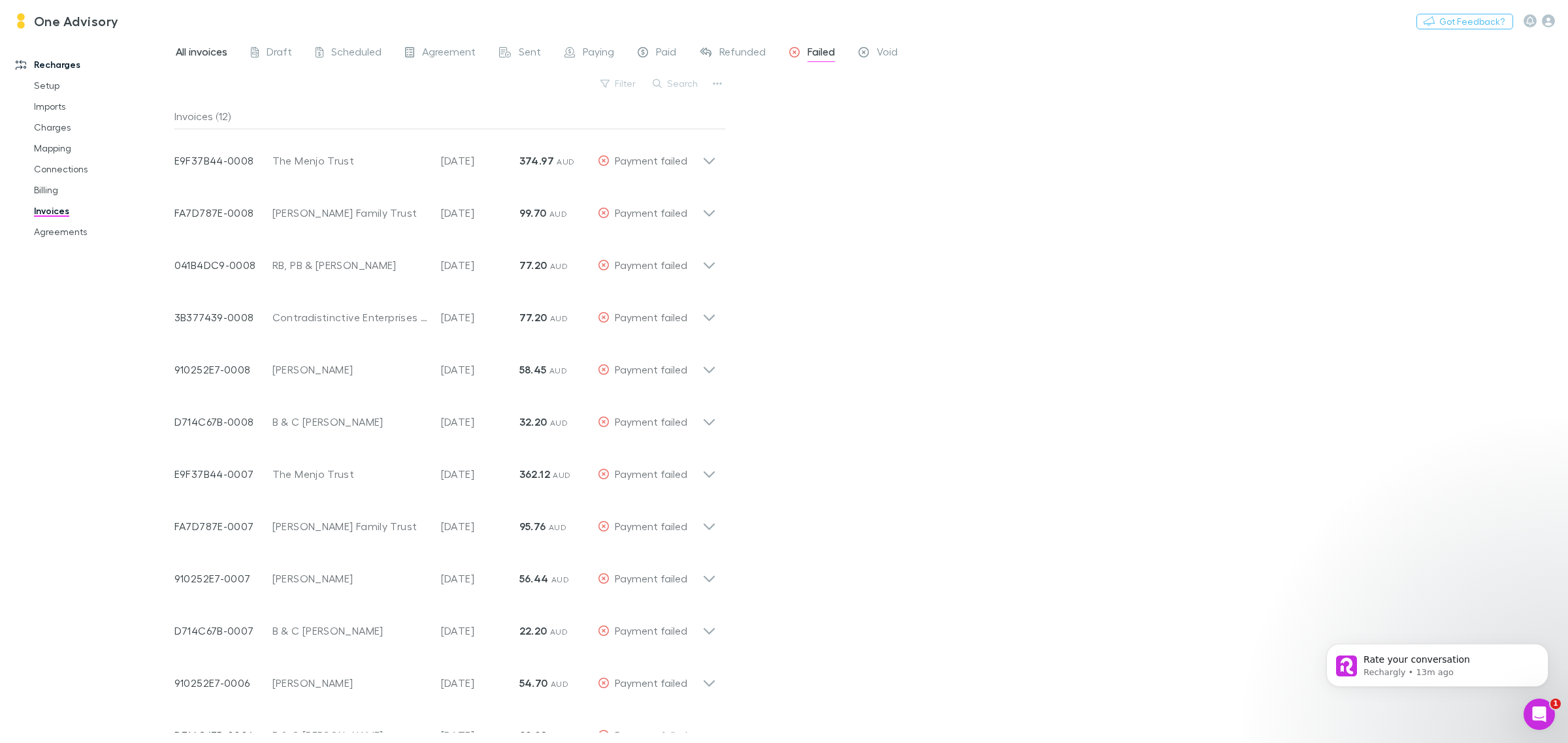
click at [211, 46] on span "All invoices" at bounding box center [201, 53] width 51 height 17
click at [529, 54] on span "Sent" at bounding box center [529, 53] width 22 height 17
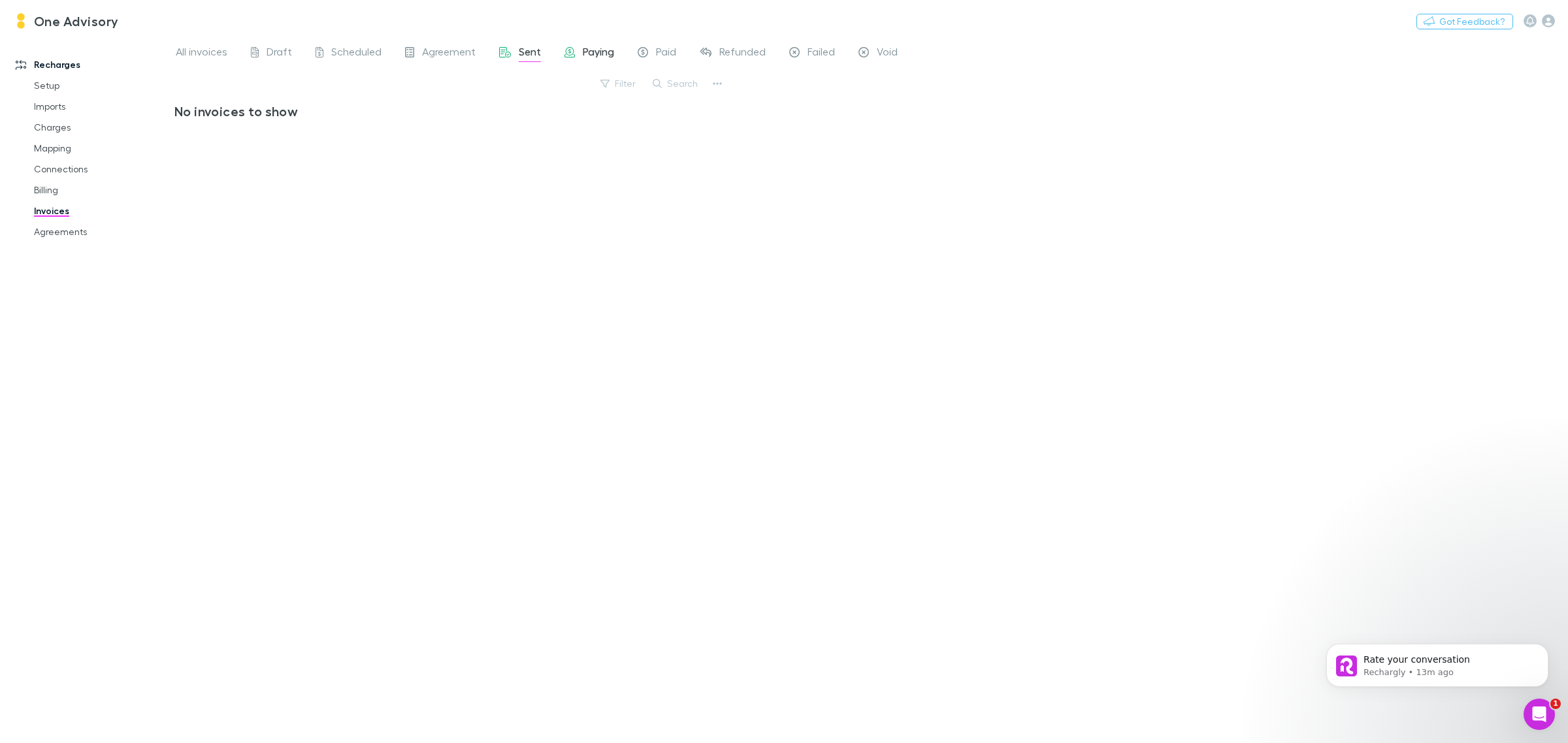
click at [589, 51] on span "Paying" at bounding box center [598, 53] width 31 height 17
click at [455, 54] on span "Agreement" at bounding box center [448, 53] width 54 height 17
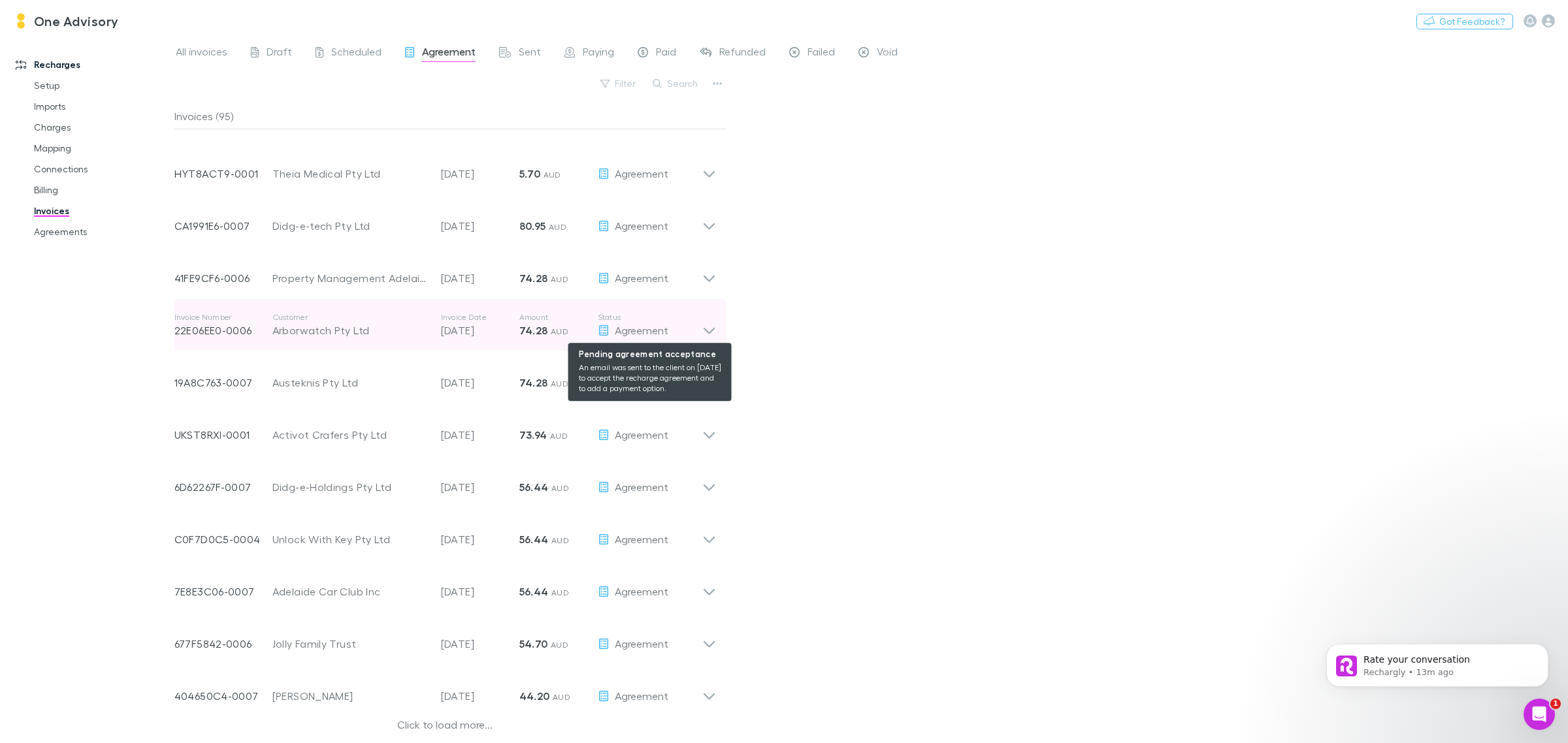
scroll to position [982, 0]
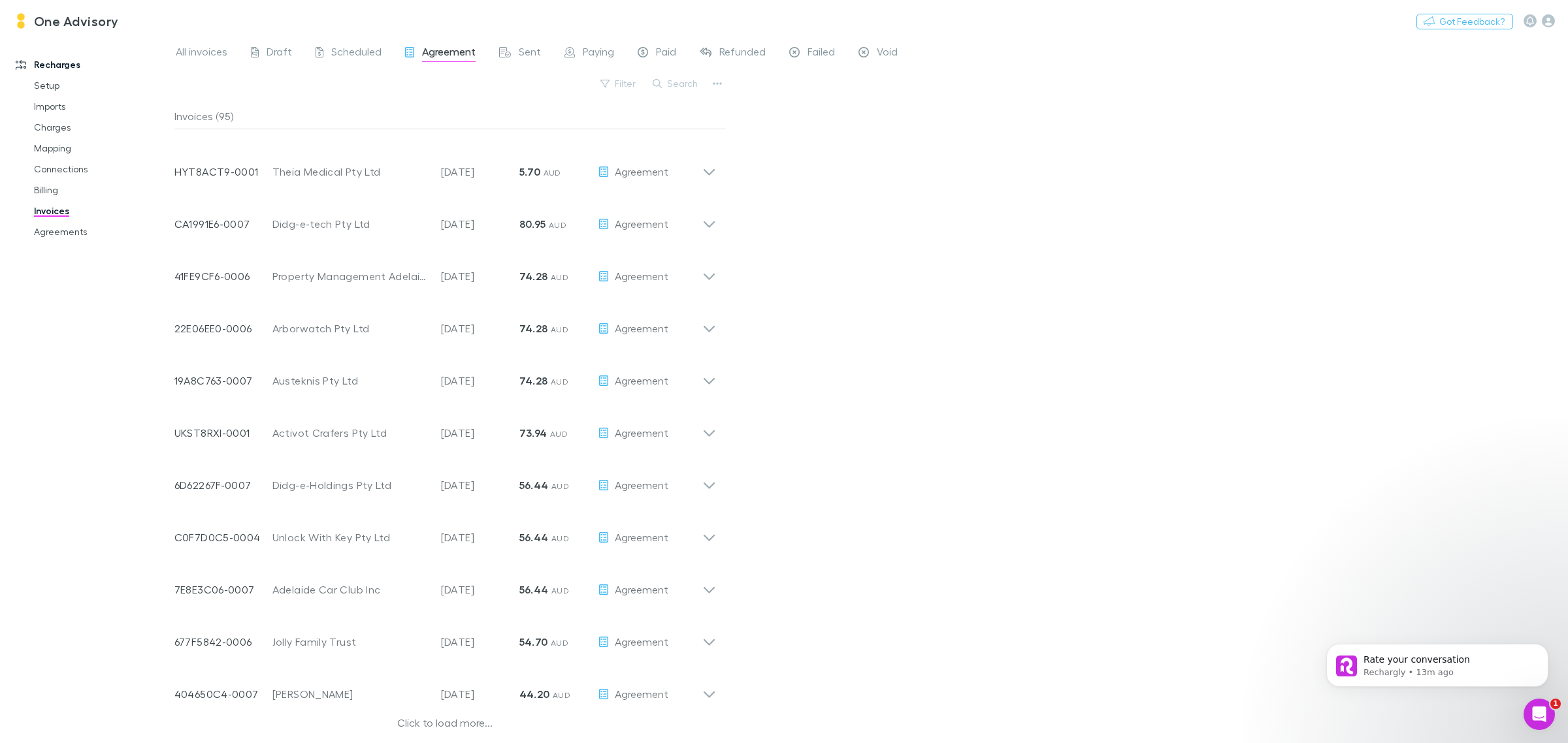
click at [438, 720] on div "Click to load more..." at bounding box center [446, 726] width 542 height 20
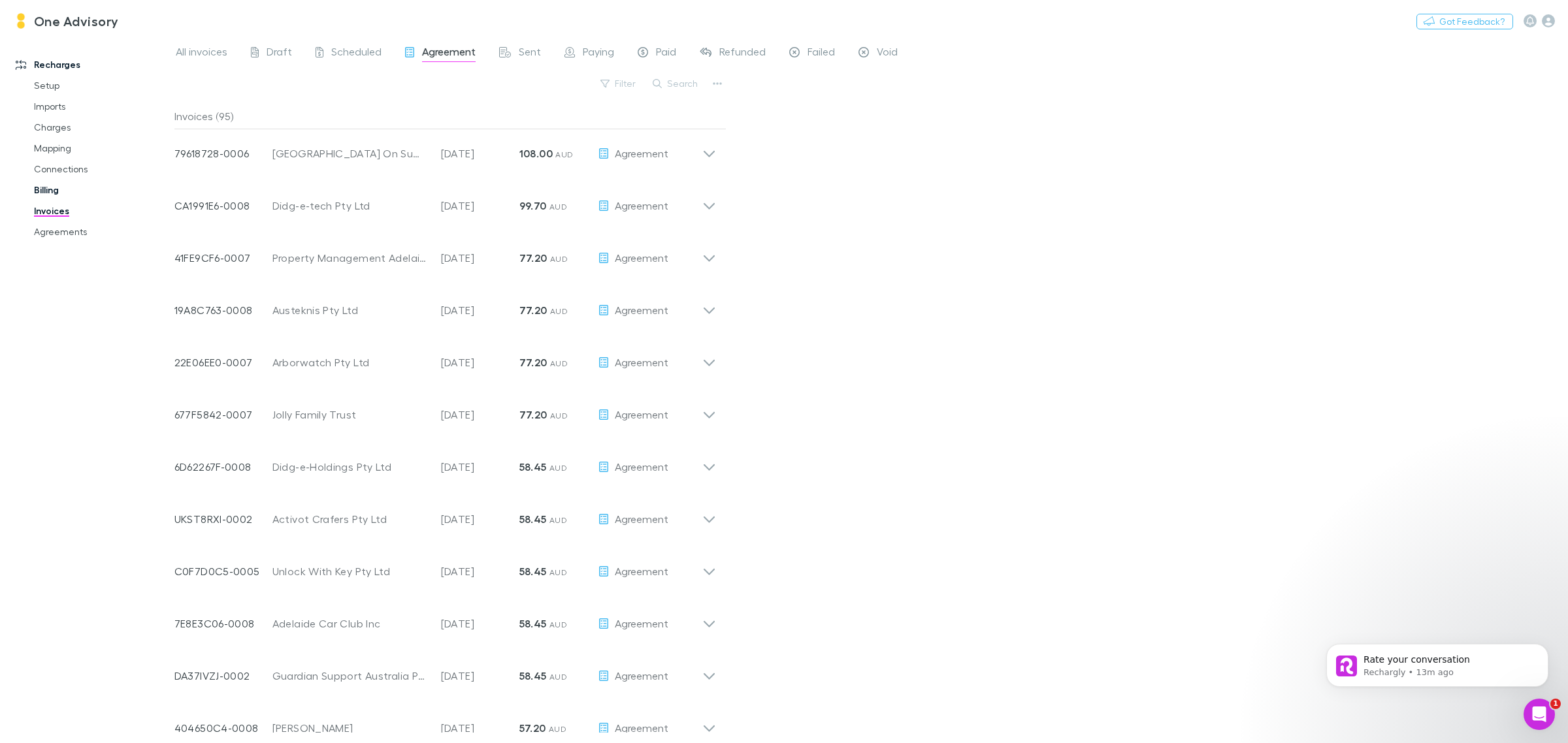
scroll to position [111, 0]
click at [74, 230] on link "Agreements" at bounding box center [102, 231] width 163 height 21
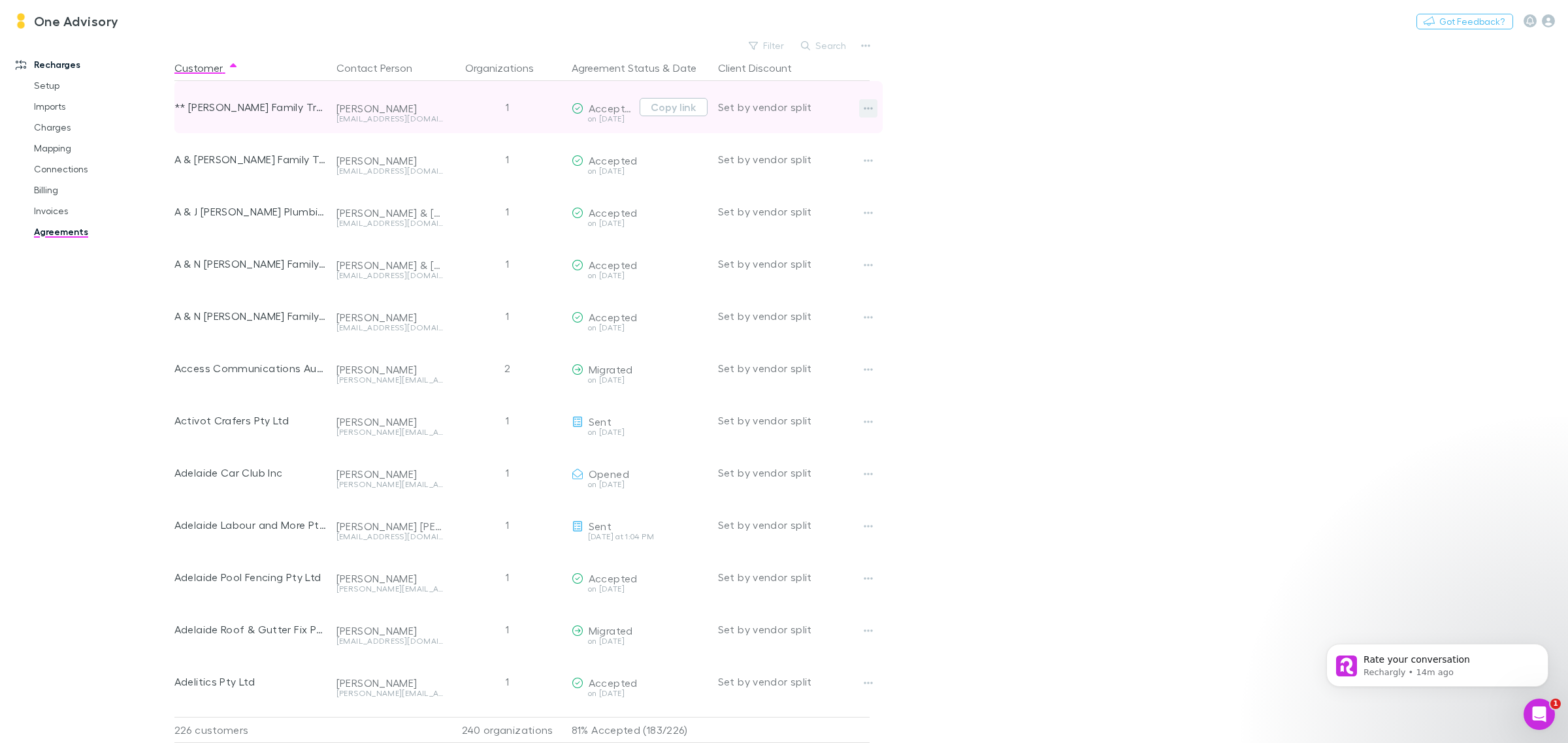
click at [859, 113] on button "button" at bounding box center [868, 109] width 18 height 18
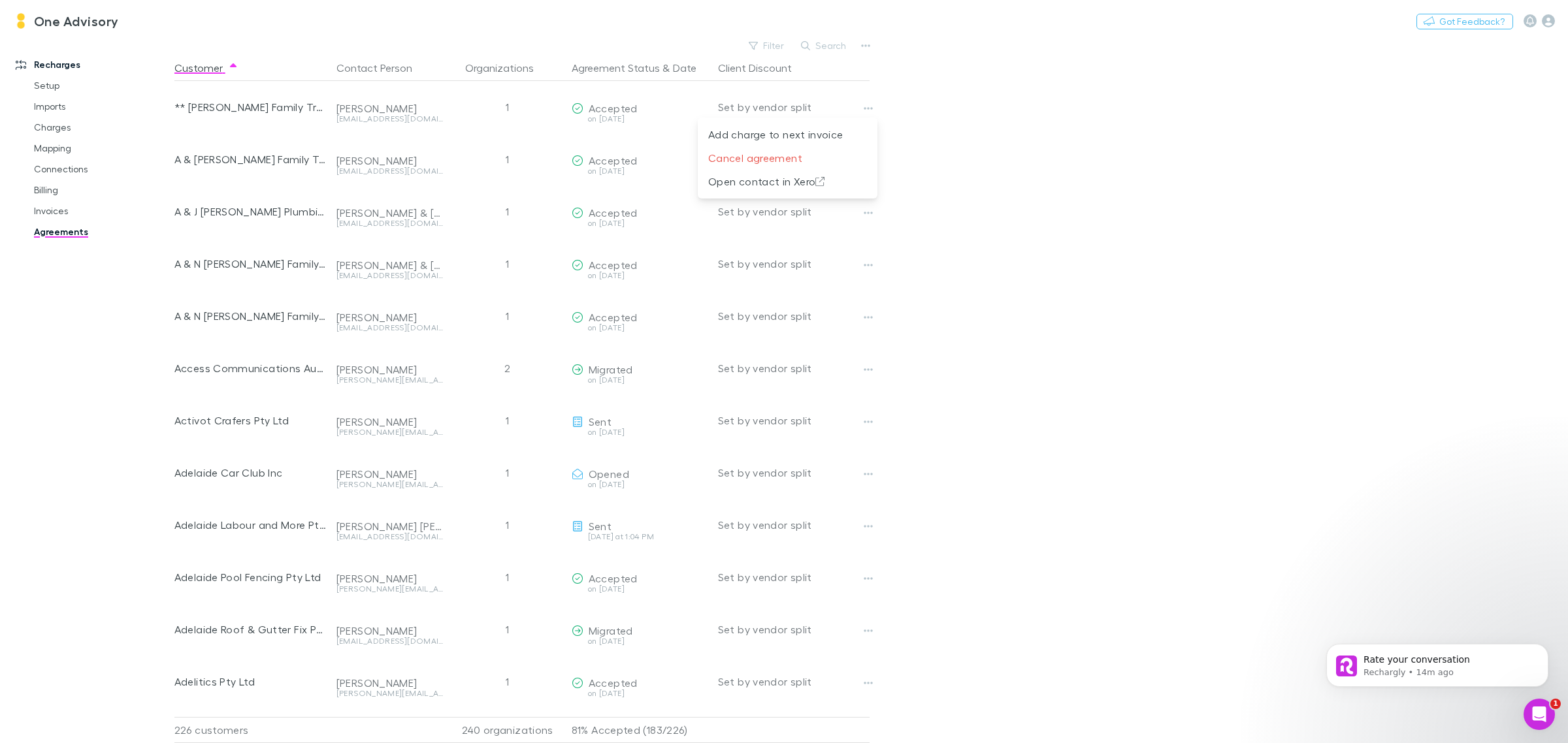
click at [972, 173] on div at bounding box center [784, 371] width 1568 height 743
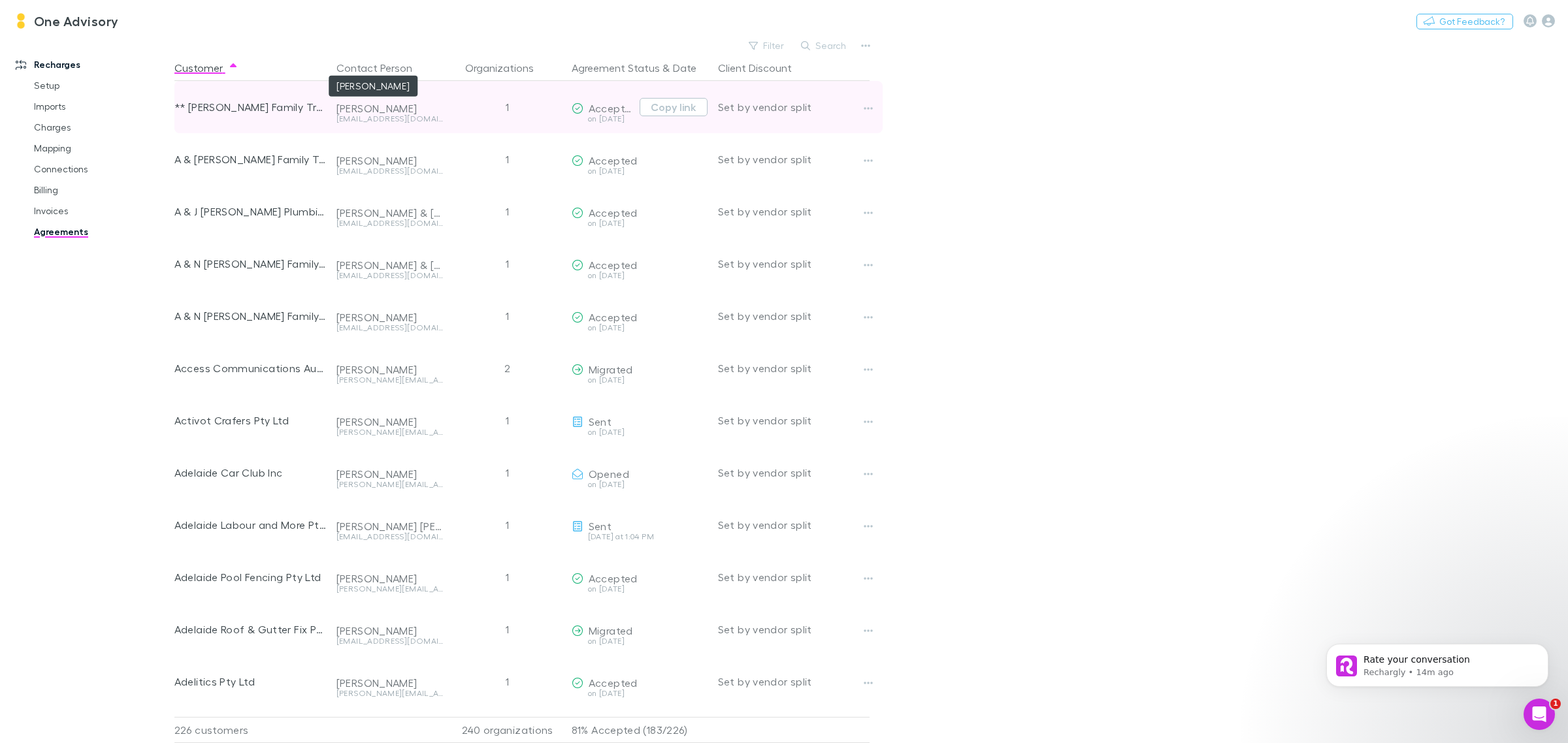
click at [403, 113] on div "George George Piliouras" at bounding box center [389, 109] width 107 height 13
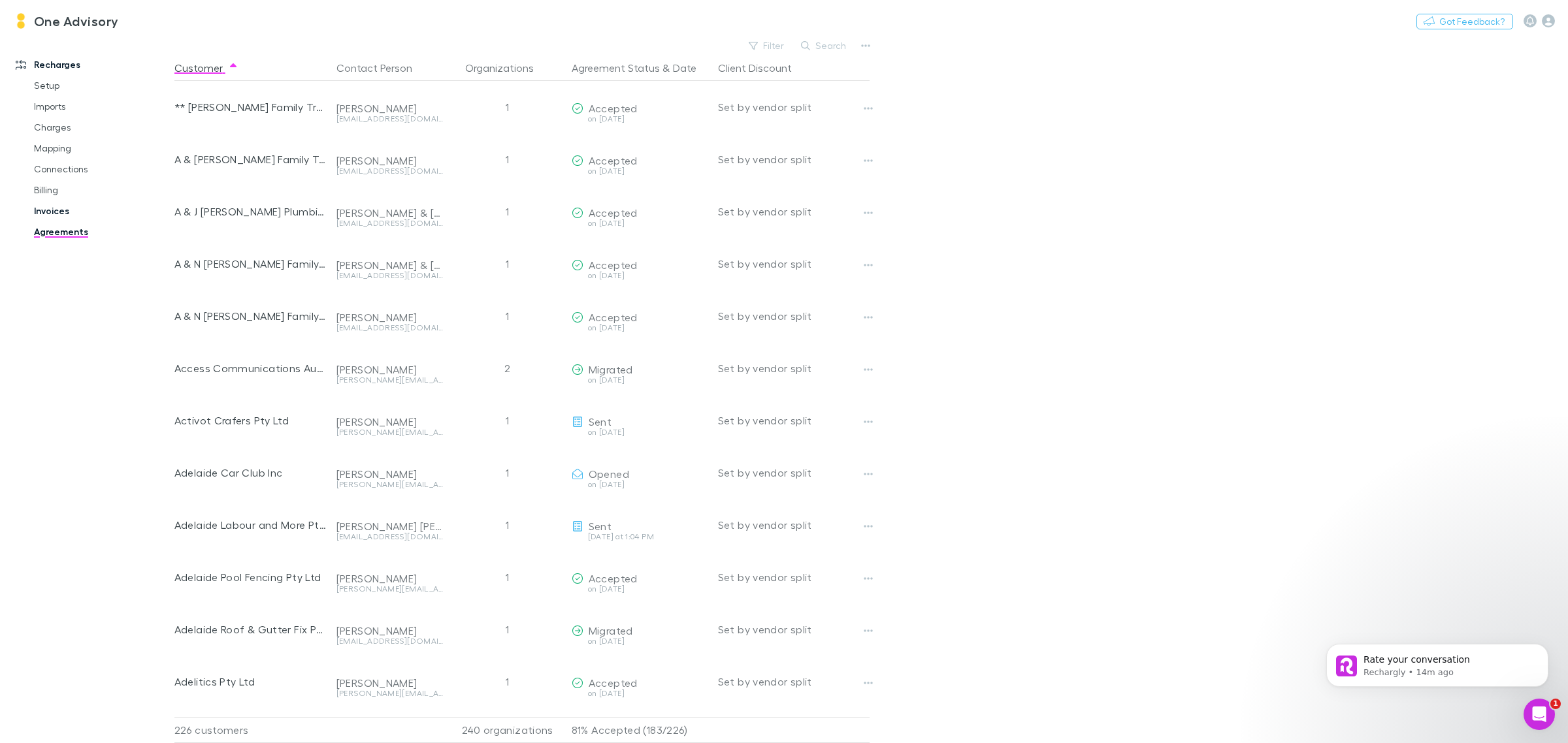
click at [36, 209] on link "Invoices" at bounding box center [102, 210] width 163 height 21
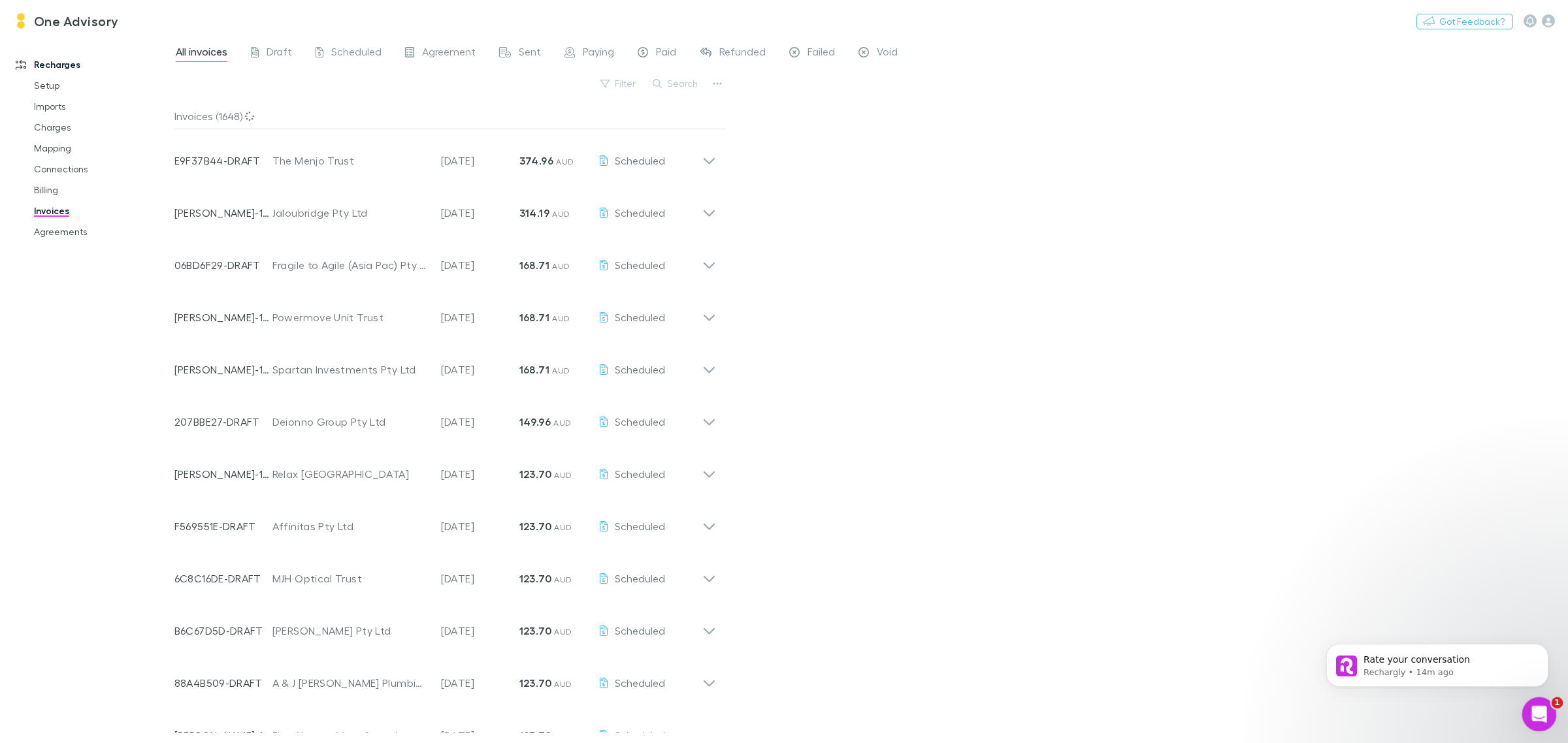
click at [1532, 709] on icon "Open Intercom Messenger" at bounding box center [1537, 713] width 22 height 22
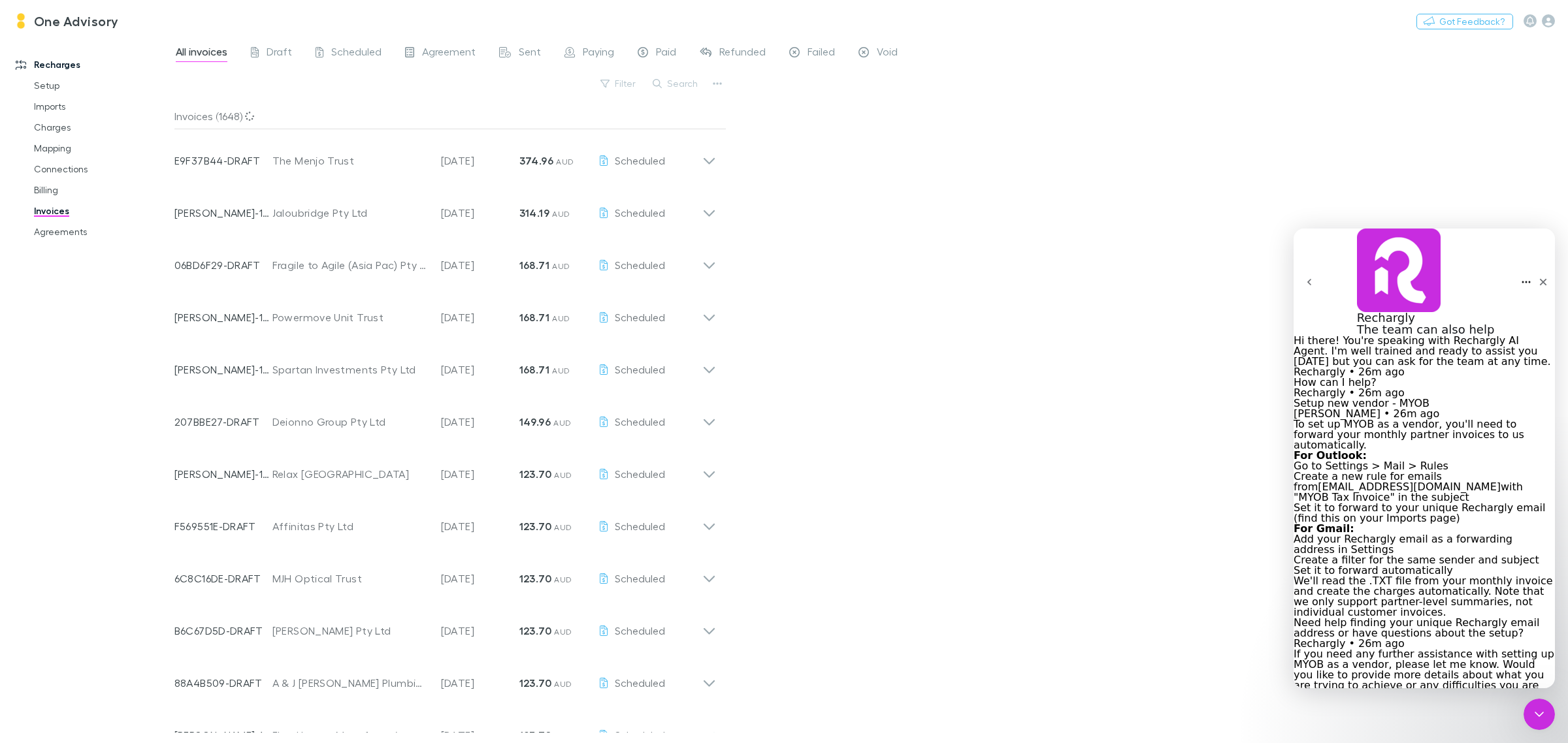
scroll to position [1988, 0]
click at [1313, 277] on icon "go back" at bounding box center [1309, 282] width 11 height 11
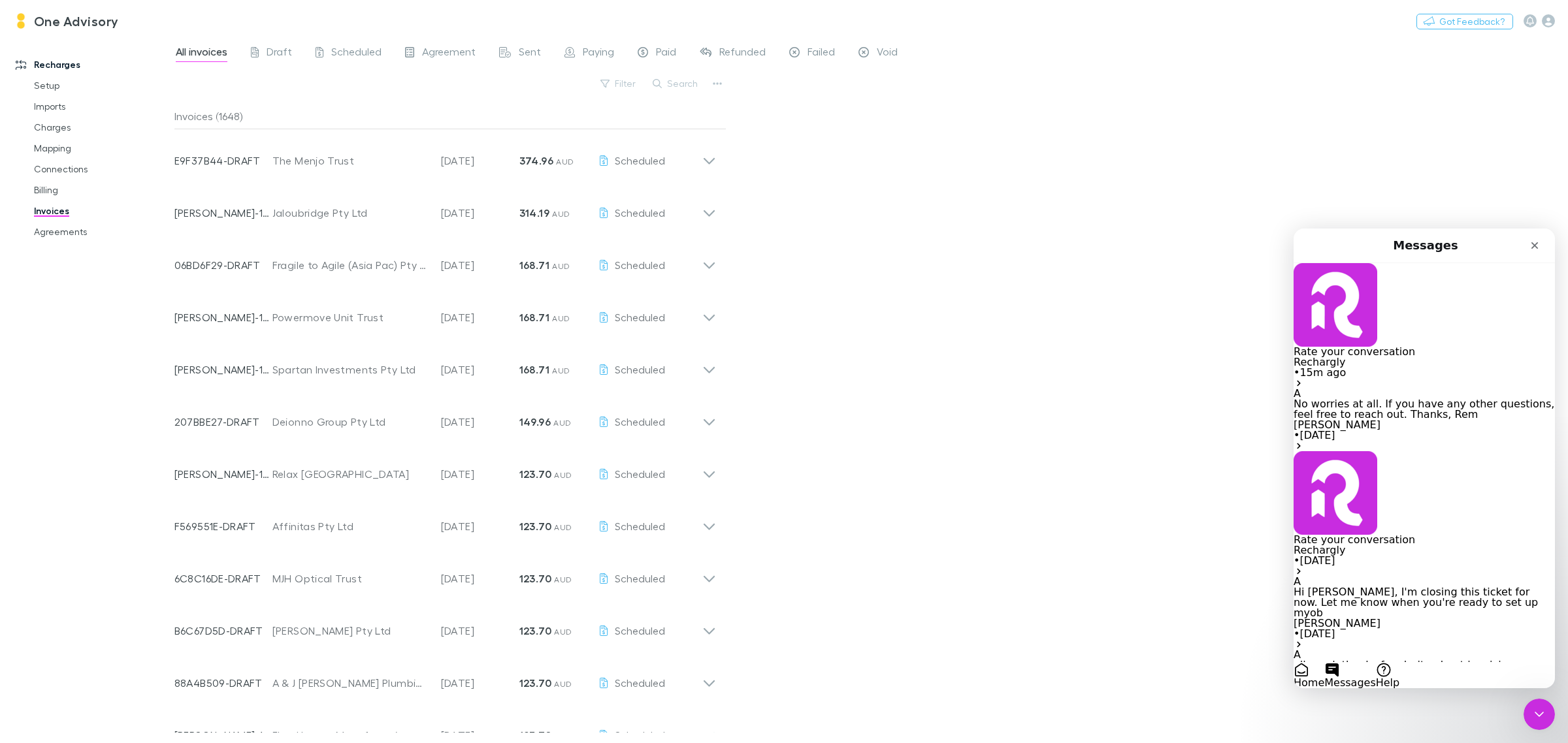
click at [1399, 663] on button "Help" at bounding box center [1387, 676] width 23 height 27
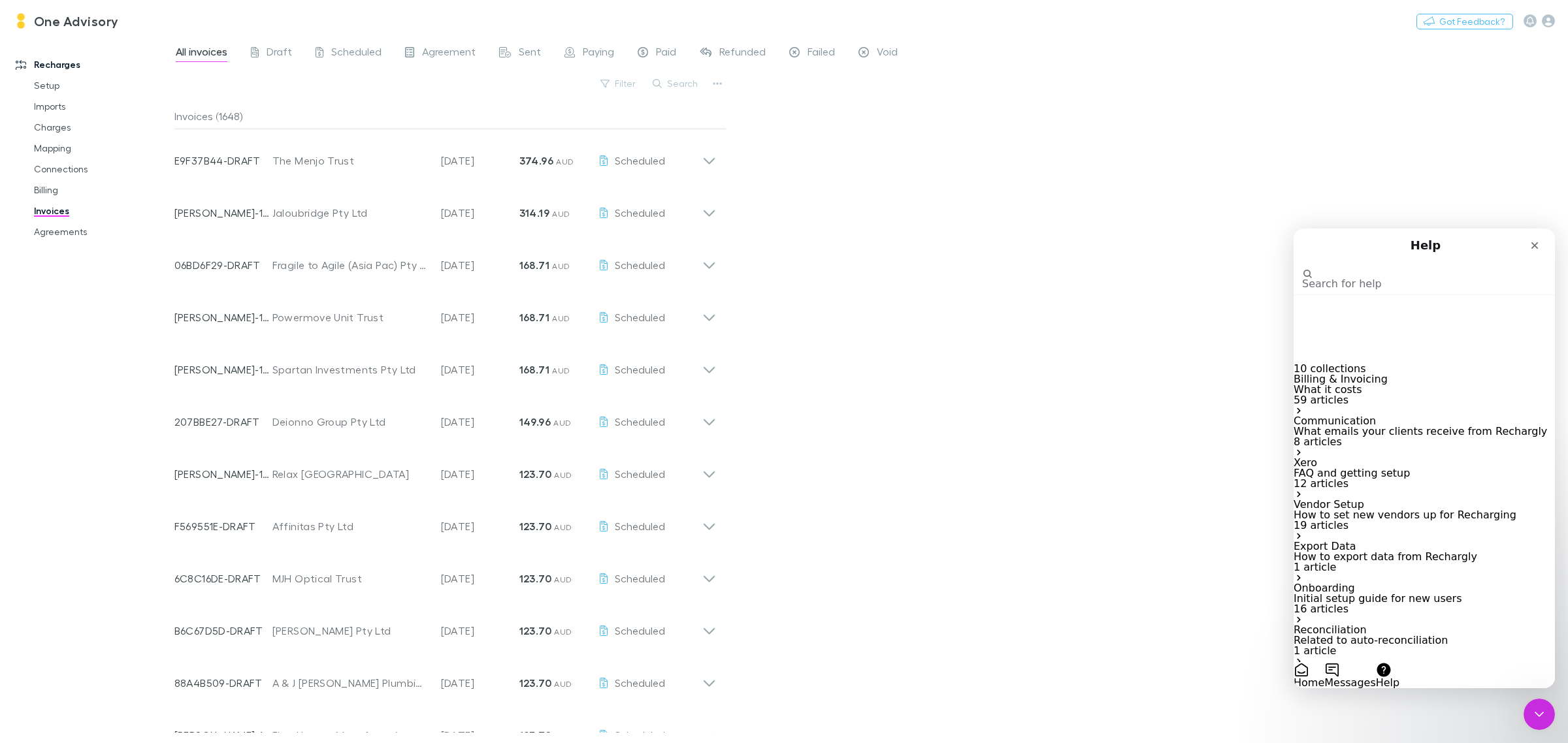
click at [1356, 268] on input "Search for help" at bounding box center [1354, 263] width 104 height 11
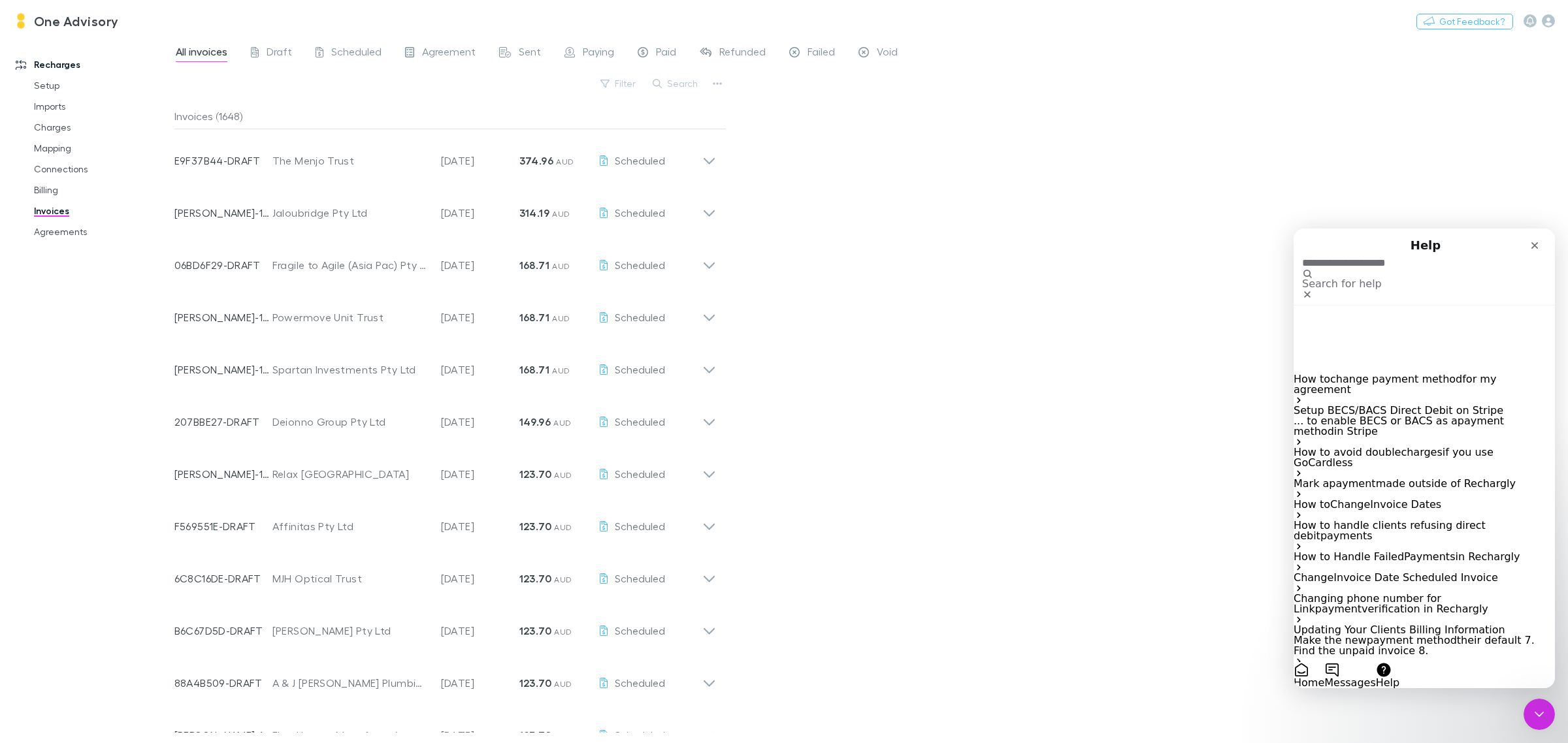
type input "**********"
click at [1421, 373] on span "method" at bounding box center [1441, 379] width 41 height 12
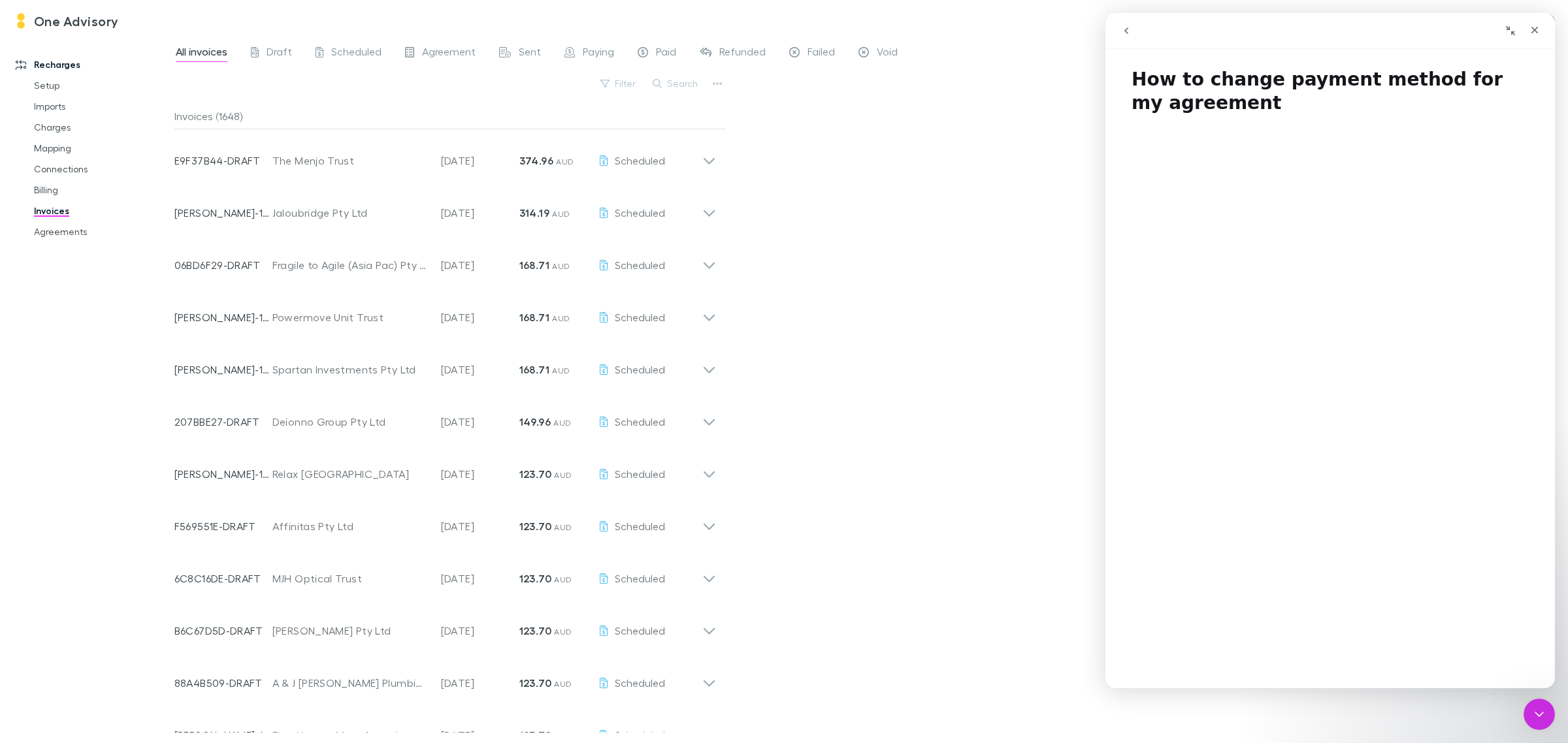
click at [1501, 27] on button "Collapse window" at bounding box center [1510, 31] width 25 height 25
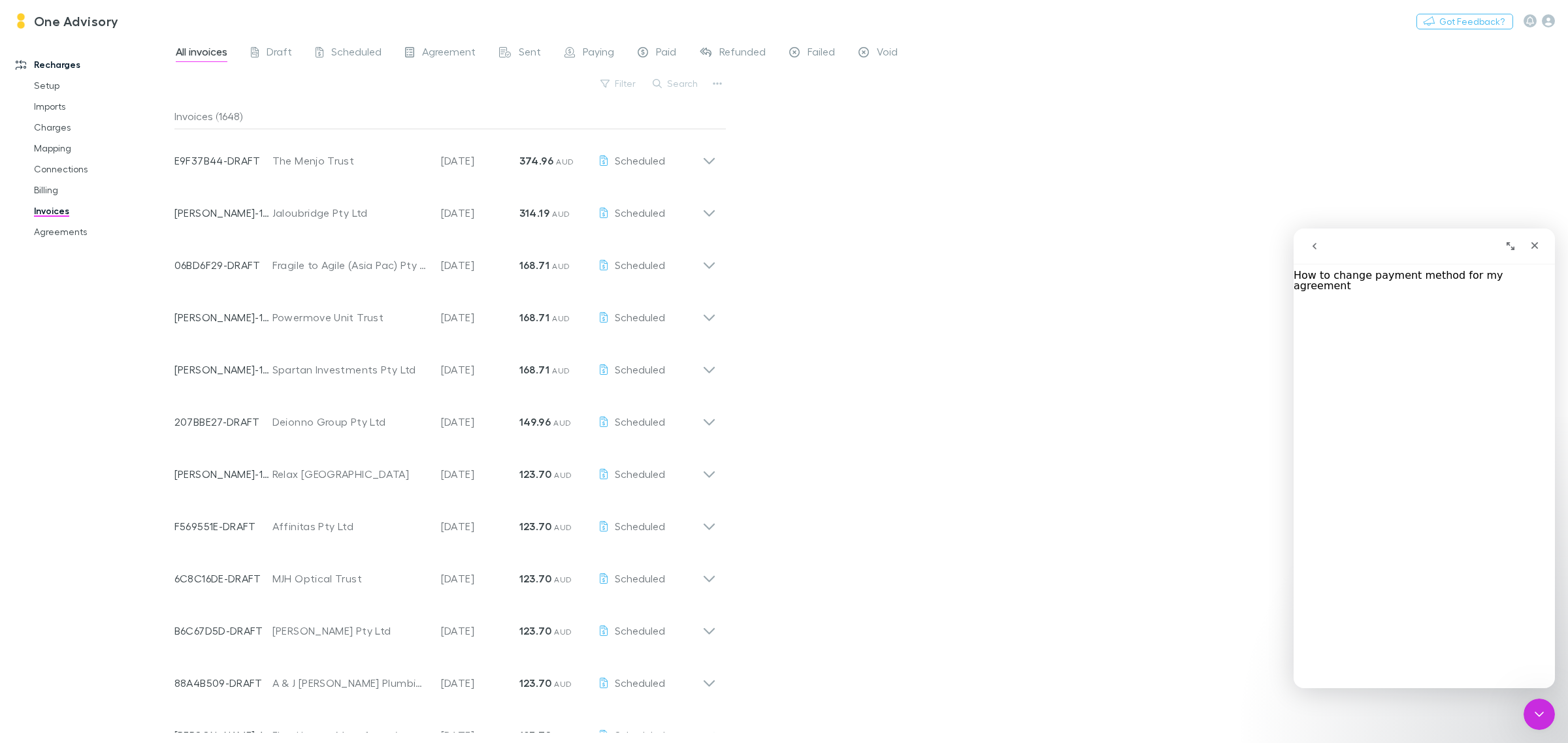
click at [1509, 249] on icon "Expand window" at bounding box center [1510, 246] width 11 height 11
